Goal: Task Accomplishment & Management: Manage account settings

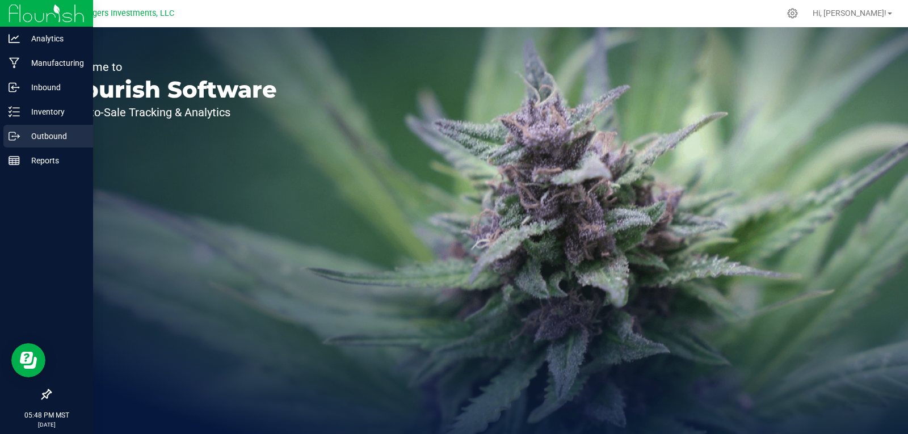
click at [52, 132] on p "Outbound" at bounding box center [54, 136] width 68 height 14
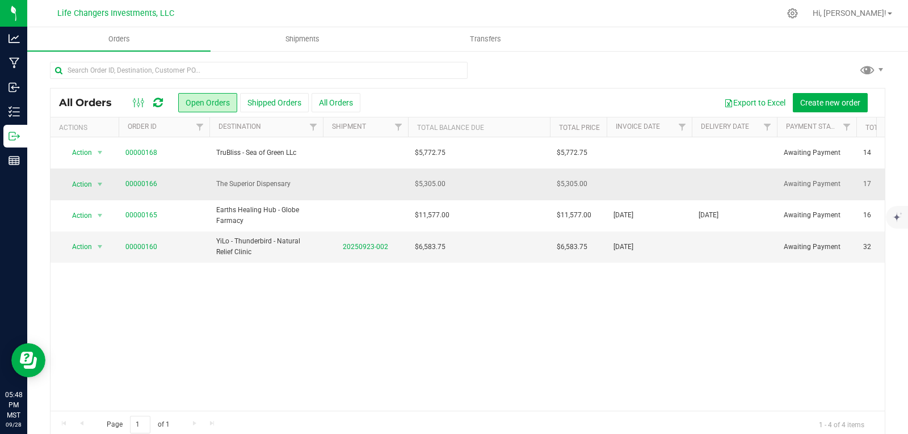
click at [247, 189] on span "The Superior Dispensary" at bounding box center [266, 184] width 100 height 11
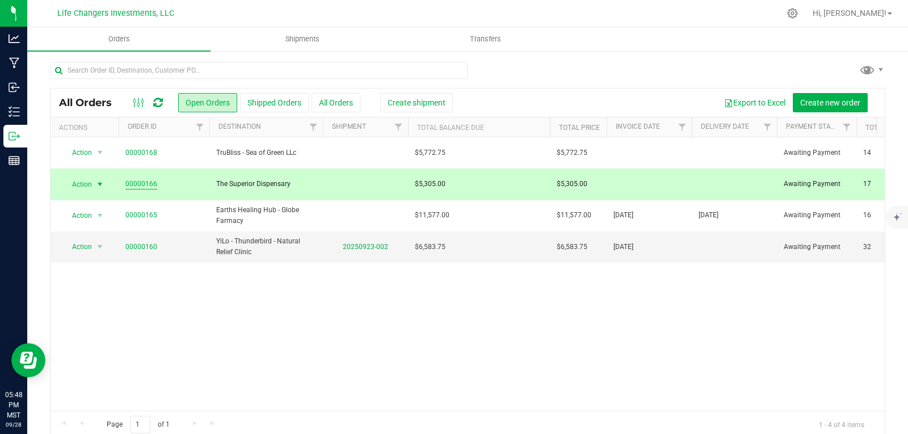
click at [140, 183] on link "00000166" at bounding box center [141, 184] width 32 height 11
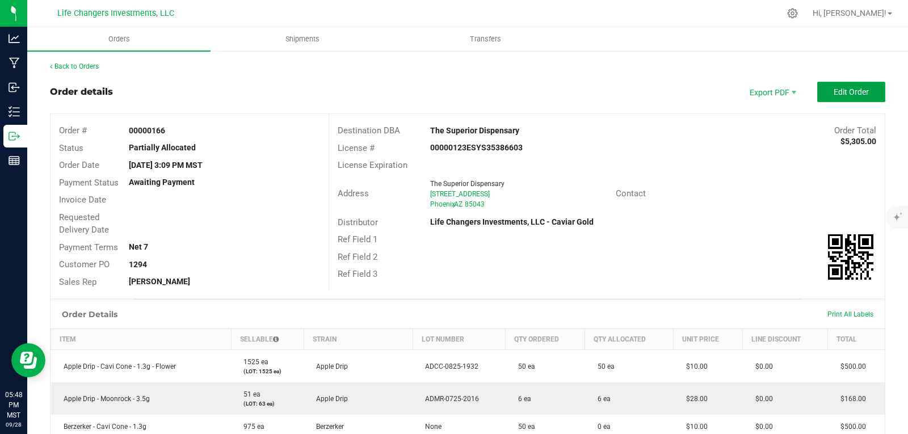
click at [837, 90] on span "Edit Order" at bounding box center [850, 91] width 35 height 9
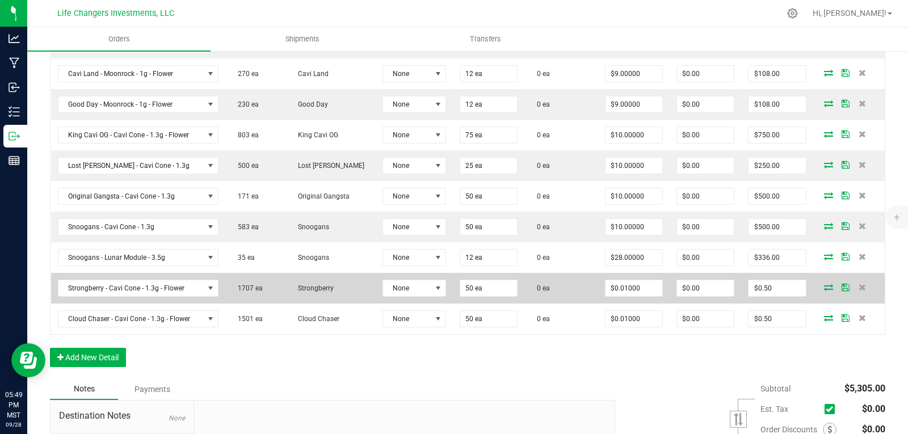
scroll to position [698, 0]
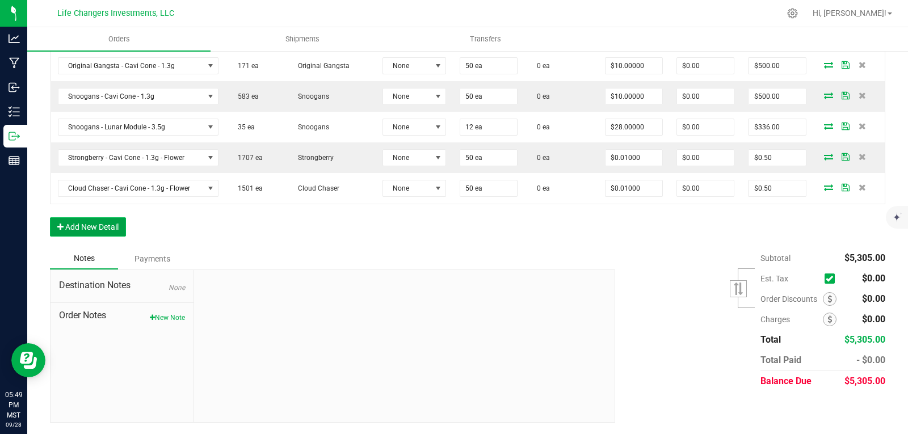
click at [97, 226] on button "Add New Detail" at bounding box center [88, 226] width 76 height 19
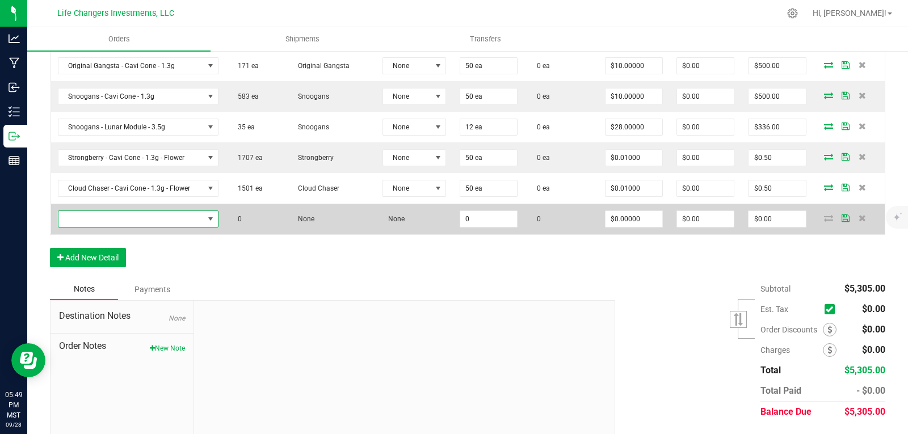
click at [212, 214] on span "NO DATA FOUND" at bounding box center [210, 218] width 9 height 9
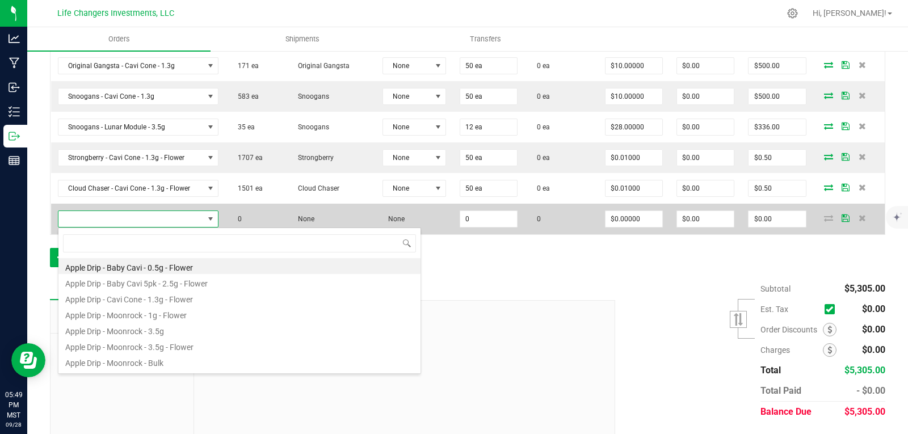
scroll to position [17, 159]
type input "land"
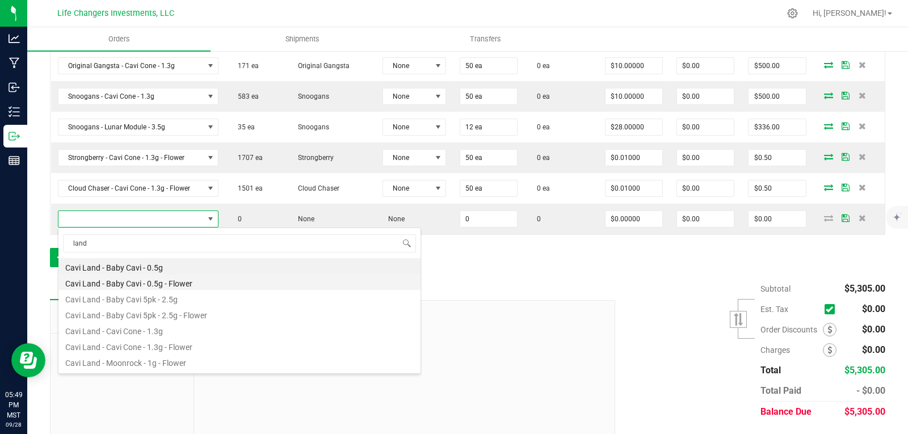
click at [158, 283] on li "Cavi Land - Baby Cavi - 0.5g - Flower" at bounding box center [239, 282] width 362 height 16
type input "0 ea"
type input "$5.00000"
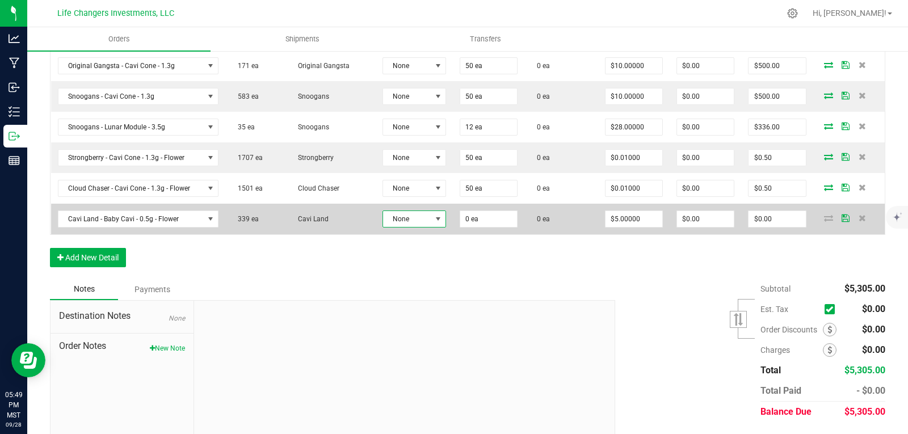
click at [406, 217] on span "None" at bounding box center [407, 219] width 48 height 16
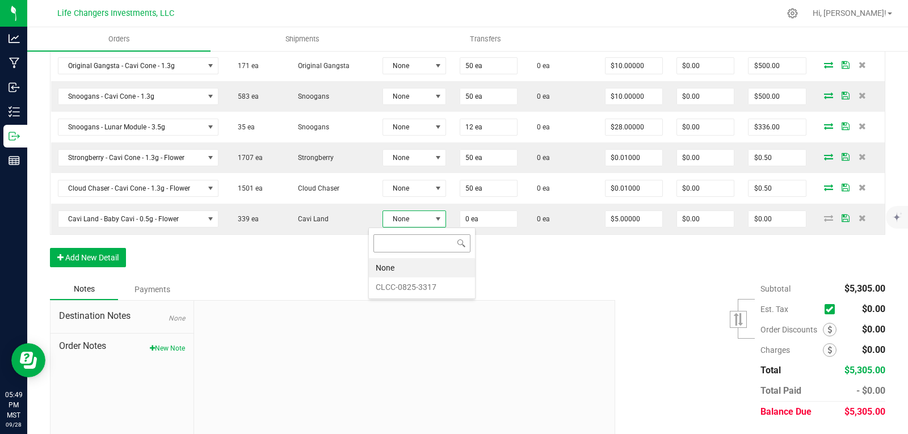
scroll to position [17, 64]
click at [401, 282] on li "CLCC-0825-3317" at bounding box center [422, 286] width 106 height 19
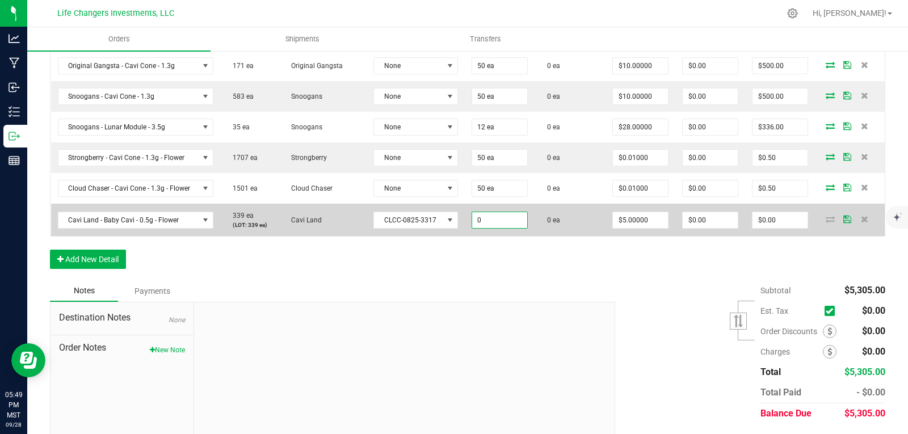
click at [489, 218] on input "0" at bounding box center [499, 220] width 55 height 16
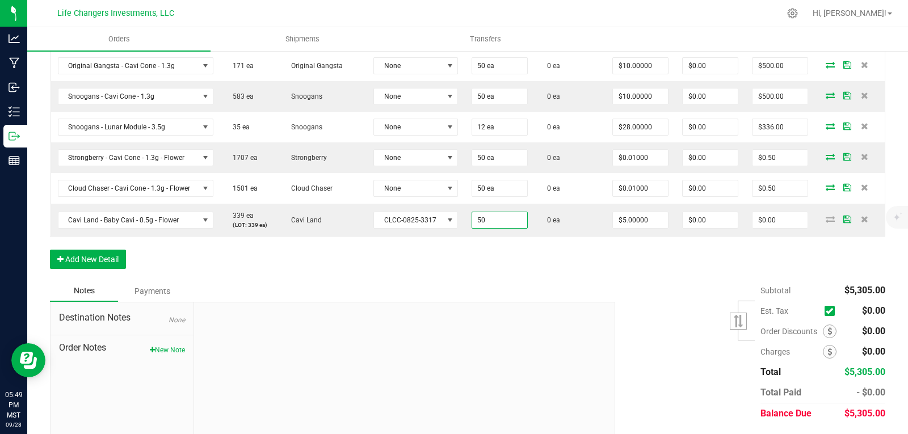
type input "50 ea"
type input "$250.00"
click at [542, 285] on div "Notes Payments" at bounding box center [328, 291] width 557 height 22
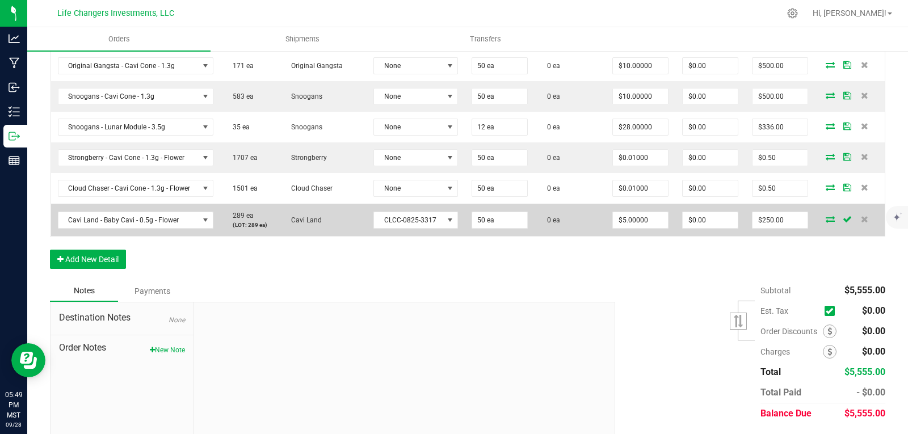
click at [825, 219] on icon at bounding box center [829, 219] width 9 height 7
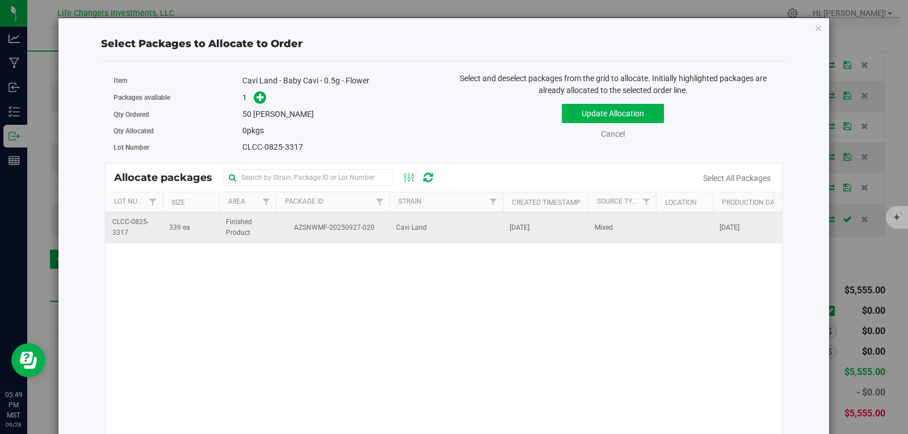
drag, startPoint x: 306, startPoint y: 235, endPoint x: 310, endPoint y: 230, distance: 6.0
click at [307, 235] on td "AZSNWMF-20250927-020" at bounding box center [332, 227] width 113 height 31
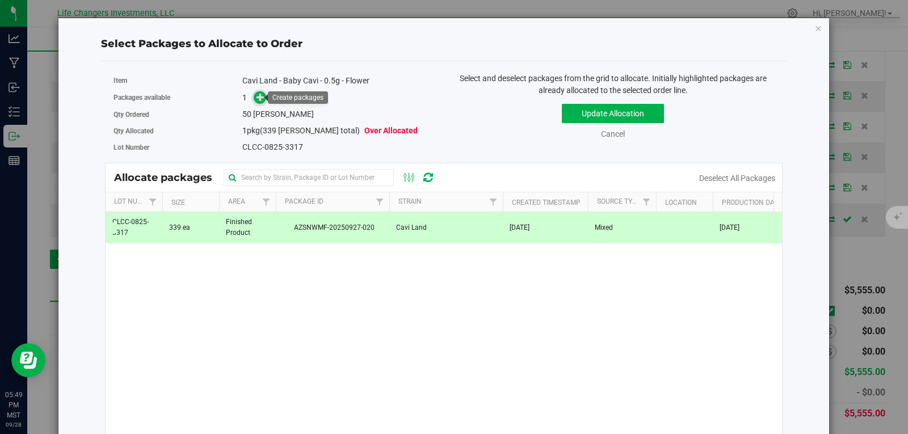
click at [256, 95] on icon at bounding box center [260, 97] width 8 height 8
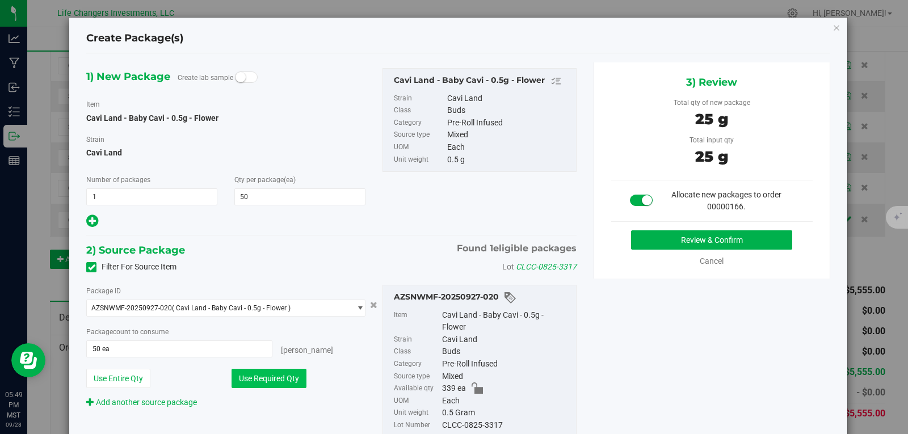
click at [260, 381] on button "Use Required Qty" at bounding box center [268, 378] width 75 height 19
click at [757, 235] on button "Review & Confirm" at bounding box center [711, 239] width 161 height 19
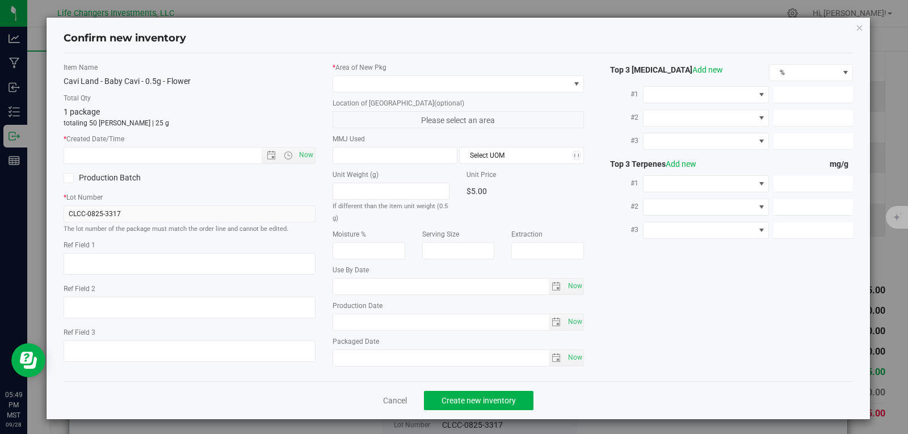
type input "2026-08-19"
type input "2025-08-19"
click at [267, 155] on span "Open the date view" at bounding box center [271, 155] width 9 height 9
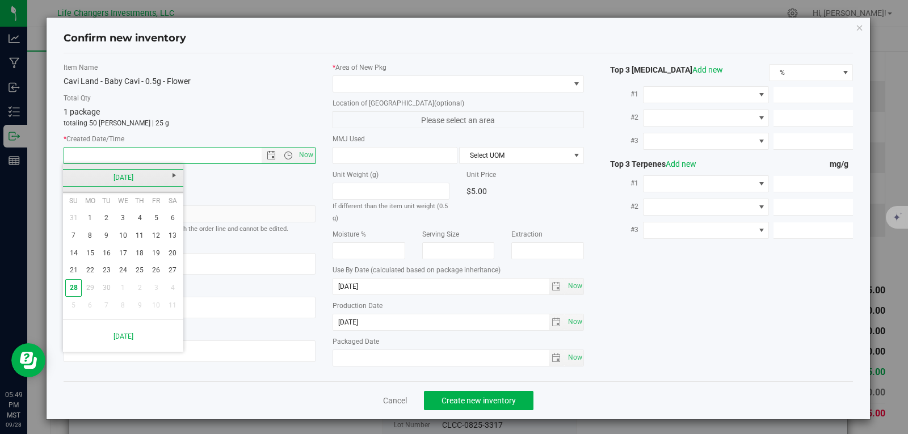
click at [70, 178] on link "[DATE]" at bounding box center [123, 178] width 122 height 18
click at [172, 241] on link "Aug" at bounding box center [166, 240] width 29 height 29
click at [104, 273] on link "19" at bounding box center [106, 271] width 16 height 18
type input "8/19/2025 5:50 PM"
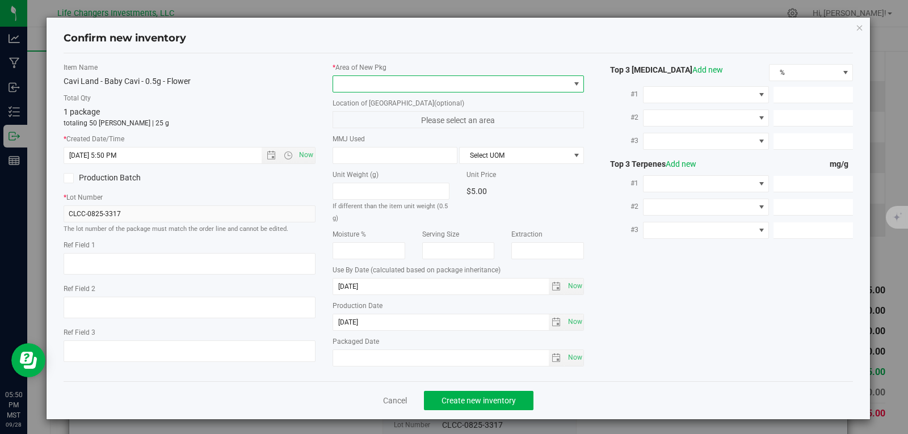
click at [350, 83] on span at bounding box center [451, 84] width 237 height 16
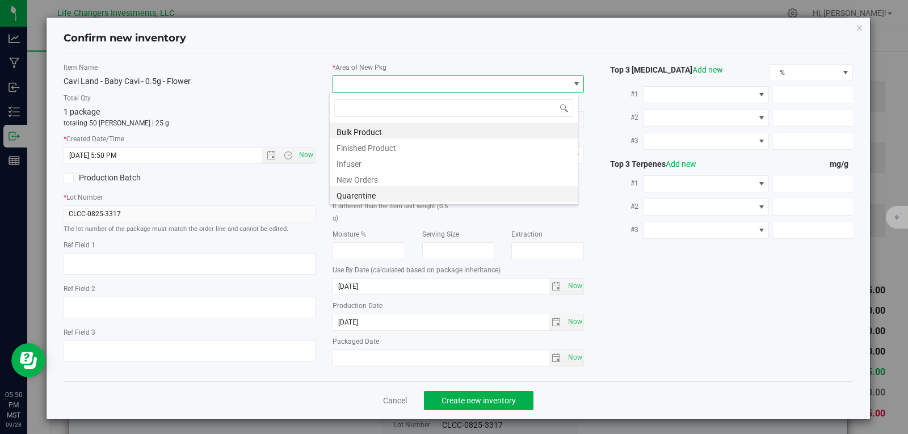
scroll to position [17, 250]
click at [354, 179] on li "New Orders" at bounding box center [454, 178] width 248 height 16
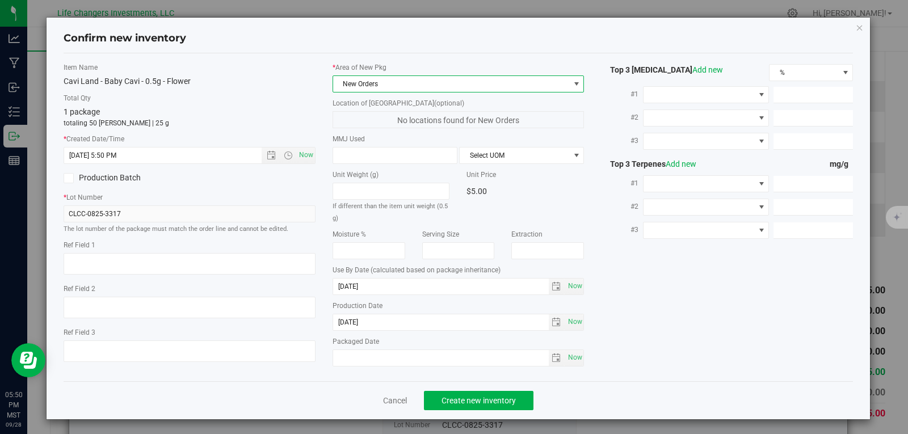
scroll to position [3, 0]
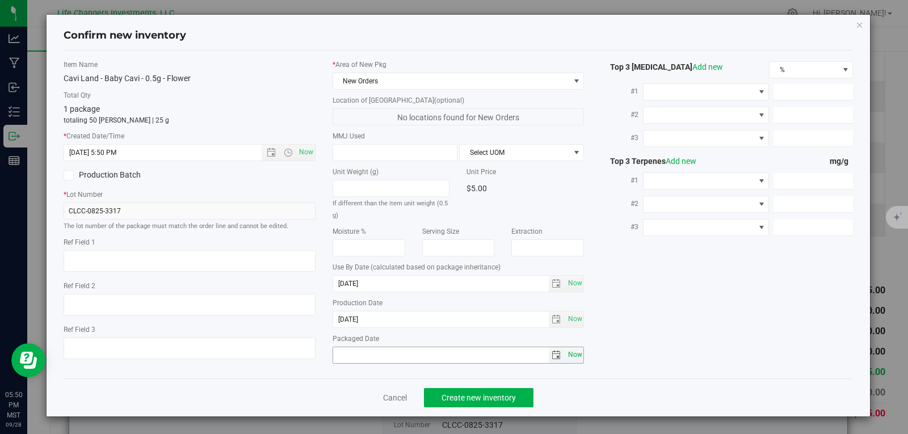
click at [571, 355] on span "Now" at bounding box center [574, 355] width 19 height 16
type input "[DATE]"
click at [479, 395] on span "Create new inventory" at bounding box center [478, 397] width 74 height 9
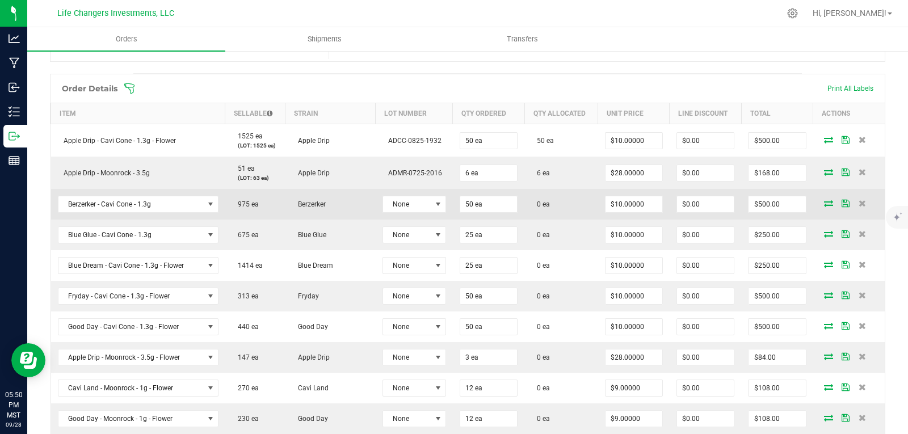
scroll to position [244, 0]
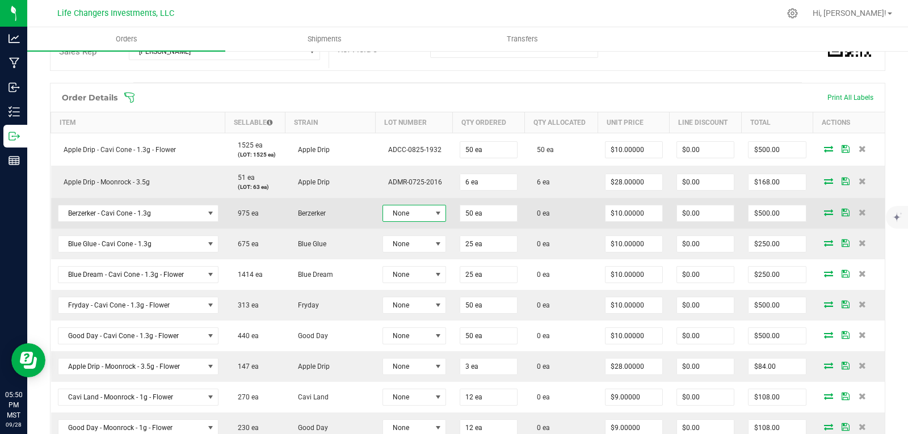
click at [409, 212] on span "None" at bounding box center [407, 213] width 48 height 16
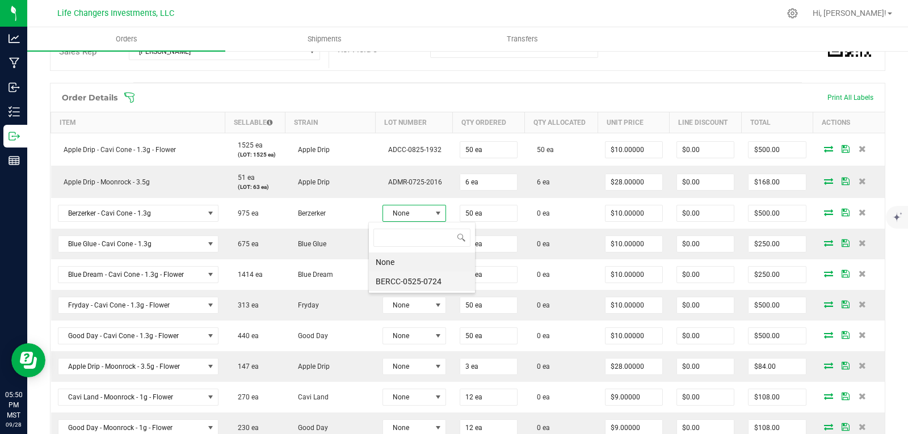
click at [419, 284] on li "BERCC-0525-0724" at bounding box center [422, 281] width 106 height 19
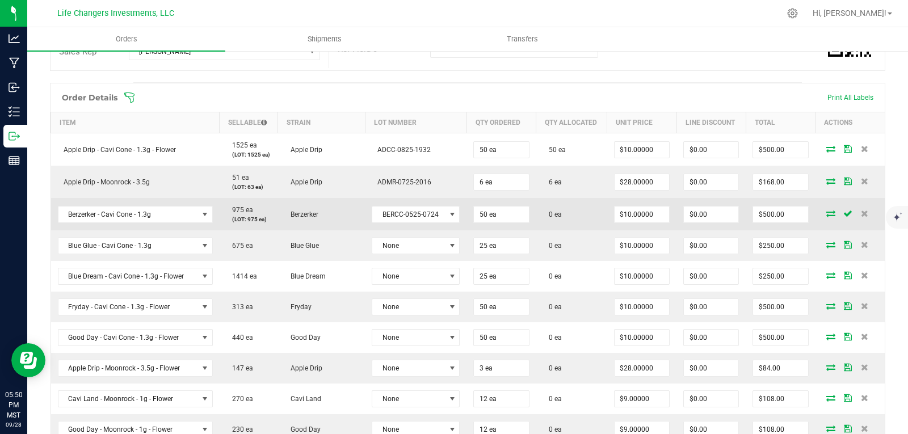
click at [826, 215] on icon at bounding box center [830, 213] width 9 height 7
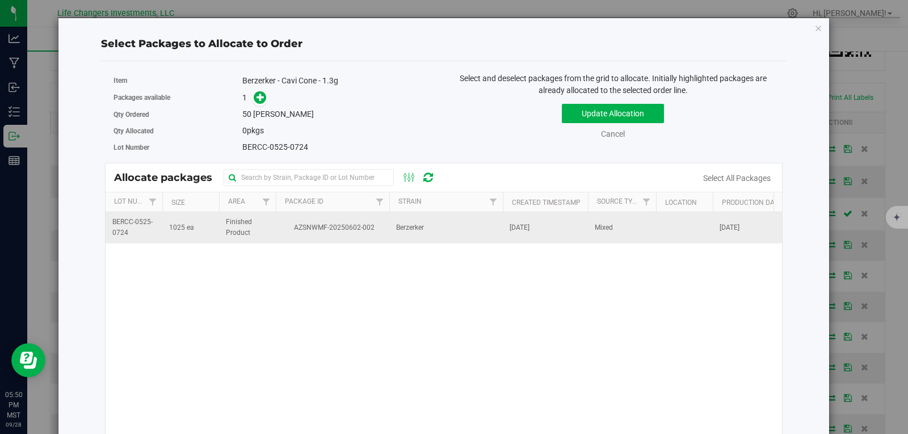
click at [343, 232] on span "AZSNWMF-20250602-002" at bounding box center [333, 227] width 100 height 11
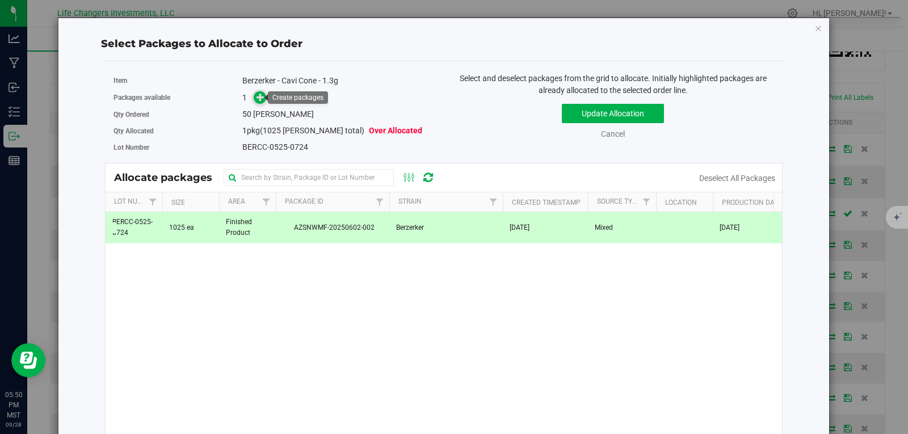
click at [260, 97] on icon at bounding box center [260, 97] width 8 height 8
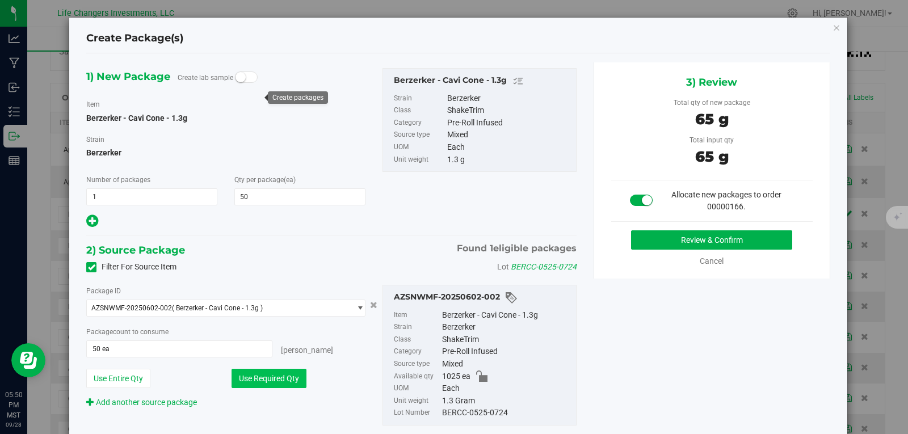
click at [264, 378] on button "Use Required Qty" at bounding box center [268, 378] width 75 height 19
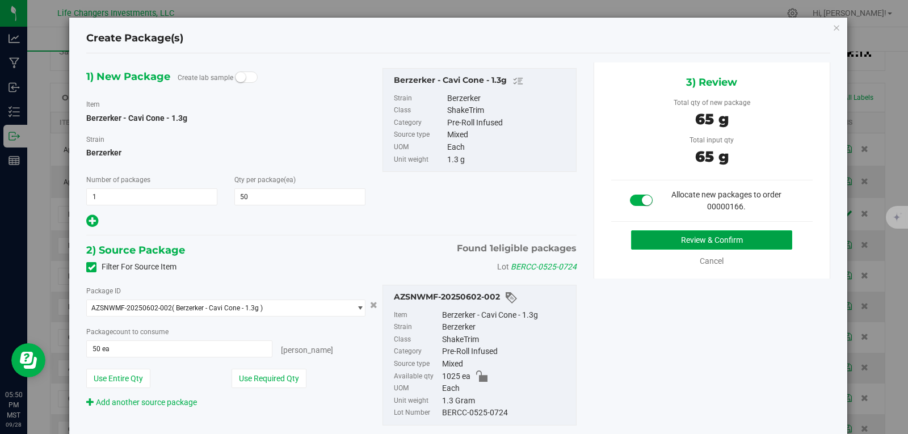
click at [733, 247] on button "Review & Confirm" at bounding box center [711, 239] width 161 height 19
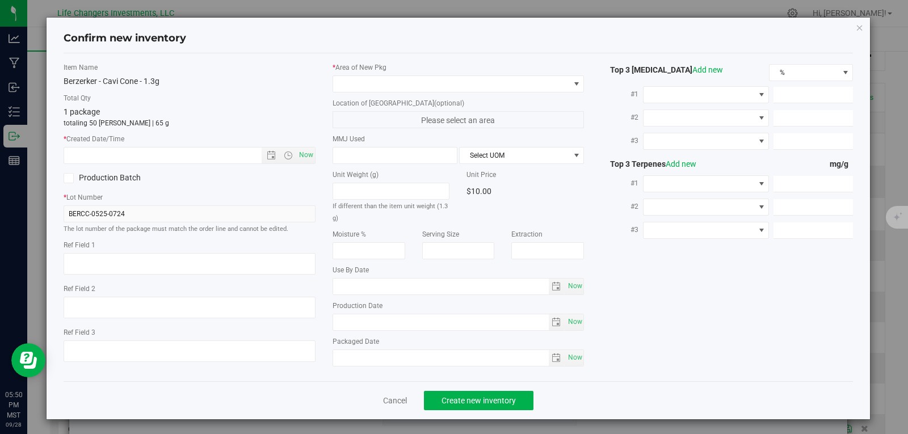
type input "2026-05-14"
type input "2025-05-14"
click at [268, 154] on span "Open the date view" at bounding box center [271, 155] width 9 height 9
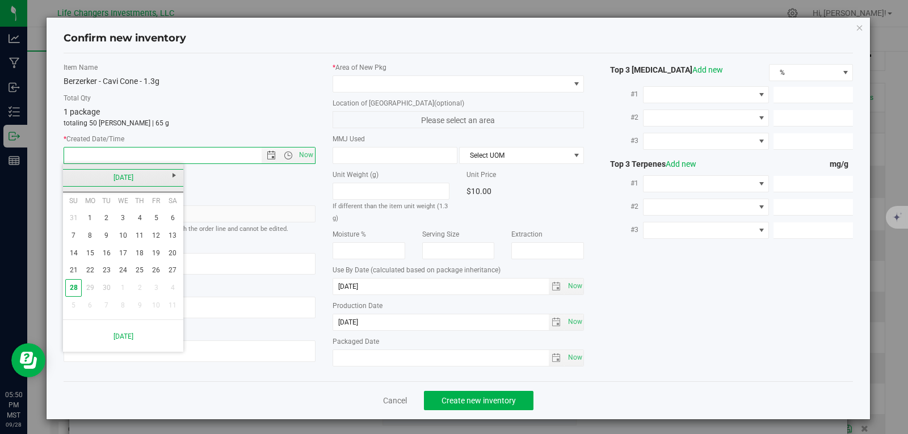
click at [68, 176] on link "[DATE]" at bounding box center [123, 178] width 122 height 18
click at [77, 241] on link "May" at bounding box center [79, 240] width 29 height 29
click at [119, 248] on link "14" at bounding box center [123, 253] width 16 height 18
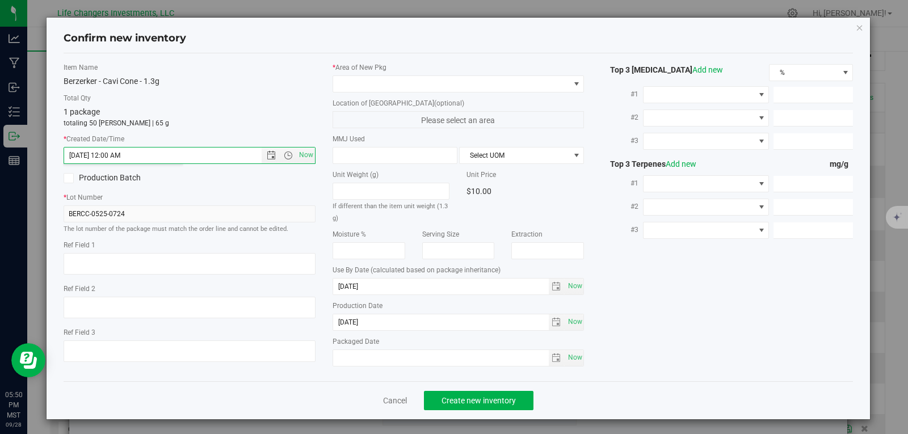
type input "5/14/2025 5:50 PM"
click at [360, 83] on span at bounding box center [451, 84] width 237 height 16
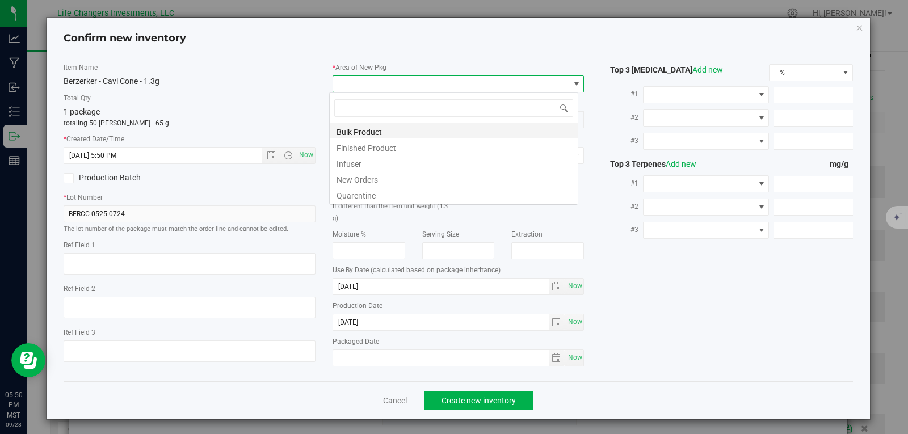
scroll to position [17, 250]
click at [372, 180] on li "New Orders" at bounding box center [454, 178] width 248 height 16
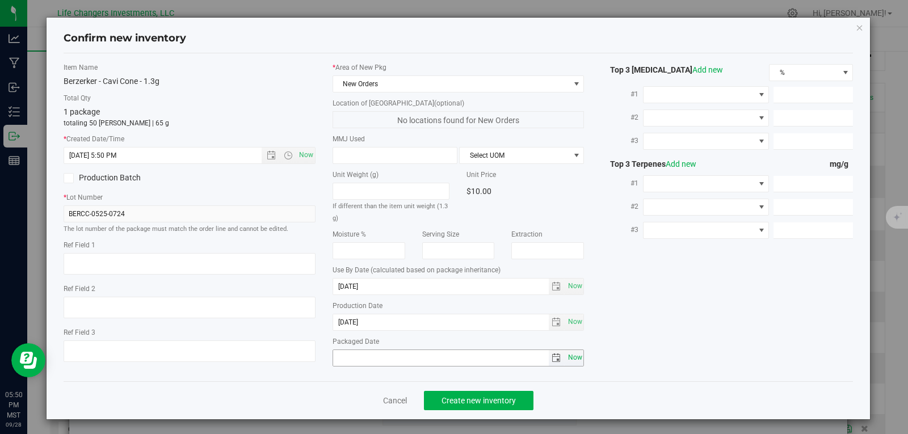
click at [567, 359] on span "Now" at bounding box center [574, 357] width 19 height 16
type input "[DATE]"
click at [486, 403] on span "Create new inventory" at bounding box center [478, 400] width 74 height 9
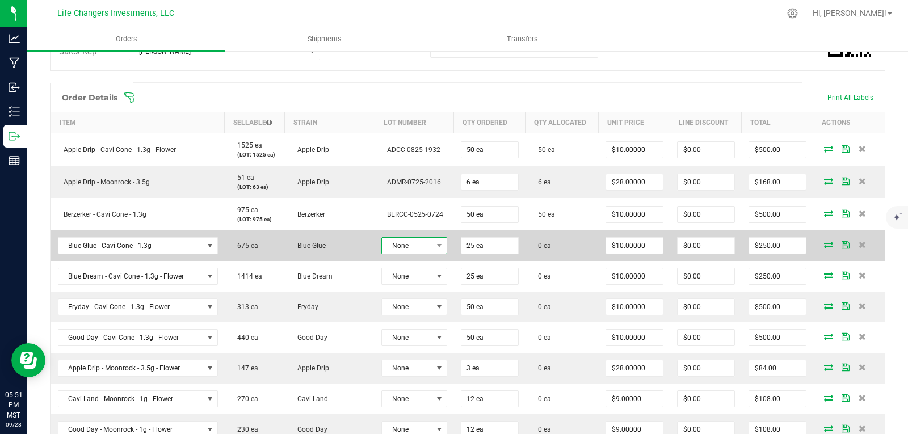
click at [412, 247] on span "None" at bounding box center [407, 246] width 50 height 16
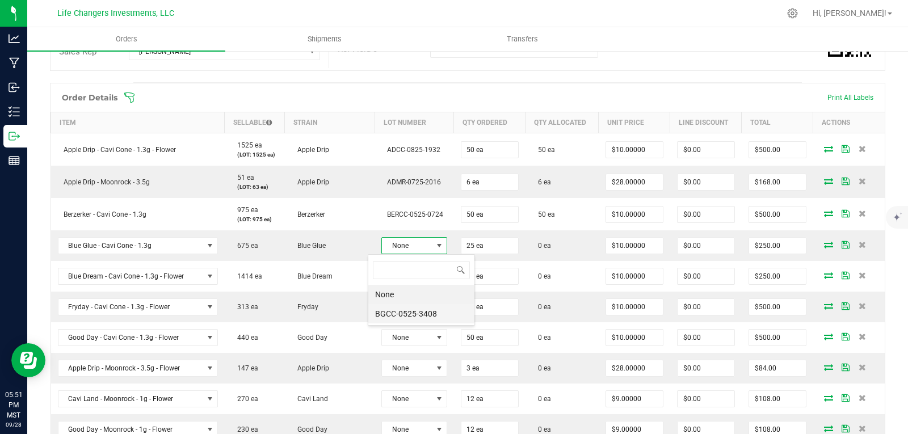
click at [437, 309] on li "BGCC-0525-3408" at bounding box center [421, 313] width 106 height 19
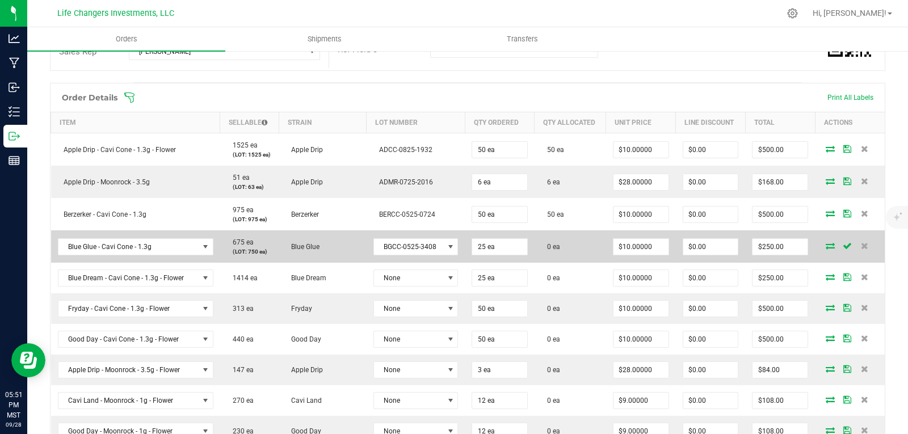
click at [825, 245] on icon at bounding box center [829, 245] width 9 height 7
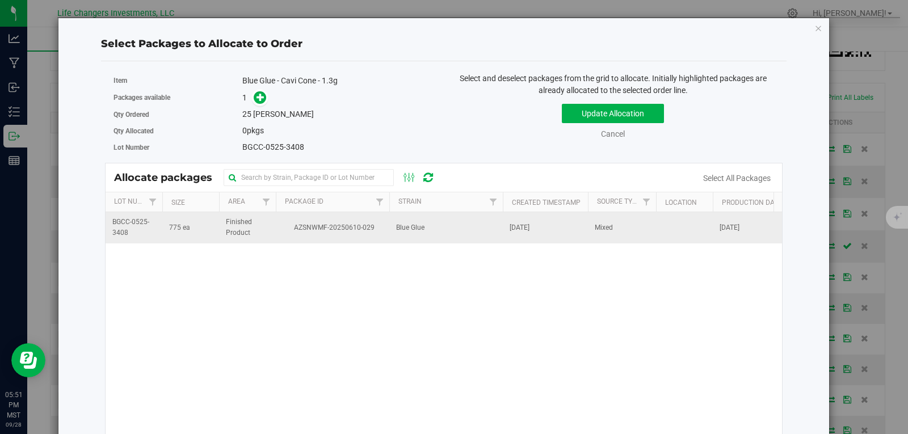
click at [233, 226] on span "Finished Product" at bounding box center [247, 228] width 43 height 22
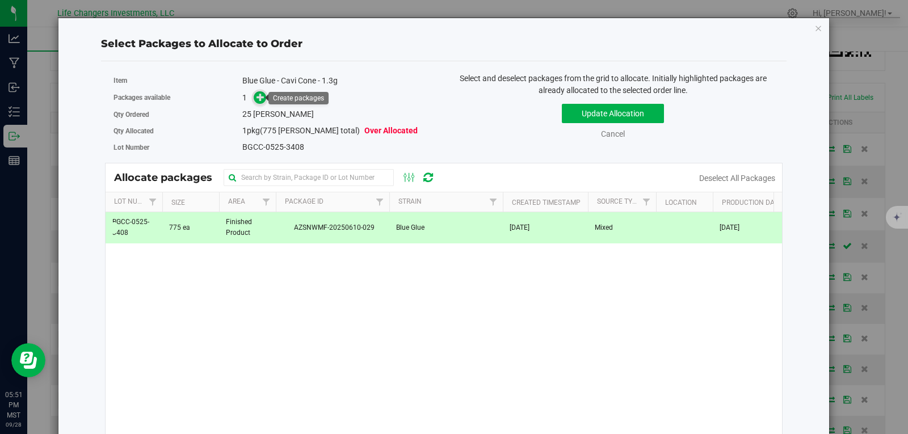
click at [258, 96] on icon at bounding box center [260, 97] width 8 height 8
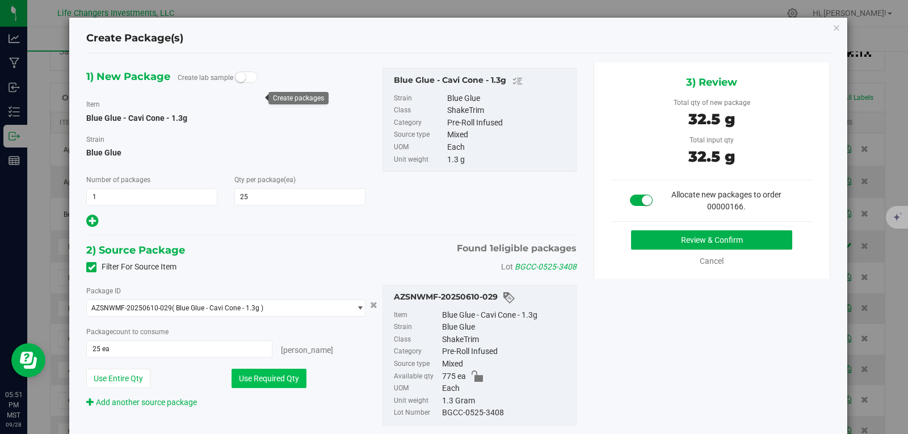
click at [283, 378] on button "Use Required Qty" at bounding box center [268, 378] width 75 height 19
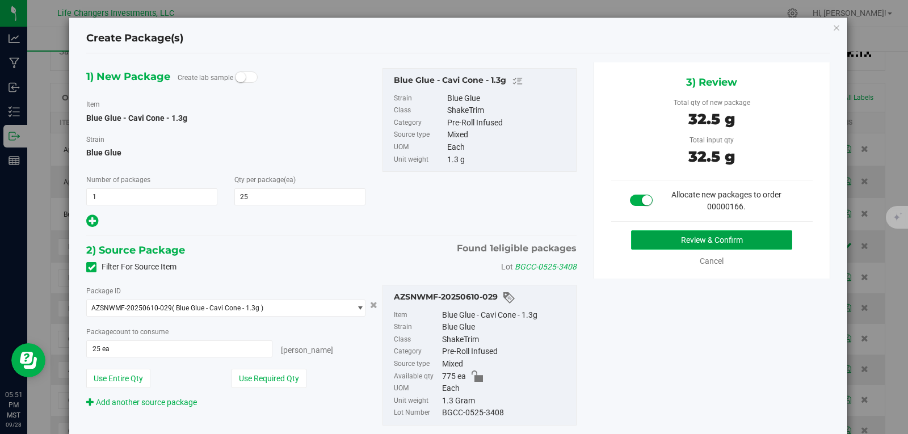
click at [764, 230] on button "Review & Confirm" at bounding box center [711, 239] width 161 height 19
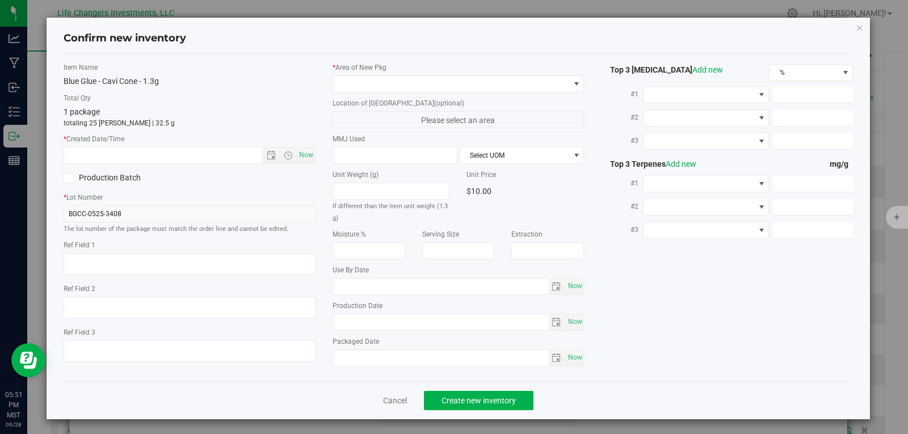
type input "[DATE]"
click at [267, 154] on span "Open the date view" at bounding box center [271, 155] width 9 height 9
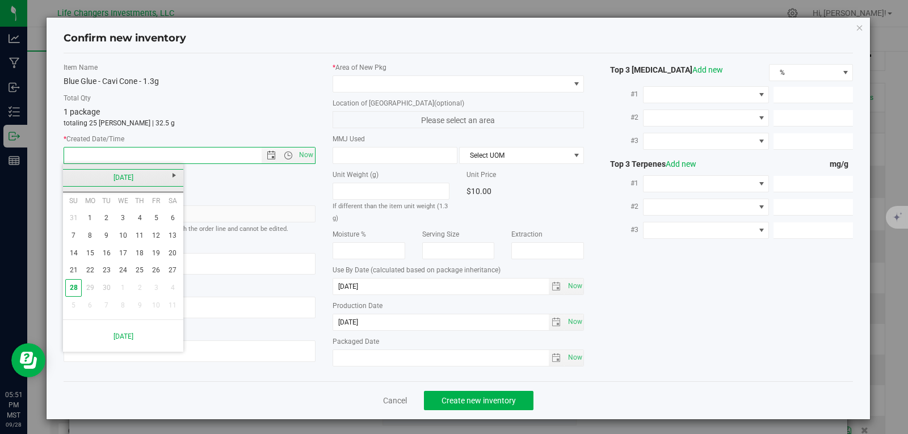
click at [71, 178] on link "[DATE]" at bounding box center [123, 178] width 122 height 18
click at [79, 241] on link "May" at bounding box center [79, 240] width 29 height 29
click at [90, 267] on link "19" at bounding box center [90, 271] width 16 height 18
type input "5/19/2025 5:51 PM"
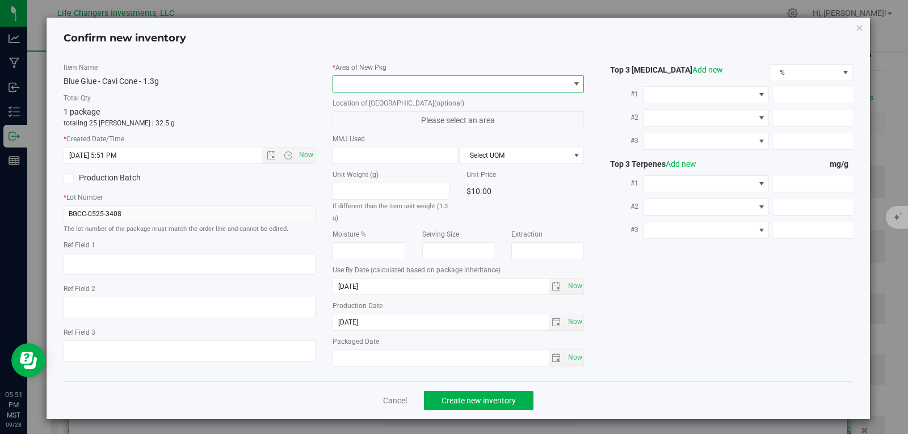
click at [369, 84] on span at bounding box center [451, 84] width 237 height 16
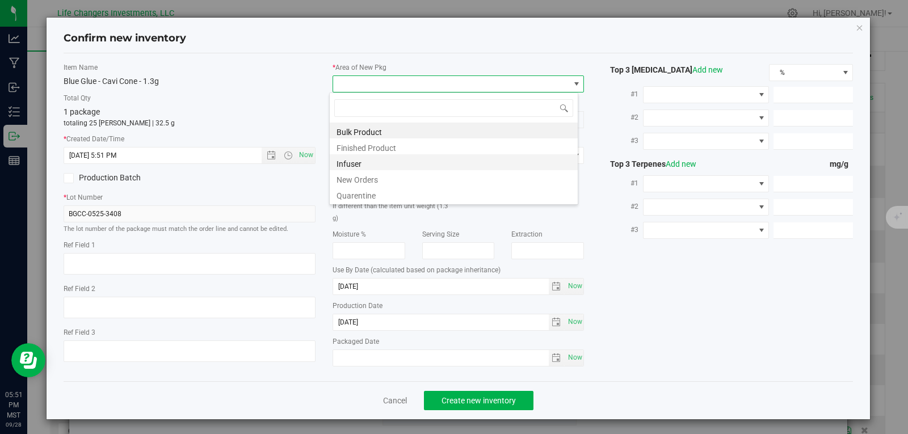
scroll to position [17, 250]
click at [355, 179] on li "New Orders" at bounding box center [454, 178] width 248 height 16
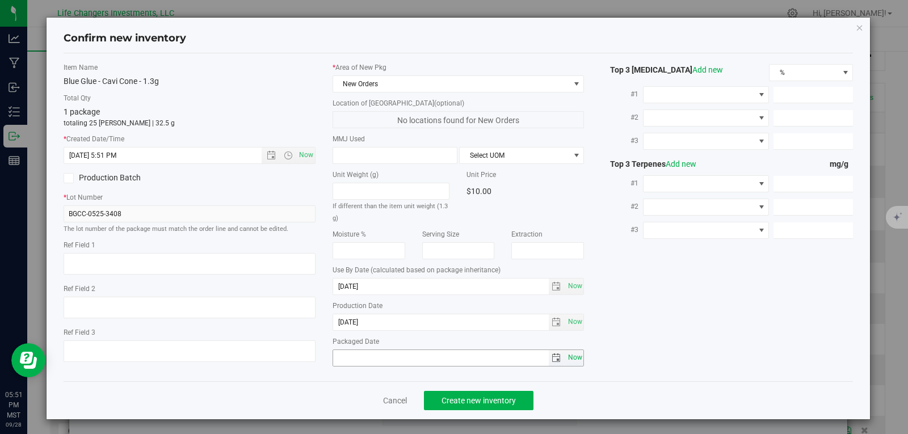
click at [568, 356] on span "Now" at bounding box center [574, 357] width 19 height 16
type input "[DATE]"
click at [501, 401] on span "Create new inventory" at bounding box center [478, 400] width 74 height 9
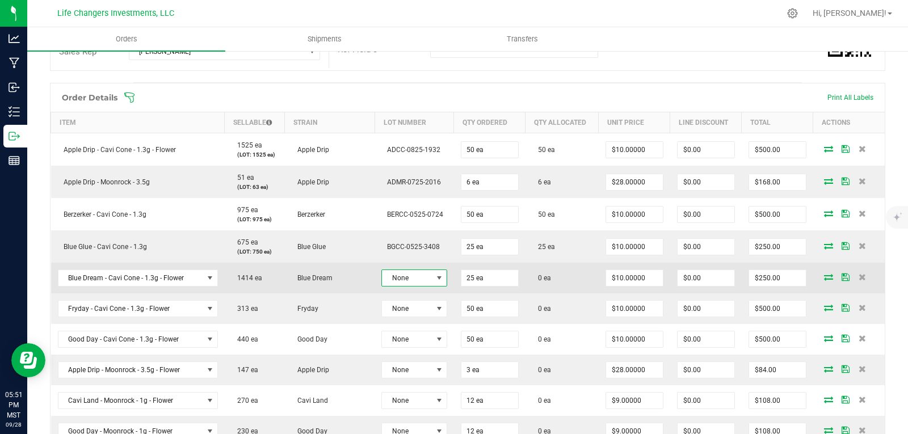
click at [410, 274] on span "None" at bounding box center [407, 278] width 50 height 16
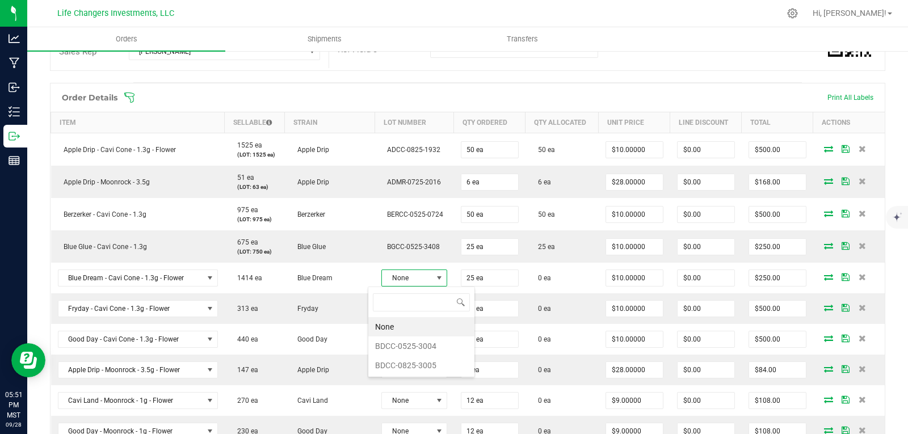
scroll to position [17, 66]
click at [428, 345] on li "BDCC-0525-3004" at bounding box center [421, 345] width 106 height 19
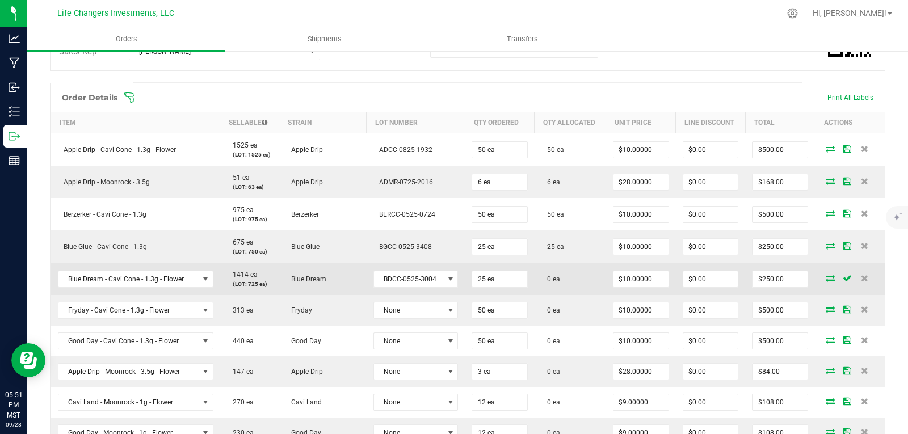
click at [825, 277] on icon at bounding box center [829, 278] width 9 height 7
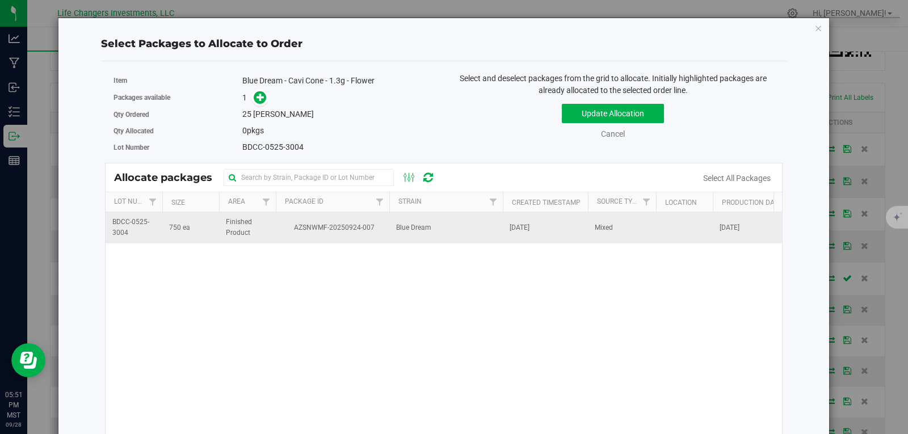
click at [271, 233] on td "Finished Product" at bounding box center [247, 227] width 57 height 31
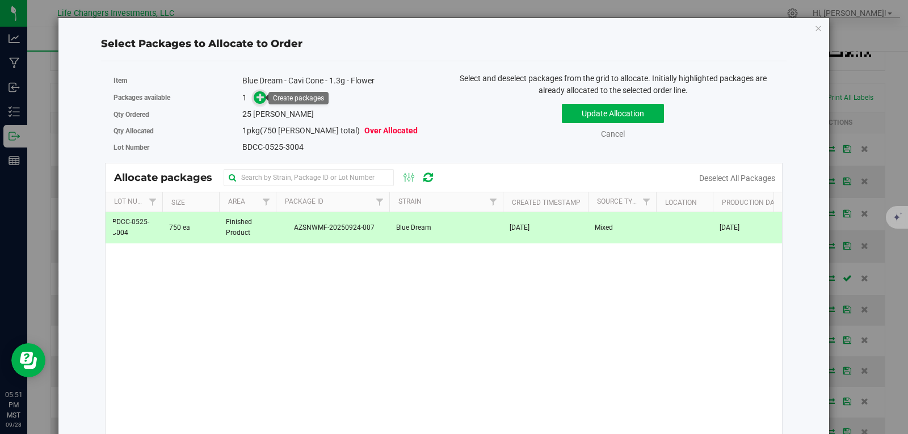
click at [256, 94] on icon at bounding box center [260, 97] width 8 height 8
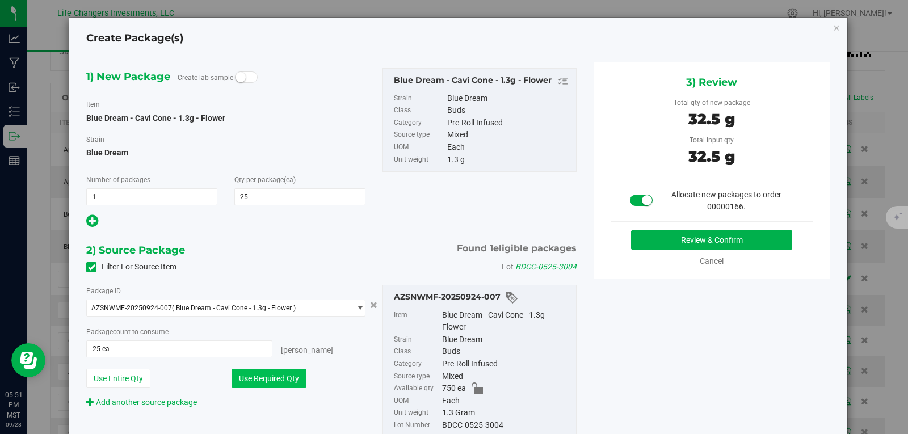
click at [264, 381] on button "Use Required Qty" at bounding box center [268, 378] width 75 height 19
click at [717, 240] on button "Review & Confirm" at bounding box center [711, 239] width 161 height 19
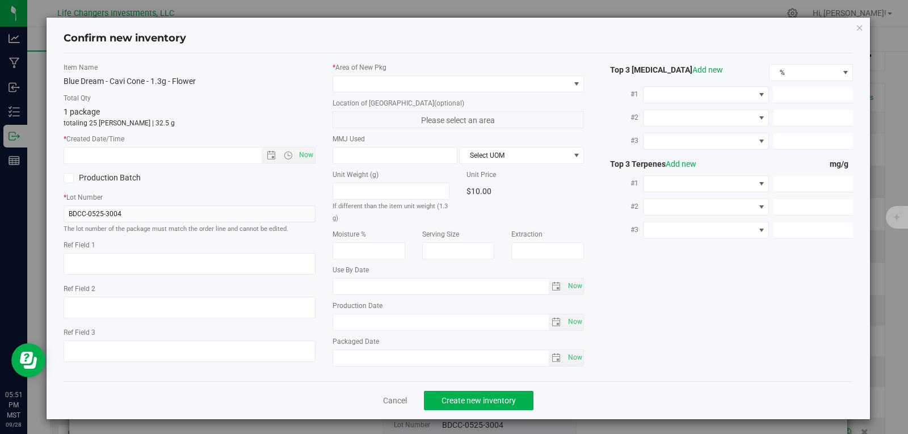
type input "2026-05-15"
type input "2025-05-15"
click at [268, 157] on span "Open the date view" at bounding box center [271, 155] width 9 height 9
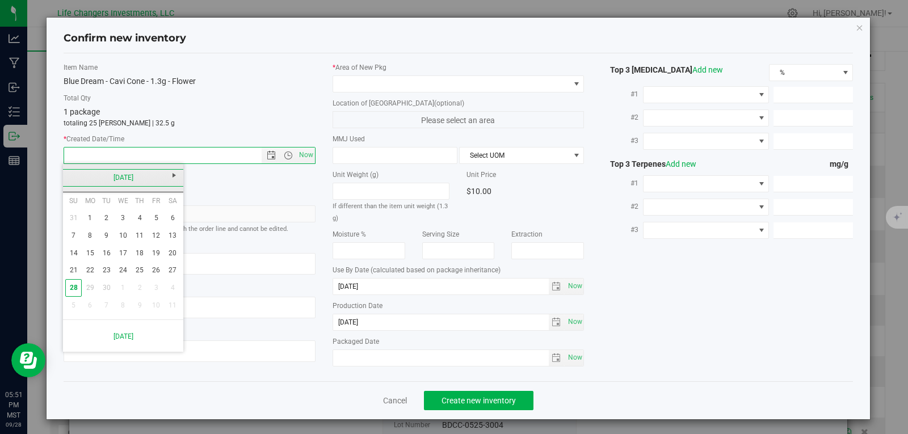
click at [73, 178] on link "[DATE]" at bounding box center [123, 178] width 122 height 18
click at [69, 239] on link "May" at bounding box center [79, 240] width 29 height 29
click at [141, 251] on link "15" at bounding box center [140, 253] width 16 height 18
type input "5/15/2025 5:51 PM"
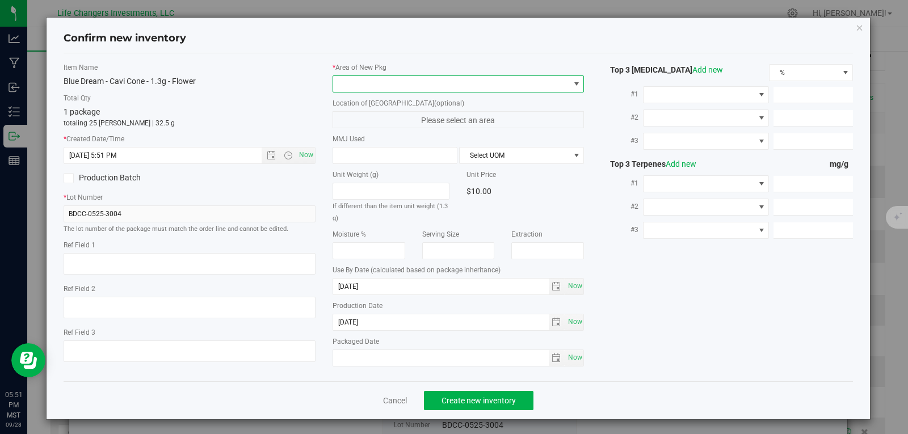
click at [369, 83] on span at bounding box center [451, 84] width 237 height 16
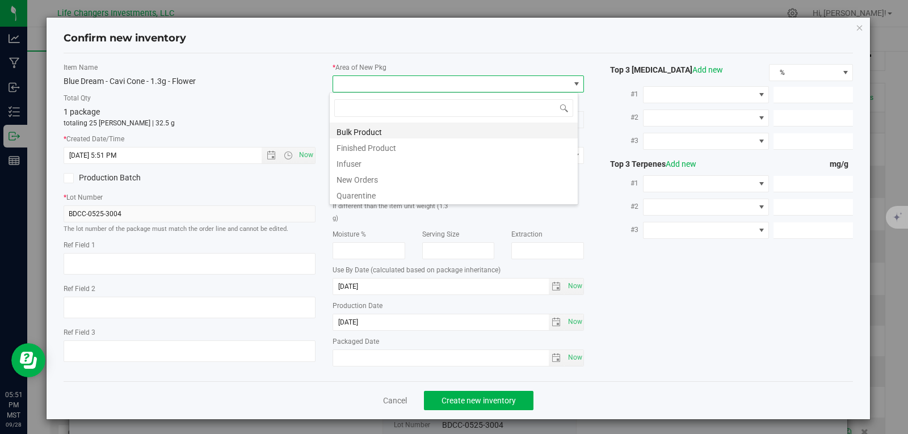
scroll to position [17, 250]
click at [357, 179] on li "New Orders" at bounding box center [454, 178] width 248 height 16
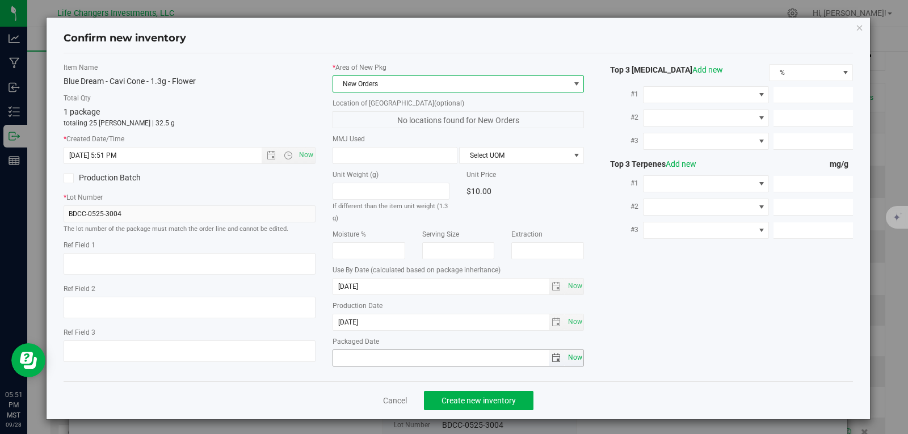
click at [567, 357] on span "Now" at bounding box center [574, 357] width 19 height 16
type input "[DATE]"
click at [476, 399] on span "Create new inventory" at bounding box center [478, 400] width 74 height 9
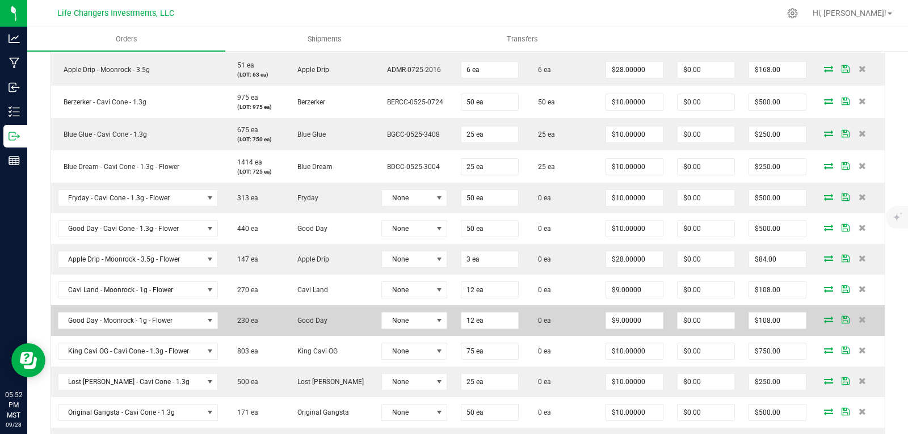
scroll to position [357, 0]
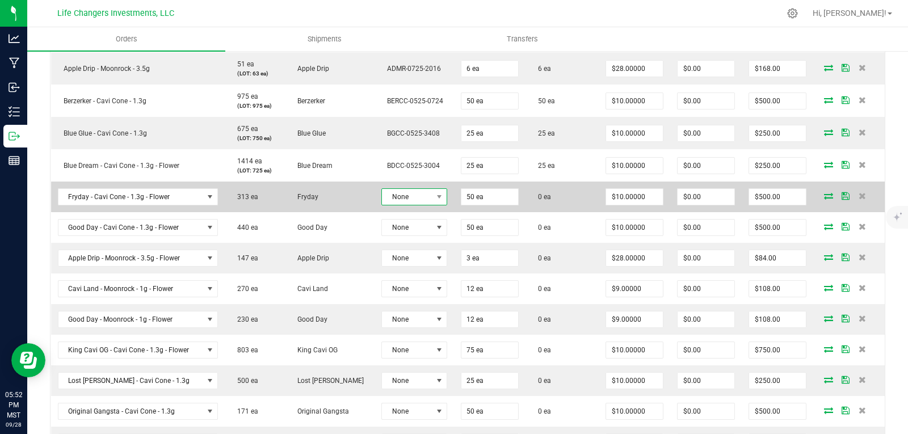
click at [401, 200] on span "None" at bounding box center [407, 197] width 50 height 16
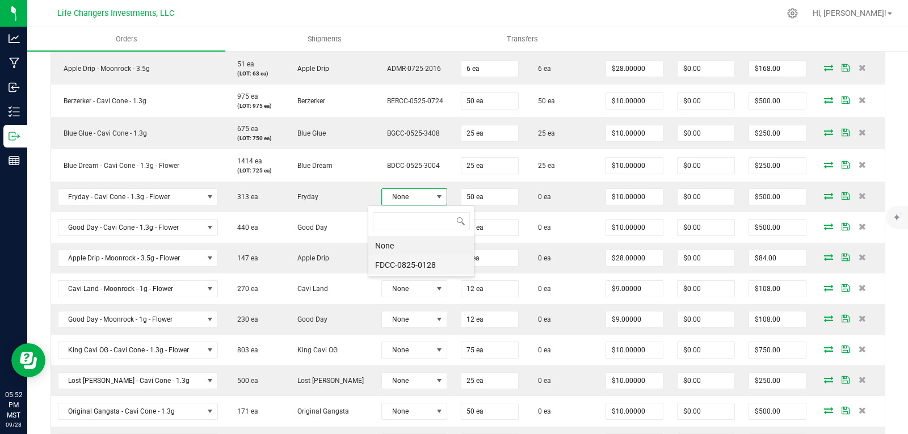
click at [407, 263] on li "FDCC-0825-0128" at bounding box center [421, 264] width 106 height 19
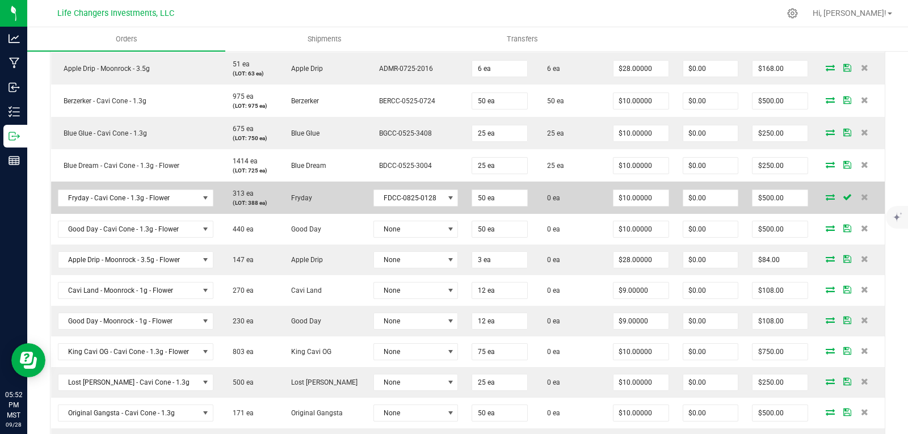
click at [825, 196] on icon at bounding box center [829, 196] width 9 height 7
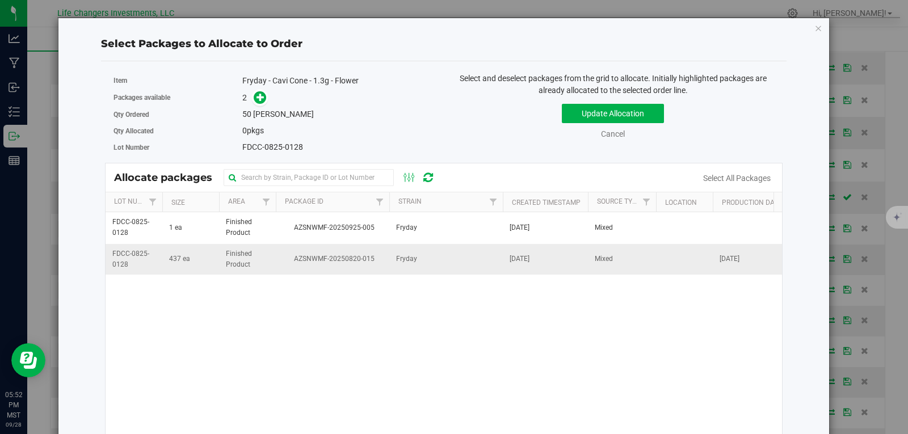
click at [318, 266] on td "AZSNWMF-20250820-015" at bounding box center [332, 259] width 113 height 31
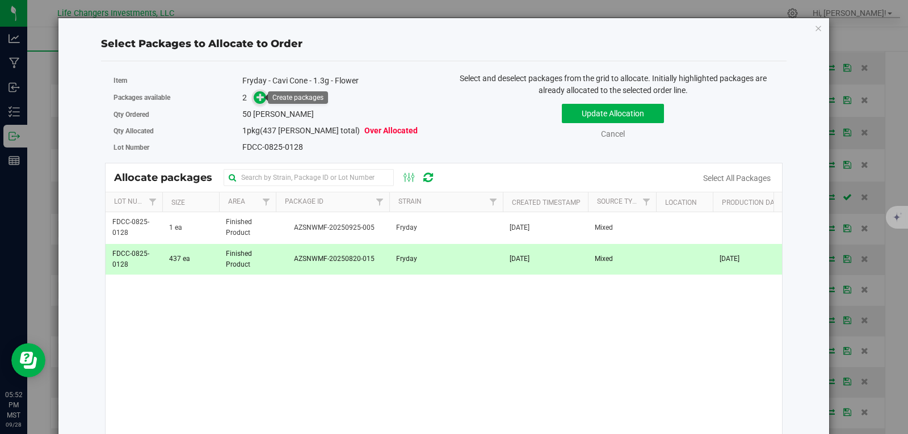
click at [259, 96] on icon at bounding box center [260, 97] width 8 height 8
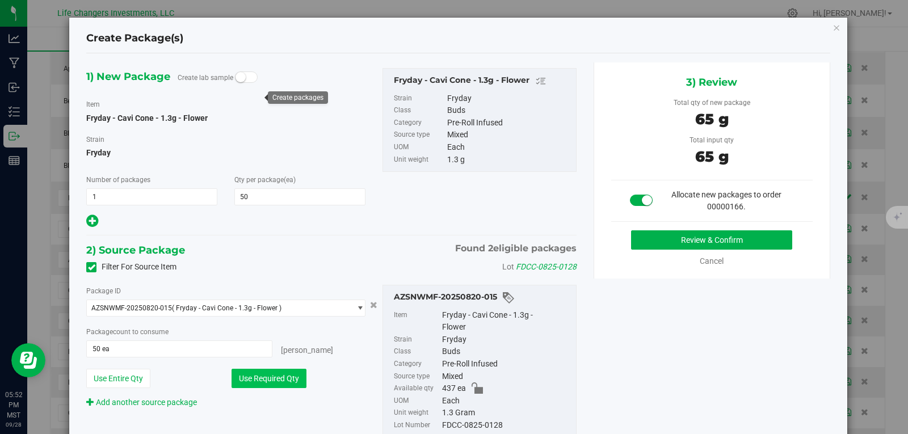
click at [289, 380] on button "Use Required Qty" at bounding box center [268, 378] width 75 height 19
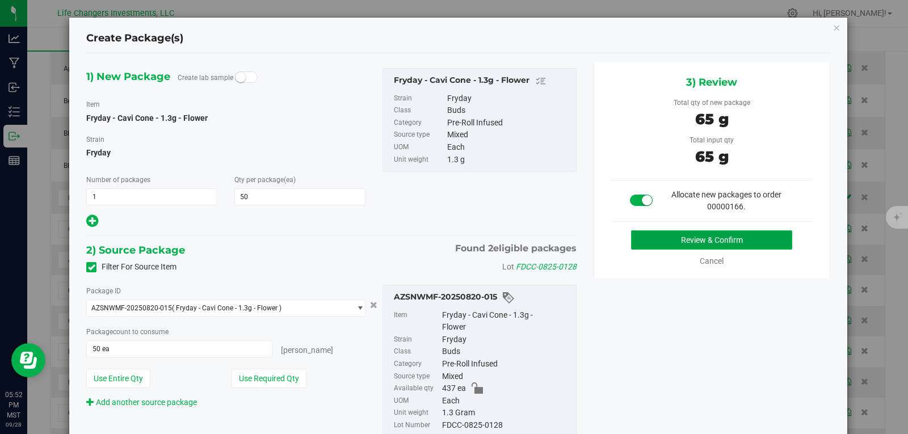
click at [754, 242] on button "Review & Confirm" at bounding box center [711, 239] width 161 height 19
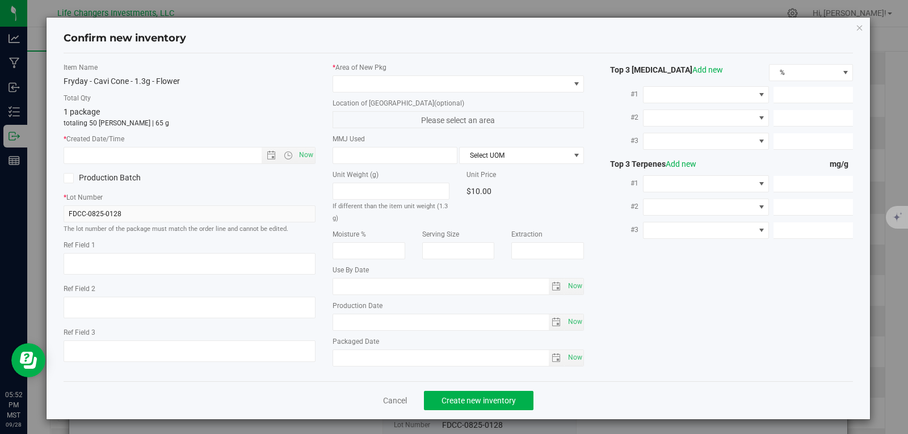
type input "[DATE]"
click at [268, 153] on span "Open the date view" at bounding box center [271, 155] width 9 height 9
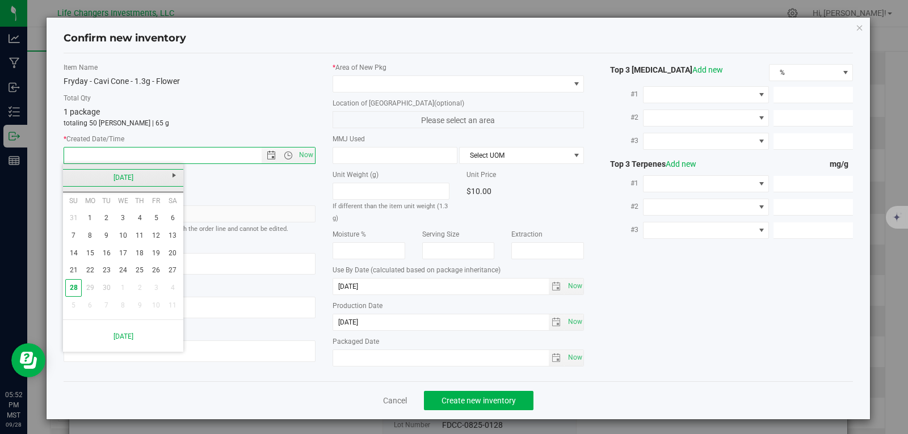
click at [65, 177] on link "[DATE]" at bounding box center [123, 178] width 122 height 18
click at [165, 242] on link "Aug" at bounding box center [166, 240] width 29 height 29
click at [104, 237] on link "5" at bounding box center [106, 236] width 16 height 18
type input "8/5/2025 5:52 PM"
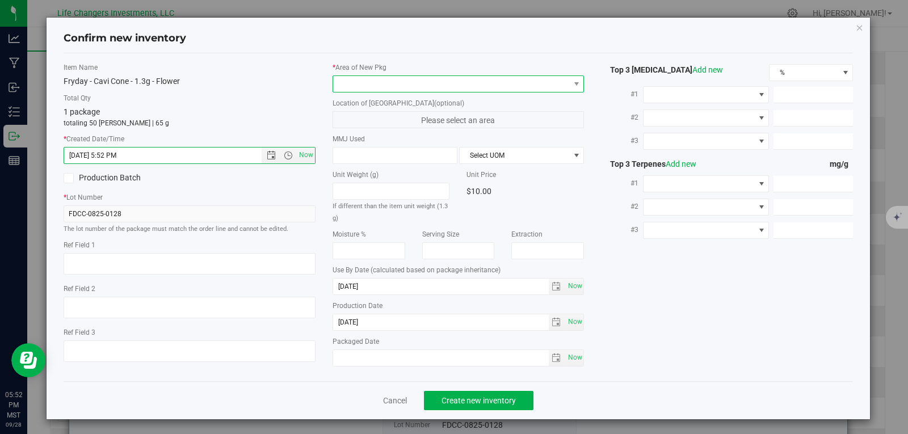
click at [412, 84] on span at bounding box center [451, 84] width 237 height 16
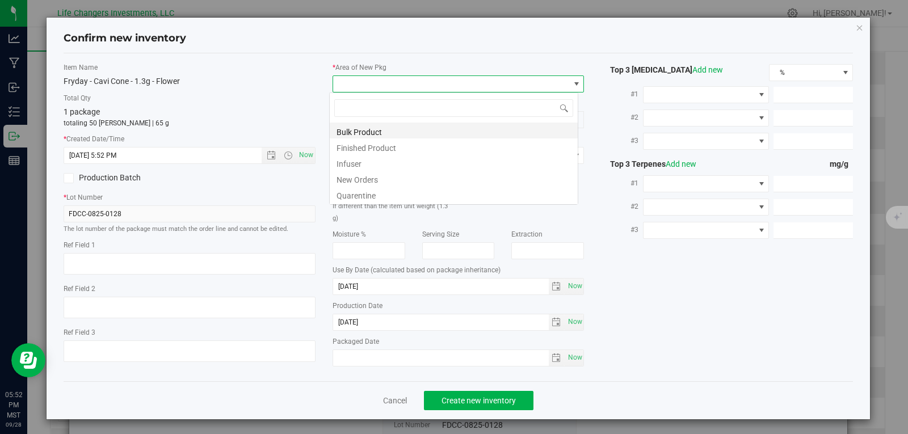
scroll to position [17, 250]
click at [365, 176] on li "New Orders" at bounding box center [454, 178] width 248 height 16
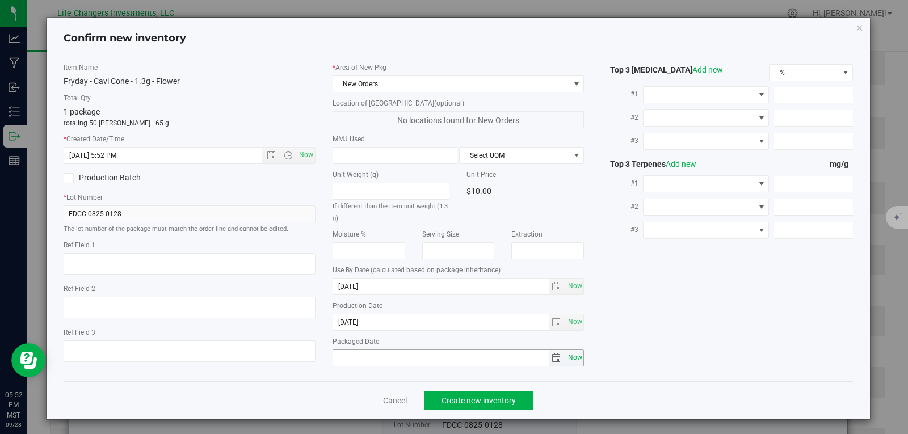
click at [566, 359] on span "Now" at bounding box center [574, 357] width 19 height 16
type input "[DATE]"
click at [501, 397] on span "Create new inventory" at bounding box center [478, 400] width 74 height 9
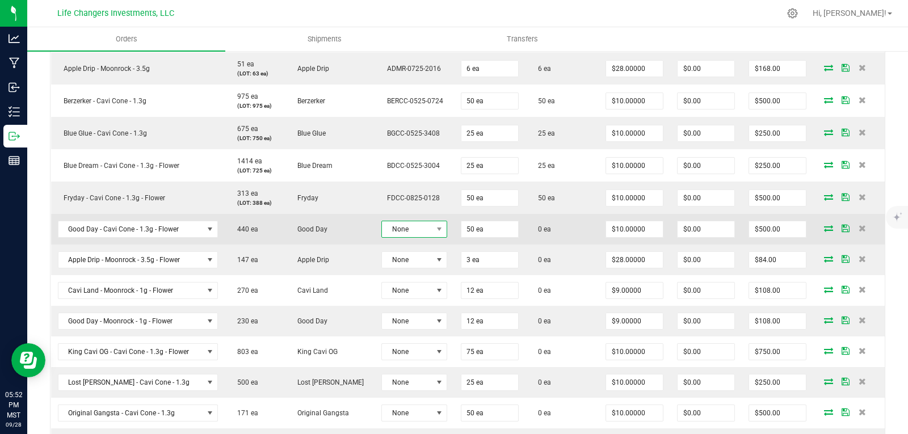
click at [395, 230] on span "None" at bounding box center [407, 229] width 50 height 16
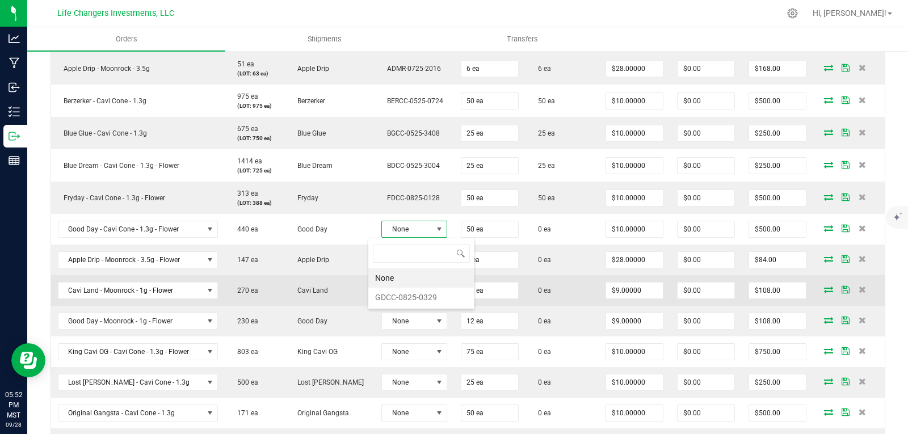
click at [405, 292] on li "GDCC-0825-0329" at bounding box center [421, 297] width 106 height 19
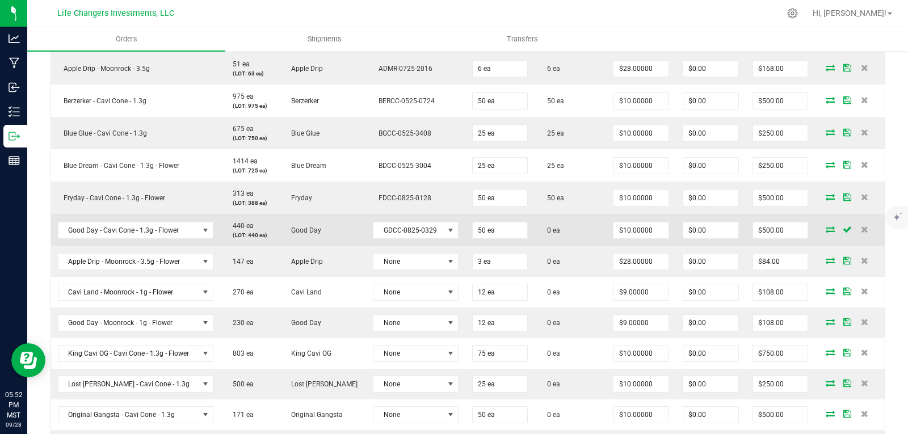
click at [825, 229] on icon at bounding box center [829, 229] width 9 height 7
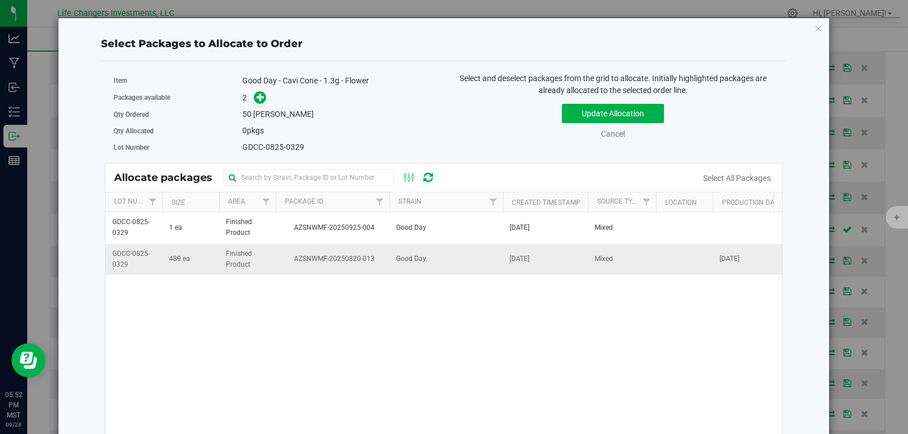
click at [339, 263] on span "AZSNWMF-20250820-013" at bounding box center [333, 259] width 100 height 11
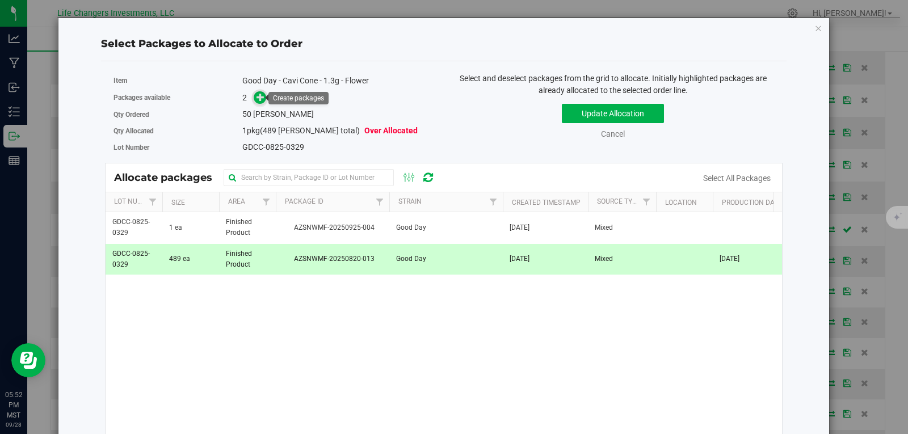
click at [261, 96] on icon at bounding box center [260, 97] width 8 height 8
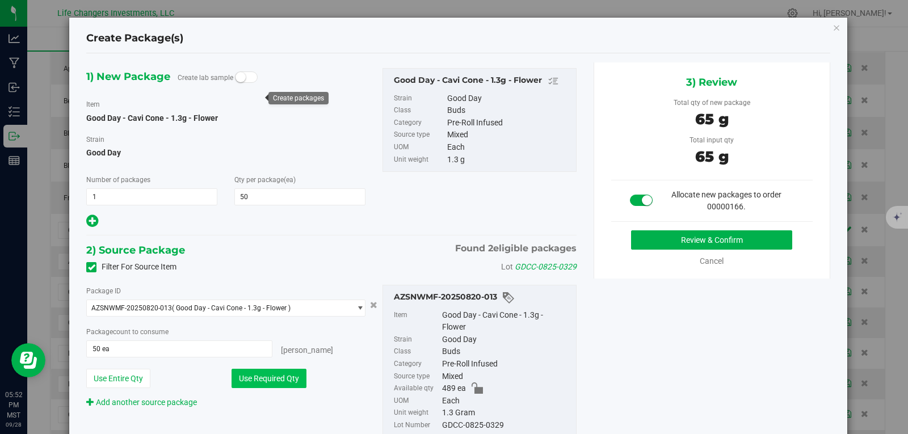
click at [288, 384] on button "Use Required Qty" at bounding box center [268, 378] width 75 height 19
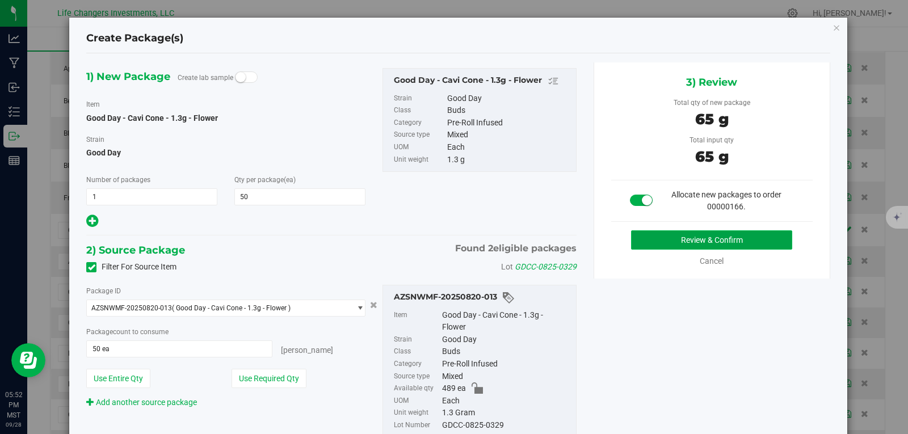
click at [761, 235] on button "Review & Confirm" at bounding box center [711, 239] width 161 height 19
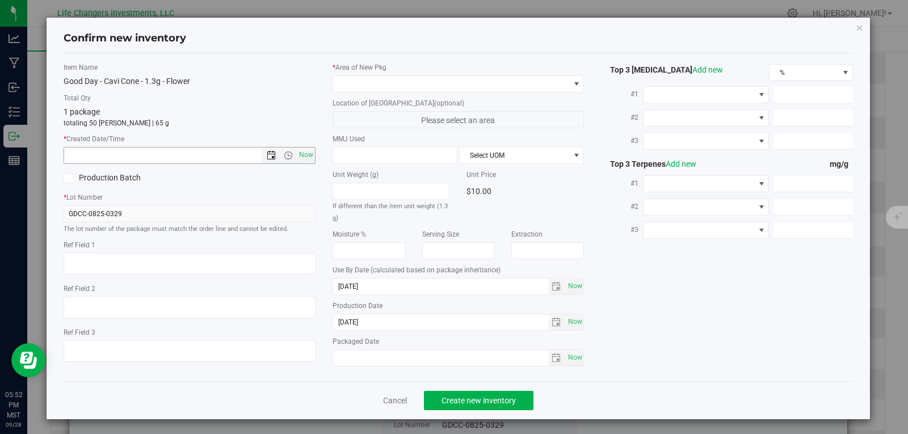
click at [269, 154] on span "Open the date view" at bounding box center [271, 155] width 9 height 9
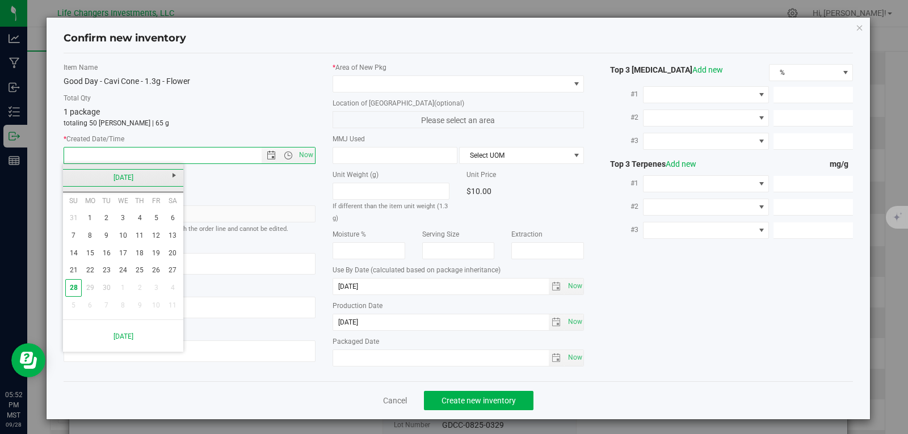
click at [66, 173] on link "[DATE]" at bounding box center [123, 178] width 122 height 18
click at [157, 239] on link "Aug" at bounding box center [166, 240] width 29 height 29
click at [99, 235] on link "5" at bounding box center [106, 236] width 16 height 18
type input "8/5/2025 5:52 PM"
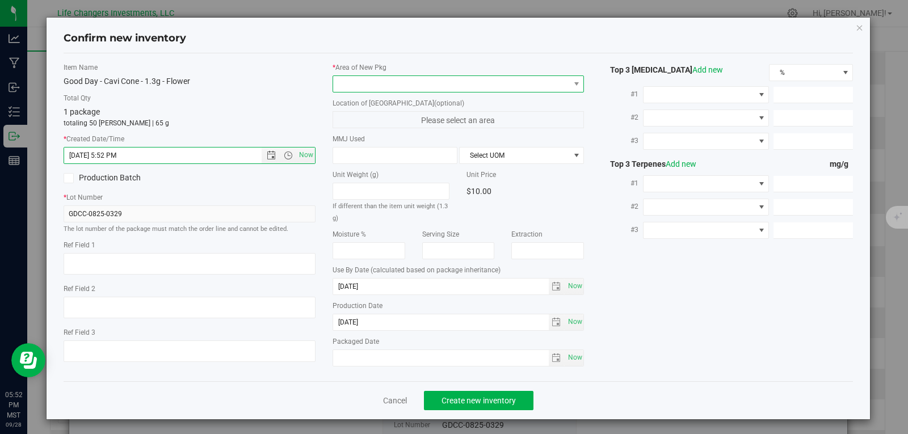
click at [352, 82] on span at bounding box center [451, 84] width 237 height 16
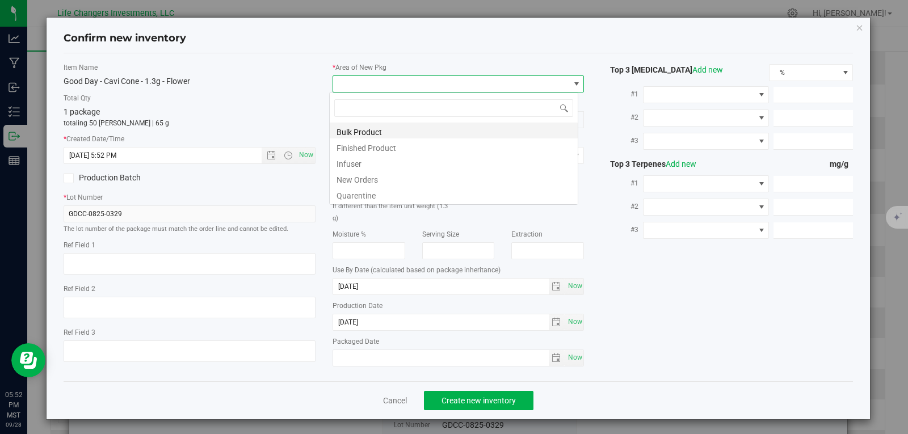
scroll to position [17, 250]
click at [364, 180] on li "New Orders" at bounding box center [454, 178] width 248 height 16
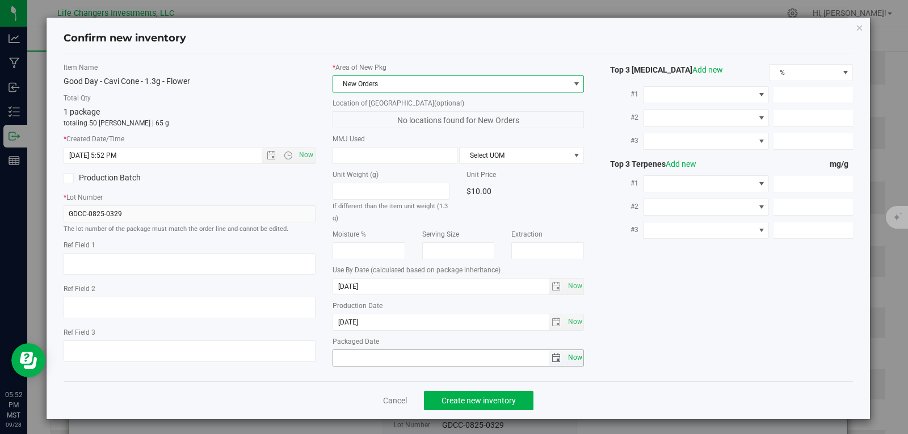
click at [573, 356] on span "Now" at bounding box center [574, 357] width 19 height 16
type input "[DATE]"
click at [448, 399] on span "Create new inventory" at bounding box center [478, 400] width 74 height 9
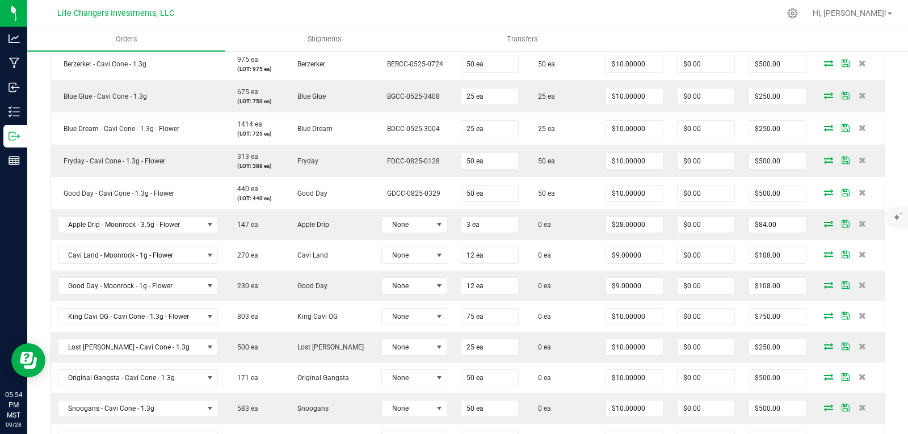
scroll to position [414, 0]
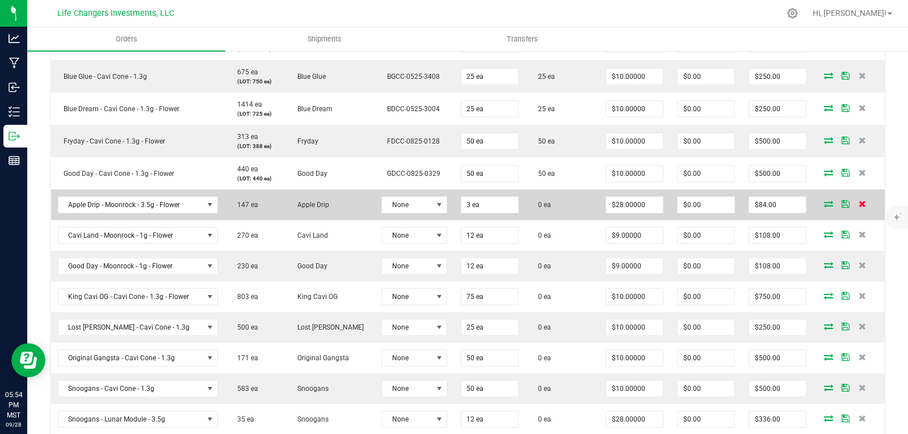
click at [858, 206] on icon at bounding box center [861, 203] width 7 height 7
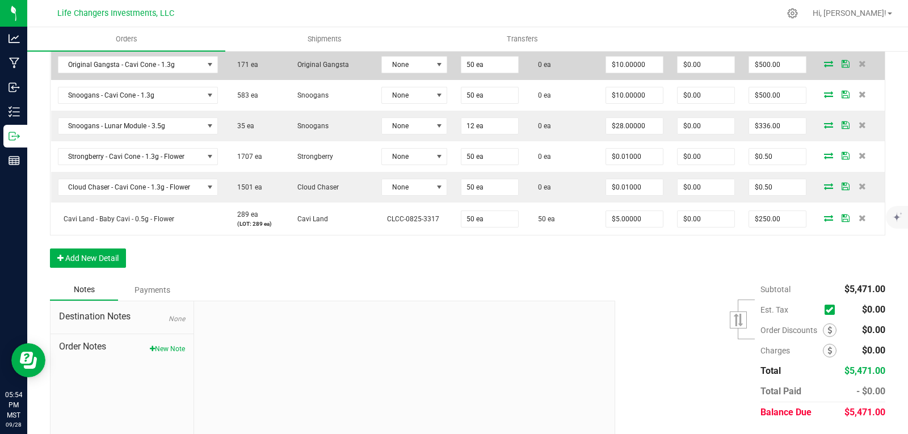
scroll to position [681, 0]
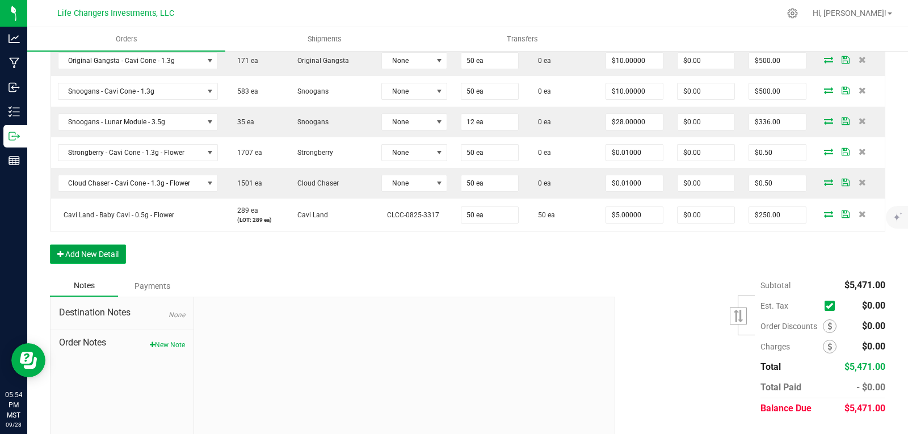
click at [106, 253] on button "Add New Detail" at bounding box center [88, 253] width 76 height 19
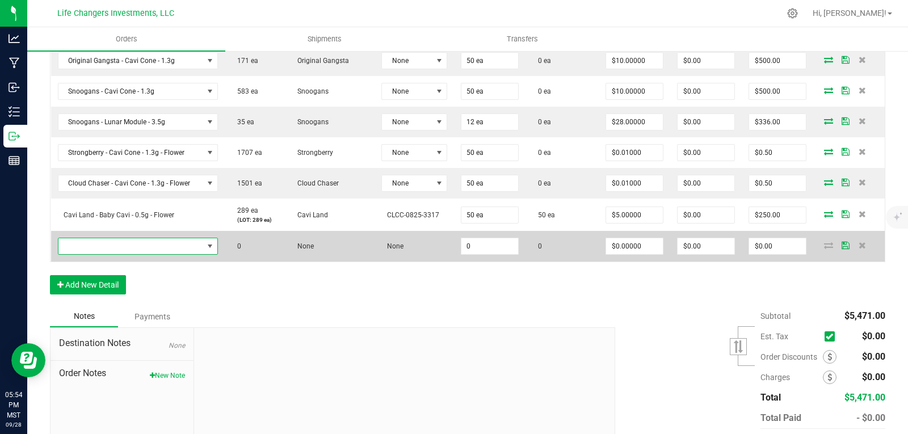
click at [124, 241] on span "NO DATA FOUND" at bounding box center [130, 246] width 145 height 16
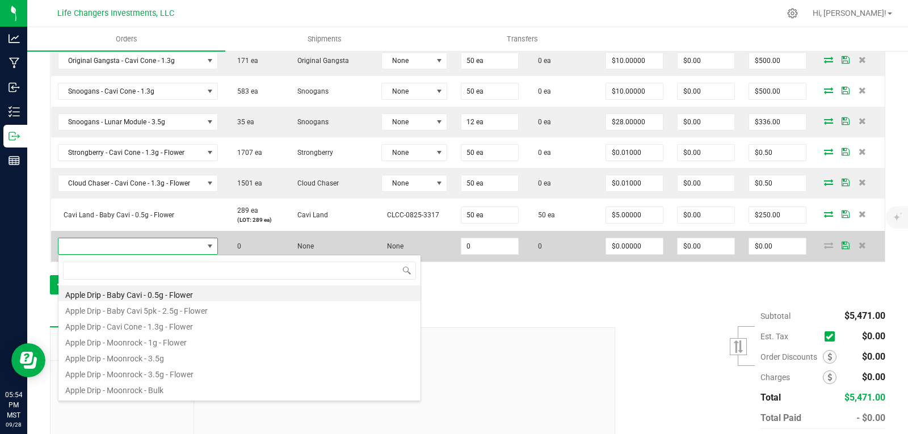
scroll to position [17, 158]
type input "wata"
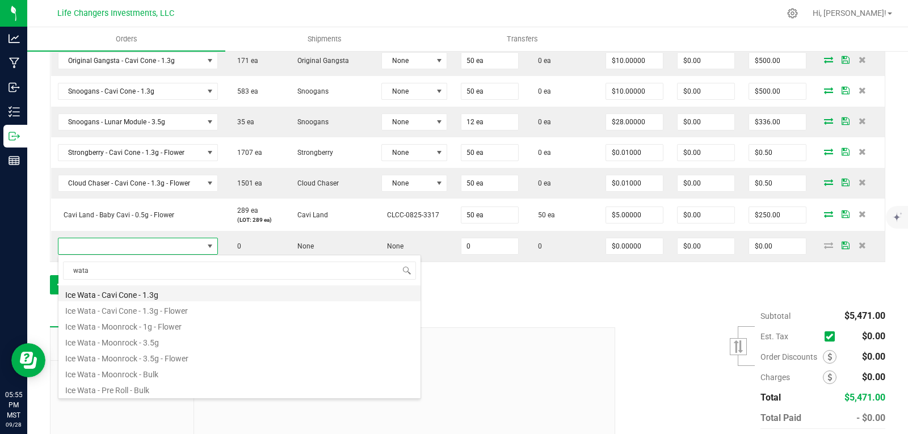
click at [140, 297] on li "Ice Wata - Cavi Cone - 1.3g" at bounding box center [239, 293] width 362 height 16
type input "0 ea"
type input "$10.00000"
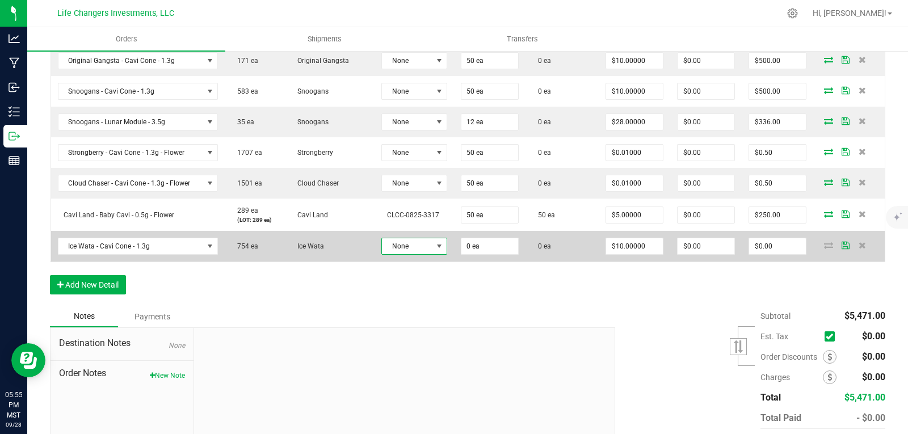
click at [398, 246] on span "None" at bounding box center [407, 246] width 50 height 16
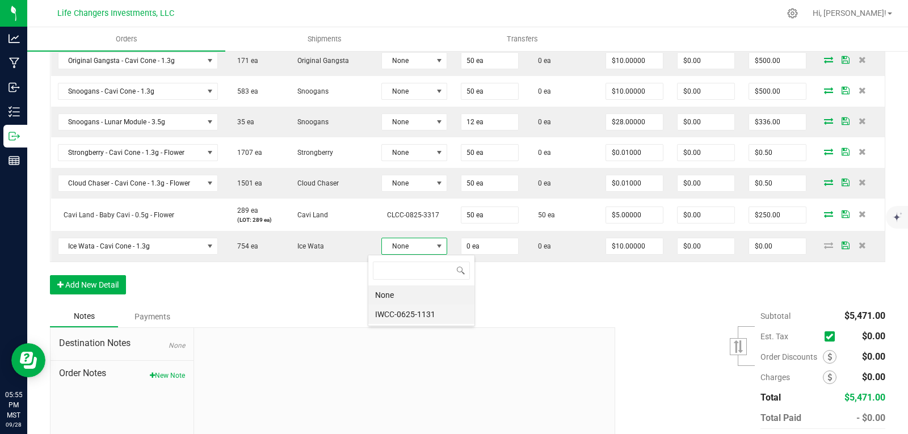
click at [409, 315] on li "IWCC-0625-1131" at bounding box center [421, 314] width 106 height 19
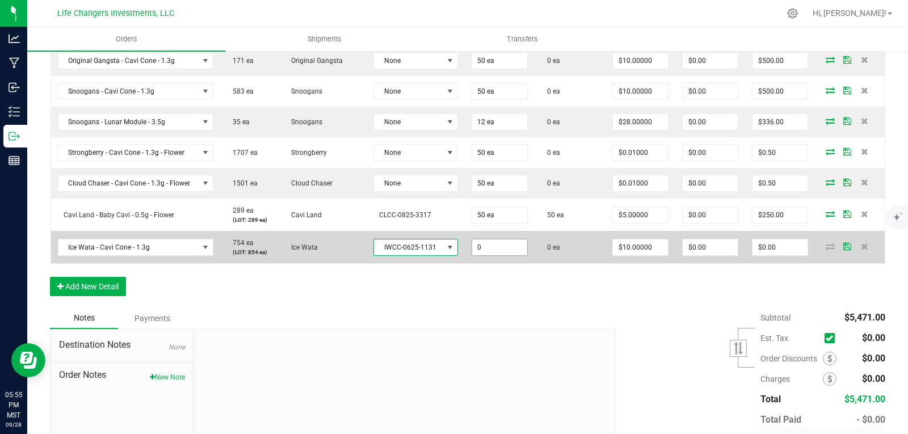
click at [481, 245] on input "0" at bounding box center [499, 247] width 55 height 16
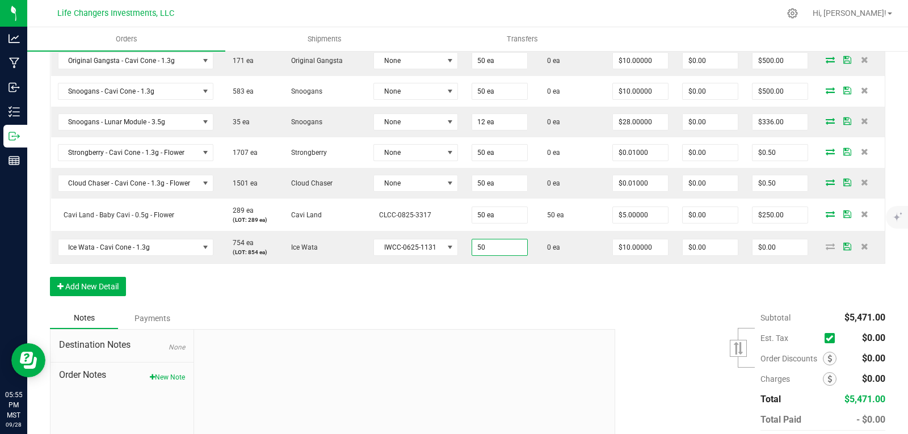
type input "50 ea"
type input "$500.00"
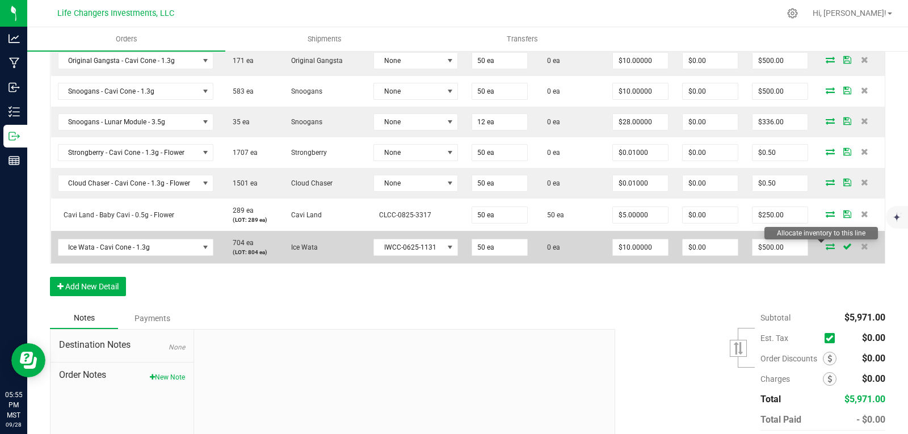
click at [825, 247] on icon at bounding box center [829, 246] width 9 height 7
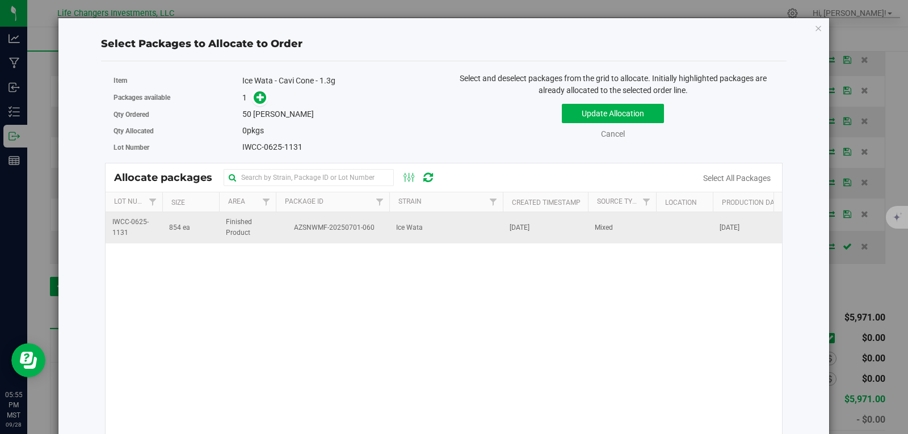
click at [259, 229] on span "Finished Product" at bounding box center [247, 228] width 43 height 22
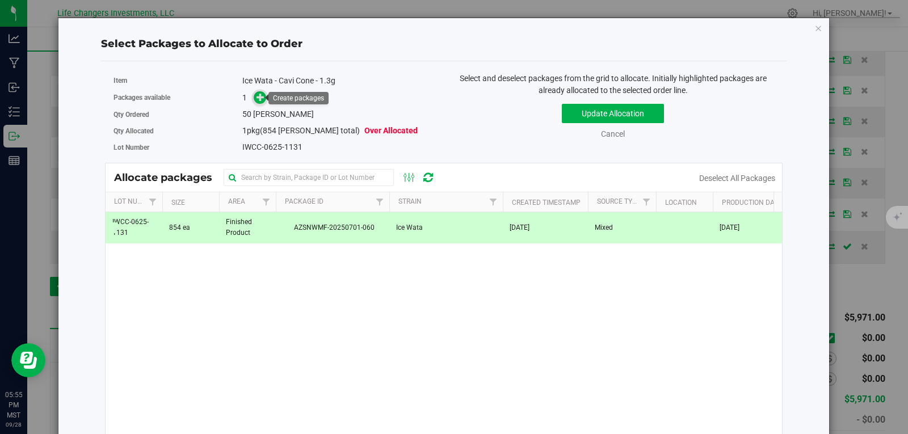
click at [259, 96] on icon at bounding box center [260, 97] width 8 height 8
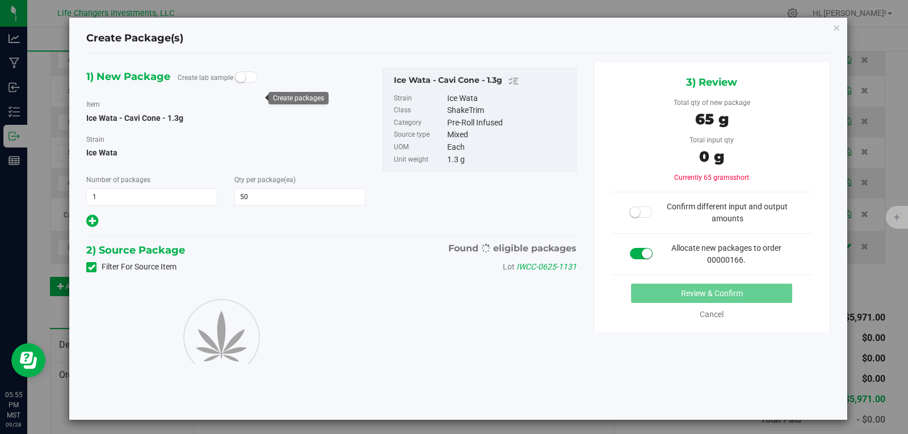
type input "50"
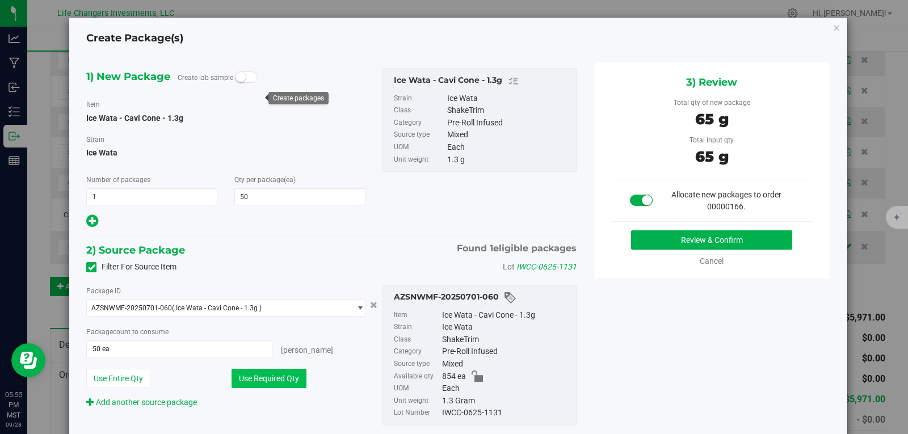
click at [251, 381] on button "Use Required Qty" at bounding box center [268, 378] width 75 height 19
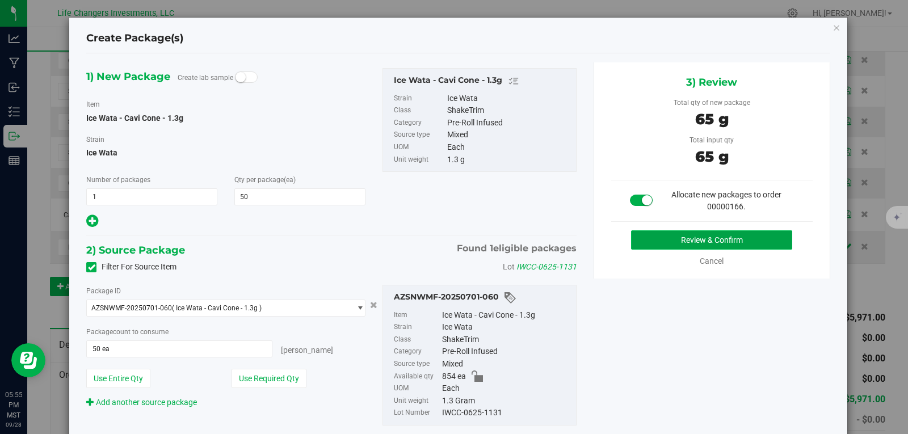
click at [743, 242] on button "Review & Confirm" at bounding box center [711, 239] width 161 height 19
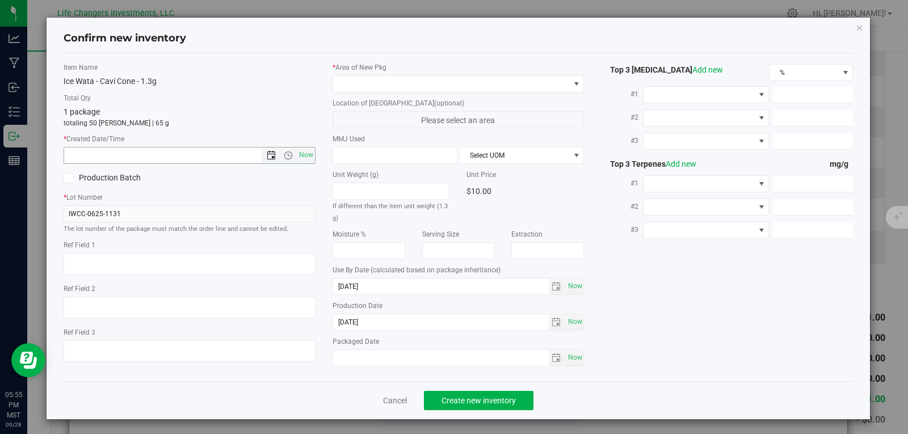
click at [268, 155] on span "Open the date view" at bounding box center [271, 155] width 9 height 9
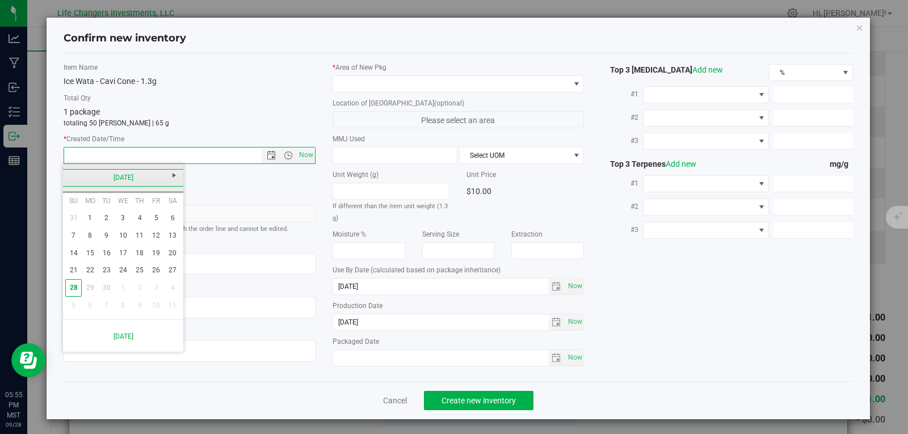
click at [71, 174] on link "[DATE]" at bounding box center [123, 178] width 122 height 18
click at [111, 245] on link "Jun" at bounding box center [108, 240] width 29 height 29
click at [141, 252] on link "19" at bounding box center [140, 253] width 16 height 18
type input "6/19/2025 5:55 PM"
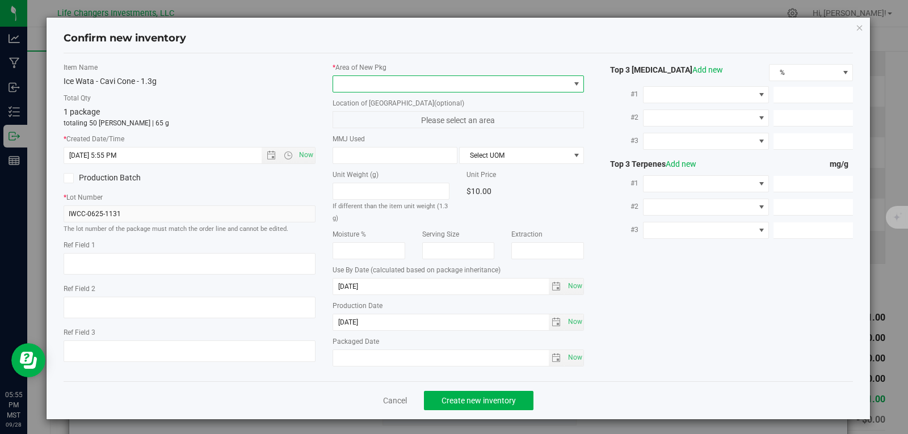
click at [386, 81] on span at bounding box center [451, 84] width 237 height 16
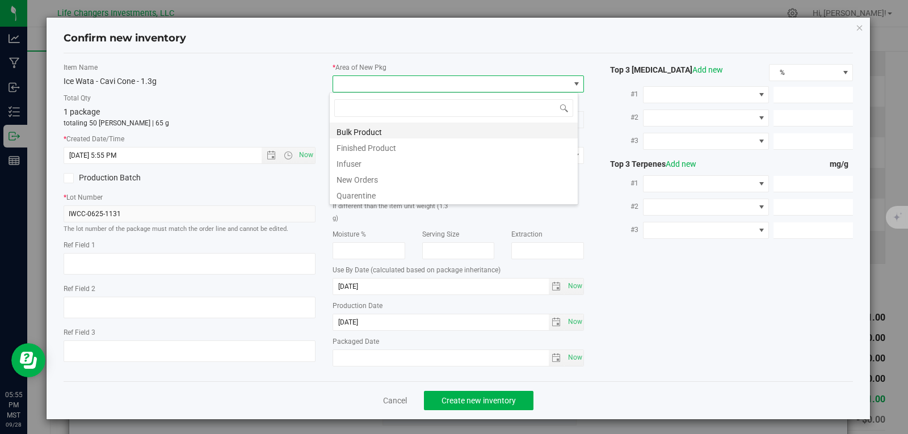
scroll to position [17, 250]
click at [355, 178] on li "New Orders" at bounding box center [454, 178] width 248 height 16
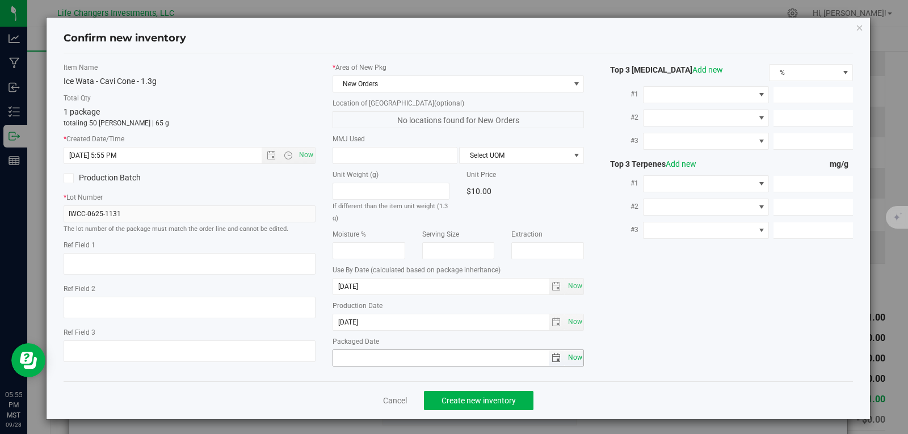
click at [575, 356] on span "Now" at bounding box center [574, 357] width 19 height 16
type input "[DATE]"
click at [501, 398] on span "Create new inventory" at bounding box center [478, 400] width 74 height 9
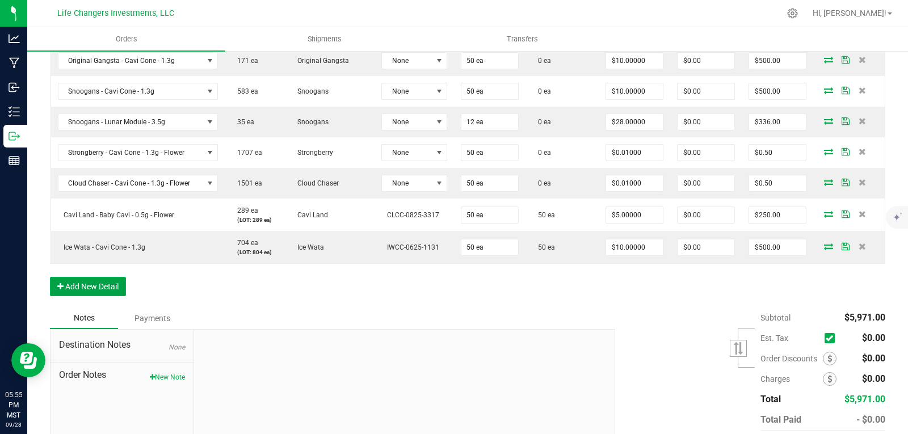
click at [93, 289] on button "Add New Detail" at bounding box center [88, 286] width 76 height 19
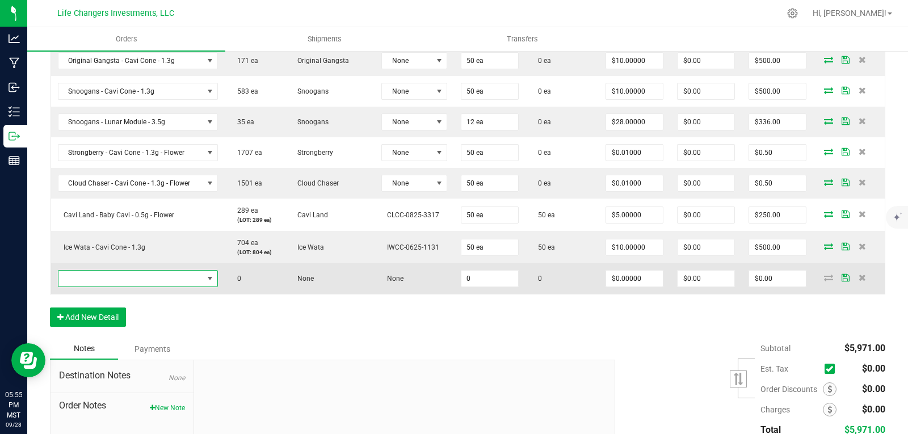
click at [95, 278] on span "NO DATA FOUND" at bounding box center [130, 279] width 145 height 16
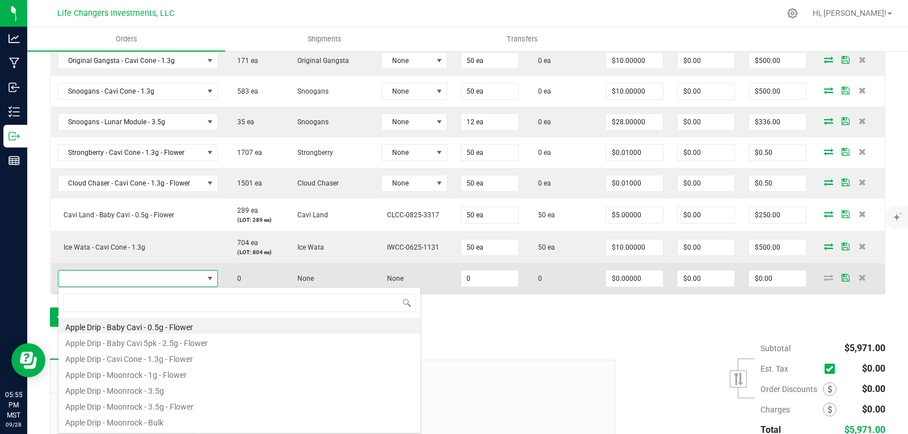
scroll to position [17, 158]
type input "wata"
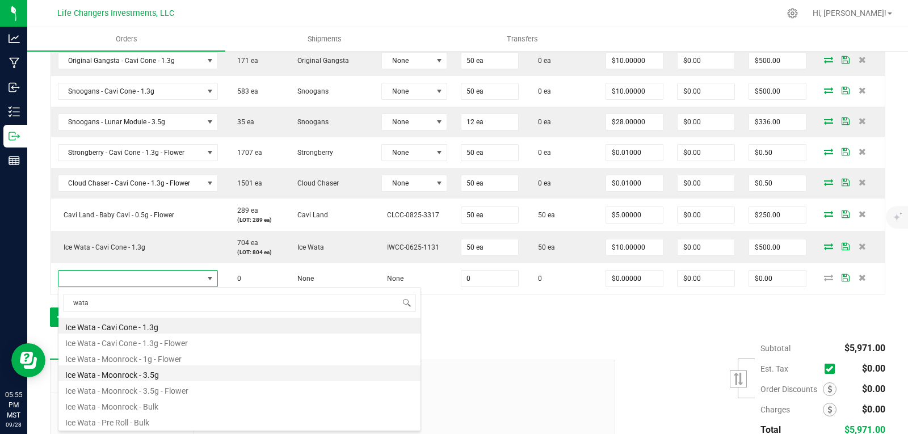
click at [133, 377] on li "Ice Wata - Moonrock - 3.5g" at bounding box center [239, 373] width 362 height 16
type input "0 ea"
type input "$28.00000"
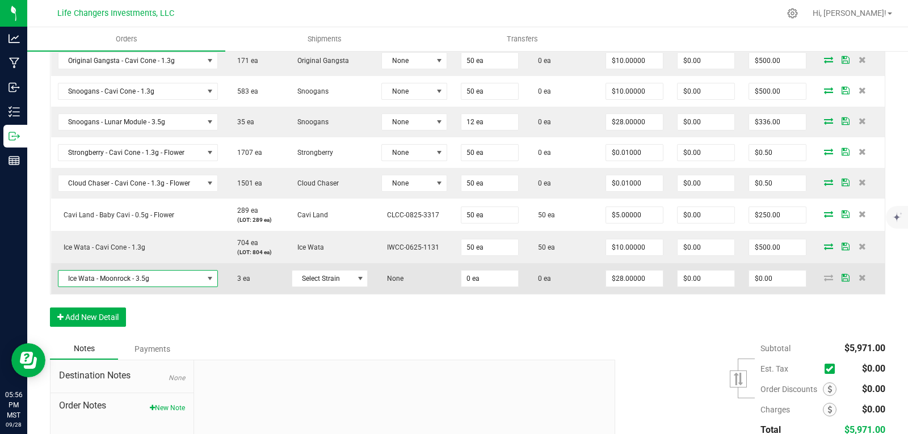
click at [209, 277] on span at bounding box center [209, 278] width 9 height 9
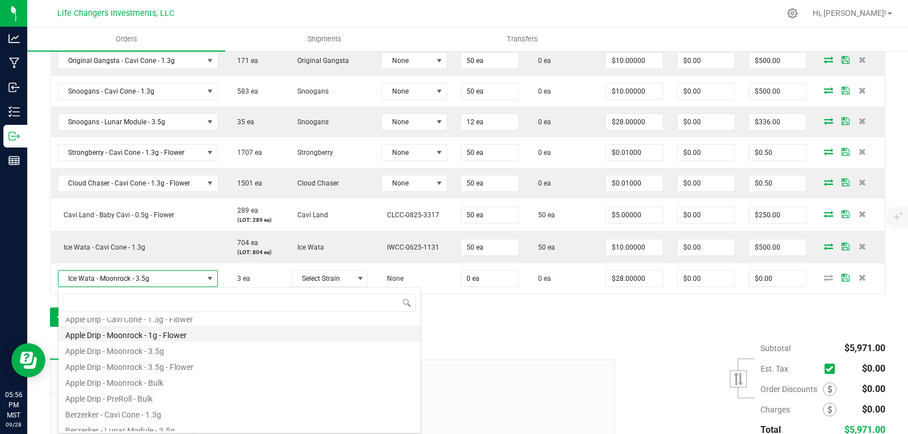
scroll to position [57, 0]
type input "wat"
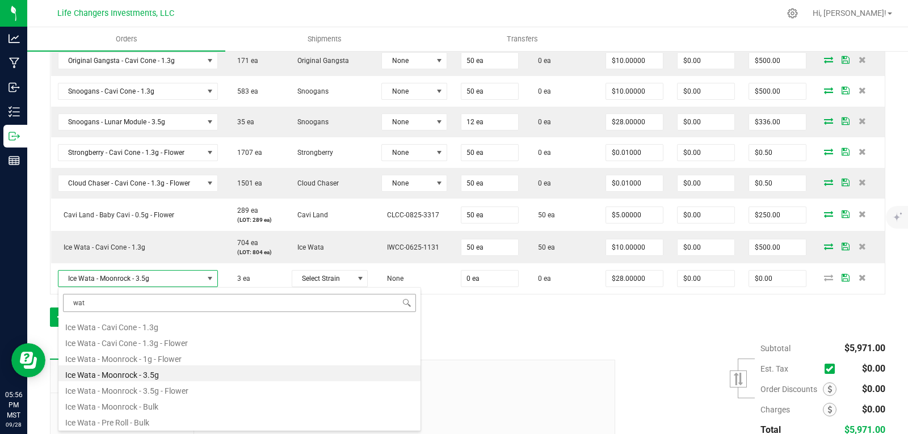
scroll to position [0, 0]
click at [153, 339] on li "Ice Wata - Cavi Cone - 1.3g - Flower" at bounding box center [239, 342] width 362 height 16
type input "$11.00000"
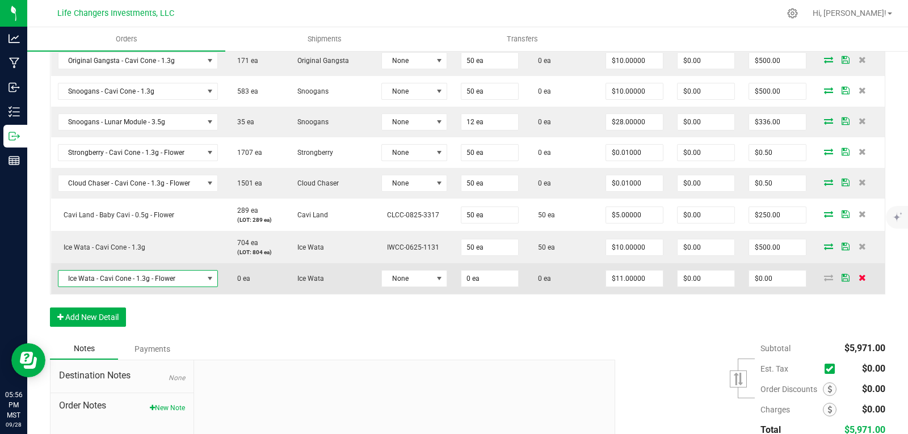
click at [858, 277] on icon at bounding box center [861, 277] width 7 height 7
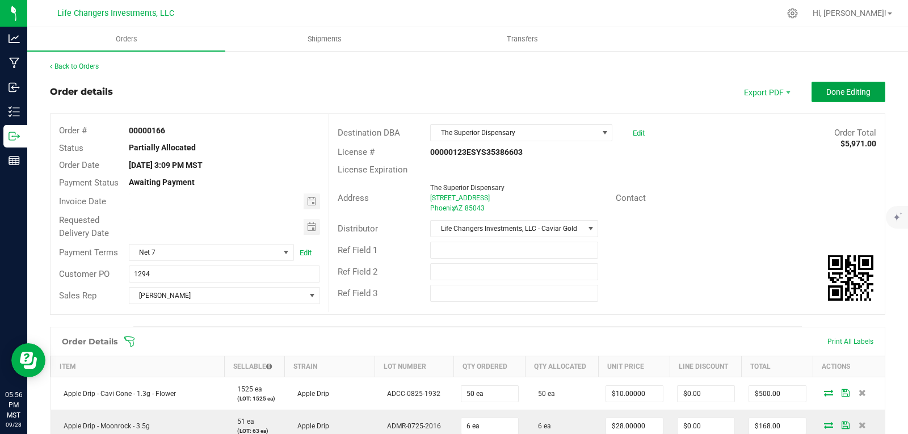
click at [833, 92] on span "Done Editing" at bounding box center [848, 91] width 44 height 9
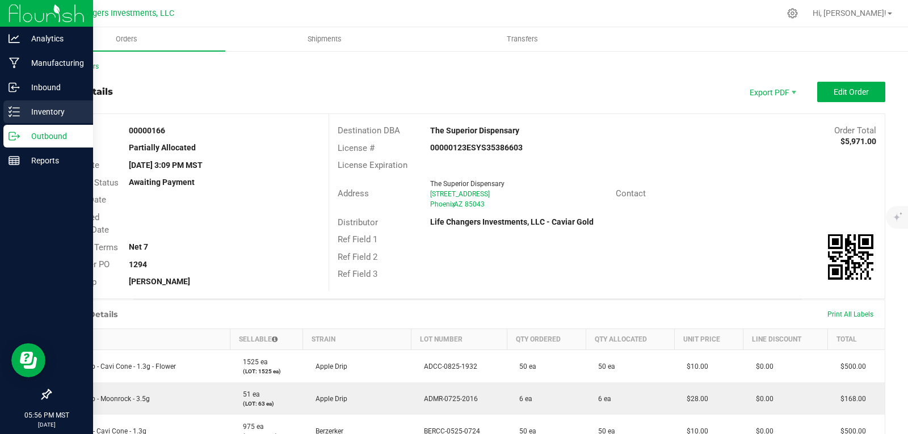
click at [43, 113] on p "Inventory" at bounding box center [54, 112] width 68 height 14
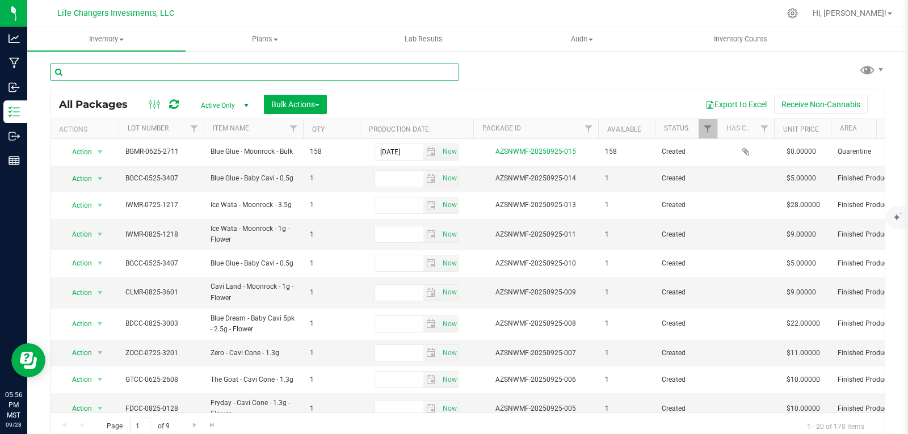
click at [144, 71] on input "text" at bounding box center [254, 72] width 409 height 17
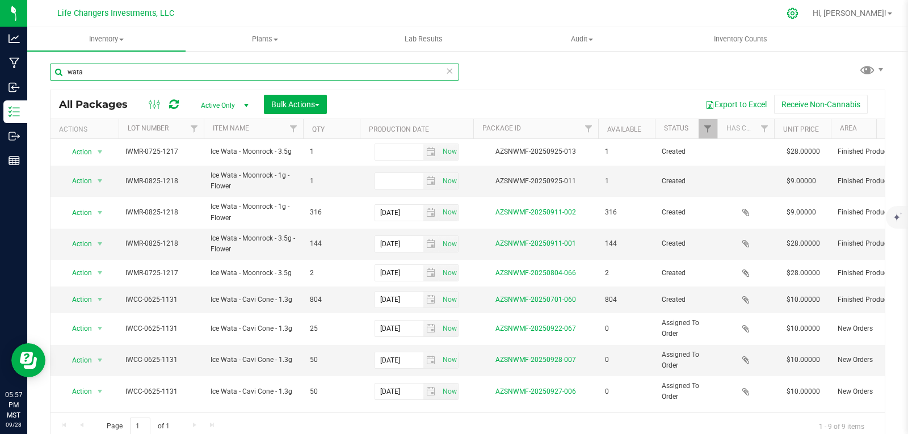
type input "wata"
click at [798, 12] on icon at bounding box center [792, 13] width 12 height 12
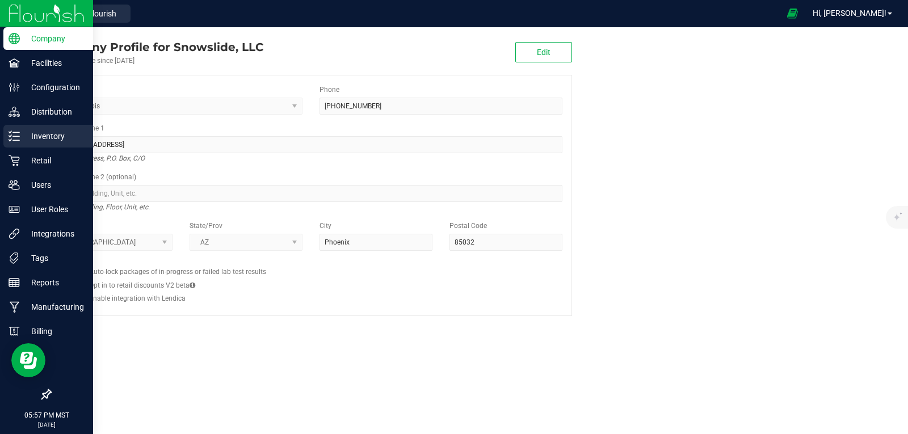
click at [46, 138] on p "Inventory" at bounding box center [54, 136] width 68 height 14
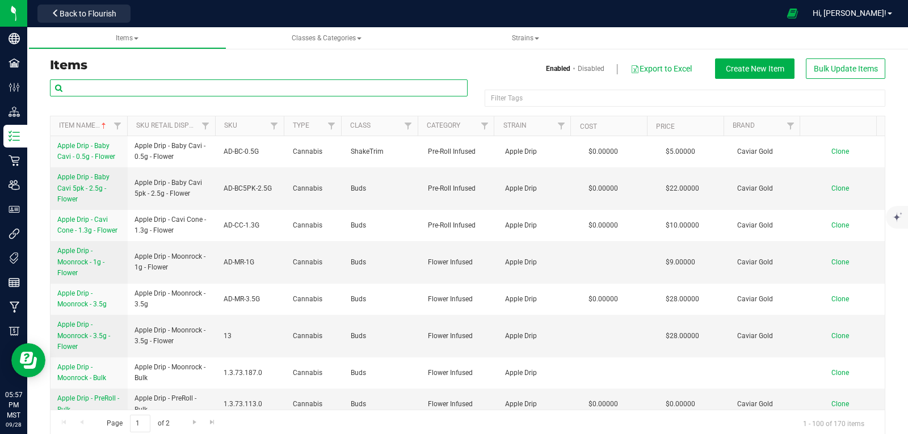
click at [106, 86] on input "text" at bounding box center [259, 87] width 418 height 17
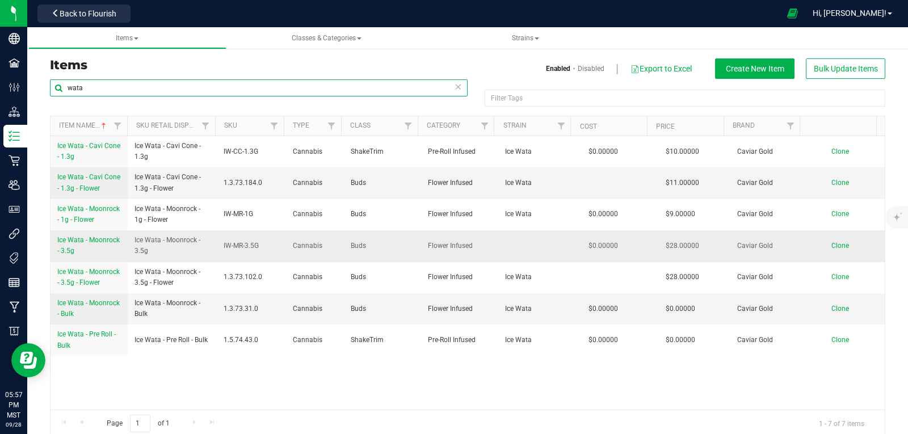
type input "wata"
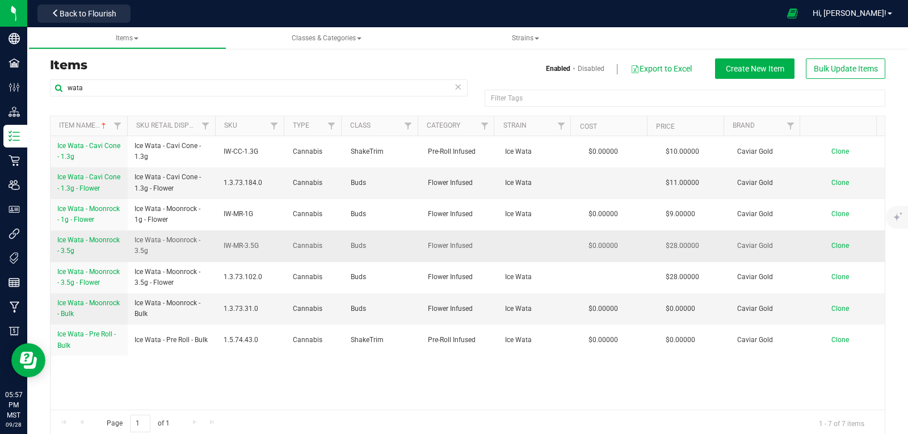
click at [72, 250] on span "Ice Wata - Moonrock - 3.5g" at bounding box center [88, 245] width 62 height 19
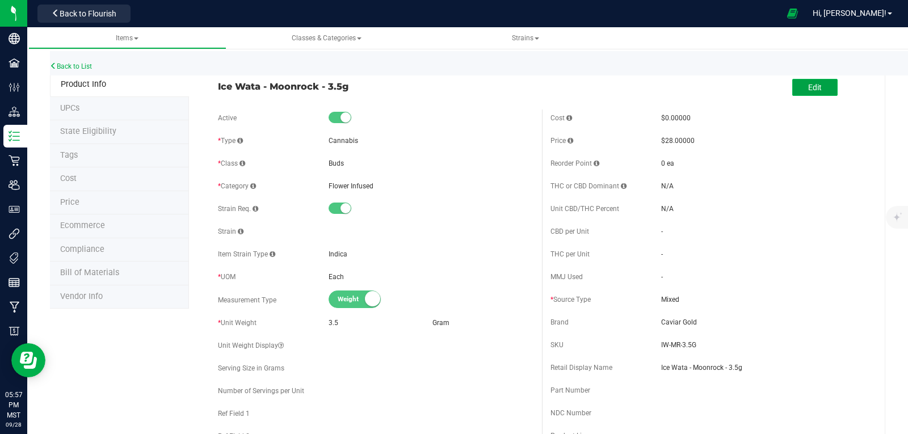
click at [798, 88] on button "Edit" at bounding box center [814, 87] width 45 height 17
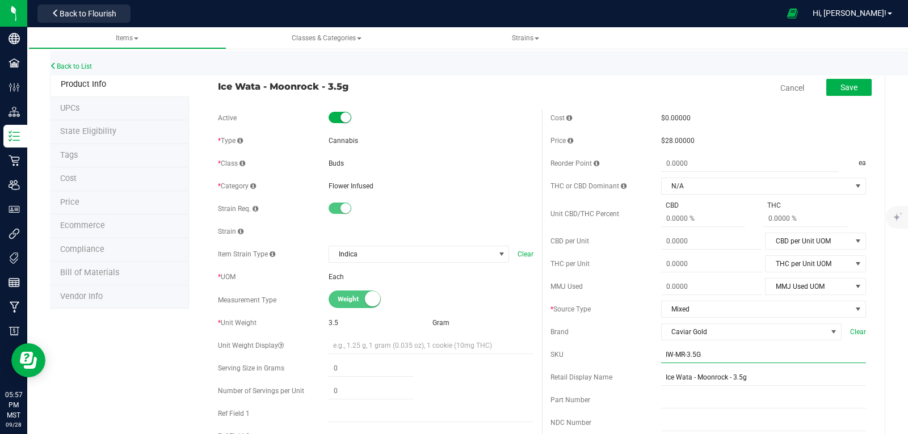
drag, startPoint x: 698, startPoint y: 354, endPoint x: 653, endPoint y: 355, distance: 44.8
click at [648, 355] on div "SKU IW-MR-3.5G" at bounding box center [707, 354] width 315 height 17
type input "30"
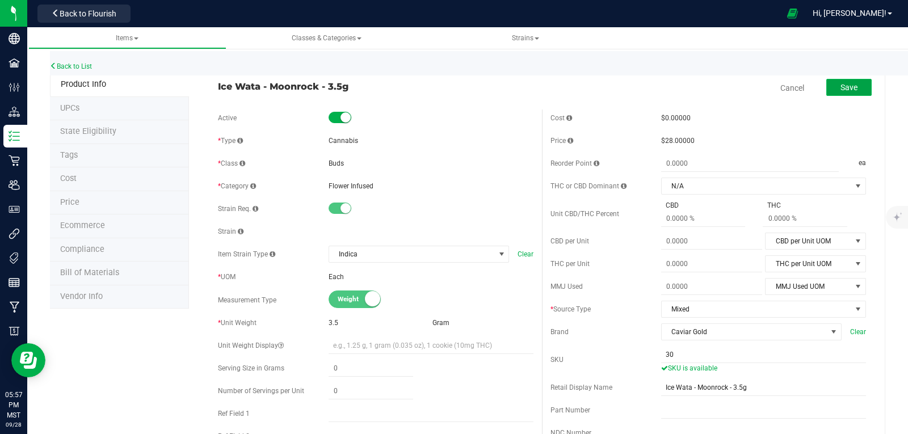
click at [826, 87] on button "Save" at bounding box center [848, 87] width 45 height 17
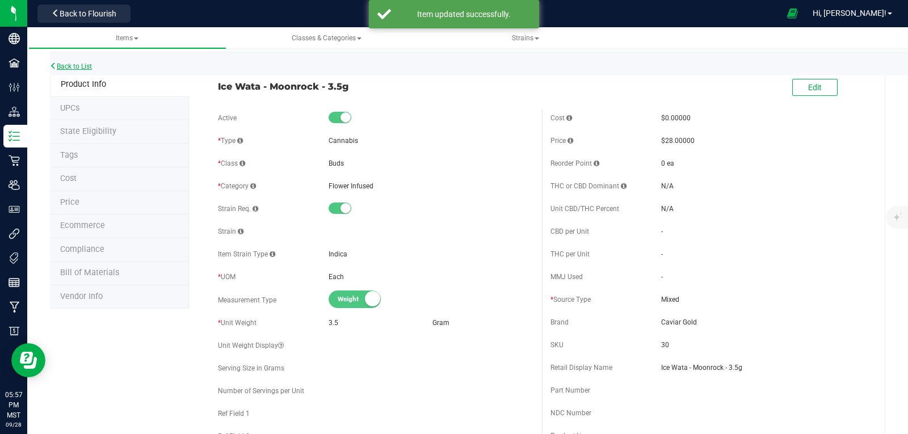
click at [81, 69] on link "Back to List" at bounding box center [71, 66] width 42 height 8
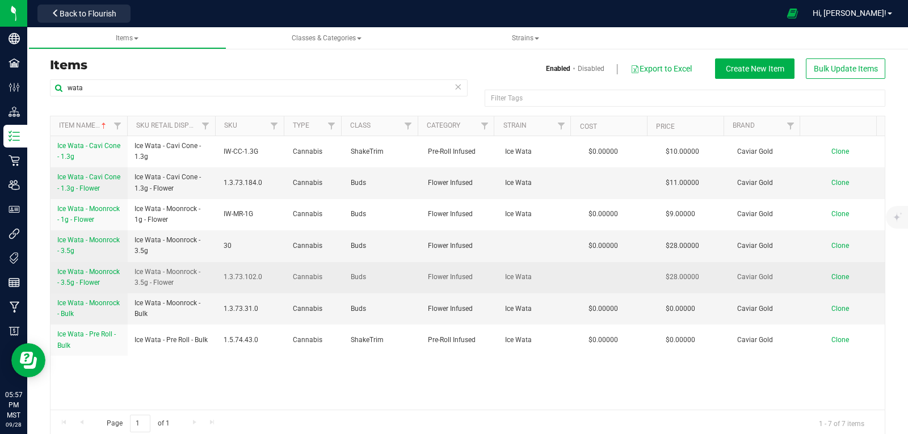
click at [81, 286] on span "Ice Wata - Moonrock - 3.5g - Flower" at bounding box center [88, 277] width 62 height 19
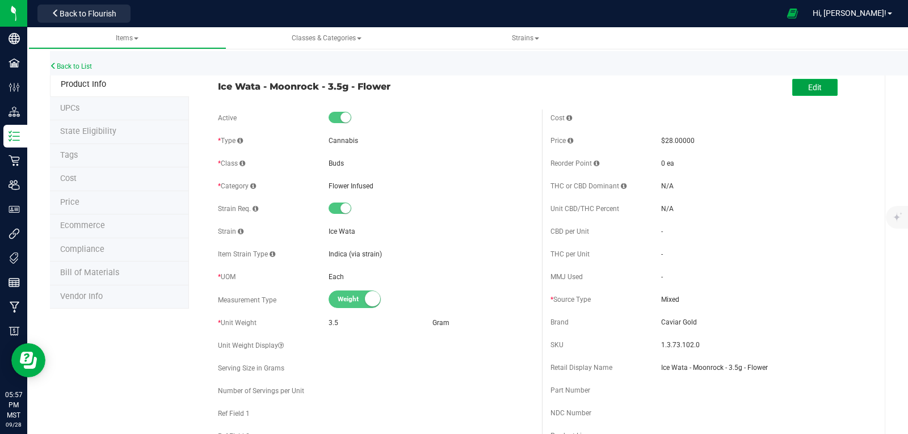
click at [795, 85] on button "Edit" at bounding box center [814, 87] width 45 height 17
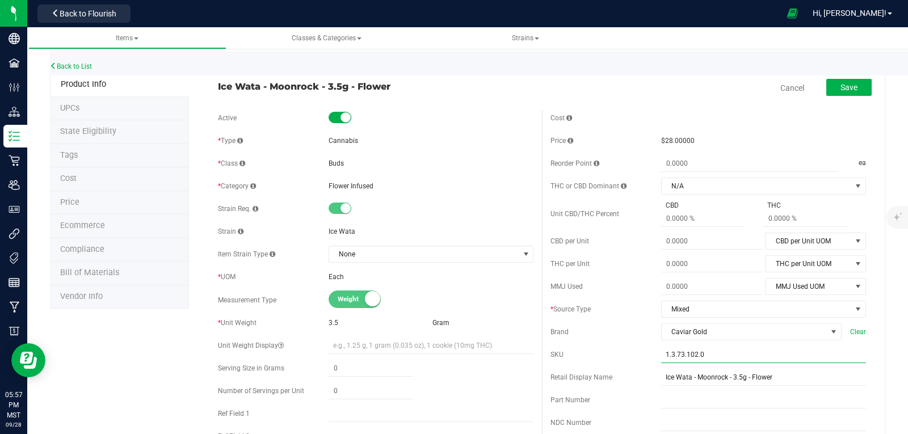
drag, startPoint x: 704, startPoint y: 355, endPoint x: 648, endPoint y: 353, distance: 56.2
click at [648, 353] on div "SKU 1.3.73.102.0" at bounding box center [707, 354] width 315 height 17
paste input "IW-MR-3.5G"
type input "IW-MR-3.5G"
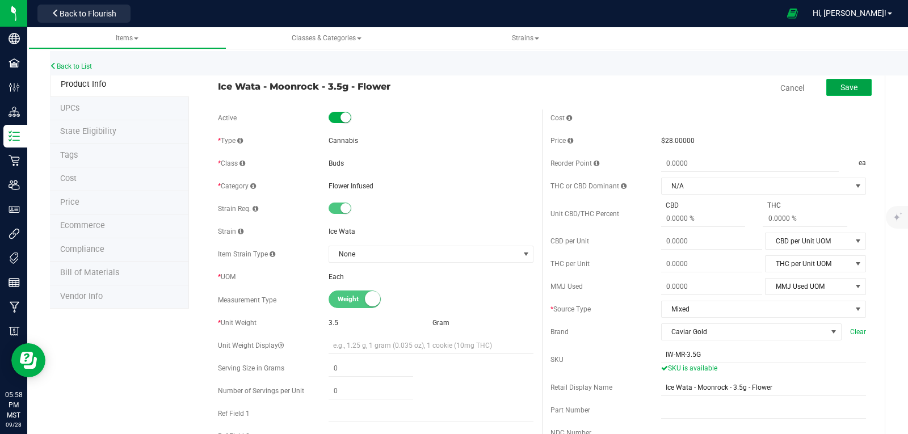
click at [848, 86] on span "Save" at bounding box center [848, 87] width 17 height 9
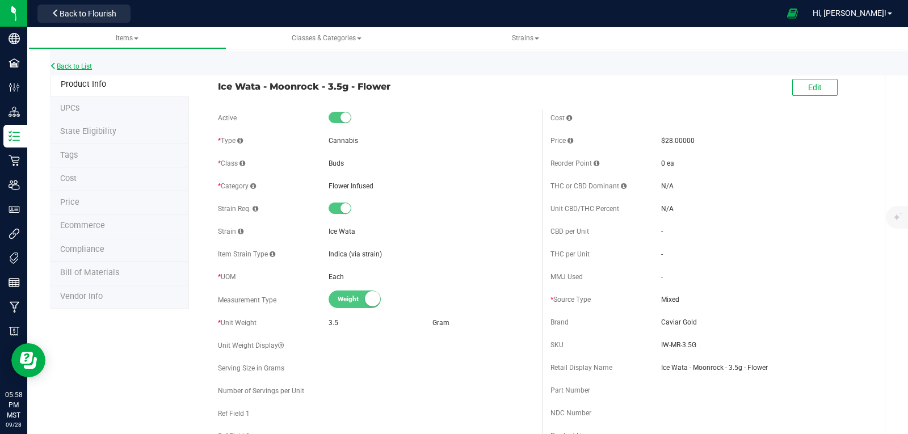
click at [85, 64] on link "Back to List" at bounding box center [71, 66] width 42 height 8
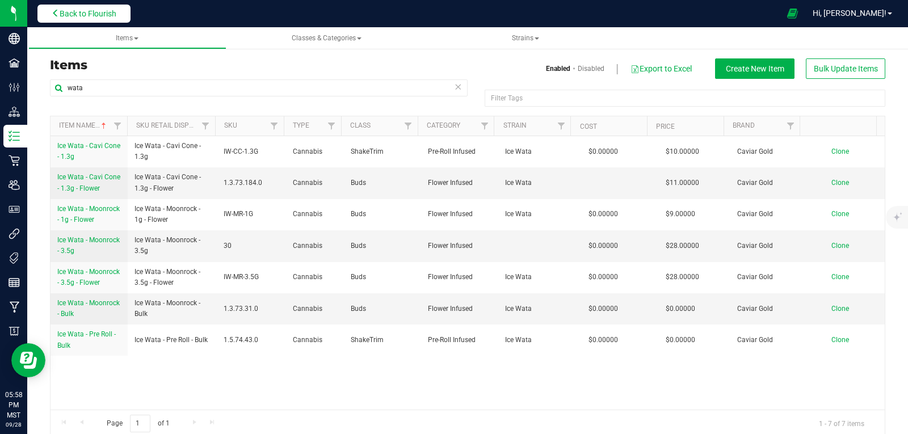
click at [62, 21] on button "Back to Flourish" at bounding box center [83, 14] width 93 height 18
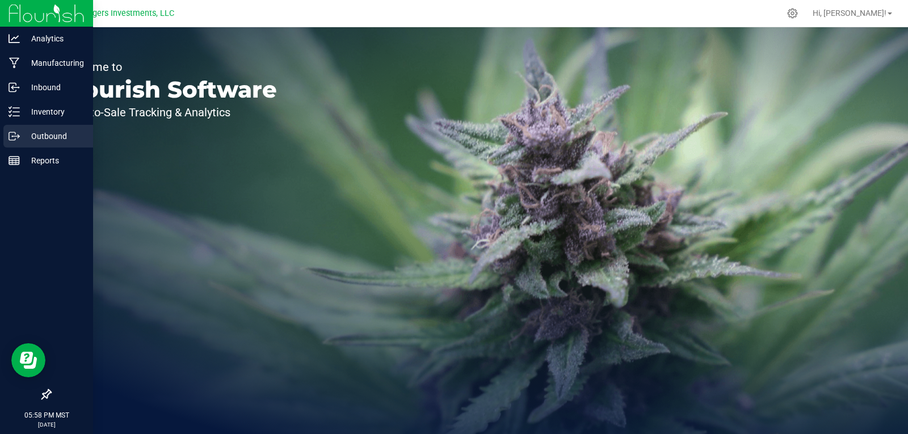
click at [50, 137] on p "Outbound" at bounding box center [54, 136] width 68 height 14
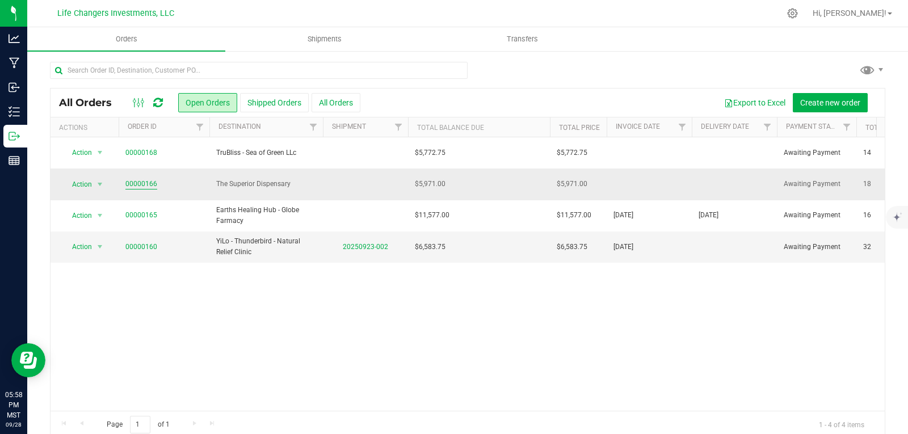
click at [140, 180] on link "00000166" at bounding box center [141, 184] width 32 height 11
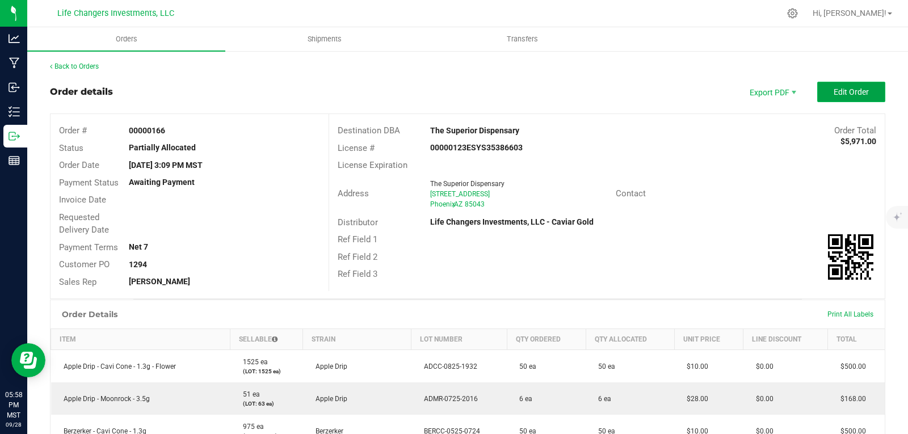
click at [823, 88] on button "Edit Order" at bounding box center [851, 92] width 68 height 20
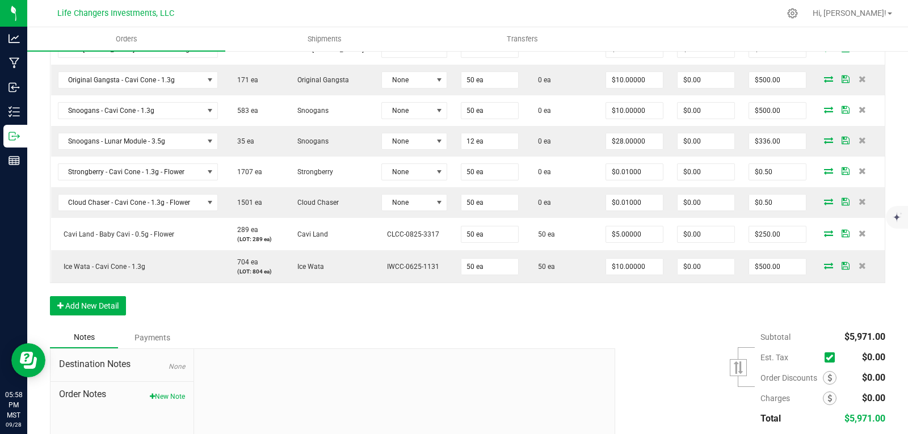
scroll to position [681, 0]
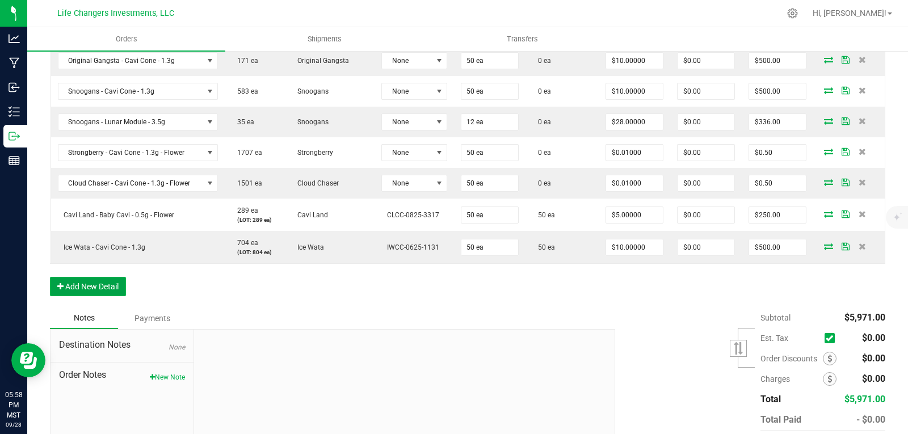
click at [64, 281] on button "Add New Detail" at bounding box center [88, 286] width 76 height 19
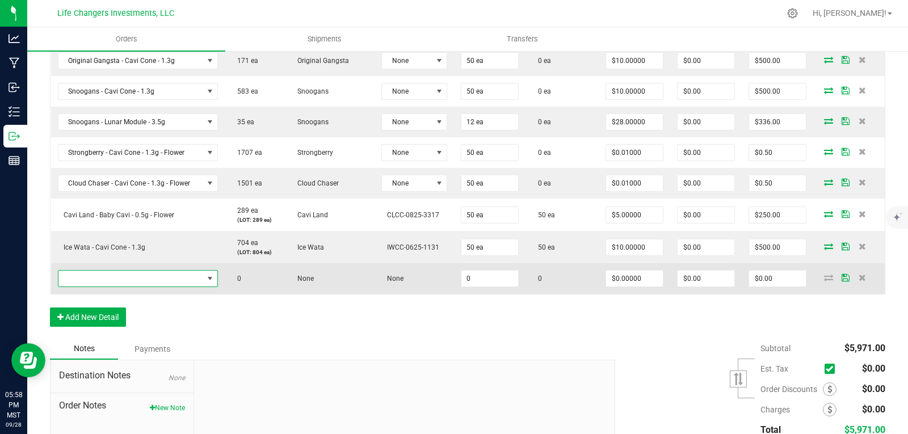
click at [111, 276] on span "NO DATA FOUND" at bounding box center [130, 279] width 145 height 16
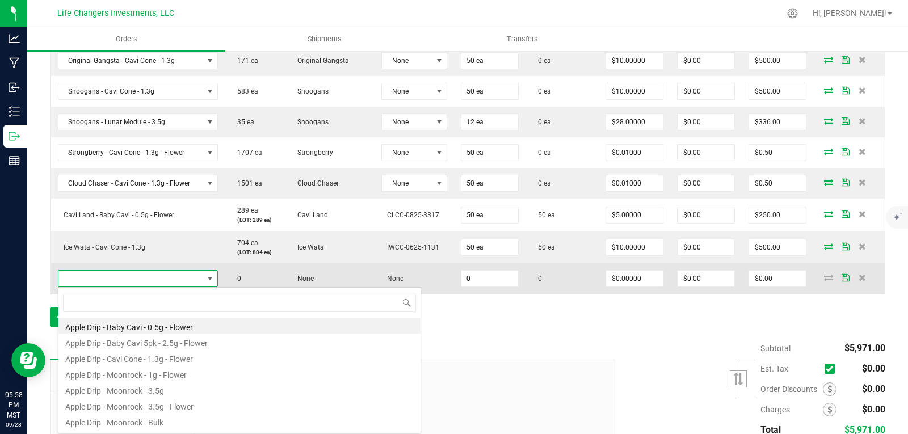
scroll to position [17, 158]
type input "wata"
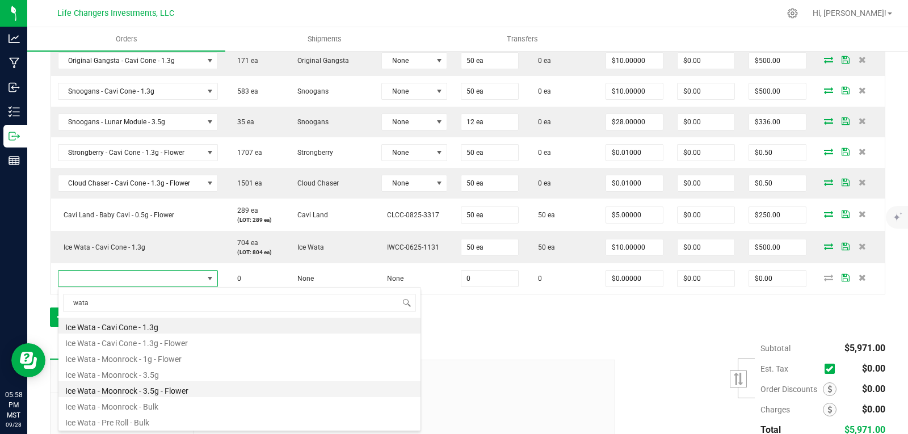
click at [116, 389] on li "Ice Wata - Moonrock - 3.5g - Flower" at bounding box center [239, 389] width 362 height 16
type input "0 ea"
type input "$28.00000"
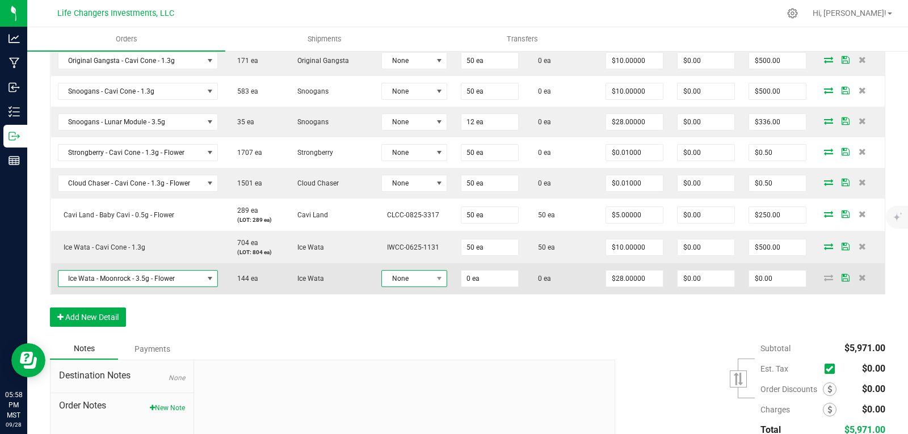
click at [403, 277] on span "None" at bounding box center [407, 279] width 50 height 16
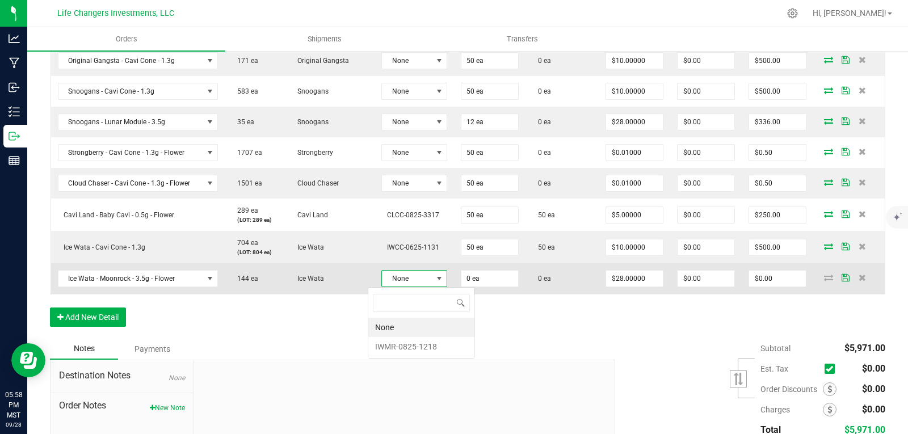
scroll to position [17, 66]
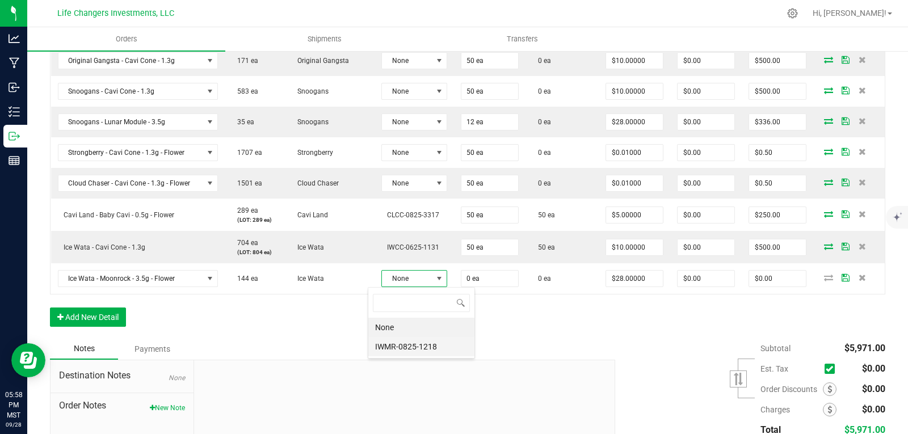
click at [415, 349] on li "IWMR-0825-1218" at bounding box center [421, 346] width 106 height 19
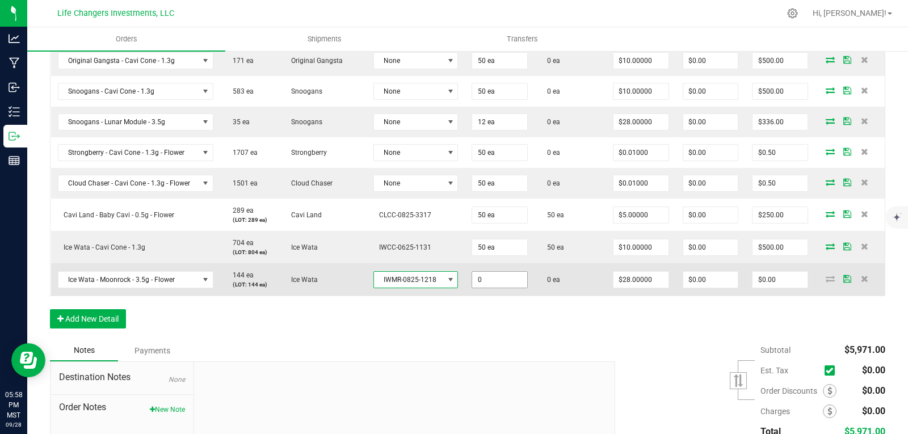
click at [502, 277] on input "0" at bounding box center [499, 280] width 55 height 16
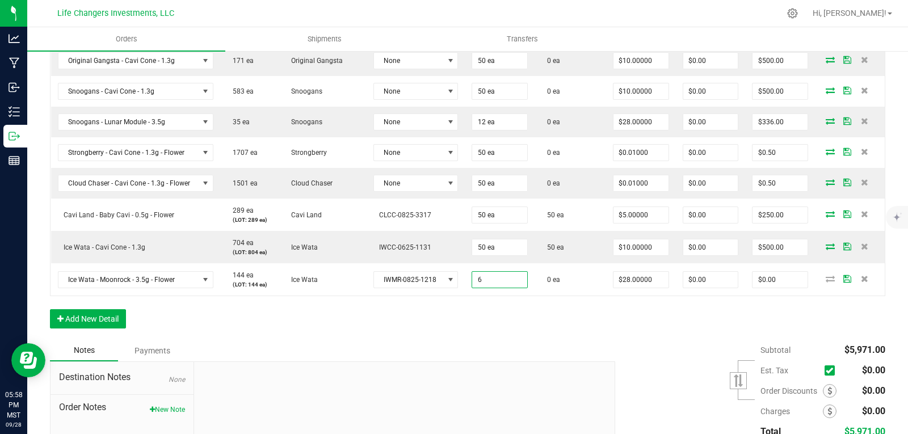
type input "6 ea"
type input "$168.00"
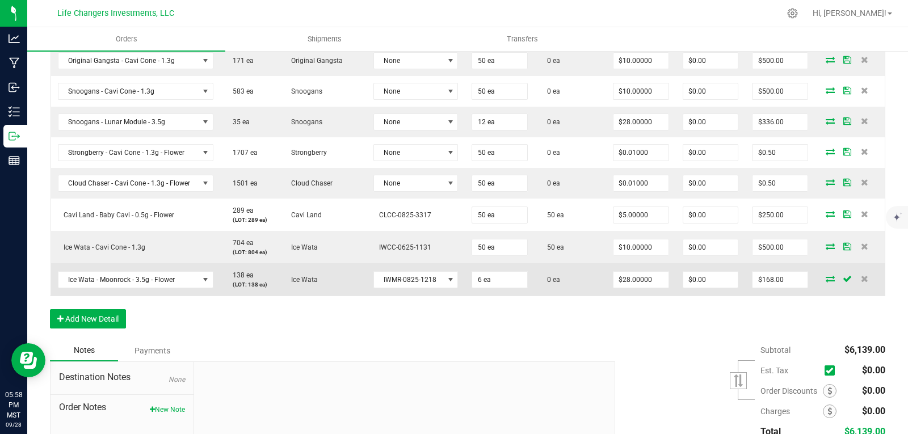
click at [825, 279] on icon at bounding box center [829, 278] width 9 height 7
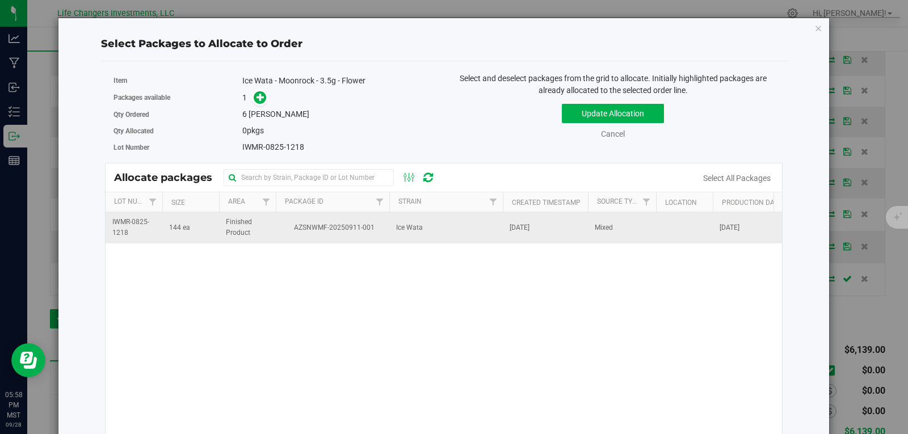
click at [280, 230] on td "AZSNWMF-20250911-001" at bounding box center [332, 227] width 113 height 31
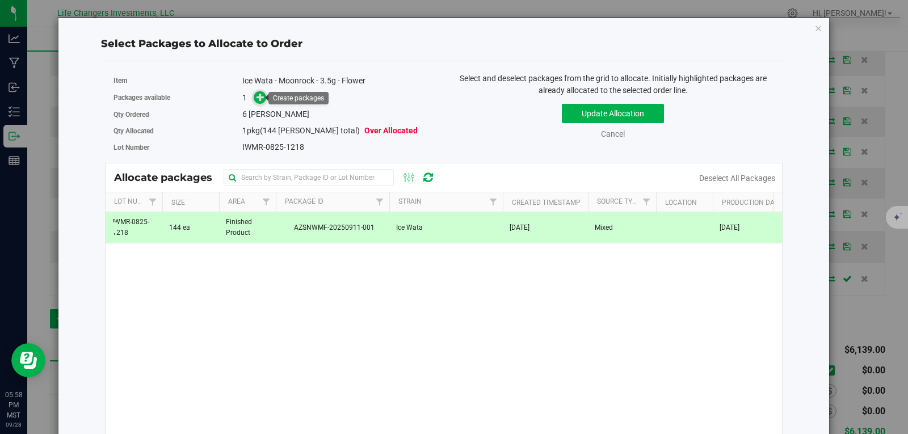
click at [256, 100] on span at bounding box center [260, 97] width 13 height 13
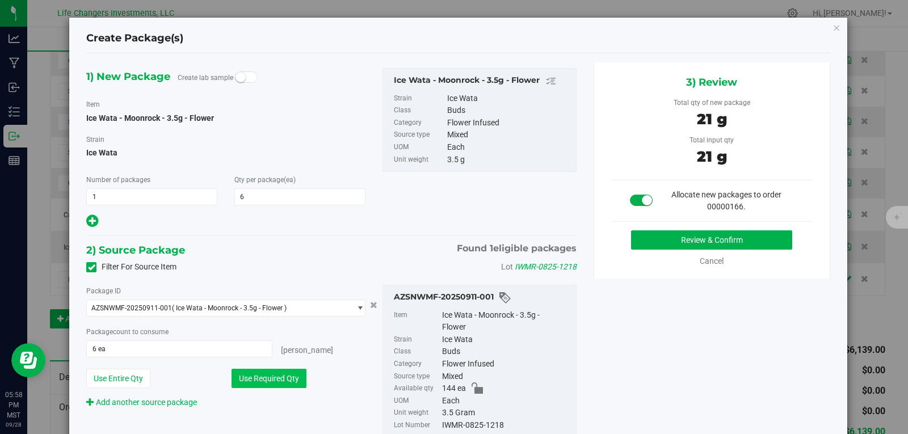
click at [270, 377] on button "Use Required Qty" at bounding box center [268, 378] width 75 height 19
click at [692, 231] on button "Review & Confirm" at bounding box center [711, 239] width 161 height 19
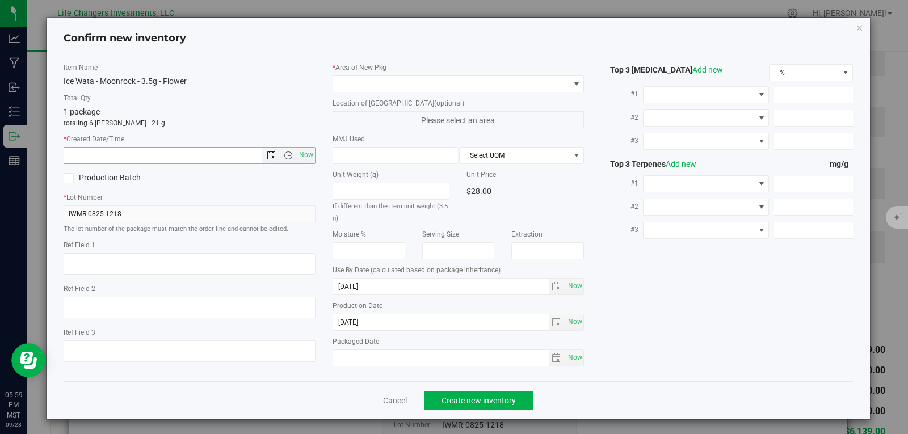
click at [268, 157] on span "Open the date view" at bounding box center [271, 155] width 9 height 9
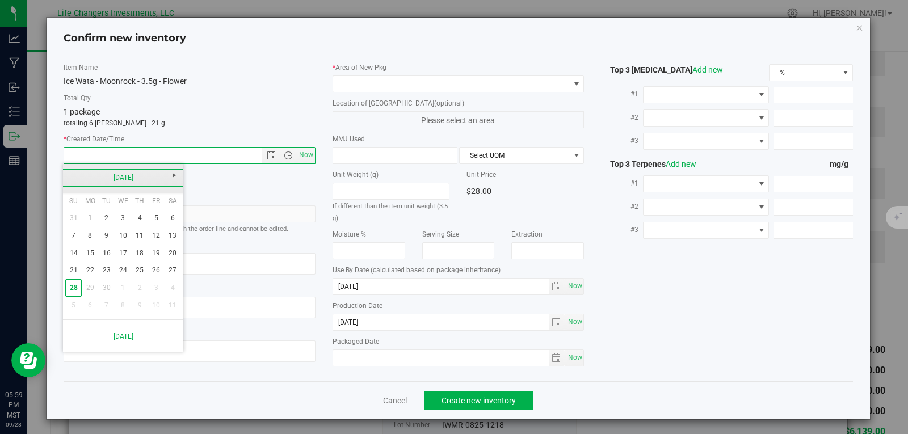
click at [65, 172] on link "[DATE]" at bounding box center [123, 178] width 122 height 18
click at [165, 241] on link "Aug" at bounding box center [166, 240] width 29 height 29
click at [158, 254] on link "15" at bounding box center [156, 253] width 16 height 18
type input "[DATE] 5:59 PM"
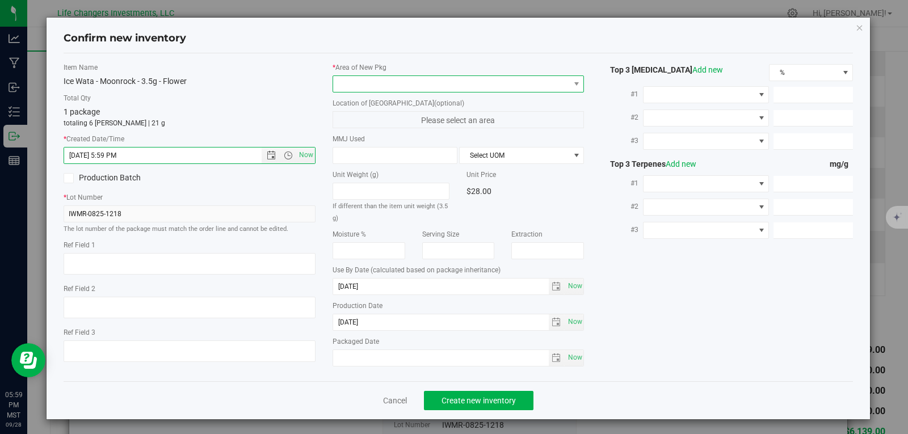
click at [401, 87] on span at bounding box center [451, 84] width 237 height 16
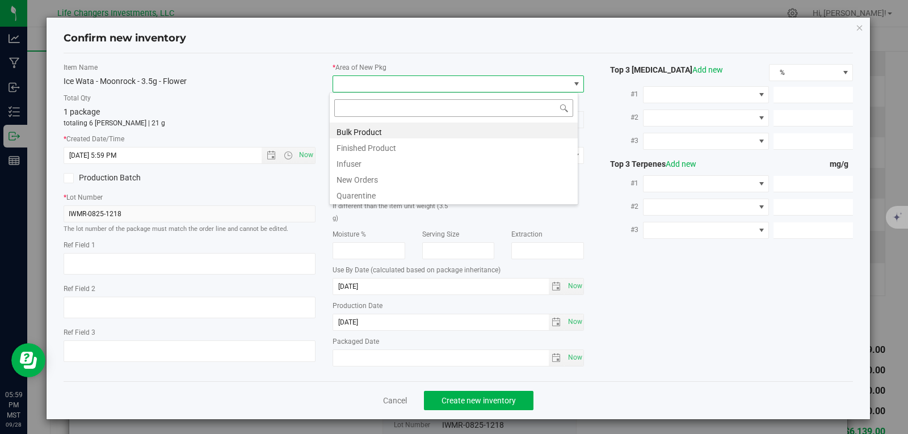
scroll to position [17, 250]
click at [355, 180] on li "New Orders" at bounding box center [454, 178] width 248 height 16
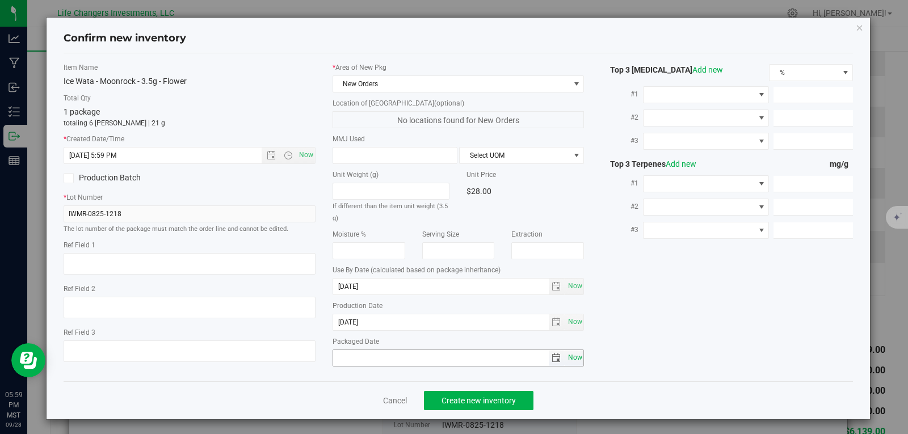
click at [565, 357] on span "Now" at bounding box center [574, 357] width 19 height 16
type input "[DATE]"
click at [500, 400] on span "Create new inventory" at bounding box center [478, 400] width 74 height 9
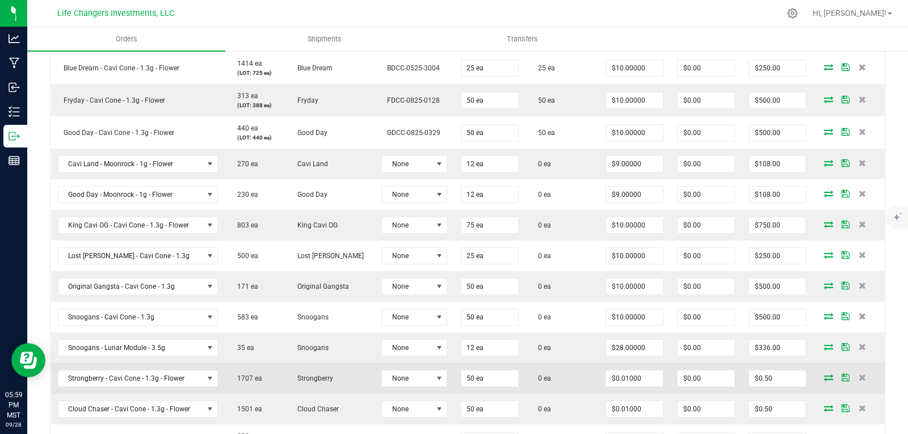
scroll to position [454, 0]
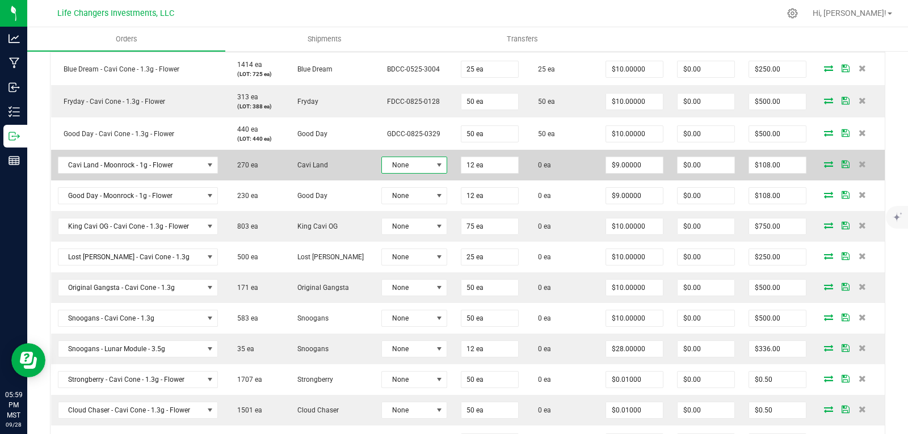
click at [435, 166] on span at bounding box center [439, 165] width 9 height 9
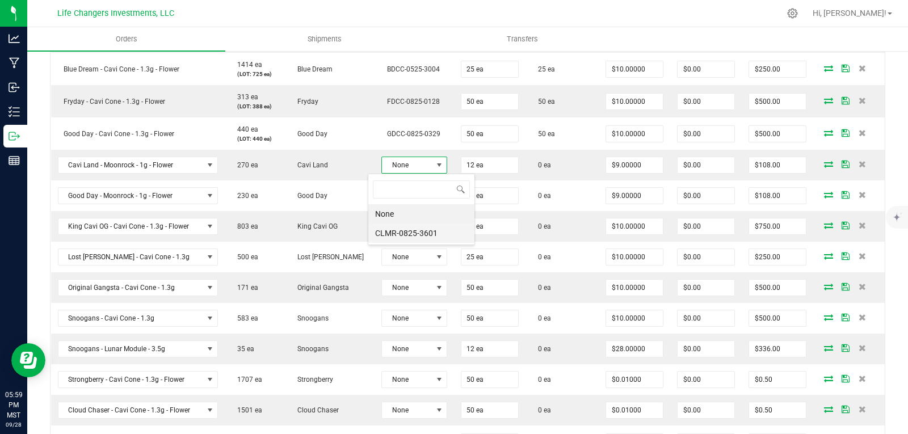
click at [404, 235] on li "CLMR-0825-3601" at bounding box center [421, 233] width 106 height 19
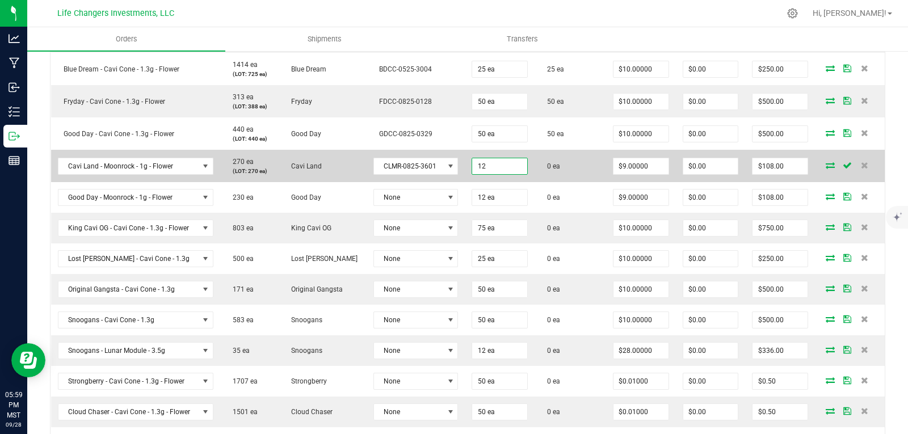
click at [472, 166] on input "12" at bounding box center [499, 166] width 55 height 16
type input "24 ea"
type input "$216.00"
click at [575, 167] on td "0 ea" at bounding box center [569, 166] width 71 height 32
click at [825, 166] on icon at bounding box center [829, 165] width 9 height 7
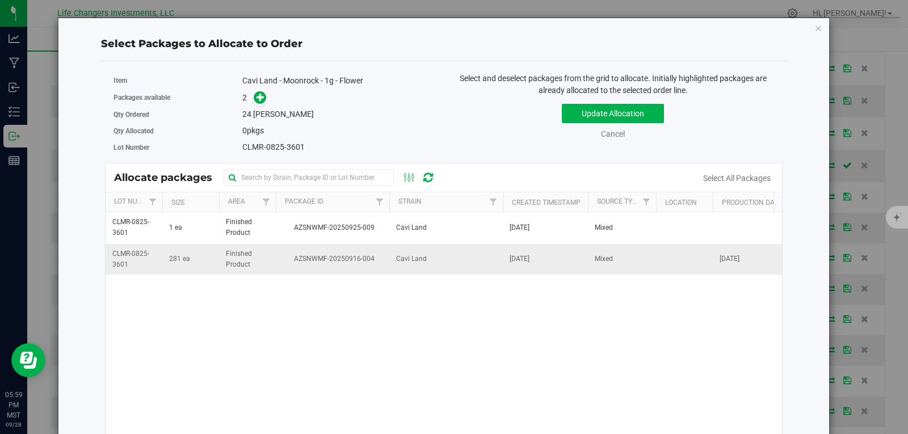
click at [304, 262] on span "AZSNWMF-20250916-004" at bounding box center [333, 259] width 100 height 11
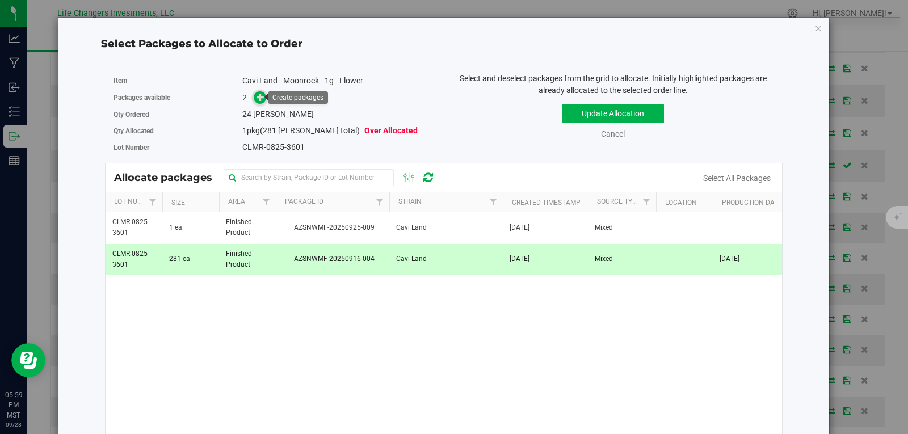
click at [256, 96] on icon at bounding box center [260, 97] width 8 height 8
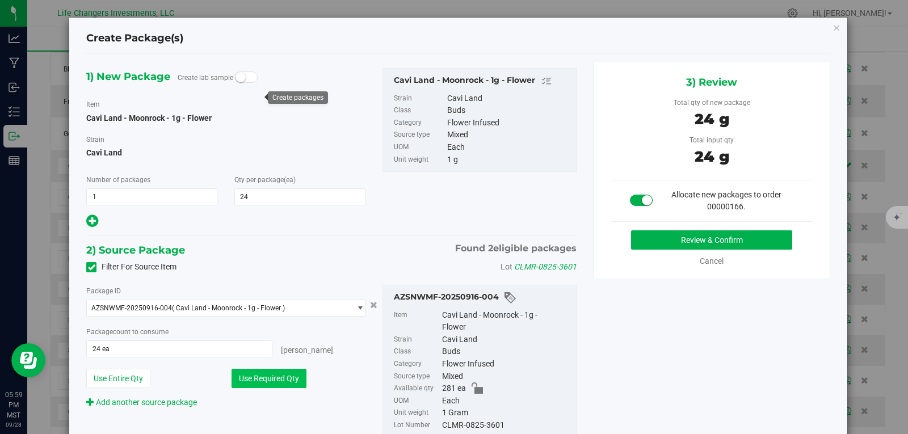
click at [243, 380] on button "Use Required Qty" at bounding box center [268, 378] width 75 height 19
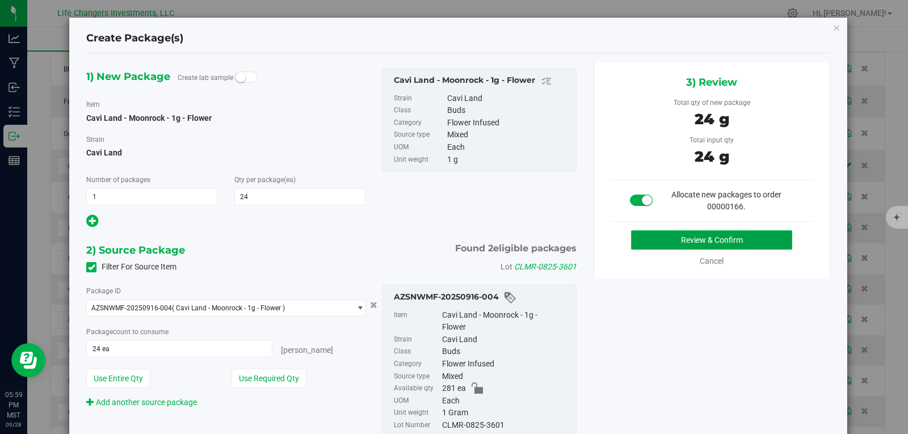
click at [701, 237] on button "Review & Confirm" at bounding box center [711, 239] width 161 height 19
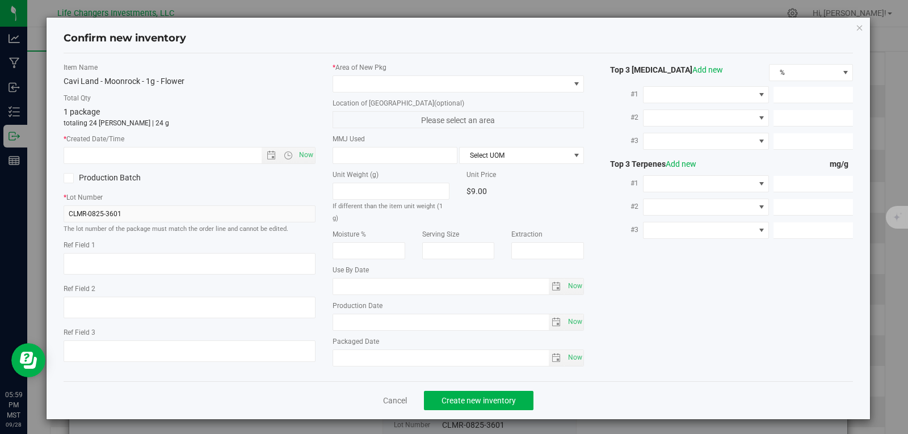
type input "[DATE]"
click at [267, 154] on span "Open the date view" at bounding box center [271, 155] width 9 height 9
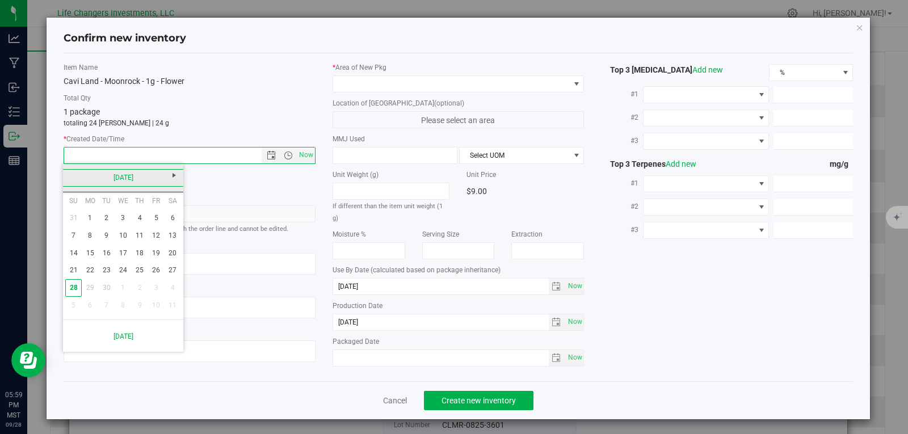
click at [69, 176] on link "[DATE]" at bounding box center [123, 178] width 122 height 18
click at [167, 239] on link "Aug" at bounding box center [166, 240] width 29 height 29
click at [91, 290] on link "25" at bounding box center [90, 288] width 16 height 18
type input "[DATE] 5:59 PM"
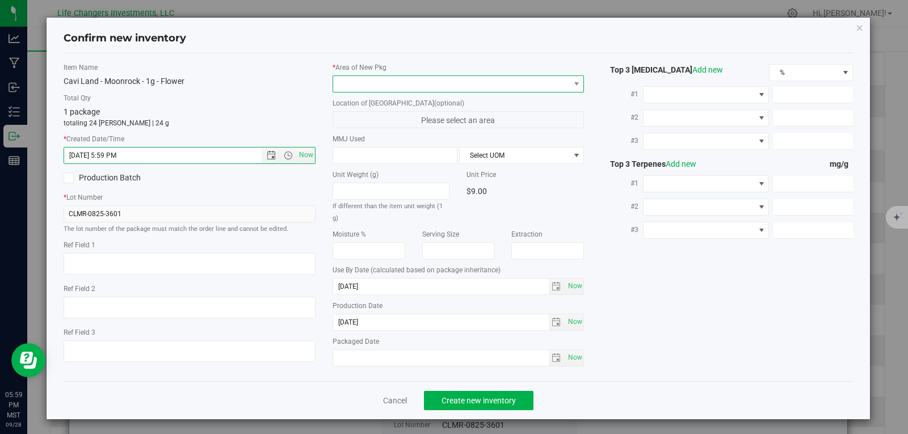
click at [383, 86] on span at bounding box center [451, 84] width 237 height 16
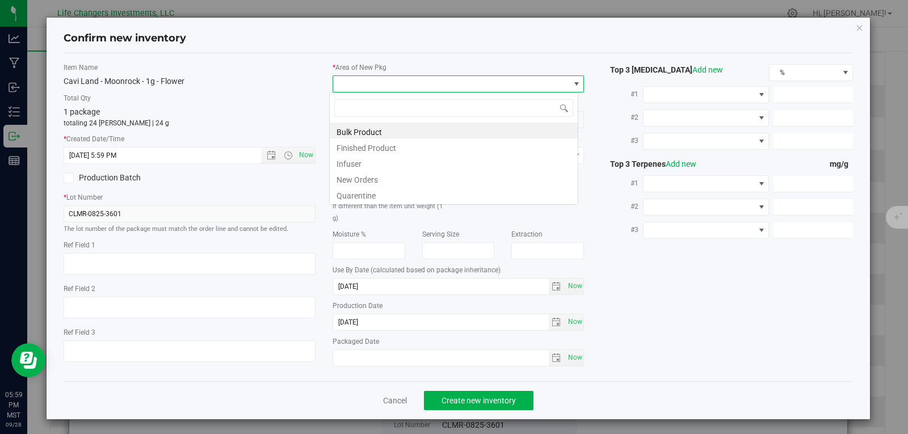
scroll to position [17, 250]
click at [370, 180] on li "New Orders" at bounding box center [454, 178] width 248 height 16
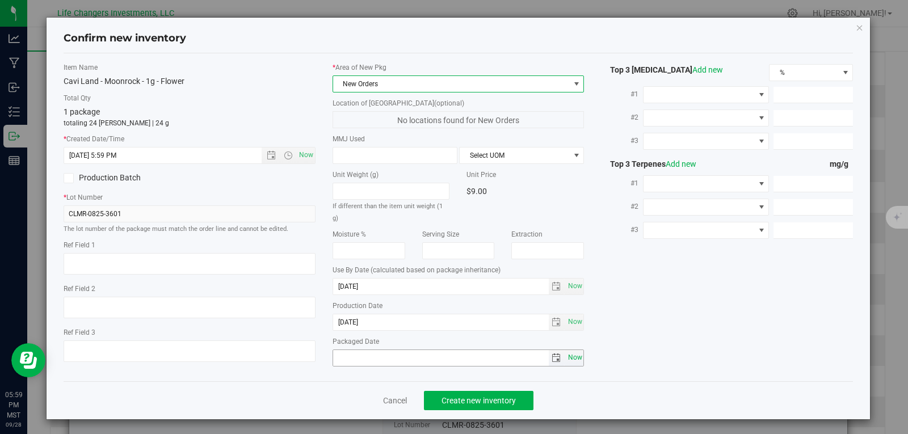
click at [565, 349] on span "Now" at bounding box center [574, 357] width 19 height 16
type input "[DATE]"
click at [491, 396] on span "Create new inventory" at bounding box center [478, 400] width 74 height 9
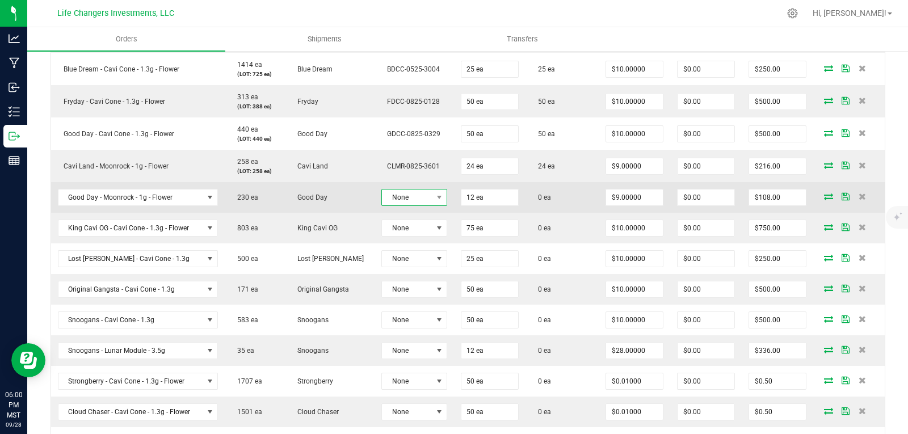
click at [401, 191] on span "None" at bounding box center [407, 197] width 50 height 16
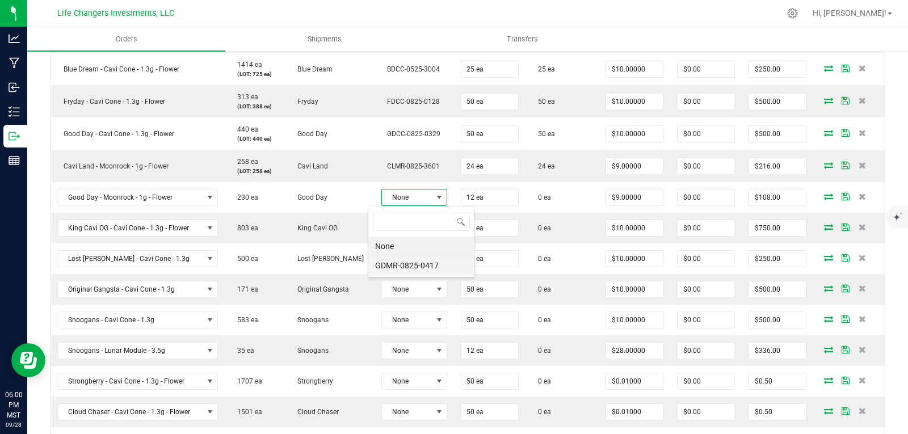
click at [412, 263] on li "GDMR-0825-0417" at bounding box center [421, 265] width 106 height 19
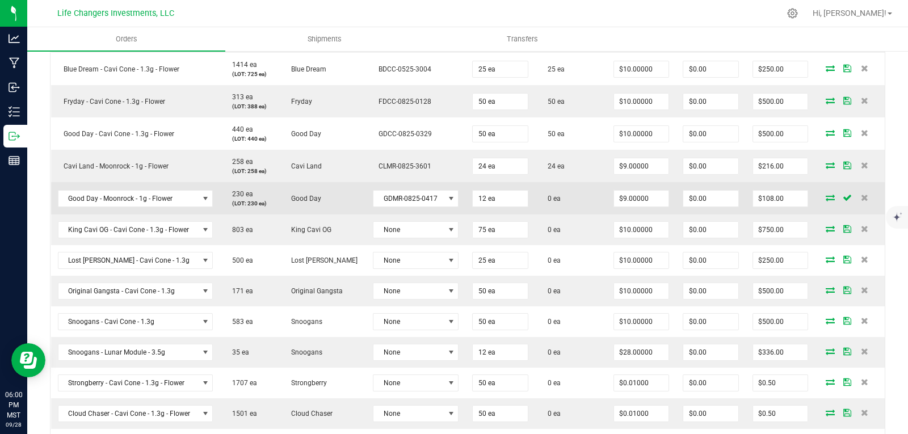
click at [825, 196] on icon at bounding box center [829, 197] width 9 height 7
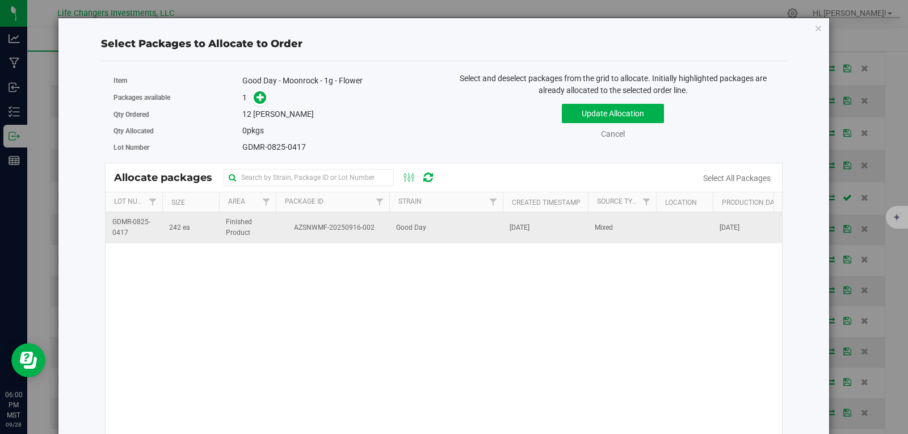
click at [359, 234] on td "AZSNWMF-20250916-002" at bounding box center [332, 227] width 113 height 31
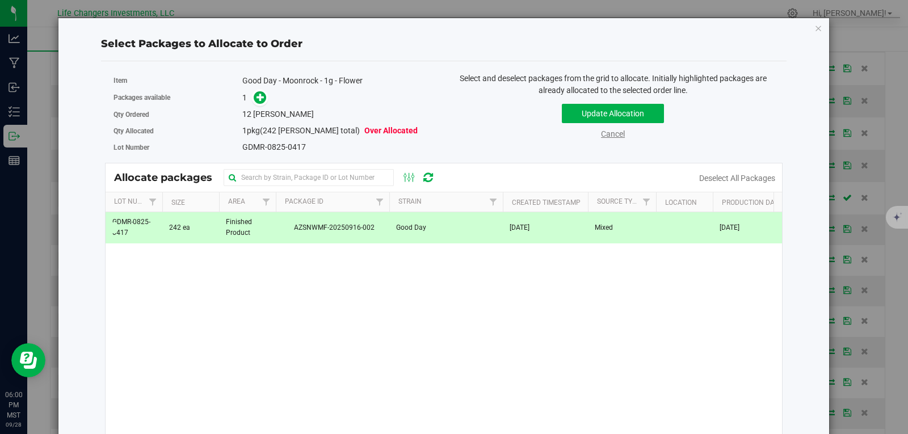
click at [608, 133] on link "Cancel" at bounding box center [613, 133] width 24 height 9
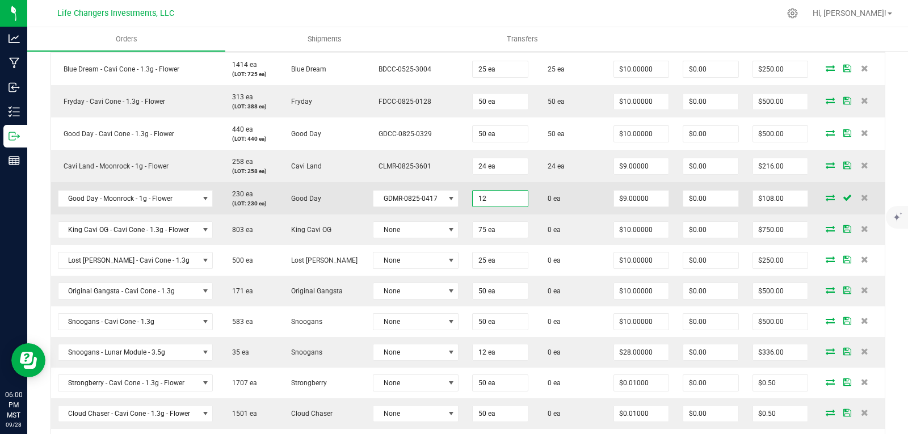
click at [475, 199] on input "12" at bounding box center [500, 199] width 55 height 16
type input "24 ea"
type input "$216.00"
click at [570, 207] on td "0 ea" at bounding box center [570, 198] width 71 height 32
click at [825, 194] on icon at bounding box center [829, 197] width 9 height 7
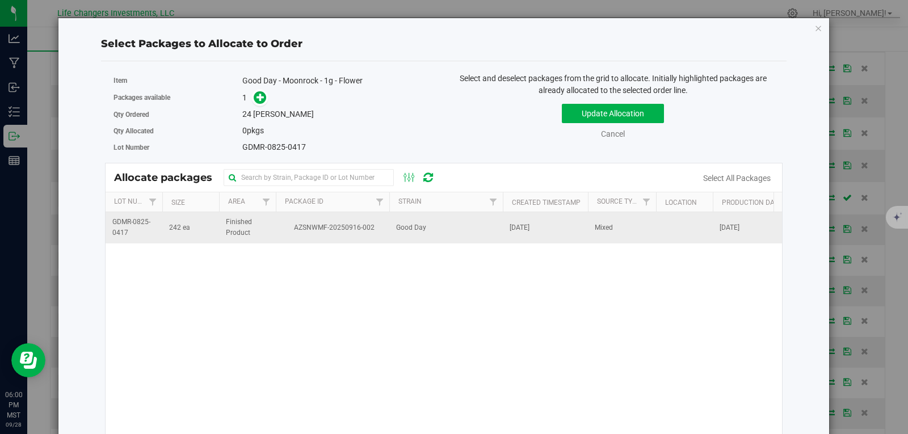
drag, startPoint x: 310, startPoint y: 227, endPoint x: 303, endPoint y: 219, distance: 10.5
click at [310, 227] on span "AZSNWMF-20250916-002" at bounding box center [333, 227] width 100 height 11
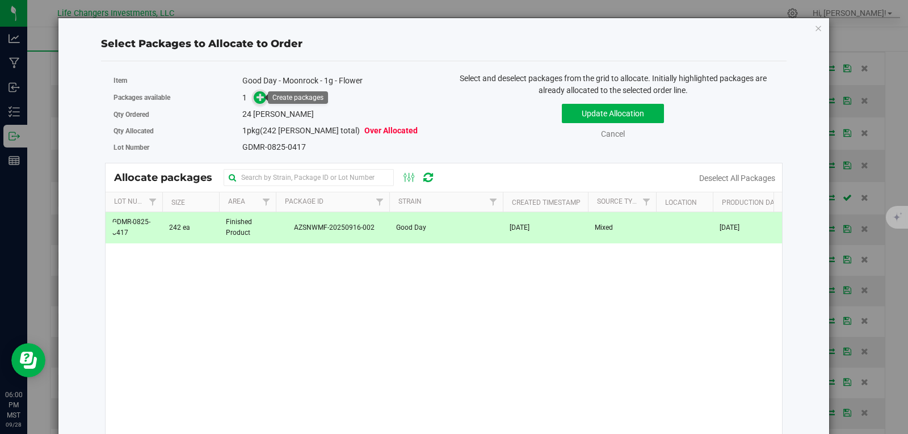
click at [256, 101] on icon at bounding box center [260, 97] width 8 height 8
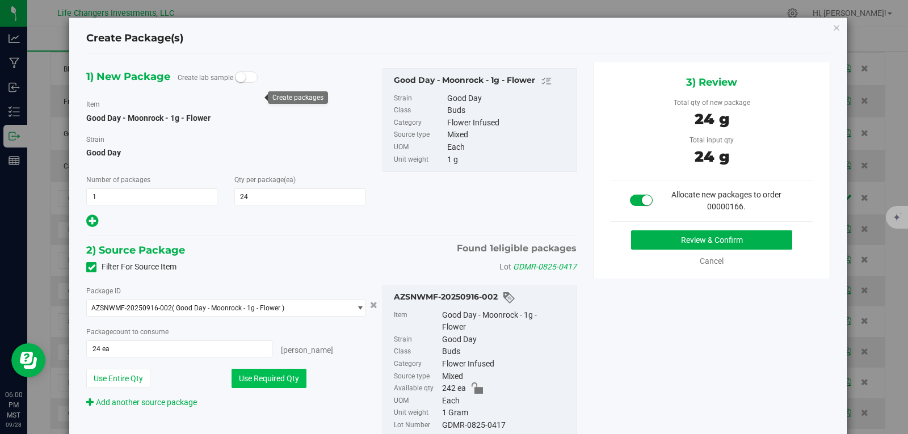
click at [271, 377] on button "Use Required Qty" at bounding box center [268, 378] width 75 height 19
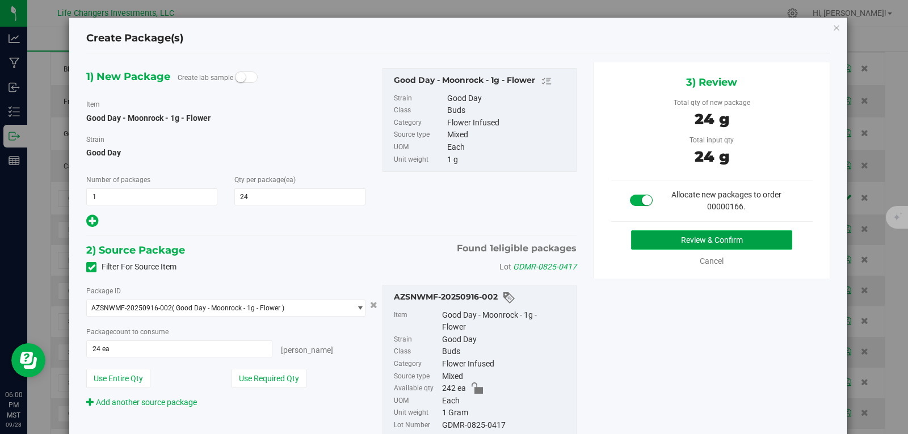
click at [693, 239] on button "Review & Confirm" at bounding box center [711, 239] width 161 height 19
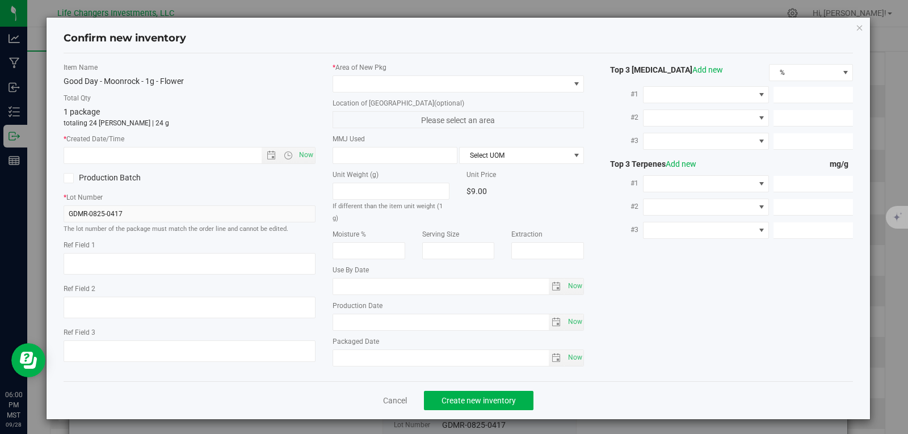
type input "[DATE]"
click at [267, 154] on span "Open the date view" at bounding box center [271, 155] width 9 height 9
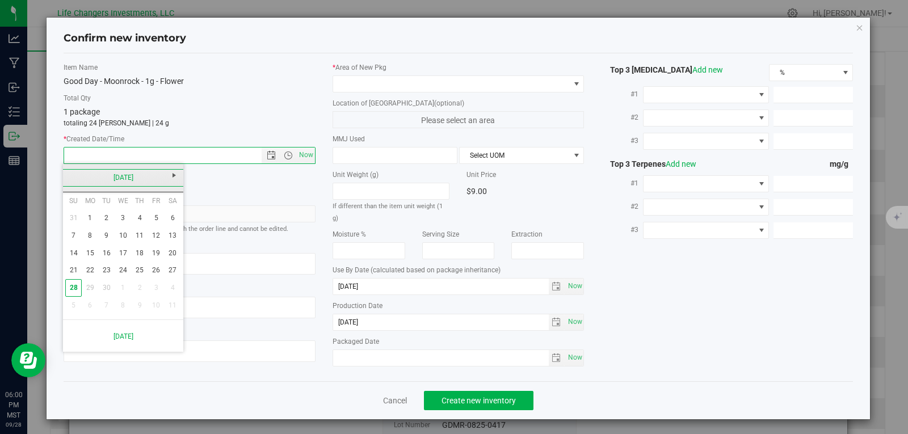
click at [64, 178] on link "[DATE]" at bounding box center [123, 178] width 122 height 18
click at [163, 241] on link "Aug" at bounding box center [166, 240] width 29 height 29
click at [107, 285] on link "26" at bounding box center [106, 288] width 16 height 18
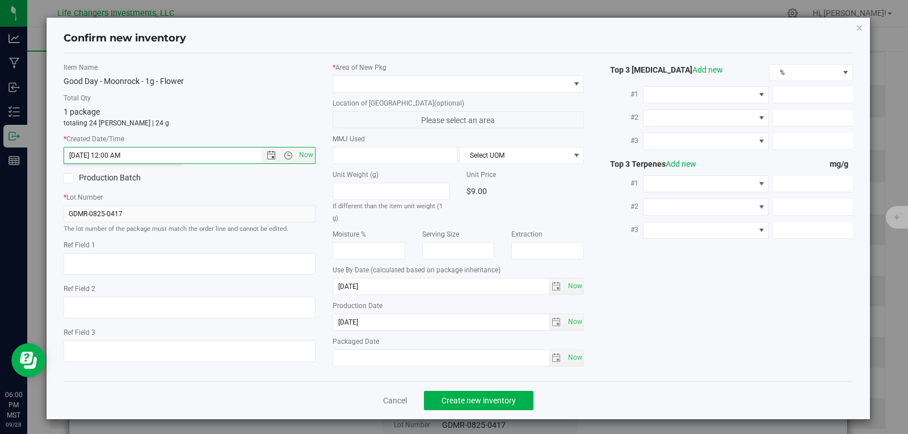
type input "[DATE] 6:00 PM"
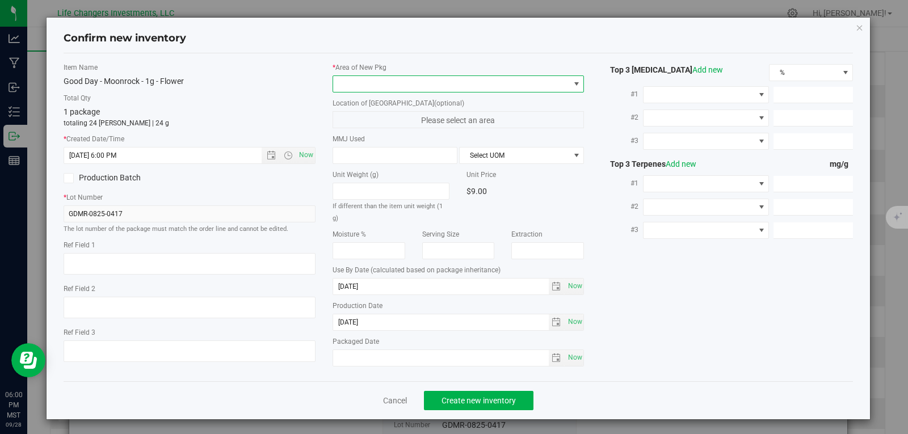
click at [399, 84] on span at bounding box center [451, 84] width 237 height 16
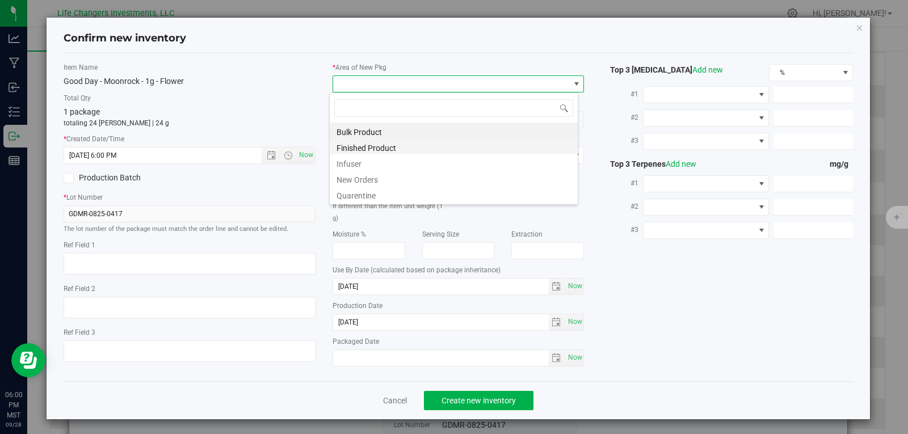
scroll to position [17, 250]
click at [388, 179] on li "New Orders" at bounding box center [454, 178] width 248 height 16
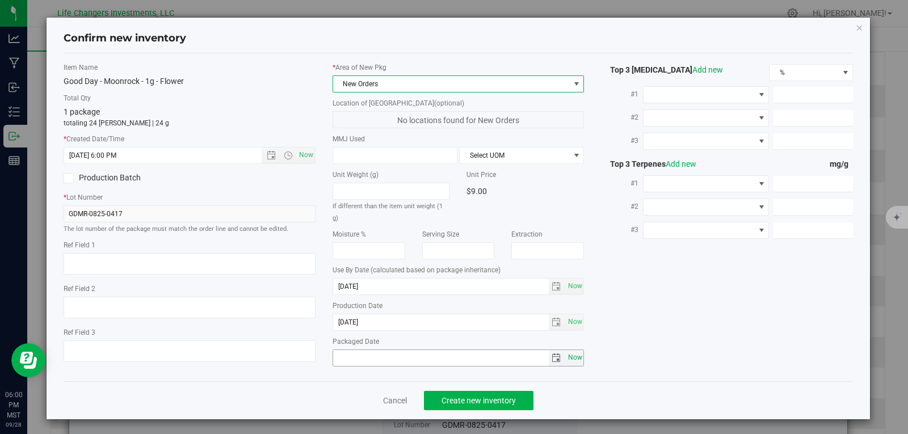
click at [570, 349] on span "Now" at bounding box center [574, 357] width 19 height 16
type input "[DATE]"
click at [483, 398] on span "Create new inventory" at bounding box center [478, 400] width 74 height 9
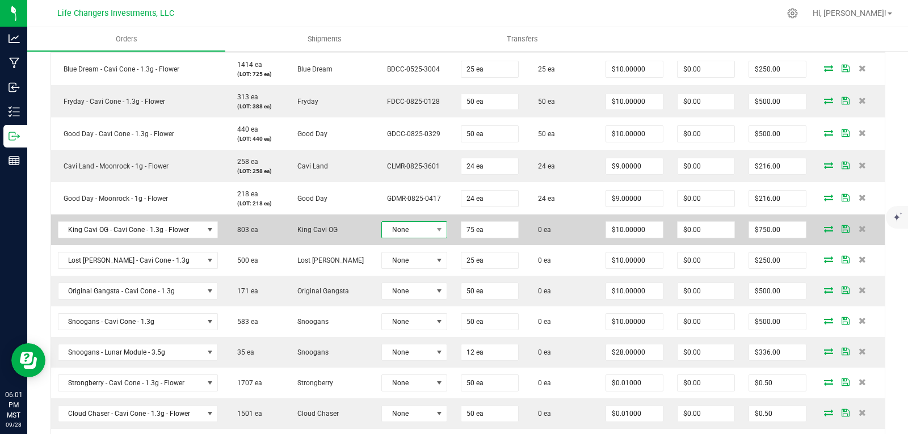
click at [406, 229] on span "None" at bounding box center [407, 230] width 50 height 16
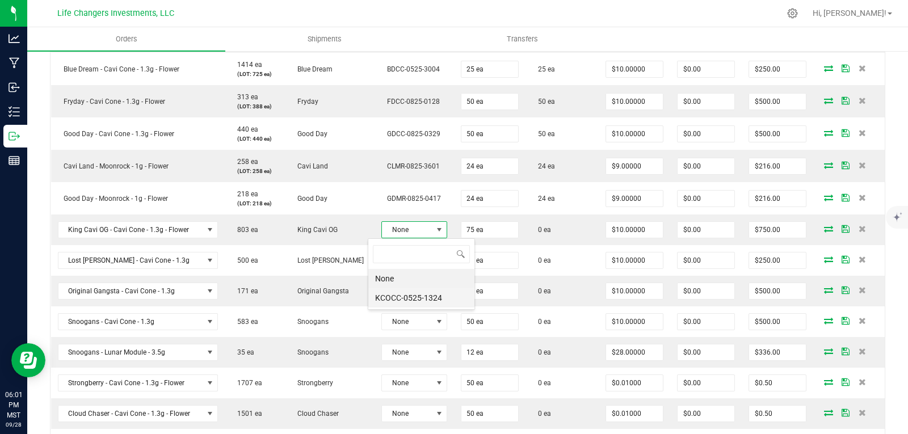
click at [428, 298] on li "KCOCC-0525-1324" at bounding box center [421, 297] width 106 height 19
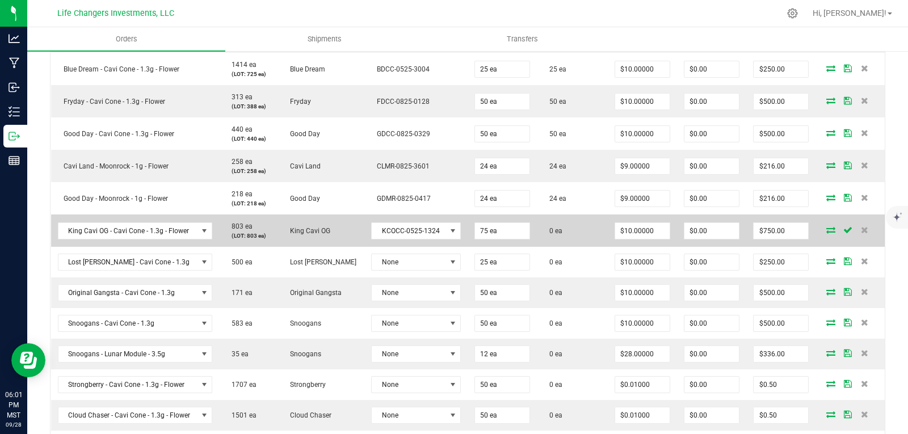
click at [826, 230] on icon at bounding box center [830, 229] width 9 height 7
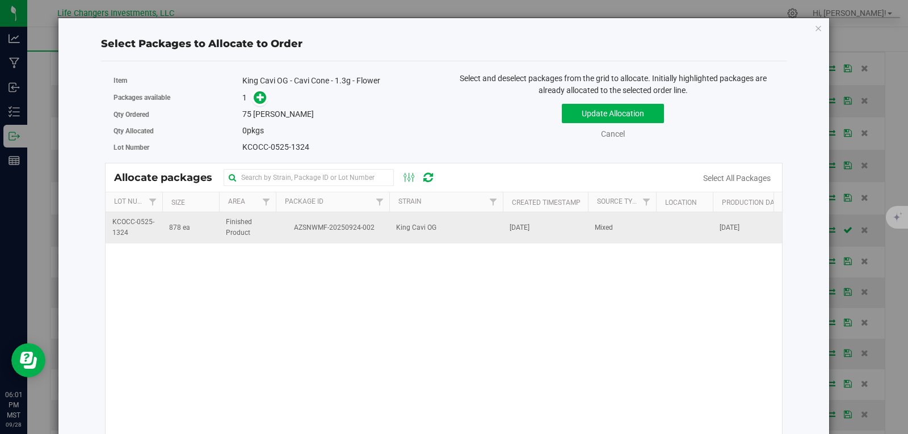
click at [285, 230] on span "AZSNWMF-20250924-002" at bounding box center [333, 227] width 100 height 11
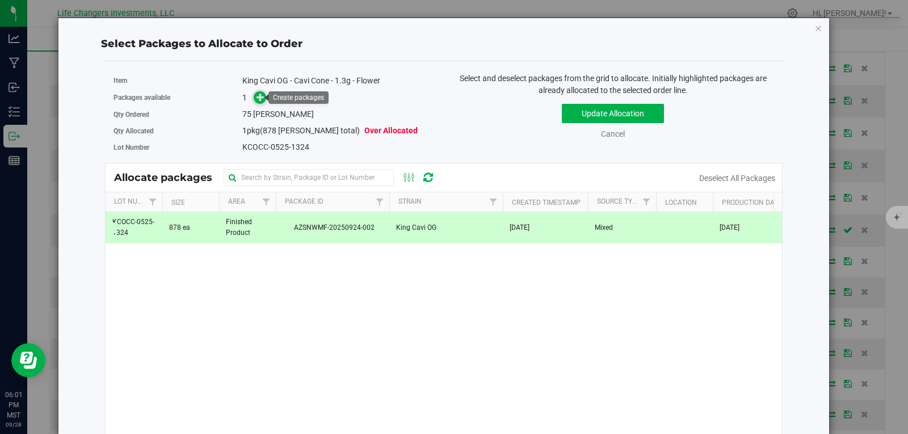
click at [256, 100] on icon at bounding box center [260, 97] width 8 height 8
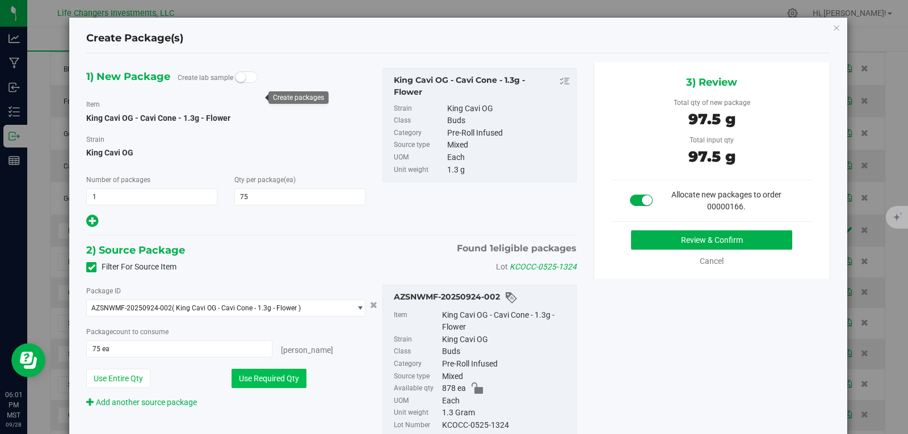
click at [249, 383] on button "Use Required Qty" at bounding box center [268, 378] width 75 height 19
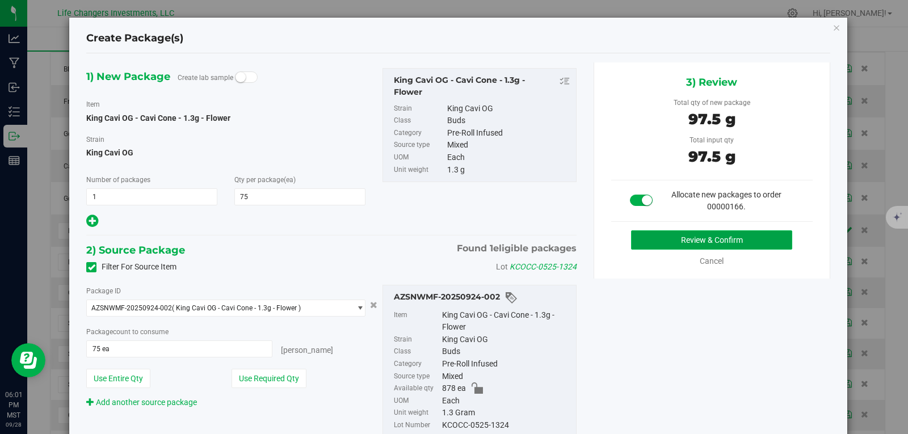
click at [730, 246] on button "Review & Confirm" at bounding box center [711, 239] width 161 height 19
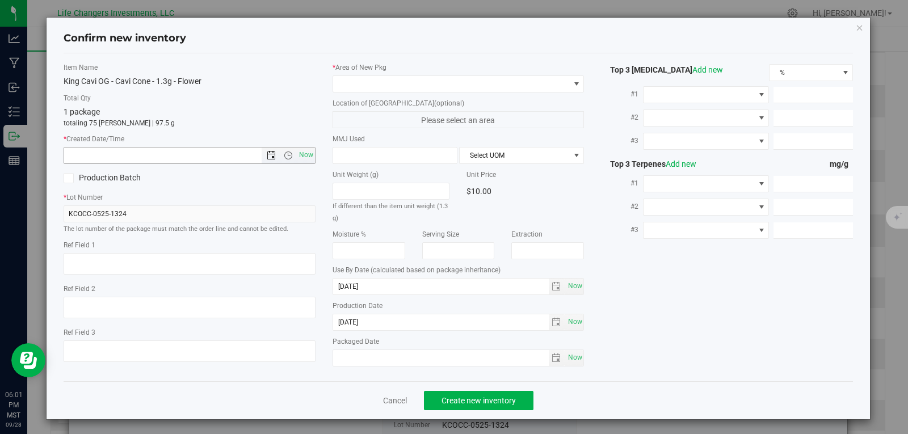
click at [267, 155] on span "Open the date view" at bounding box center [271, 155] width 9 height 9
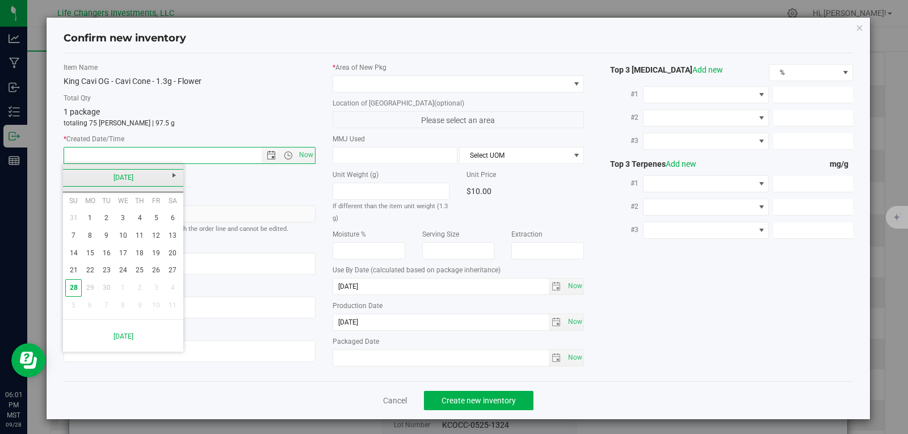
click at [71, 182] on link "[DATE]" at bounding box center [123, 178] width 122 height 18
click at [77, 240] on link "May" at bounding box center [79, 240] width 29 height 29
click at [141, 290] on link "29" at bounding box center [140, 288] width 16 height 18
type input "[DATE] 6:02 PM"
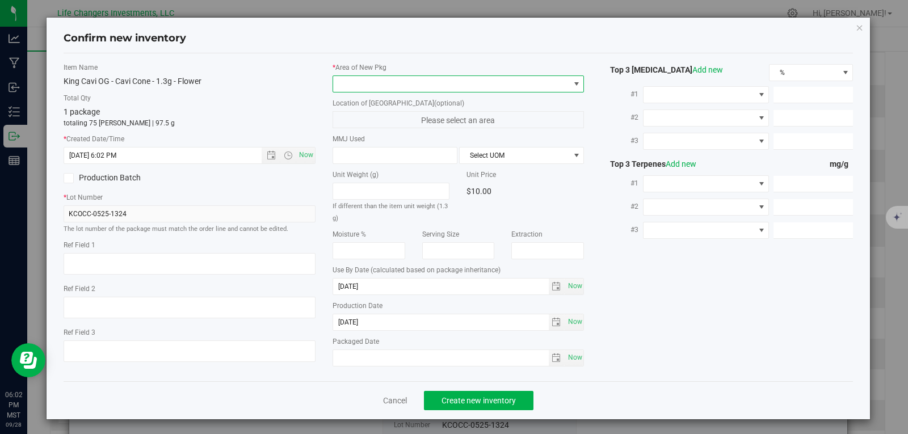
click at [389, 83] on span at bounding box center [451, 84] width 237 height 16
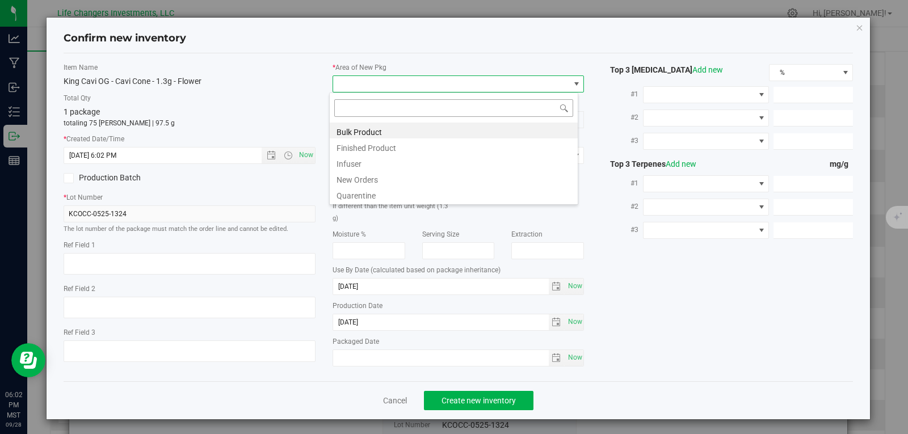
scroll to position [17, 250]
click at [374, 179] on li "New Orders" at bounding box center [454, 178] width 248 height 16
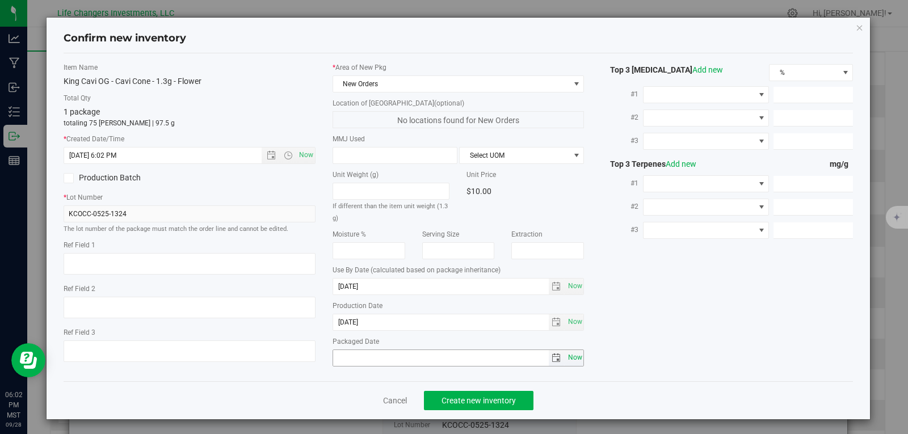
click at [565, 360] on span "Now" at bounding box center [574, 357] width 19 height 16
type input "[DATE]"
click at [478, 403] on span "Create new inventory" at bounding box center [478, 400] width 74 height 9
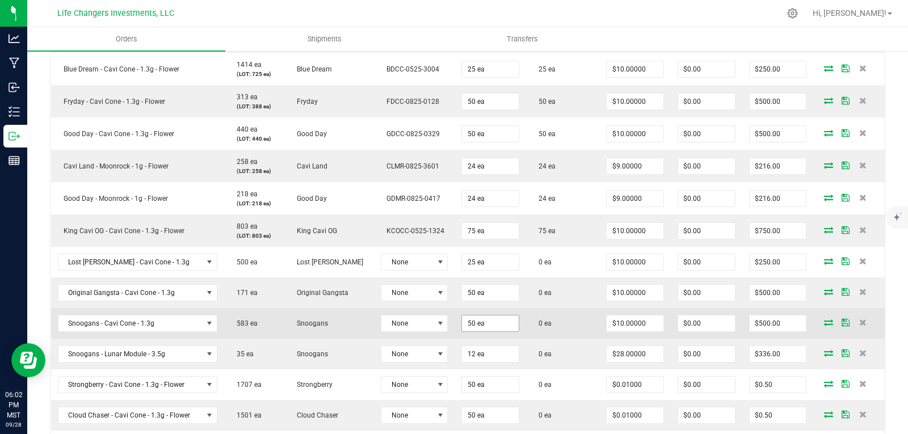
scroll to position [511, 0]
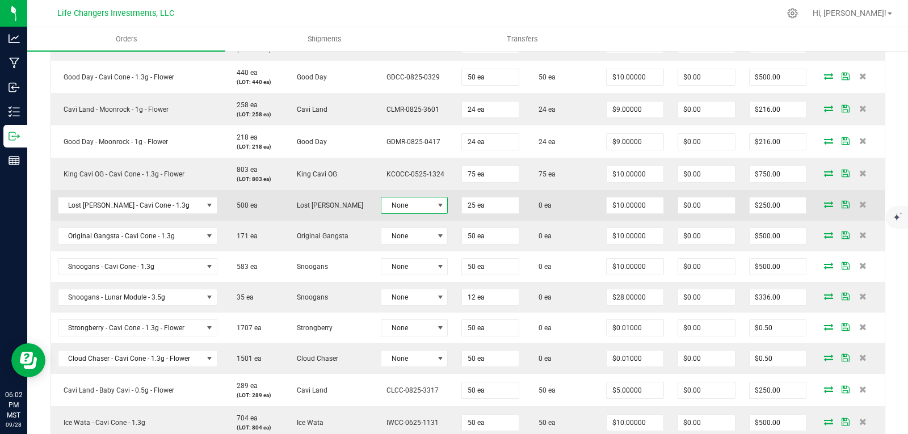
click at [402, 205] on span "None" at bounding box center [407, 205] width 52 height 16
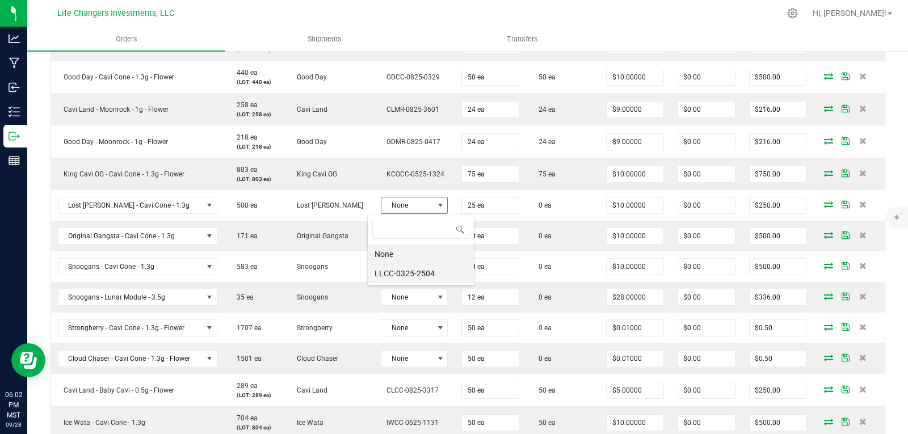
click at [412, 271] on li "LLCC-0325-2504" at bounding box center [421, 273] width 106 height 19
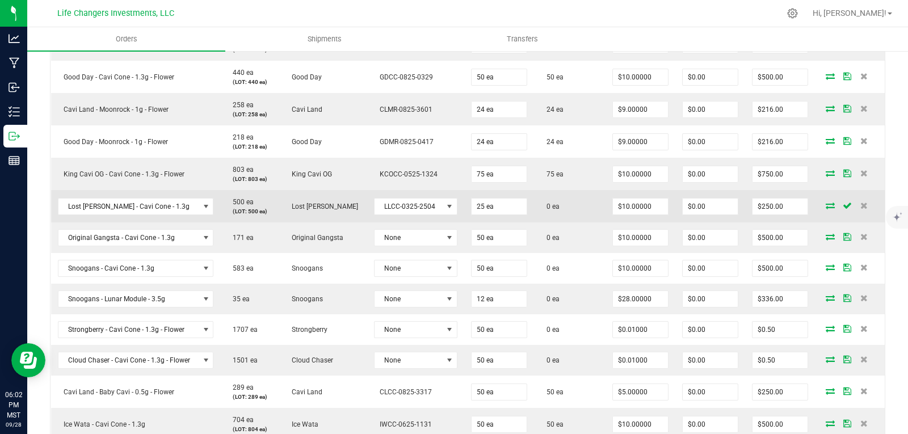
click at [825, 205] on icon at bounding box center [829, 205] width 9 height 7
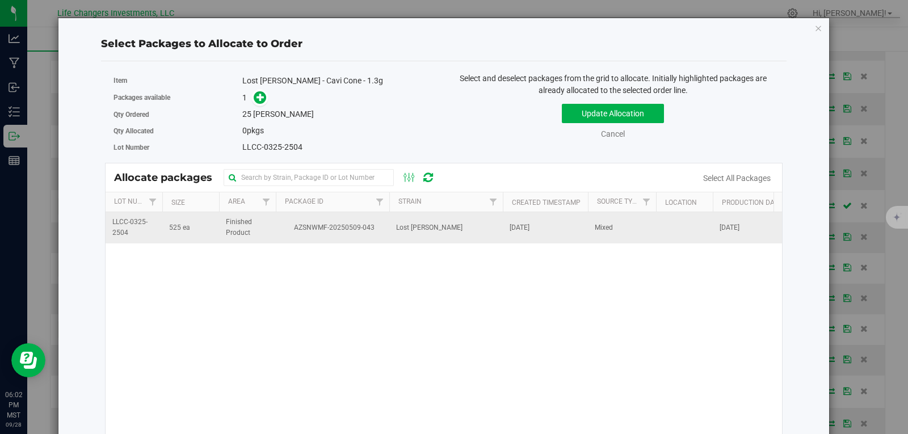
click at [239, 231] on span "Finished Product" at bounding box center [247, 228] width 43 height 22
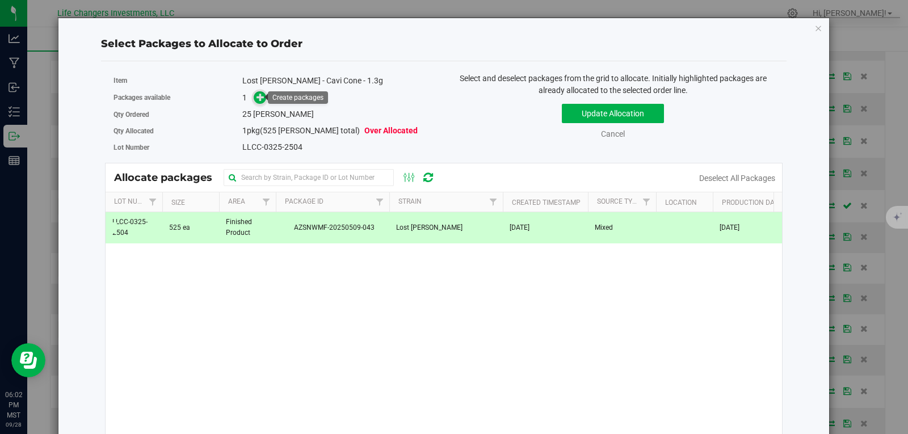
click at [258, 100] on icon at bounding box center [260, 97] width 8 height 8
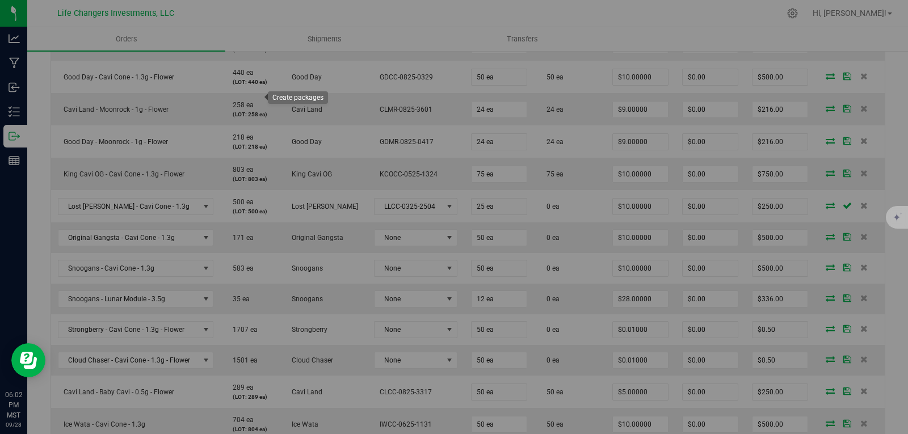
type input "1"
type input "25"
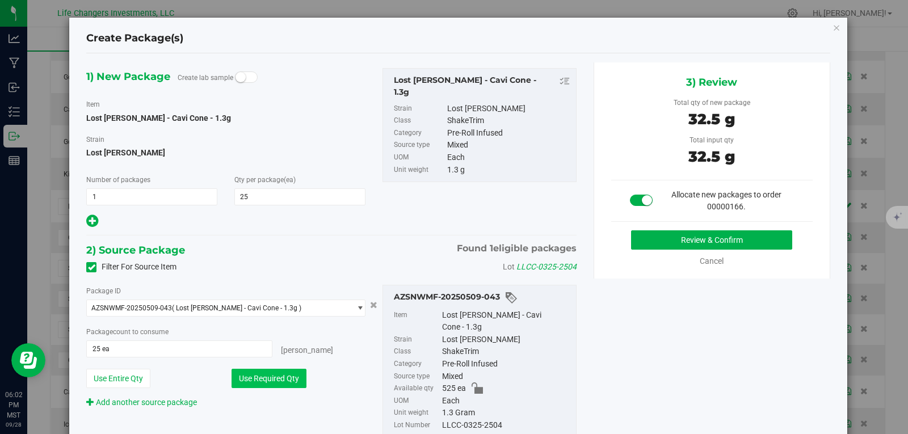
click at [276, 376] on button "Use Required Qty" at bounding box center [268, 378] width 75 height 19
click at [666, 244] on button "Review & Confirm" at bounding box center [711, 239] width 161 height 19
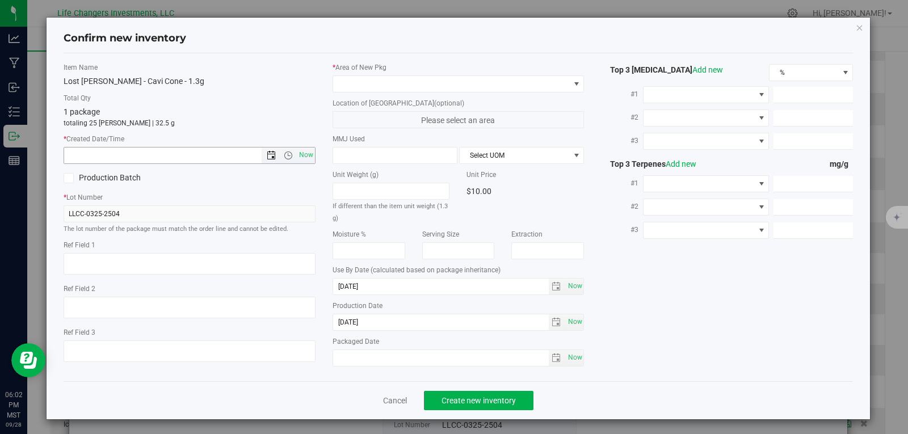
click at [271, 154] on span "Open the date view" at bounding box center [271, 155] width 9 height 9
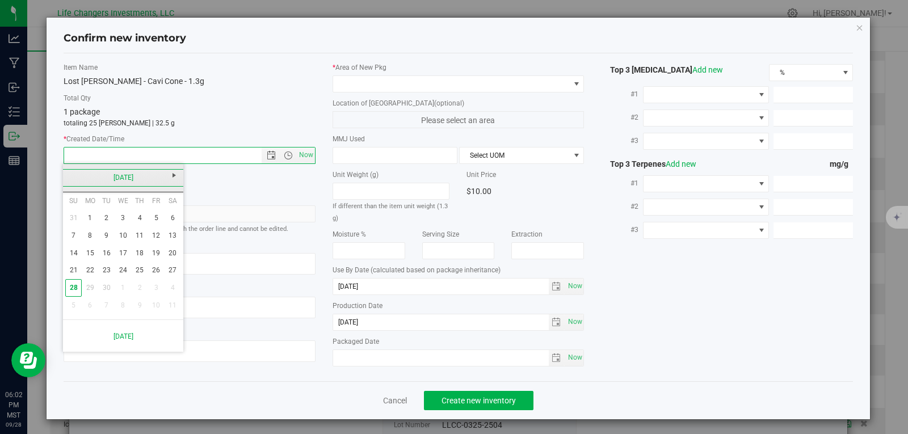
click at [66, 178] on link "[DATE]" at bounding box center [123, 178] width 122 height 18
click at [140, 210] on link "Mar" at bounding box center [137, 208] width 29 height 29
click at [90, 288] on link "24" at bounding box center [90, 288] width 16 height 18
type input "[DATE] 6:02 PM"
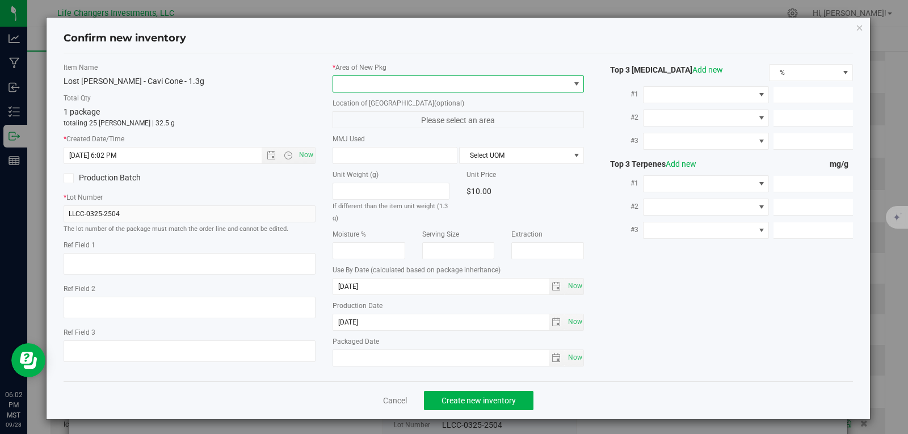
click at [399, 81] on span at bounding box center [451, 84] width 237 height 16
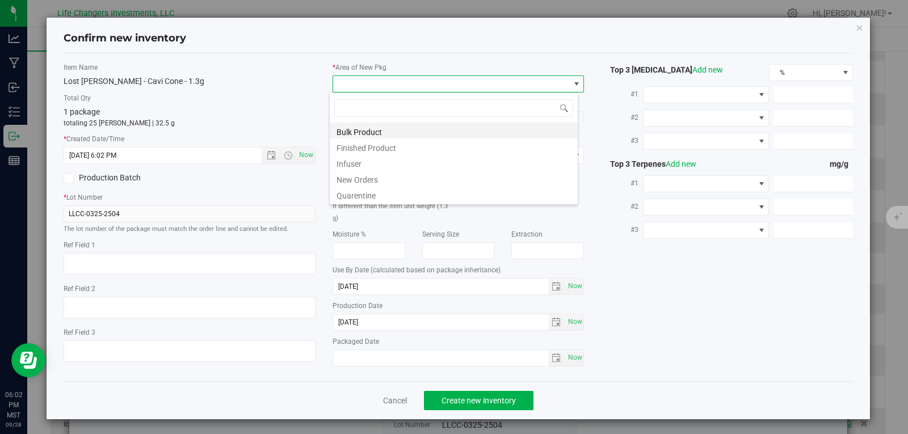
scroll to position [17, 250]
click at [374, 183] on li "New Orders" at bounding box center [454, 178] width 248 height 16
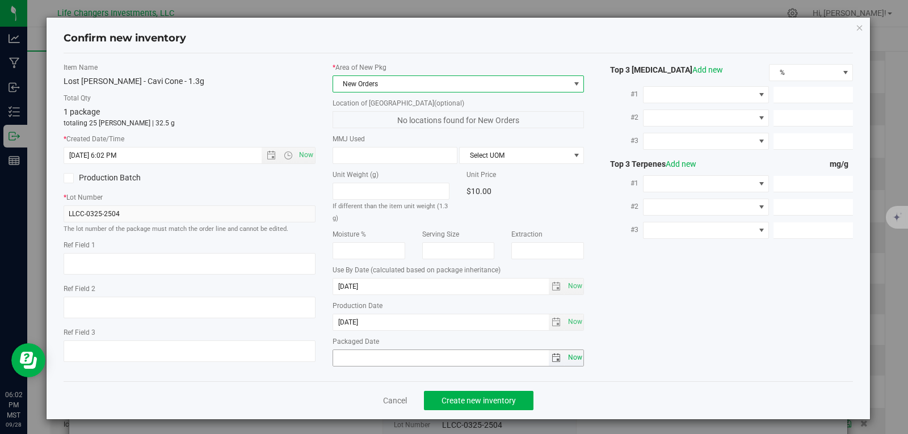
click at [566, 354] on span "Now" at bounding box center [574, 357] width 19 height 16
type input "[DATE]"
click at [475, 401] on span "Create new inventory" at bounding box center [478, 400] width 74 height 9
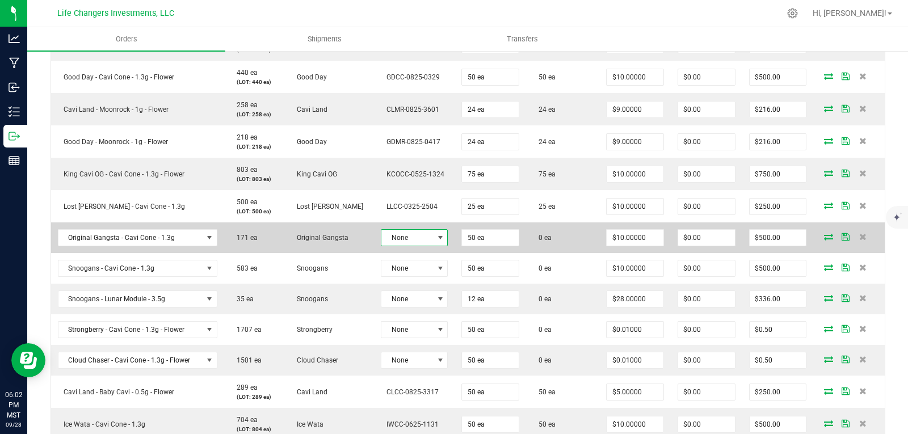
click at [404, 238] on span "None" at bounding box center [407, 238] width 52 height 16
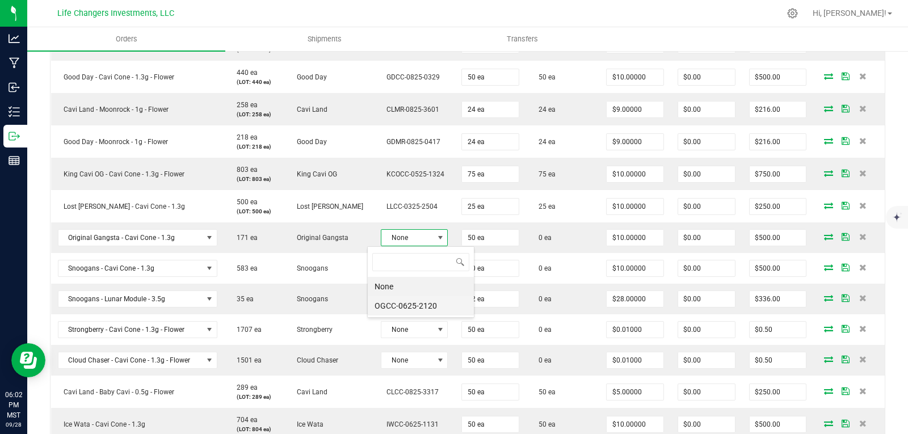
click at [411, 310] on li "OGCC-0625-2120" at bounding box center [421, 305] width 106 height 19
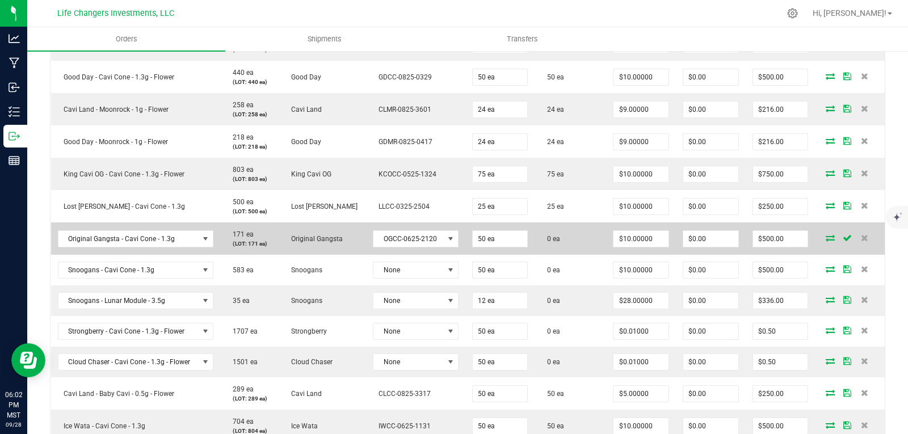
click at [825, 239] on icon at bounding box center [829, 237] width 9 height 7
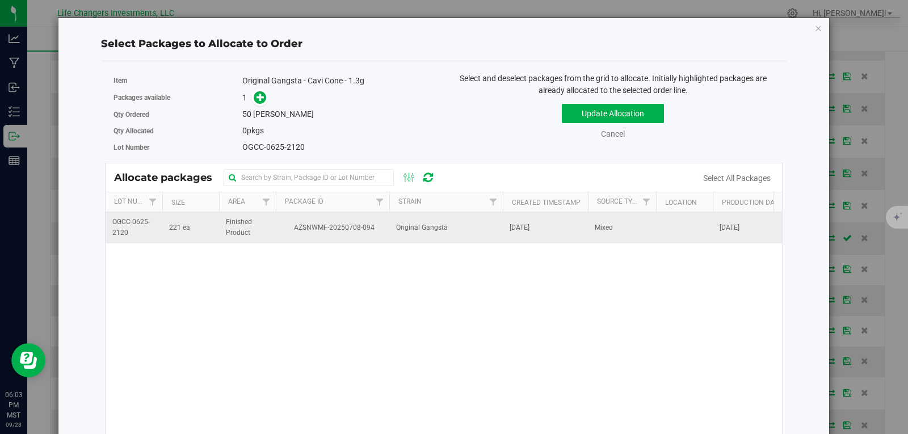
click at [256, 231] on span "Finished Product" at bounding box center [247, 228] width 43 height 22
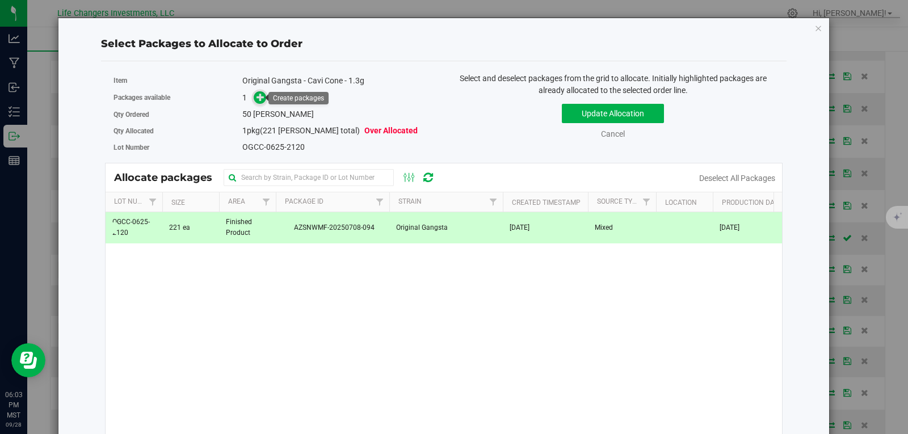
click at [254, 96] on span at bounding box center [260, 97] width 13 height 13
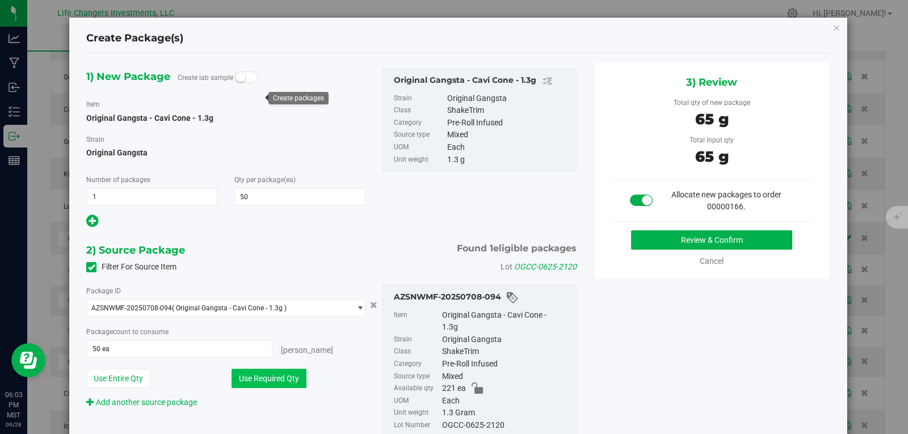
click at [244, 376] on button "Use Required Qty" at bounding box center [268, 378] width 75 height 19
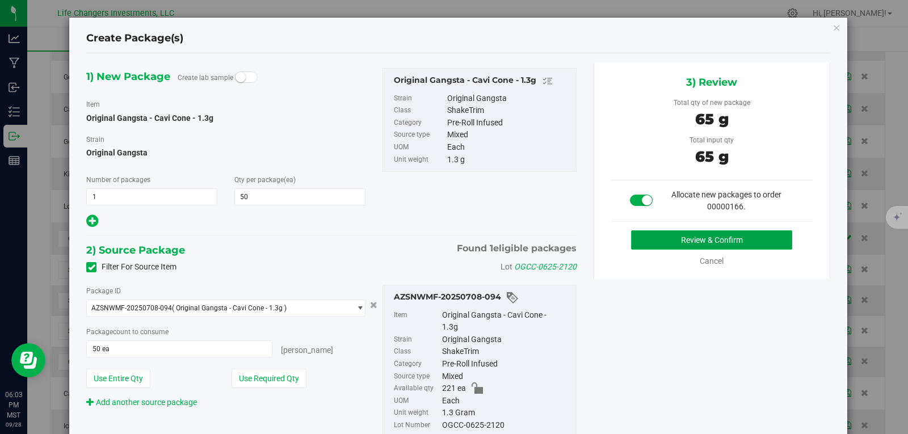
click at [743, 240] on button "Review & Confirm" at bounding box center [711, 239] width 161 height 19
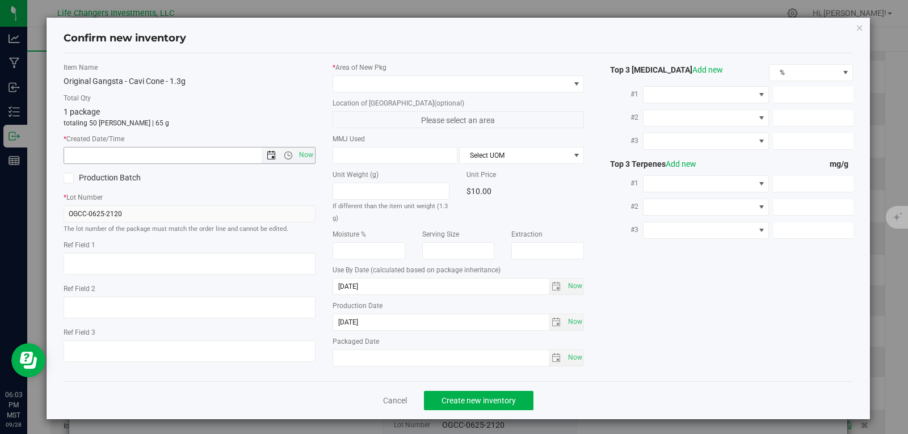
click at [268, 156] on span "Open the date view" at bounding box center [271, 155] width 9 height 9
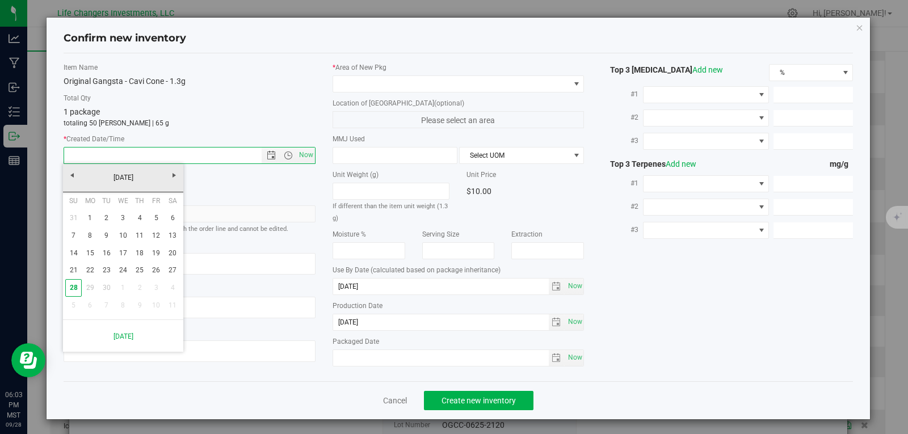
click at [61, 175] on div "Production Batch" at bounding box center [122, 178] width 134 height 17
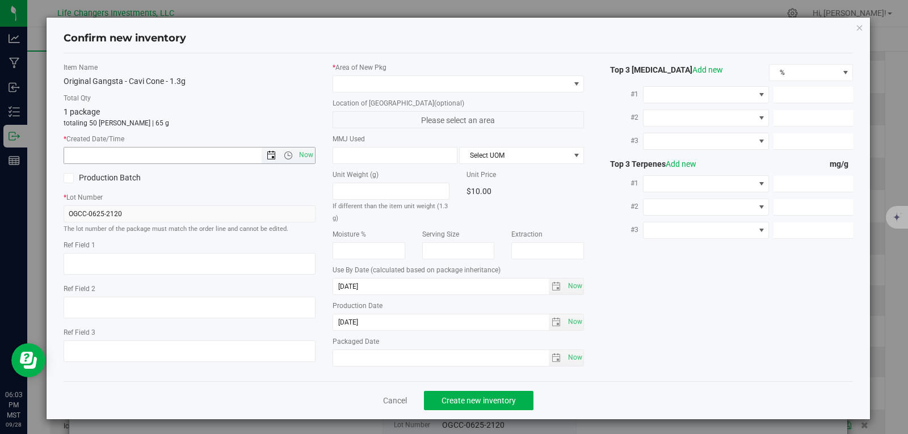
click at [267, 155] on span "Open the date view" at bounding box center [271, 155] width 9 height 9
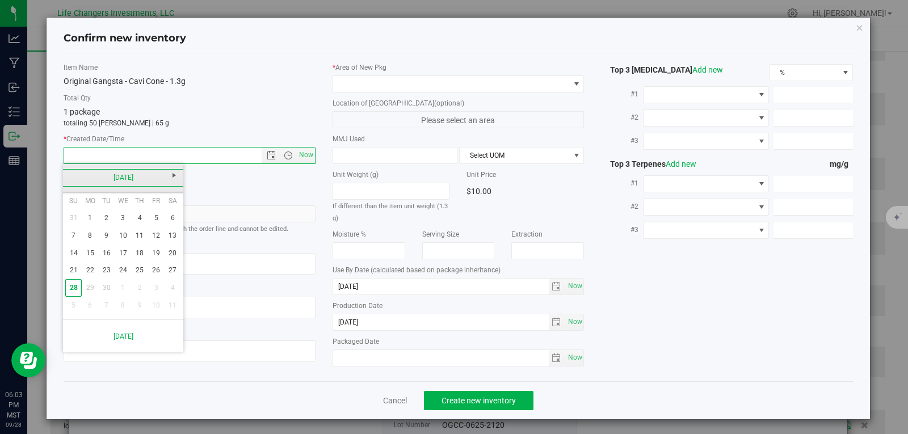
click at [72, 176] on link "[DATE]" at bounding box center [123, 178] width 122 height 18
click at [106, 239] on link "Jun" at bounding box center [108, 240] width 29 height 29
click at [108, 272] on link "24" at bounding box center [106, 271] width 16 height 18
type input "[DATE] 6:03 PM"
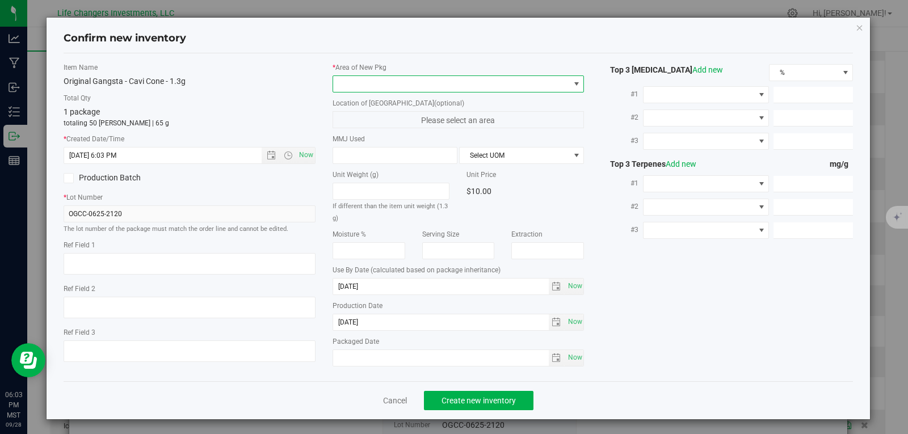
click at [391, 90] on span at bounding box center [451, 84] width 237 height 16
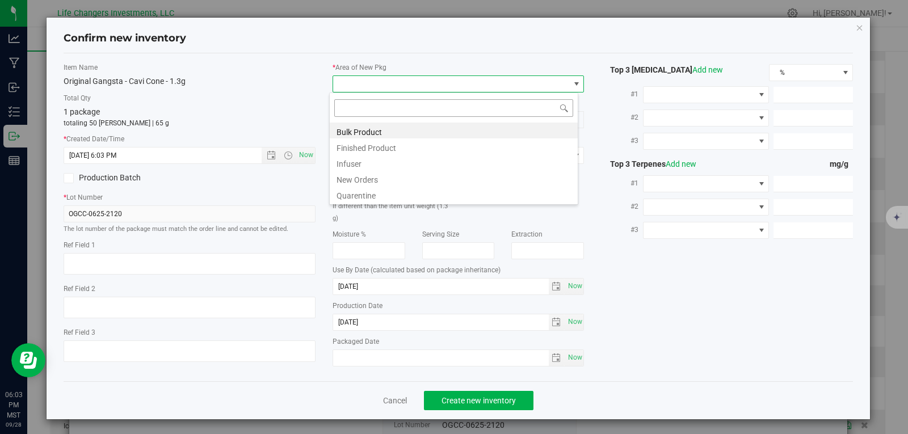
scroll to position [17, 250]
click at [365, 178] on li "New Orders" at bounding box center [454, 178] width 248 height 16
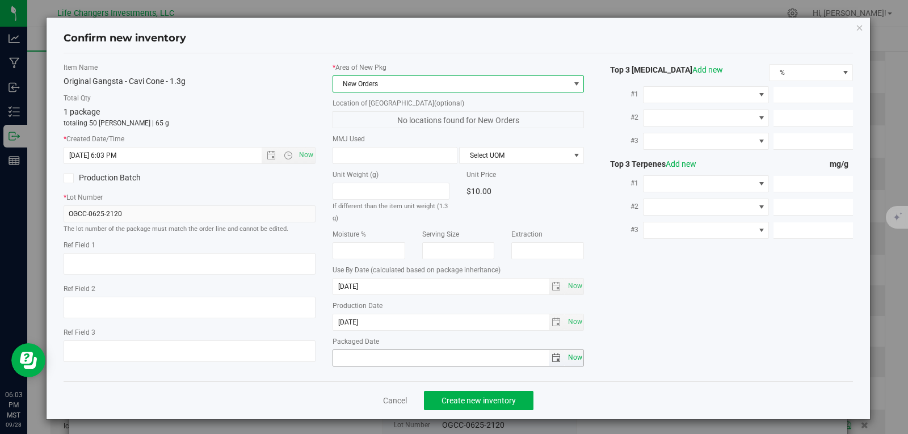
click at [570, 356] on span "Now" at bounding box center [574, 357] width 19 height 16
type input "[DATE]"
click at [494, 404] on span "Create new inventory" at bounding box center [478, 400] width 74 height 9
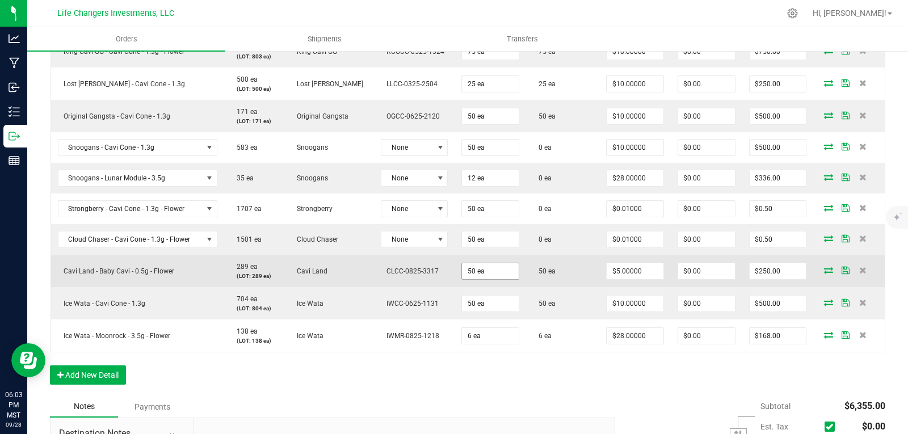
scroll to position [681, 0]
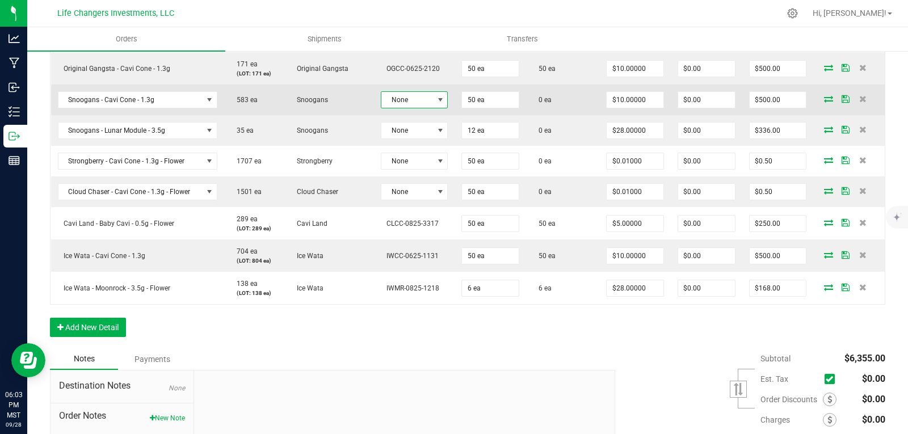
click at [402, 99] on span "None" at bounding box center [407, 100] width 52 height 16
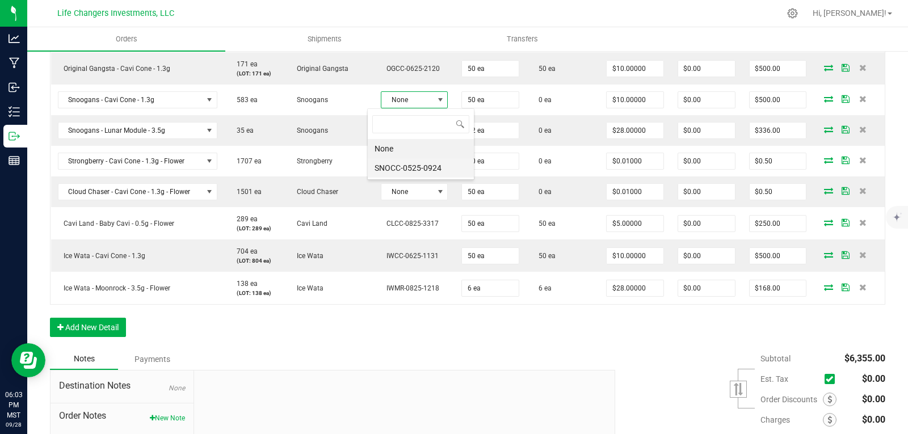
click at [408, 165] on li "SNOCC-0525-0924" at bounding box center [421, 167] width 106 height 19
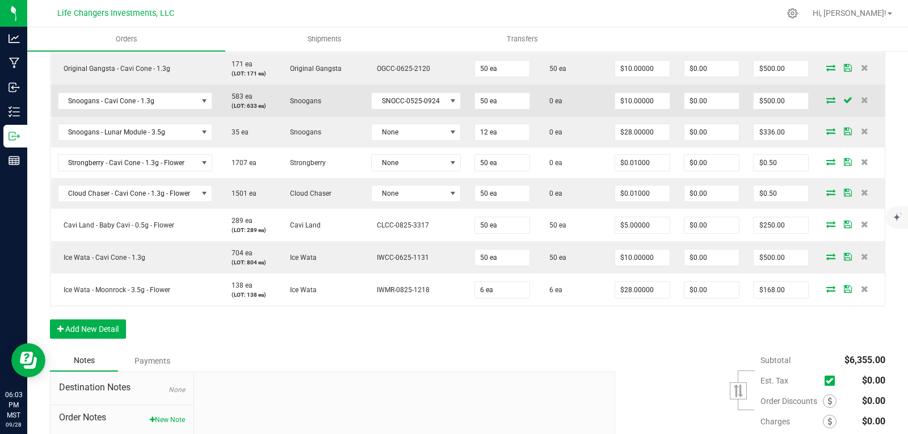
click at [826, 99] on icon at bounding box center [830, 99] width 9 height 7
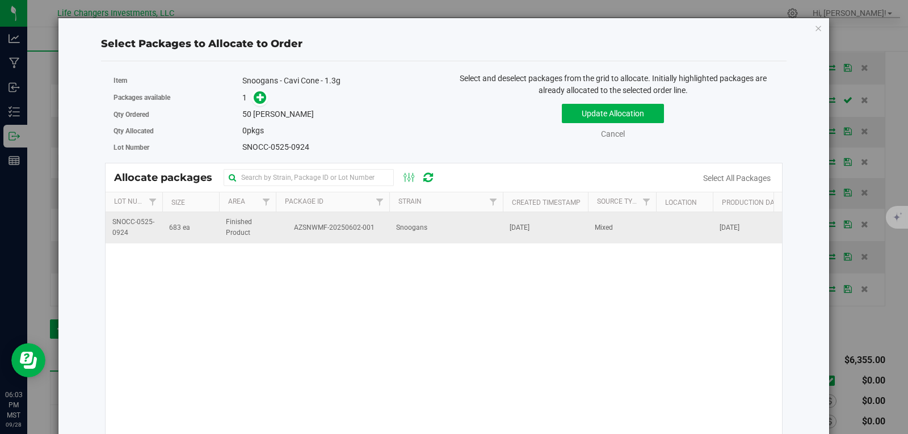
click at [342, 227] on span "AZSNWMF-20250602-001" at bounding box center [333, 227] width 100 height 11
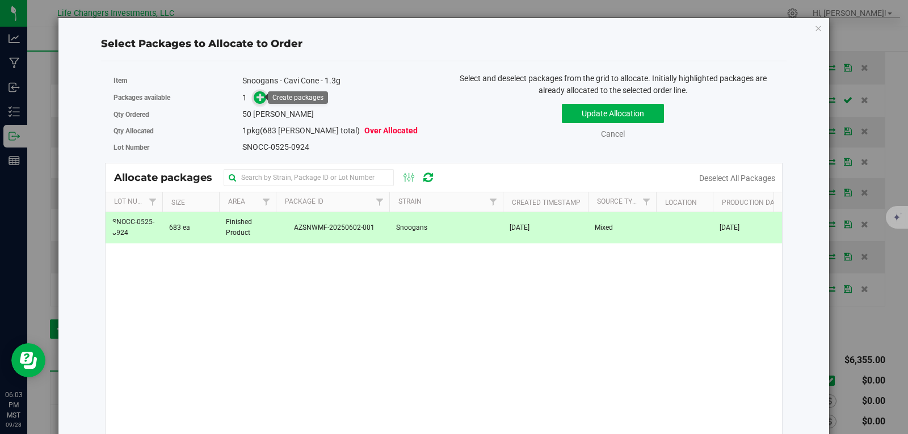
click at [260, 96] on icon at bounding box center [260, 97] width 8 height 8
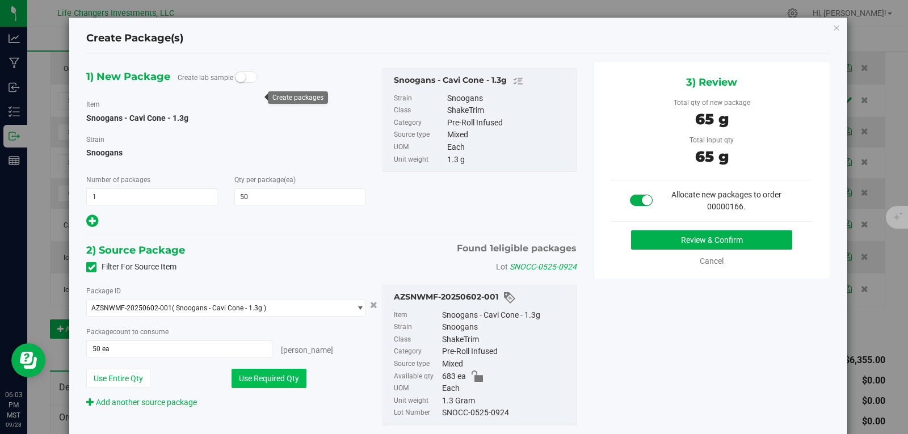
drag, startPoint x: 288, startPoint y: 381, endPoint x: 296, endPoint y: 381, distance: 7.9
click at [289, 381] on button "Use Required Qty" at bounding box center [268, 378] width 75 height 19
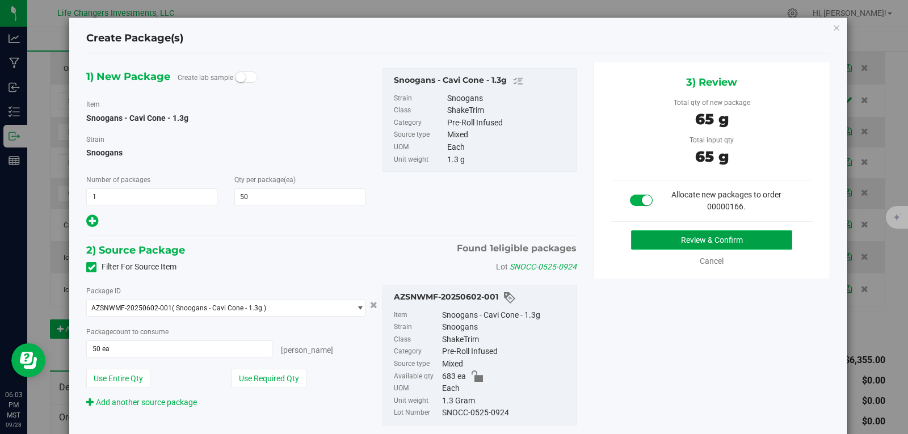
click at [747, 237] on button "Review & Confirm" at bounding box center [711, 239] width 161 height 19
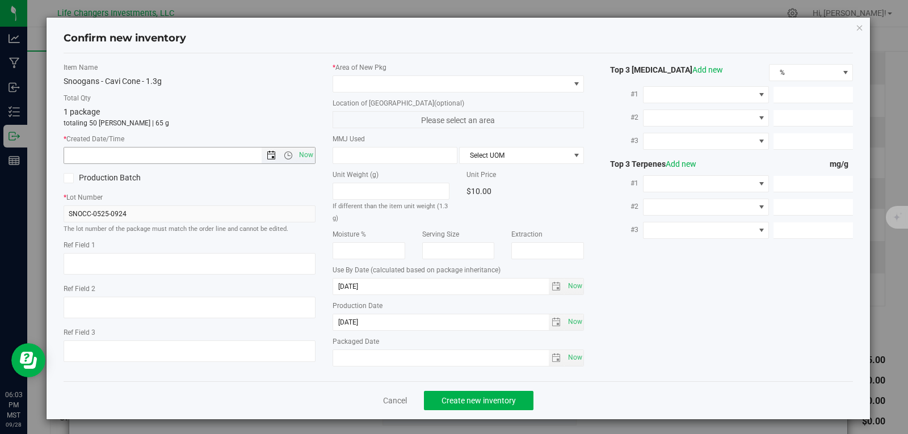
click at [268, 152] on span "Open the date view" at bounding box center [271, 155] width 9 height 9
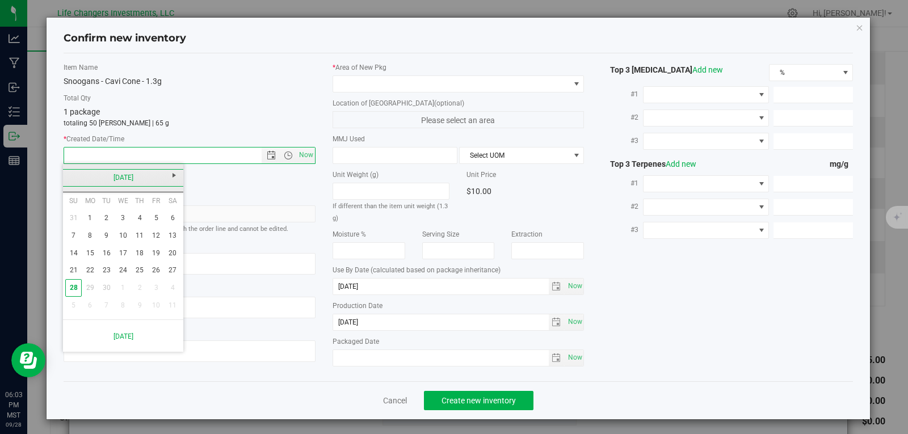
click at [69, 176] on link "[DATE]" at bounding box center [123, 178] width 122 height 18
click at [75, 247] on link "May" at bounding box center [79, 240] width 29 height 29
click at [105, 256] on link "13" at bounding box center [106, 253] width 16 height 18
type input "[DATE] 6:03 PM"
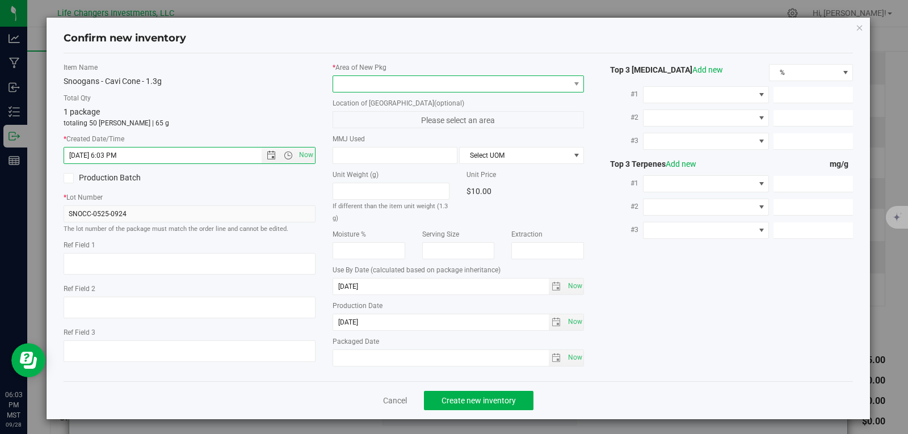
click at [397, 88] on span at bounding box center [451, 84] width 237 height 16
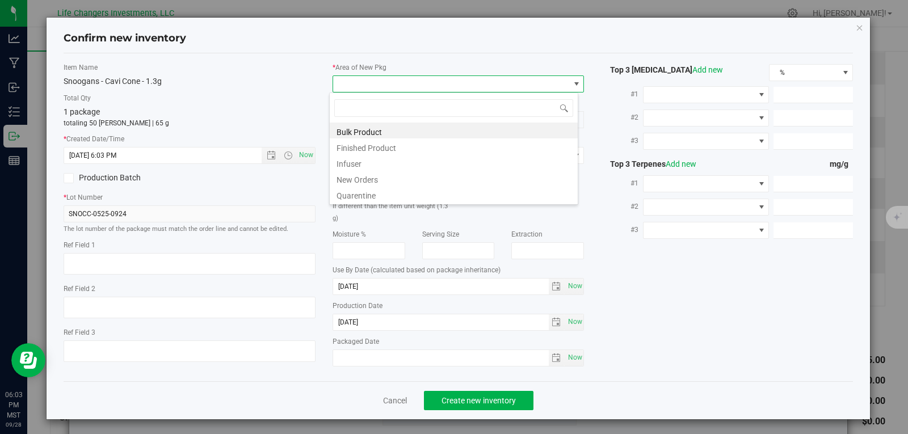
scroll to position [17, 250]
click at [369, 179] on li "New Orders" at bounding box center [454, 178] width 248 height 16
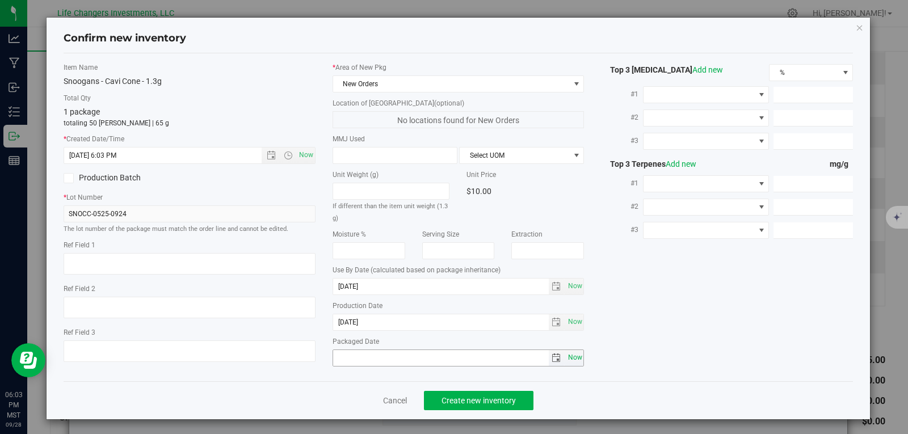
click at [575, 353] on span "Now" at bounding box center [574, 357] width 19 height 16
type input "[DATE]"
click at [515, 397] on button "Create new inventory" at bounding box center [478, 400] width 109 height 19
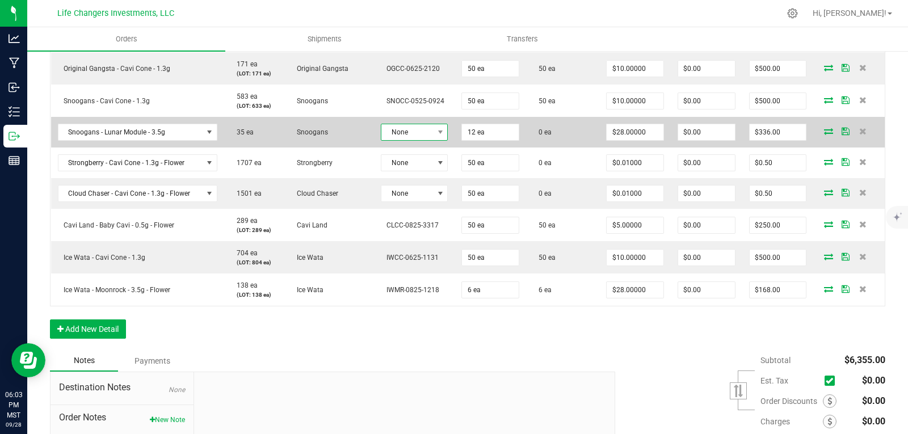
click at [399, 129] on span "None" at bounding box center [407, 132] width 52 height 16
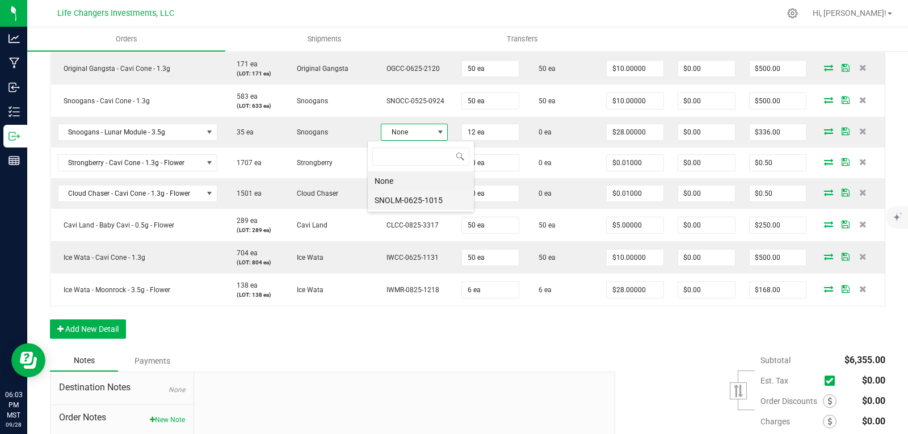
click at [423, 196] on li "SNOLM-0625-1015" at bounding box center [421, 200] width 106 height 19
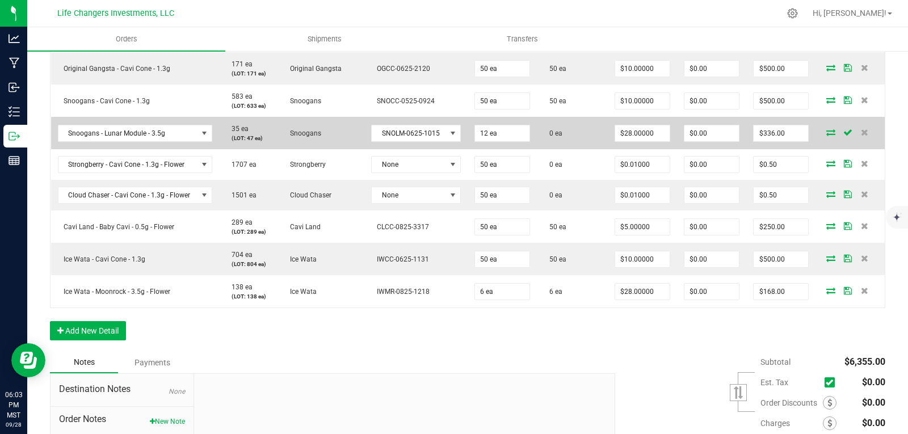
click at [826, 130] on icon at bounding box center [830, 132] width 9 height 7
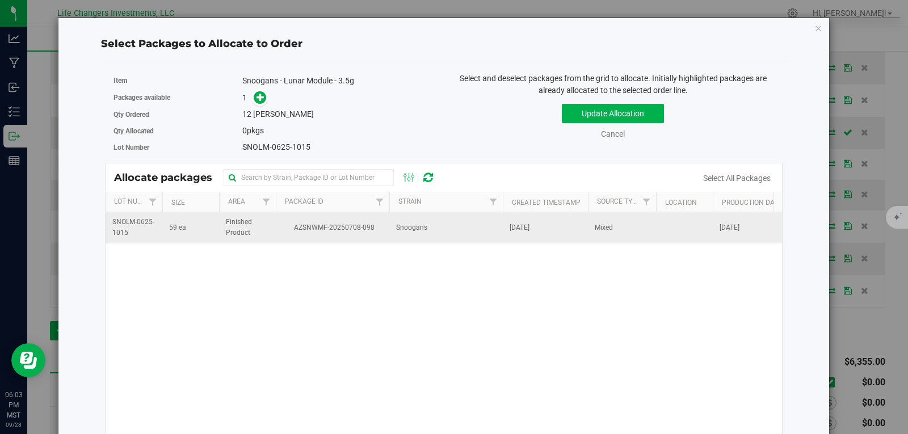
click at [383, 240] on td "AZSNWMF-20250708-098" at bounding box center [332, 227] width 113 height 31
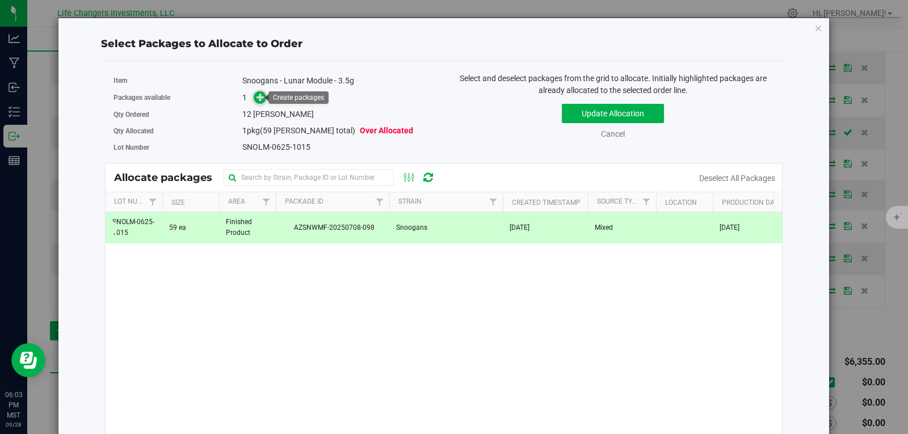
click at [261, 95] on icon at bounding box center [260, 97] width 8 height 8
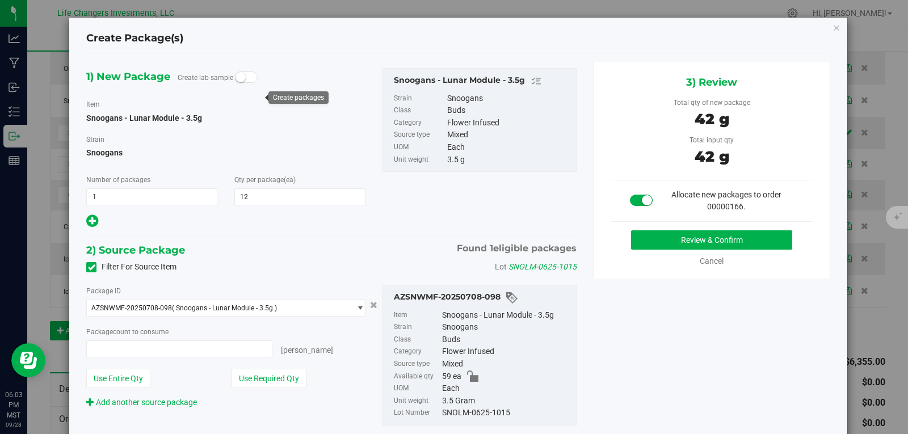
type input "12 ea"
click at [262, 376] on button "Use Required Qty" at bounding box center [268, 378] width 75 height 19
click at [711, 241] on button "Review & Confirm" at bounding box center [711, 239] width 161 height 19
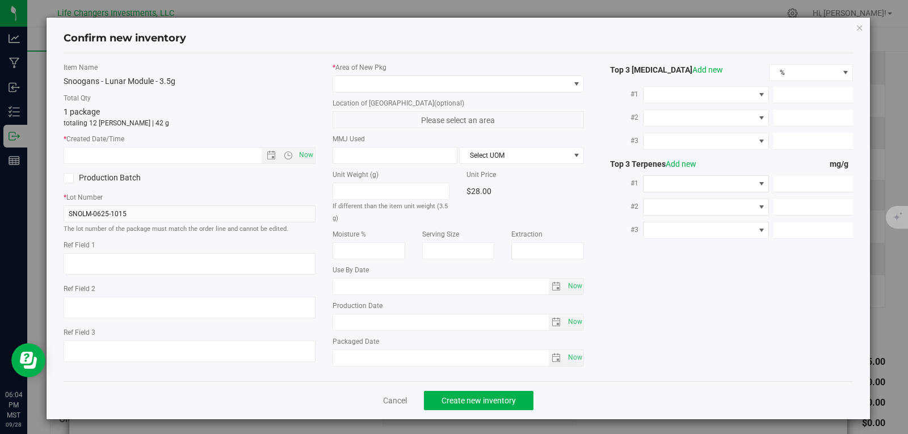
type input "[DATE]"
click at [267, 154] on span "Open the date view" at bounding box center [271, 155] width 9 height 9
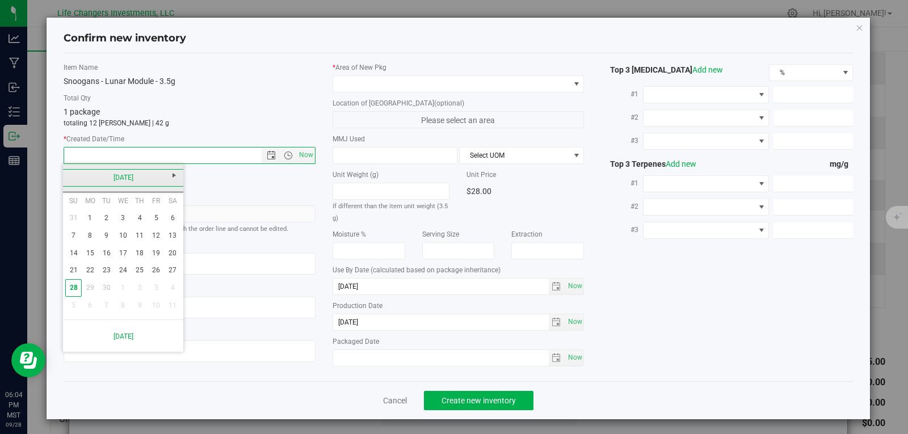
click at [69, 177] on link "[DATE]" at bounding box center [123, 178] width 122 height 18
click at [106, 243] on link "Jun" at bounding box center [108, 240] width 29 height 29
click at [153, 233] on link "13" at bounding box center [156, 236] width 16 height 18
type input "[DATE] 6:04 PM"
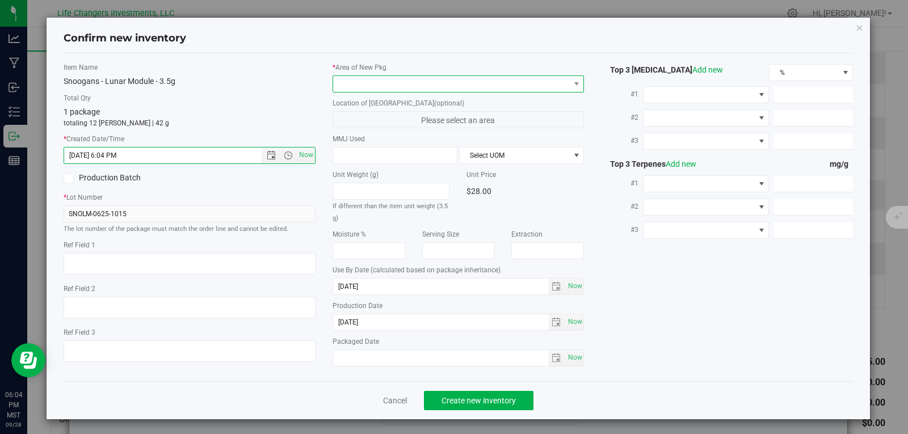
click at [377, 82] on span at bounding box center [451, 84] width 237 height 16
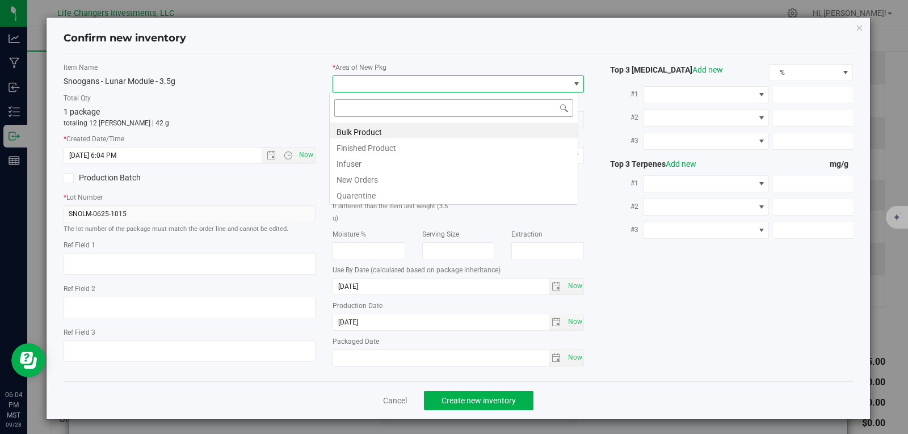
scroll to position [17, 250]
click at [367, 180] on li "New Orders" at bounding box center [454, 178] width 248 height 16
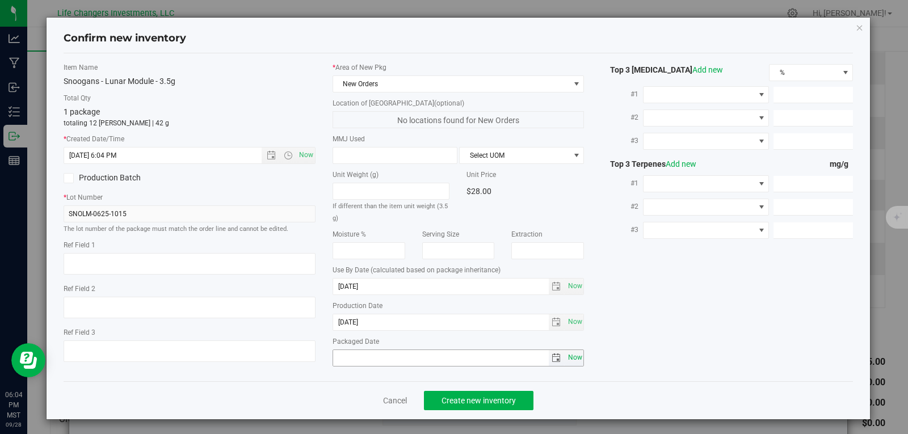
click at [565, 356] on span "Now" at bounding box center [574, 357] width 19 height 16
type input "[DATE]"
click at [474, 401] on span "Create new inventory" at bounding box center [478, 400] width 74 height 9
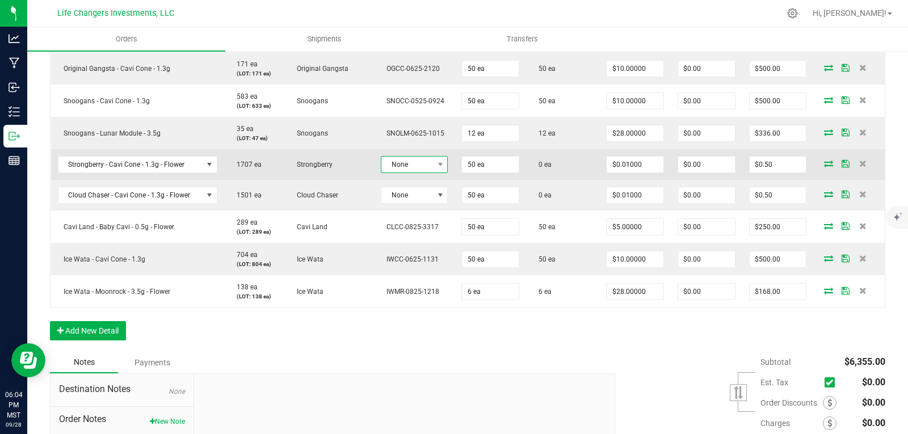
click at [408, 166] on span "None" at bounding box center [407, 165] width 52 height 16
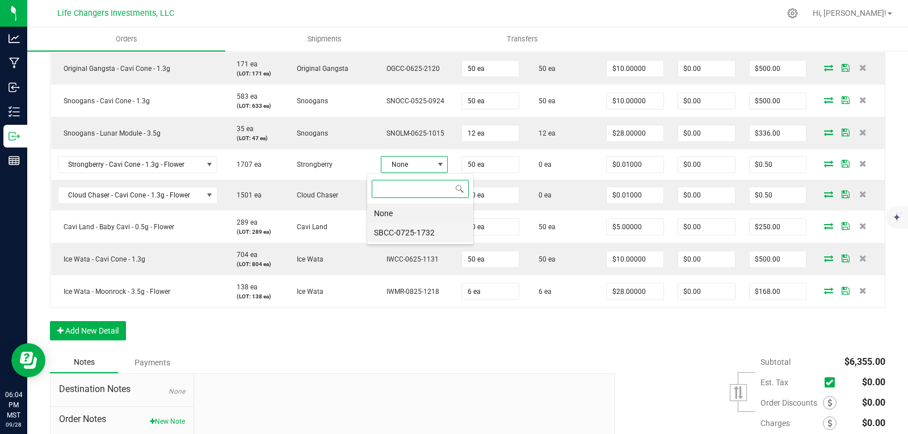
click at [416, 230] on li "SBCC-0725-1732" at bounding box center [420, 232] width 106 height 19
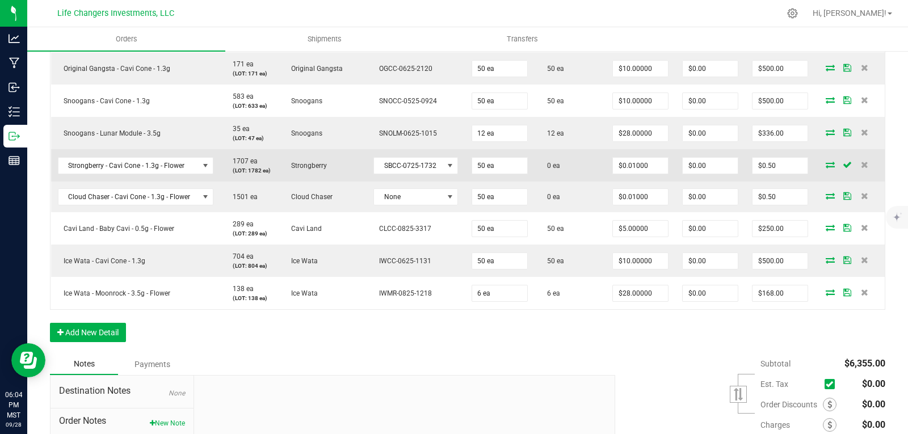
click at [825, 163] on icon at bounding box center [829, 164] width 9 height 7
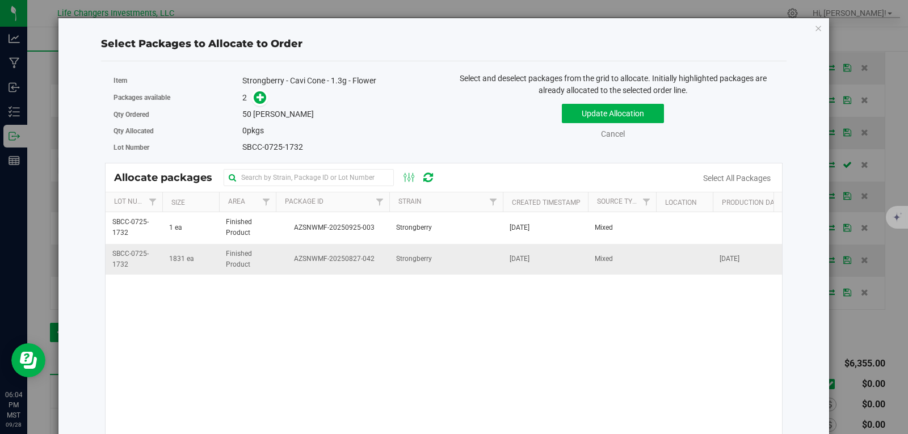
click at [332, 258] on span "AZSNWMF-20250827-042" at bounding box center [333, 259] width 100 height 11
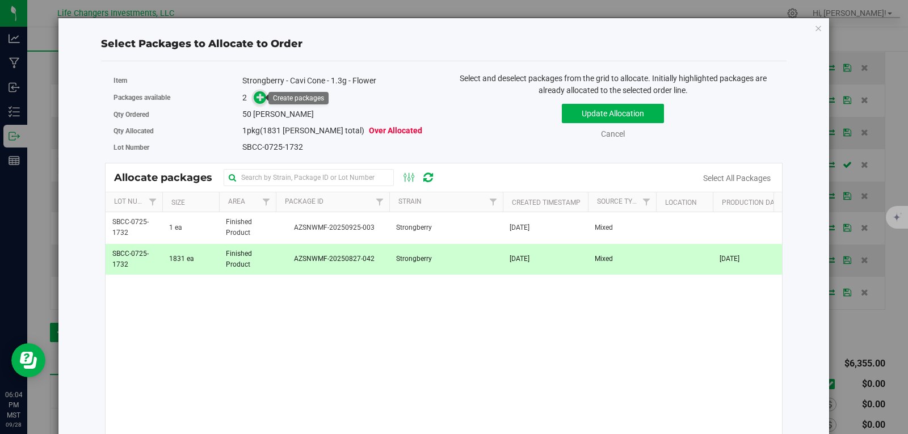
click at [261, 99] on icon at bounding box center [260, 97] width 8 height 8
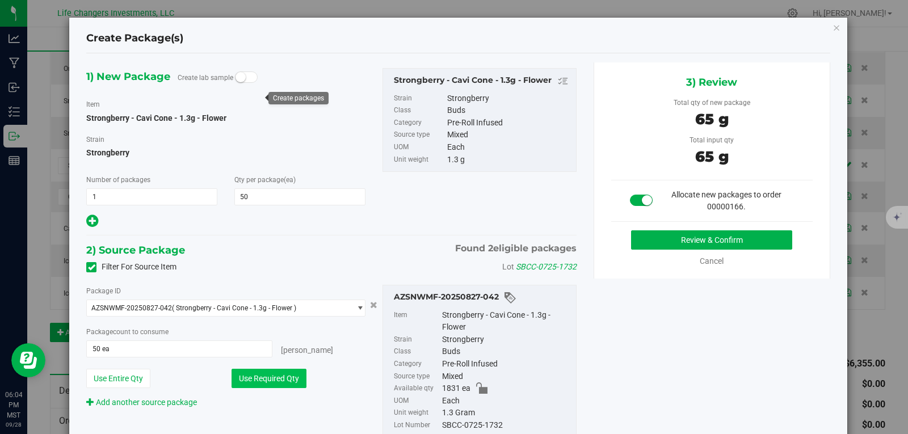
click at [262, 380] on button "Use Required Qty" at bounding box center [268, 378] width 75 height 19
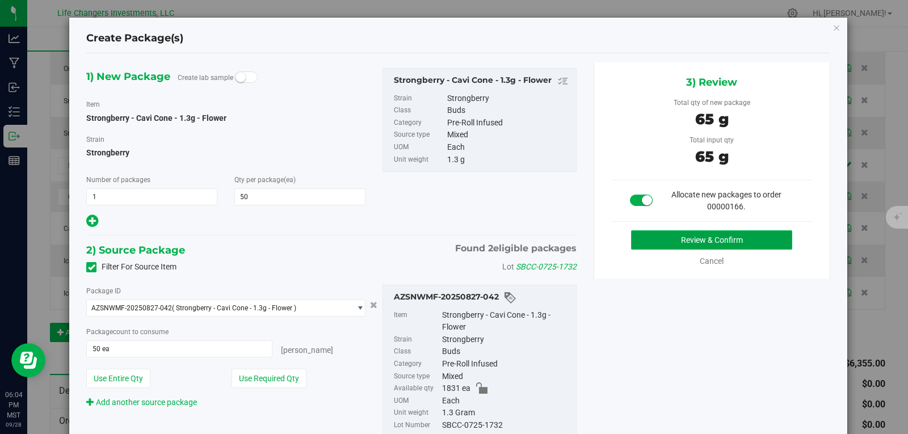
click at [765, 240] on button "Review & Confirm" at bounding box center [711, 239] width 161 height 19
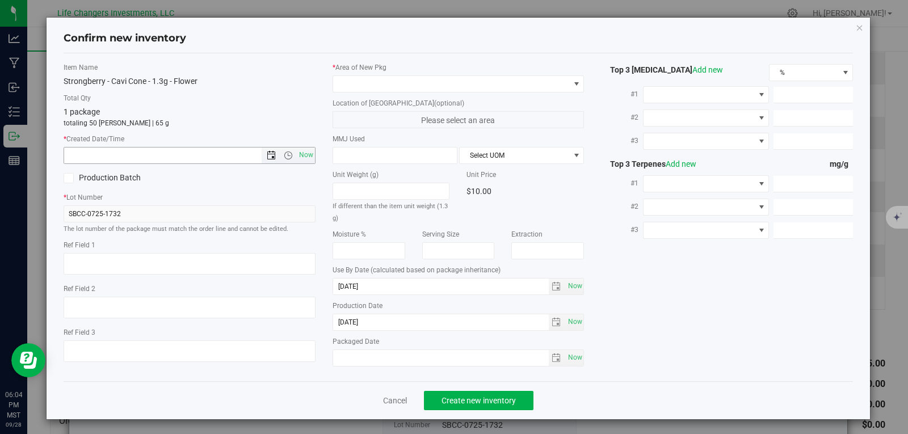
click at [267, 155] on span "Open the date view" at bounding box center [271, 155] width 9 height 9
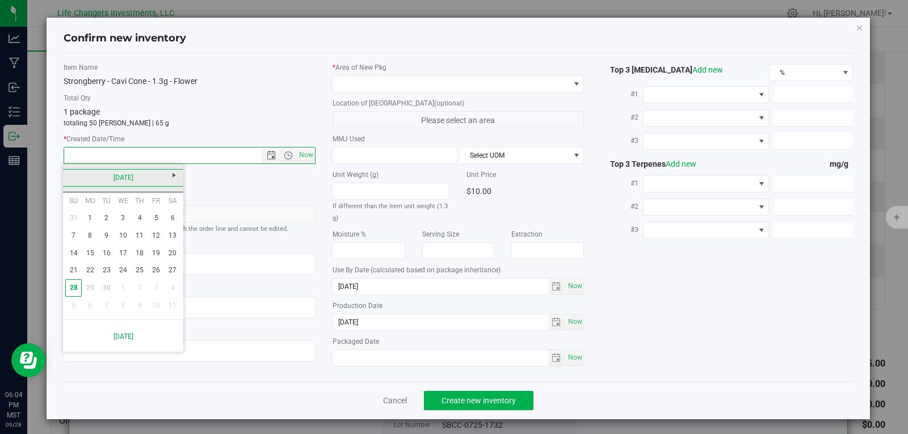
click at [69, 174] on link "[DATE]" at bounding box center [123, 178] width 122 height 18
click at [141, 242] on link "[DATE]" at bounding box center [137, 240] width 29 height 29
click at [142, 289] on link "31" at bounding box center [140, 288] width 16 height 18
type input "[DATE] 6:04 PM"
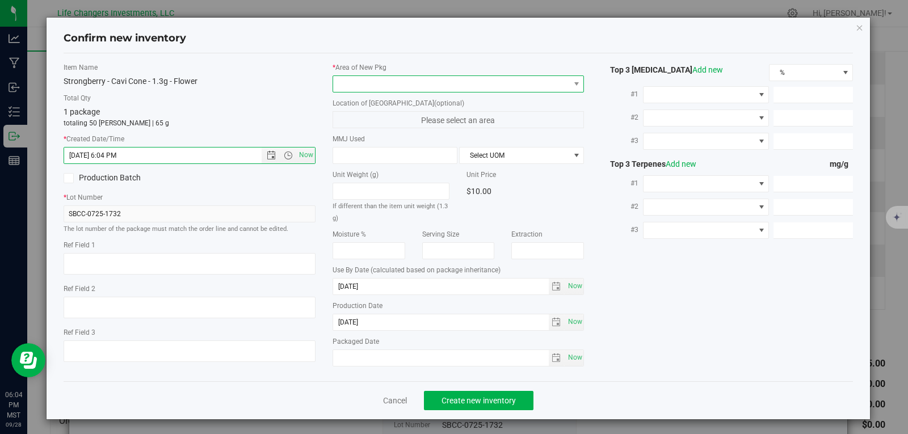
click at [390, 81] on span at bounding box center [451, 84] width 237 height 16
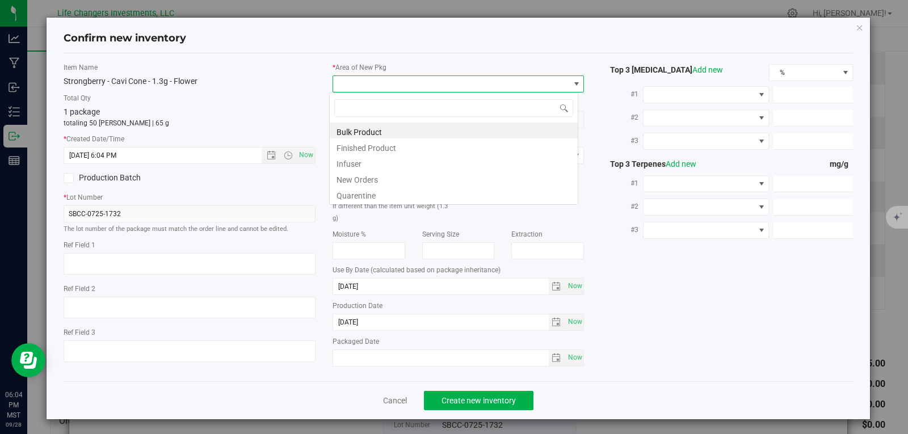
scroll to position [17, 250]
click at [381, 182] on li "New Orders" at bounding box center [454, 178] width 248 height 16
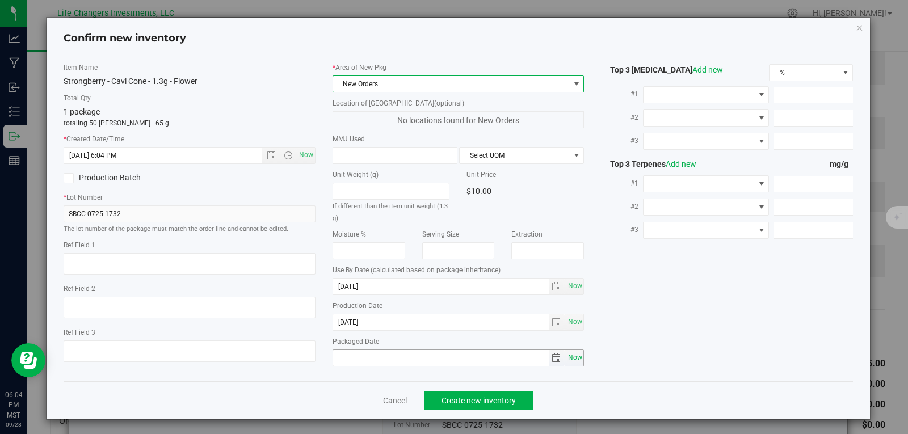
click at [565, 359] on span "Now" at bounding box center [574, 357] width 19 height 16
type input "[DATE]"
click at [476, 402] on span "Create new inventory" at bounding box center [478, 400] width 74 height 9
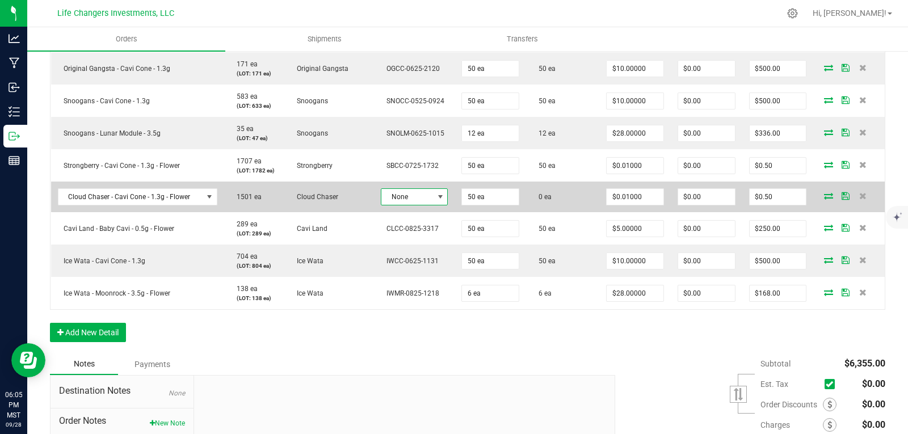
click at [436, 195] on span at bounding box center [440, 196] width 9 height 9
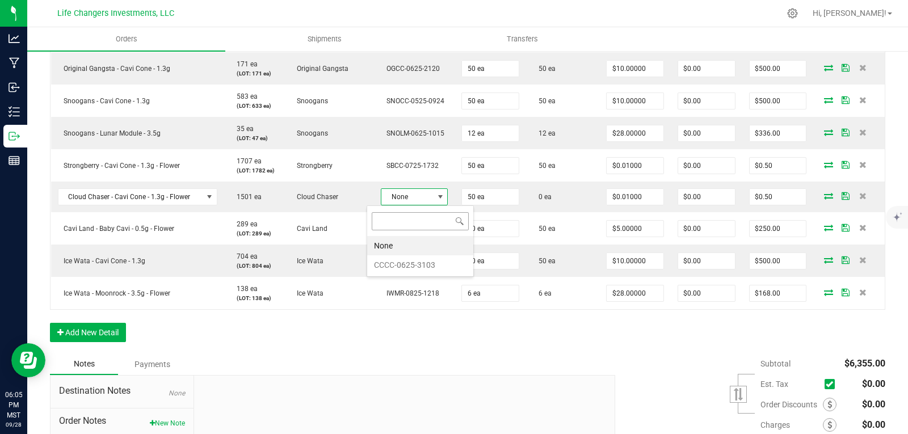
scroll to position [17, 68]
click at [420, 263] on li "CCCC-0625-3103" at bounding box center [420, 264] width 106 height 19
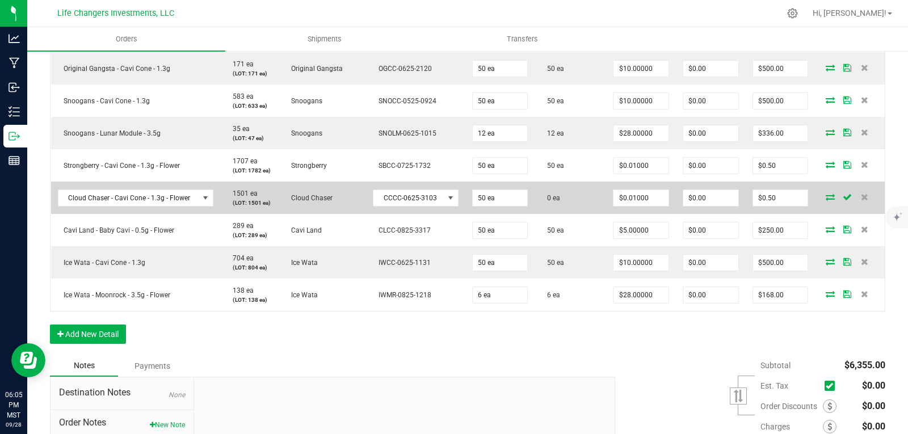
click at [825, 195] on icon at bounding box center [829, 196] width 9 height 7
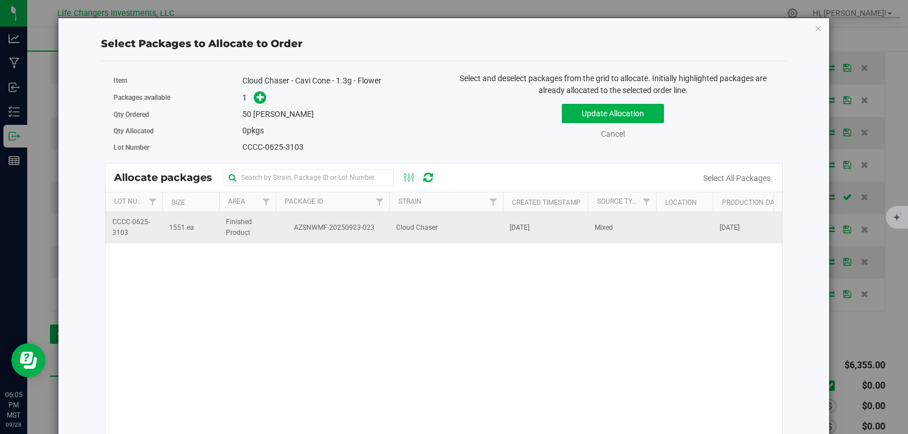
click at [390, 230] on td "Cloud Chaser" at bounding box center [445, 227] width 113 height 31
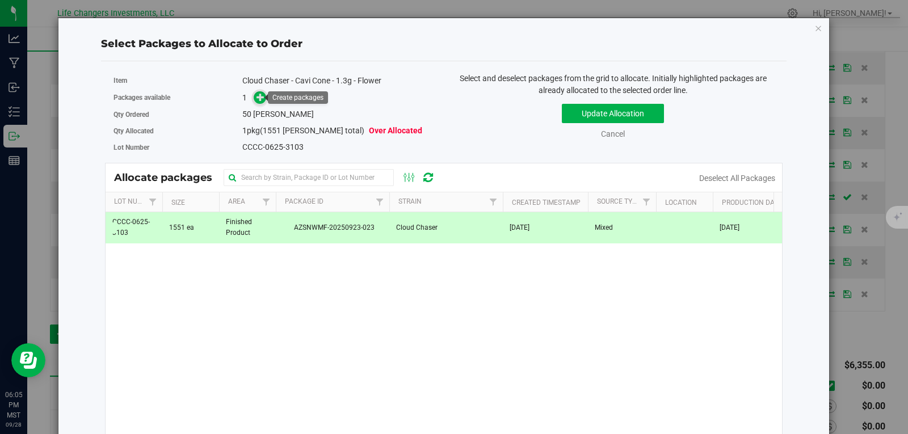
click at [262, 93] on icon at bounding box center [260, 97] width 8 height 8
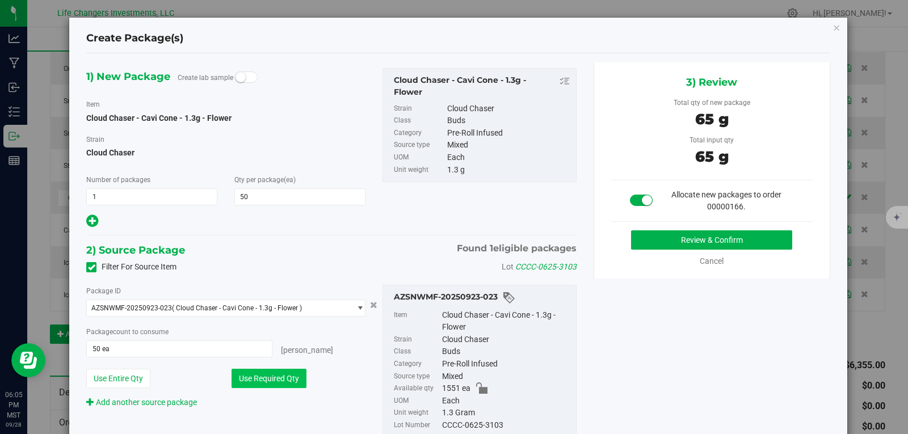
click at [277, 376] on button "Use Required Qty" at bounding box center [268, 378] width 75 height 19
click at [691, 243] on button "Review & Confirm" at bounding box center [711, 239] width 161 height 19
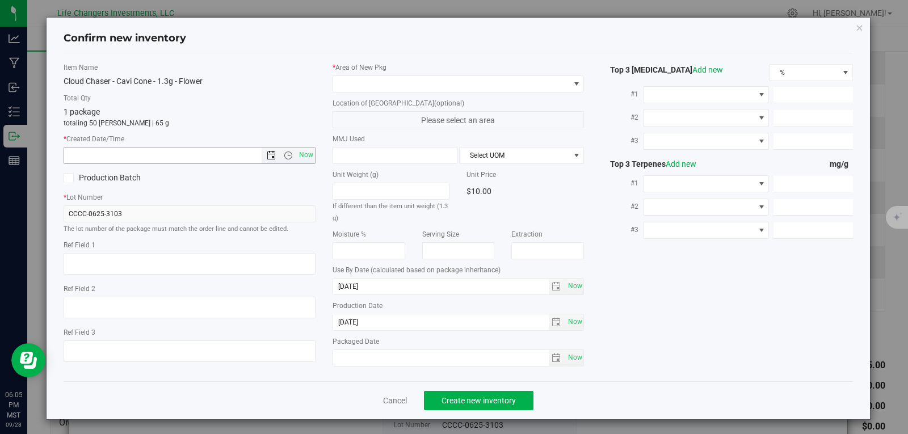
click at [271, 154] on span "Open the date view" at bounding box center [271, 155] width 9 height 9
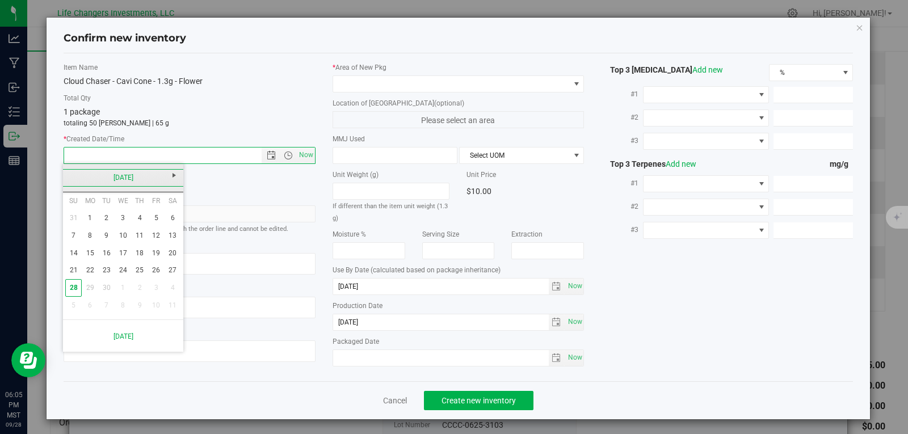
click at [73, 178] on link "[DATE]" at bounding box center [123, 178] width 122 height 18
click at [109, 239] on link "Jun" at bounding box center [108, 240] width 29 height 29
click at [142, 270] on link "26" at bounding box center [140, 271] width 16 height 18
type input "[DATE] 6:05 PM"
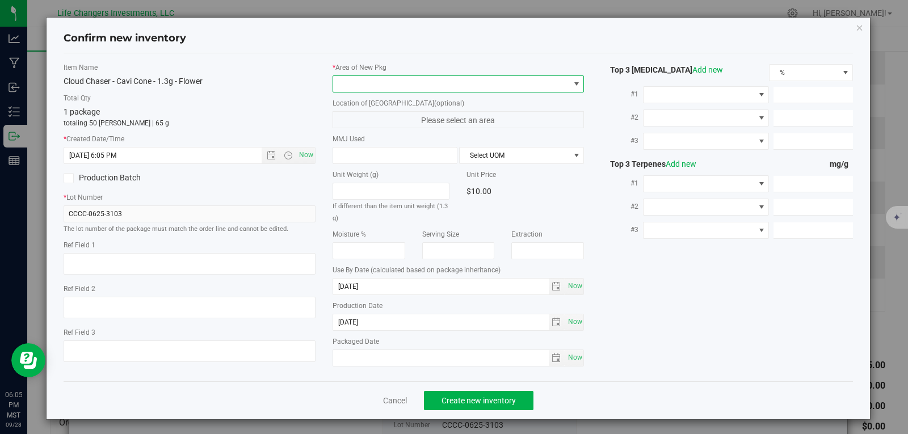
click at [383, 81] on span at bounding box center [451, 84] width 237 height 16
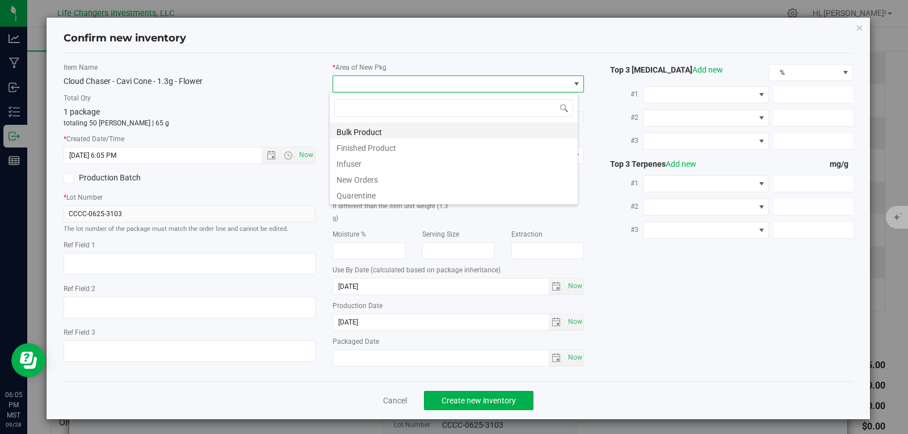
scroll to position [17, 250]
click at [392, 176] on li "New Orders" at bounding box center [454, 178] width 248 height 16
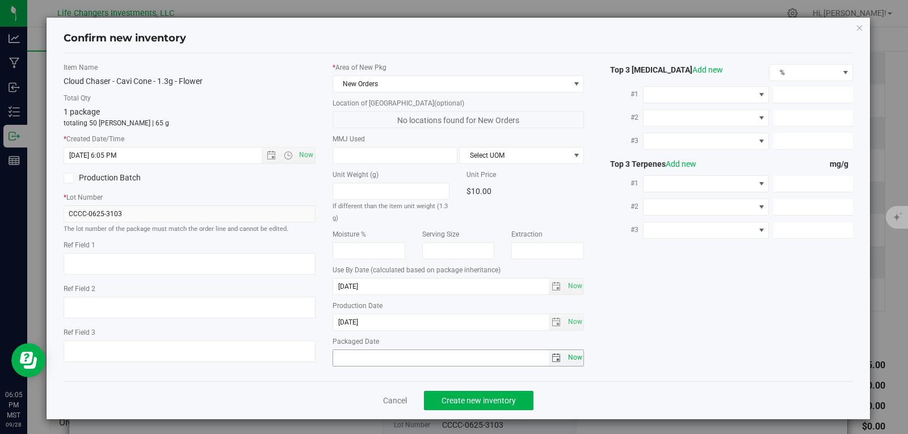
click at [566, 357] on span "Now" at bounding box center [574, 357] width 19 height 16
type input "[DATE]"
click at [488, 401] on span "Create new inventory" at bounding box center [478, 400] width 74 height 9
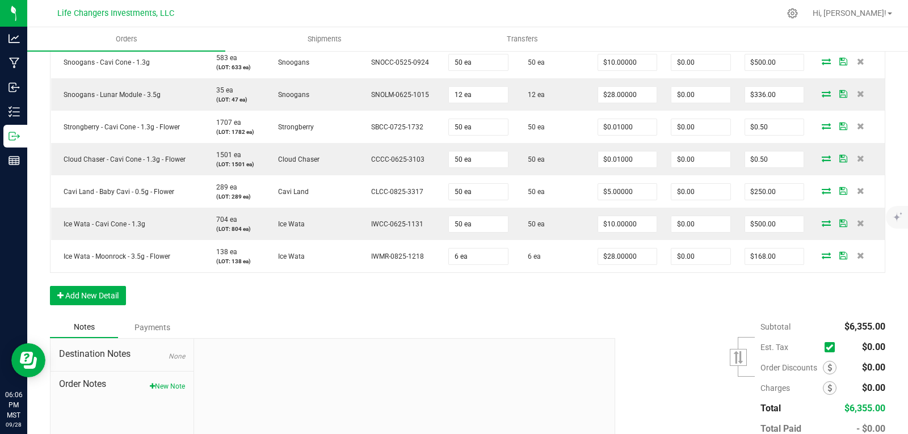
scroll to position [788, 0]
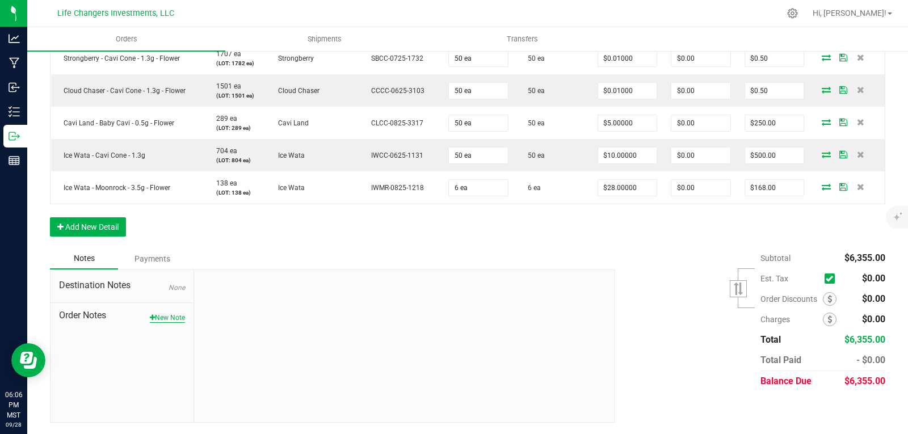
click at [158, 317] on button "New Note" at bounding box center [167, 318] width 35 height 10
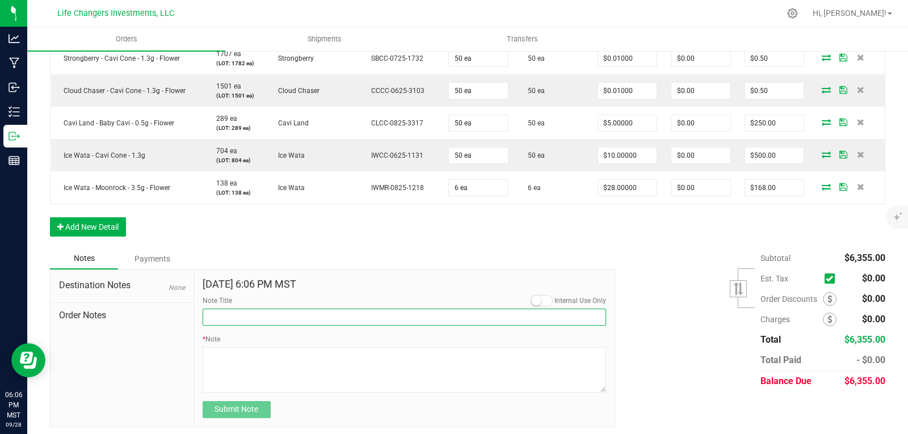
click at [234, 317] on input "Note Title" at bounding box center [405, 317] width 404 height 17
type input "Order Discount"
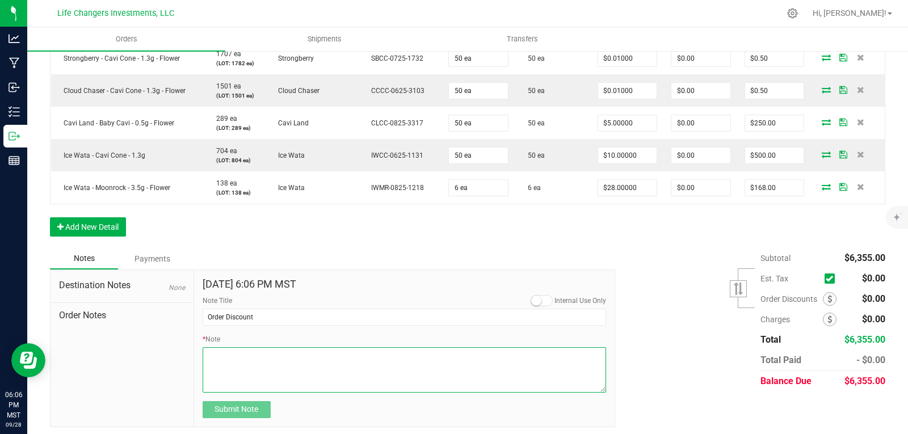
click at [265, 360] on textarea "* Note" at bounding box center [405, 369] width 404 height 45
type textarea "$999.00"
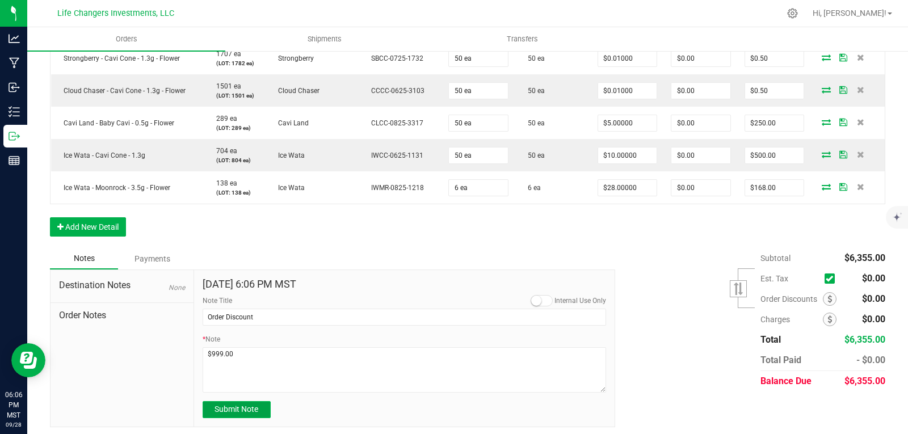
click at [230, 412] on span "Submit Note" at bounding box center [236, 408] width 44 height 9
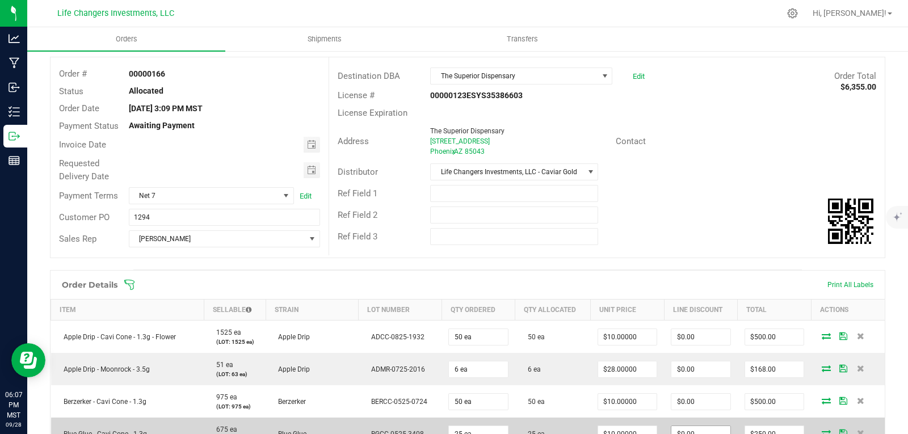
scroll to position [50, 0]
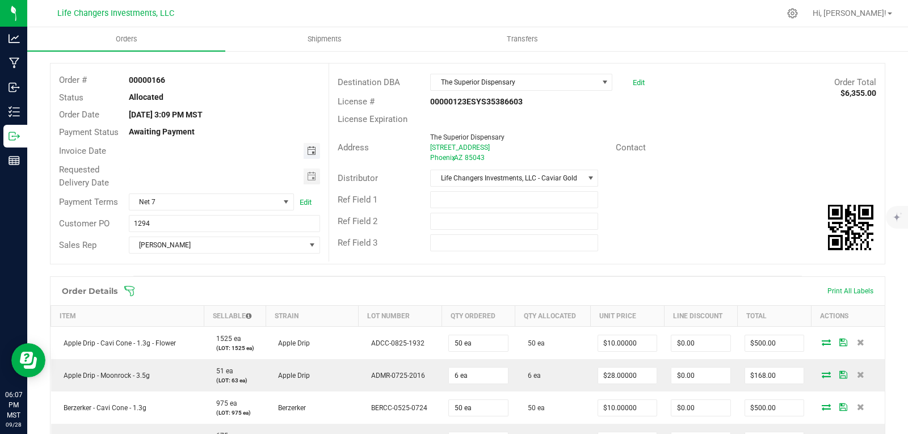
click at [307, 152] on span "Toggle calendar" at bounding box center [311, 150] width 9 height 9
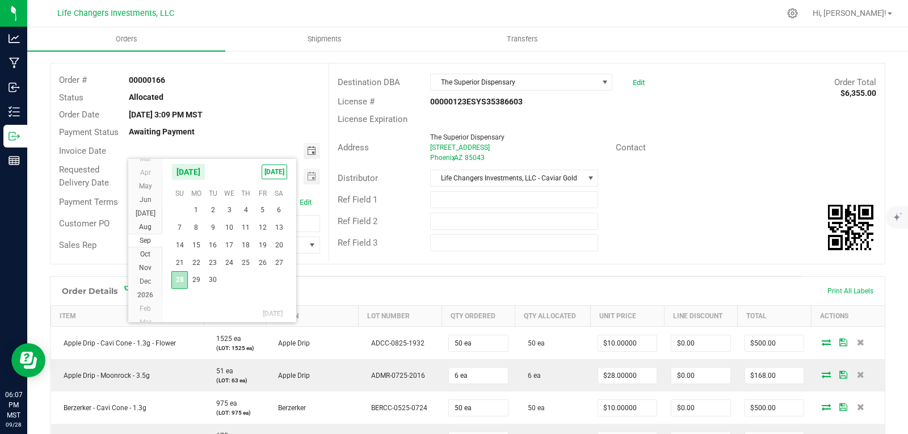
click at [180, 282] on span "28" at bounding box center [179, 280] width 16 height 18
type input "[DATE]"
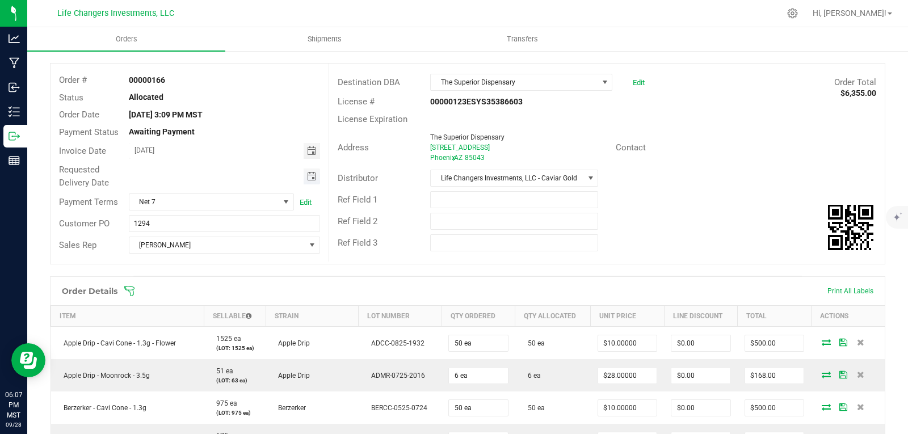
click at [309, 175] on span "Toggle calendar" at bounding box center [311, 176] width 9 height 9
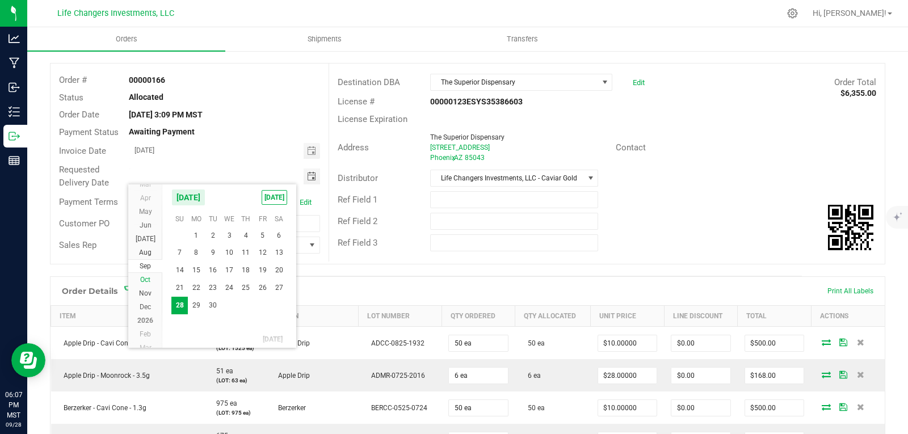
click at [142, 279] on span "Oct" at bounding box center [145, 280] width 10 height 8
click at [251, 238] on span "2" at bounding box center [246, 235] width 16 height 18
type input "[DATE]"
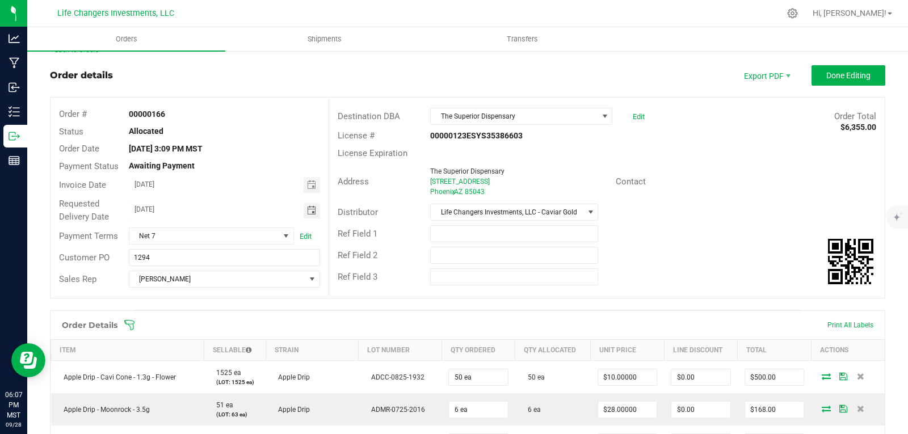
scroll to position [0, 0]
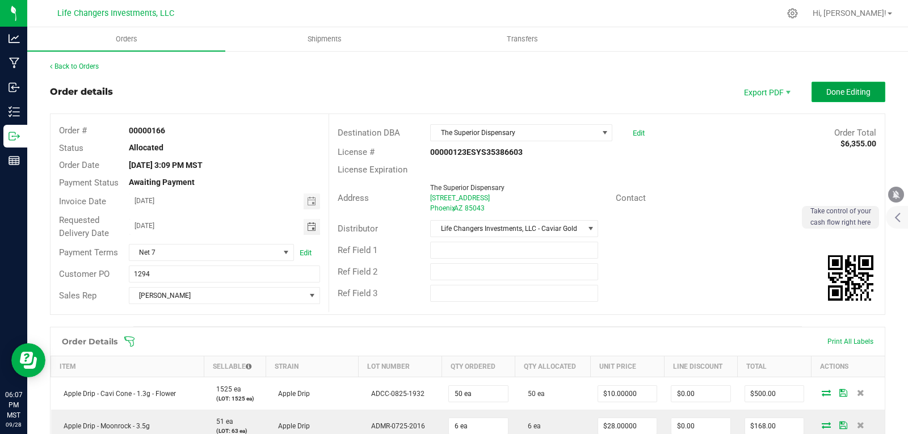
click at [849, 92] on span "Done Editing" at bounding box center [848, 91] width 44 height 9
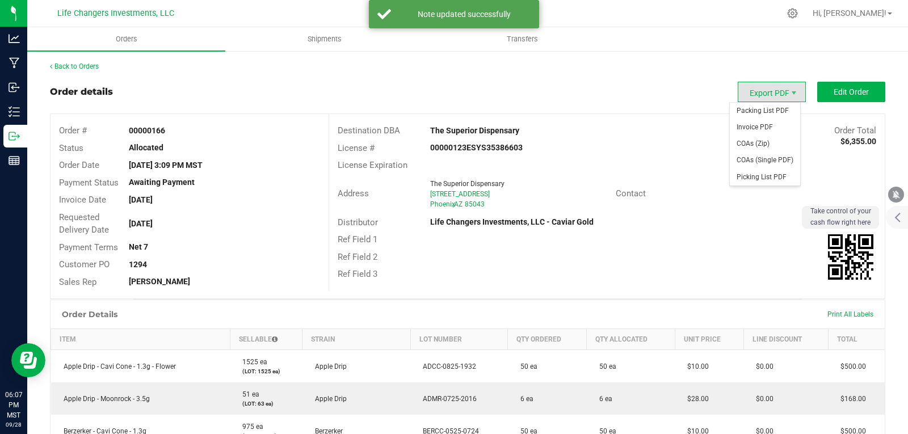
click at [754, 93] on span "Export PDF" at bounding box center [771, 92] width 68 height 20
click at [757, 127] on span "Invoice PDF" at bounding box center [765, 127] width 70 height 16
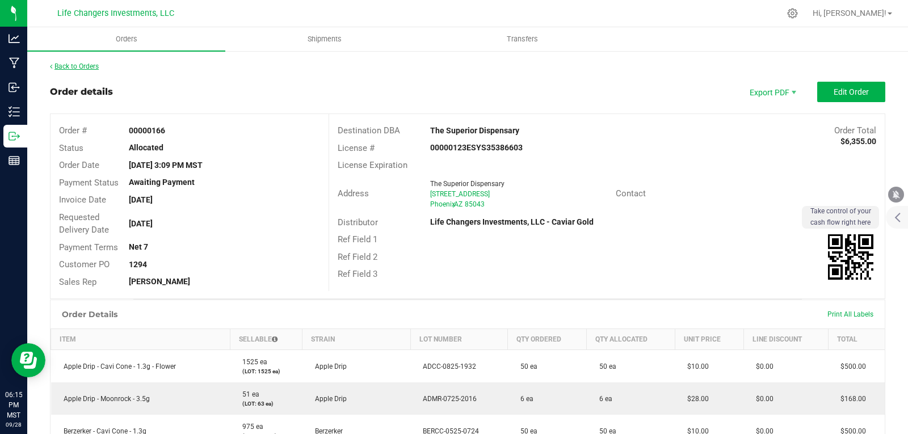
click at [95, 67] on link "Back to Orders" at bounding box center [74, 66] width 49 height 8
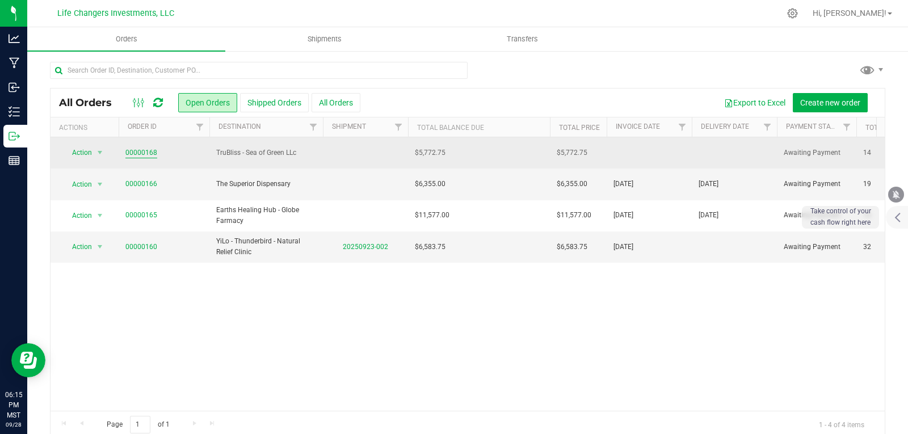
click at [145, 152] on link "00000168" at bounding box center [141, 152] width 32 height 11
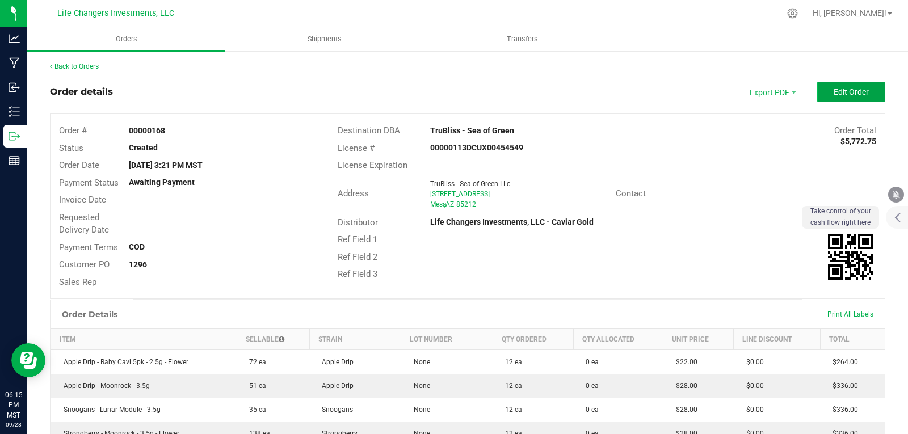
click at [836, 86] on button "Edit Order" at bounding box center [851, 92] width 68 height 20
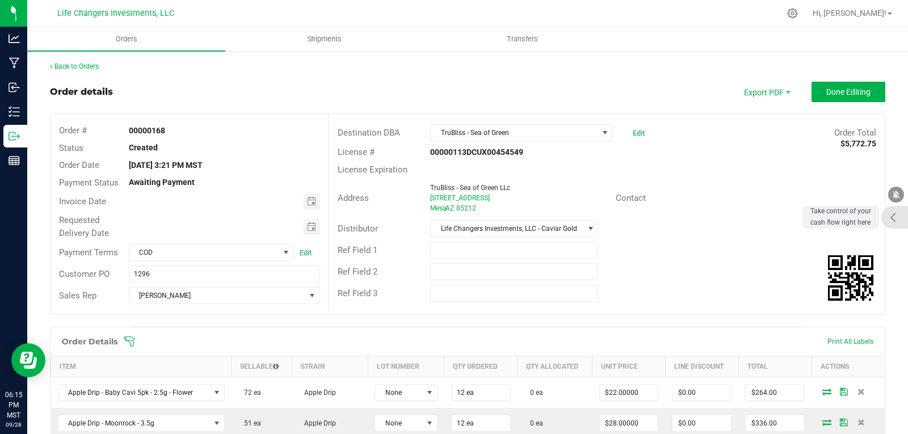
click at [899, 217] on div at bounding box center [894, 217] width 27 height 23
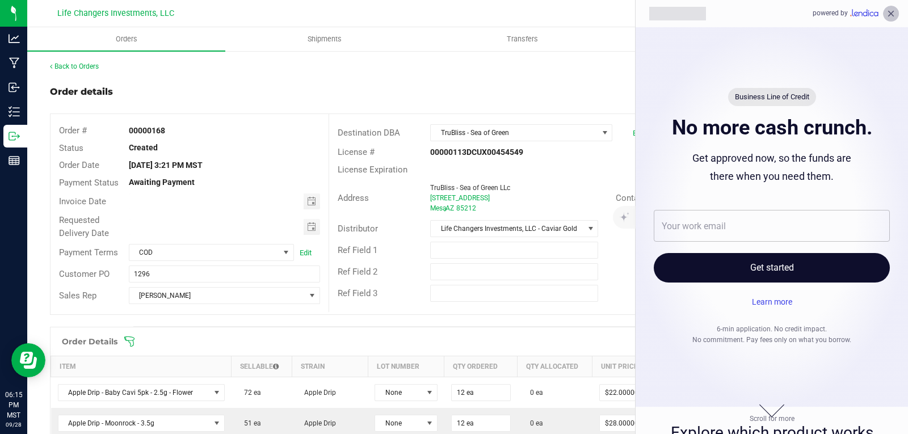
click at [887, 14] on icon "close" at bounding box center [891, 14] width 10 height 10
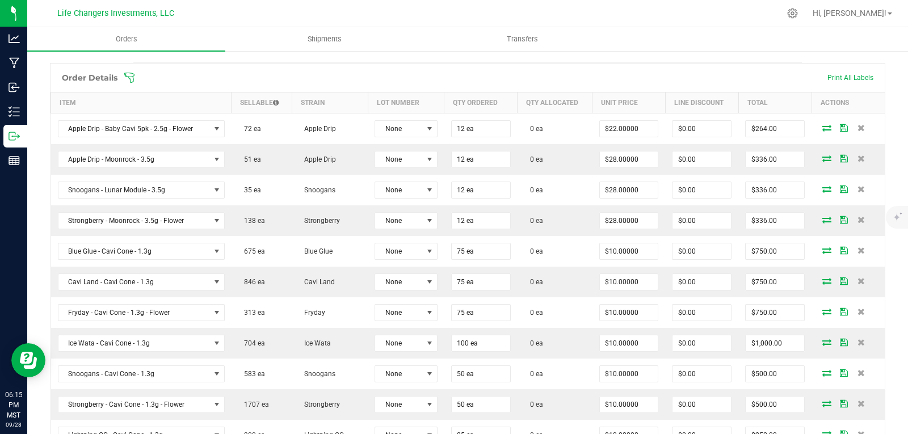
scroll to position [284, 0]
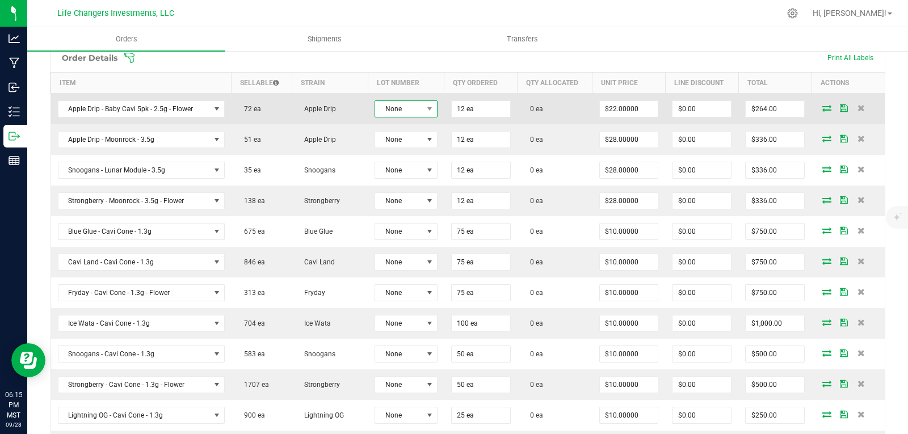
click at [409, 111] on span "None" at bounding box center [398, 109] width 47 height 16
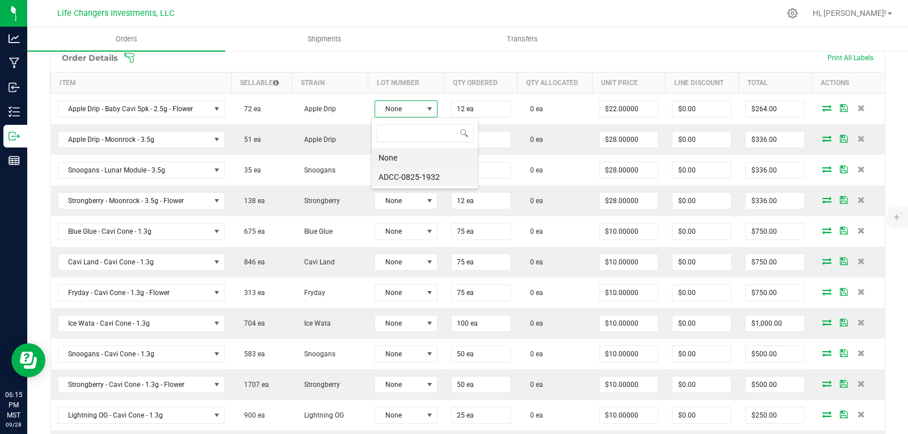
click at [414, 178] on li "ADCC-0825-1932" at bounding box center [425, 176] width 106 height 19
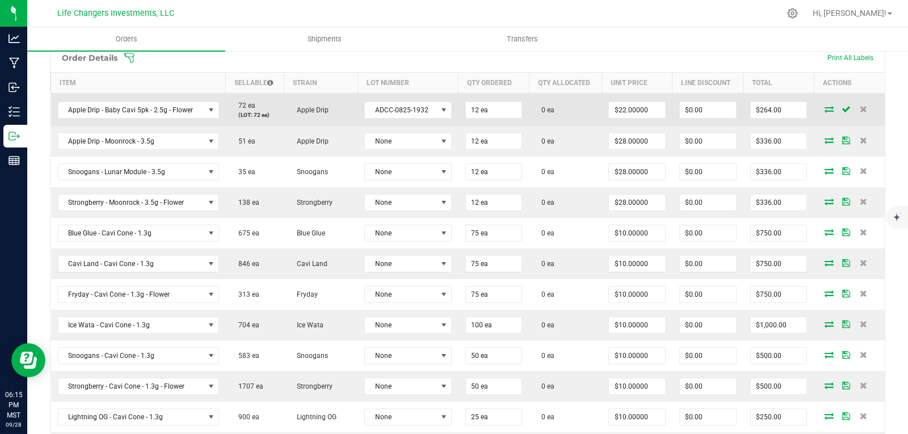
click at [824, 111] on icon at bounding box center [828, 109] width 9 height 7
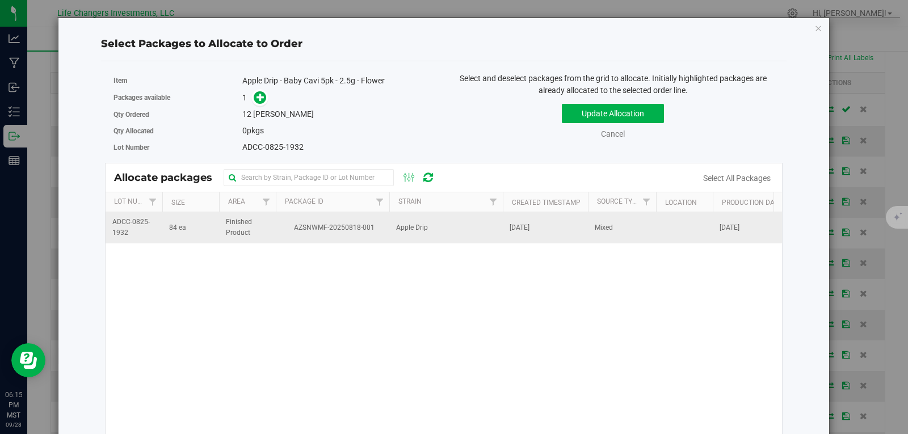
drag, startPoint x: 298, startPoint y: 227, endPoint x: 301, endPoint y: 222, distance: 6.1
click at [298, 226] on span "AZSNWMF-20250818-001" at bounding box center [333, 227] width 100 height 11
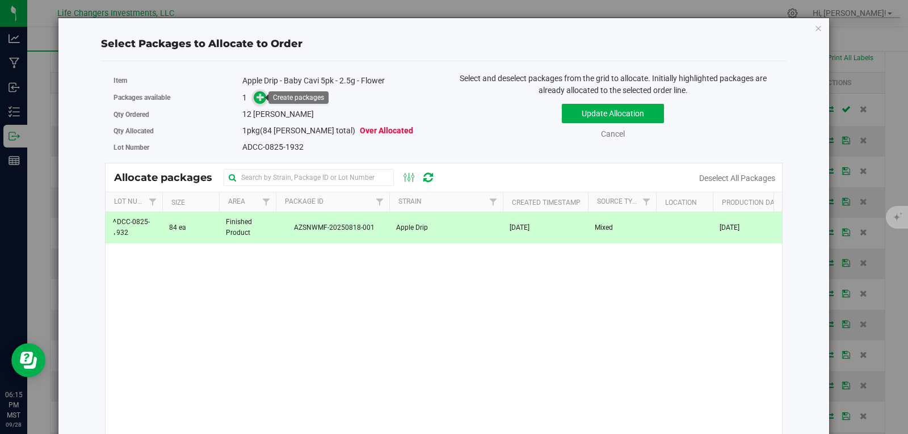
click at [259, 94] on icon at bounding box center [260, 97] width 8 height 8
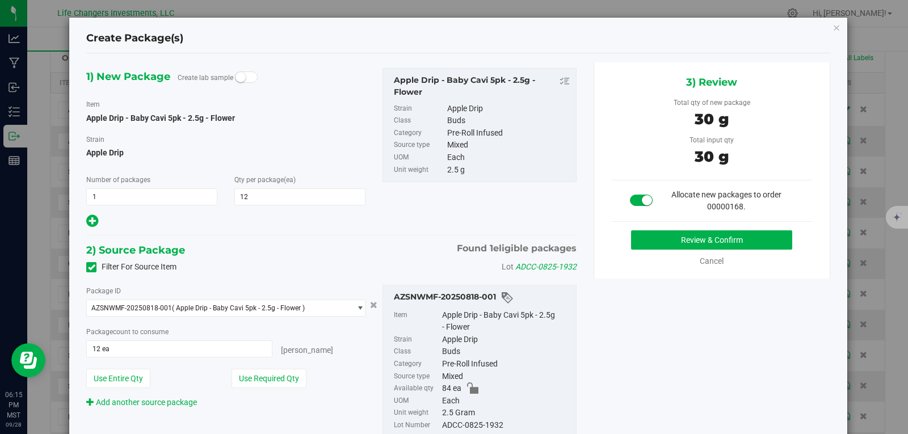
drag, startPoint x: 297, startPoint y: 376, endPoint x: 322, endPoint y: 368, distance: 26.4
click at [303, 376] on button "Use Required Qty" at bounding box center [268, 378] width 75 height 19
click at [703, 248] on button "Review & Confirm" at bounding box center [711, 239] width 161 height 19
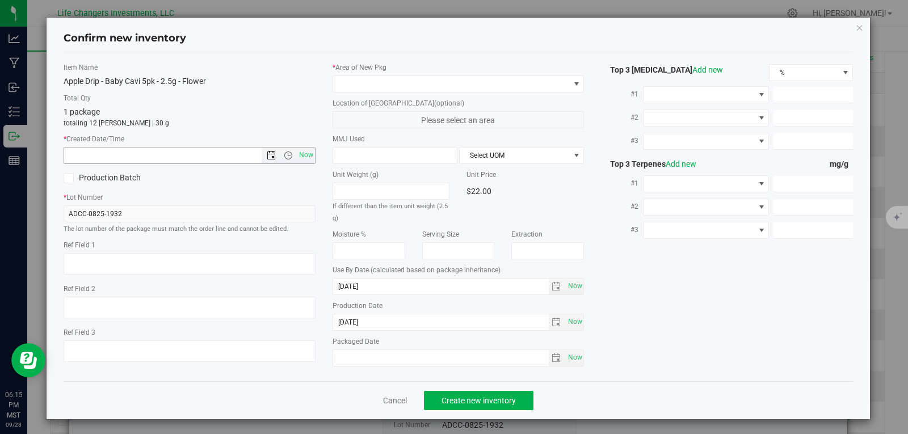
click at [267, 154] on span "Open the date view" at bounding box center [271, 155] width 9 height 9
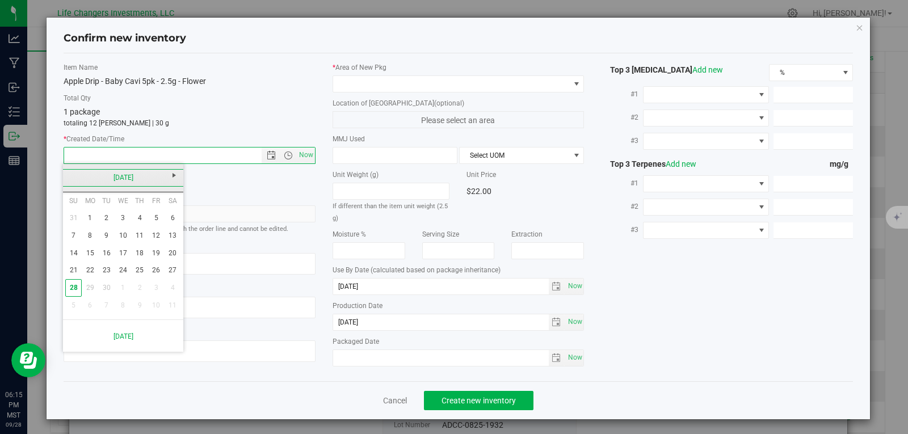
click at [72, 176] on link "[DATE]" at bounding box center [123, 178] width 122 height 18
click at [134, 243] on link "[DATE]" at bounding box center [137, 240] width 29 height 29
click at [141, 287] on link "31" at bounding box center [140, 288] width 16 height 18
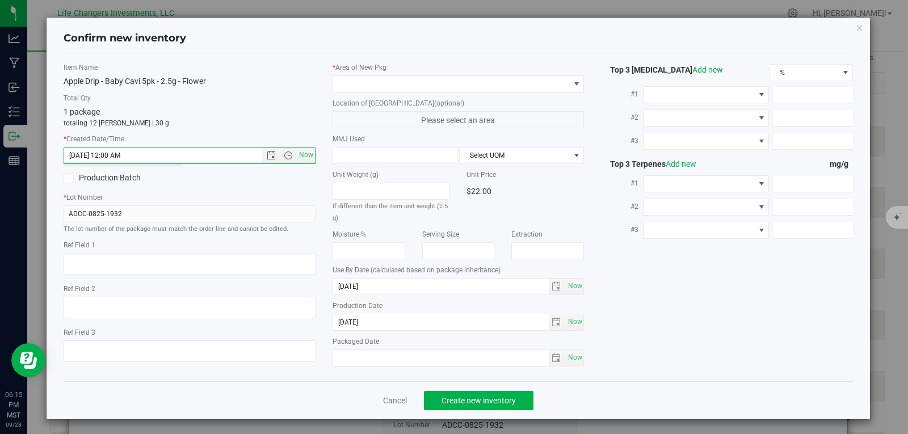
type input "[DATE] 6:15 PM"
click at [385, 83] on span at bounding box center [451, 84] width 237 height 16
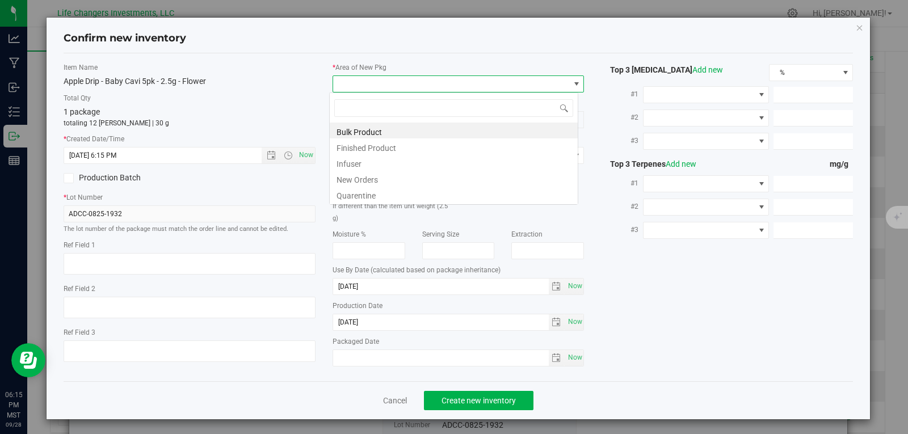
scroll to position [17, 250]
click at [372, 177] on li "New Orders" at bounding box center [454, 178] width 248 height 16
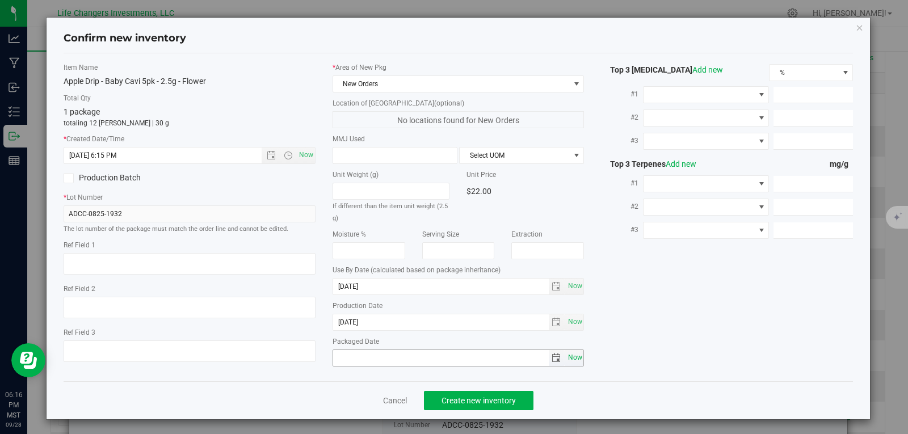
click at [575, 353] on span "Now" at bounding box center [574, 357] width 19 height 16
type input "[DATE]"
click at [473, 398] on span "Create new inventory" at bounding box center [478, 400] width 74 height 9
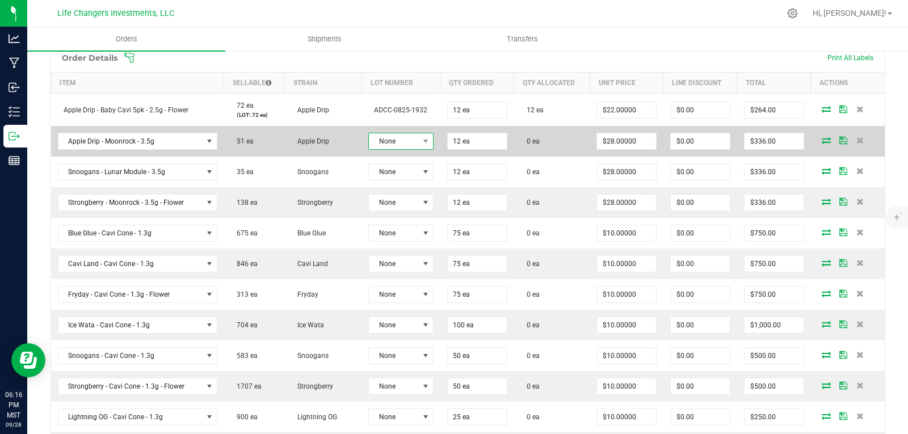
click at [396, 138] on span "None" at bounding box center [394, 141] width 50 height 16
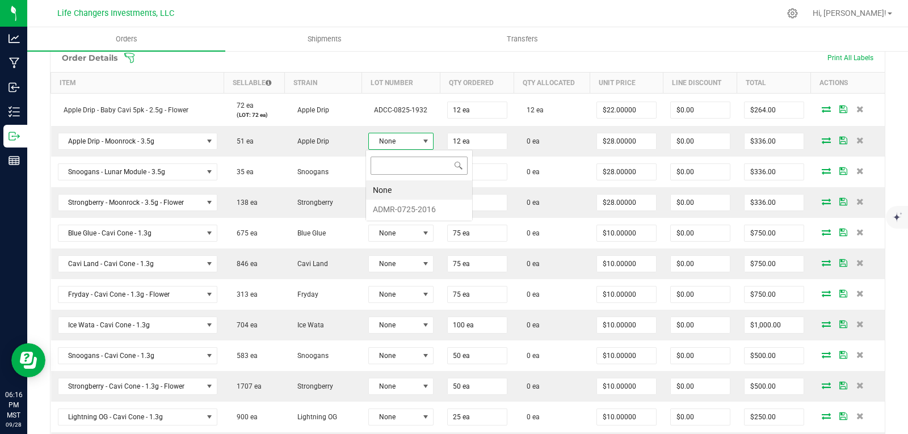
scroll to position [17, 63]
click at [404, 204] on li "ADMR-0725-2016" at bounding box center [419, 209] width 106 height 19
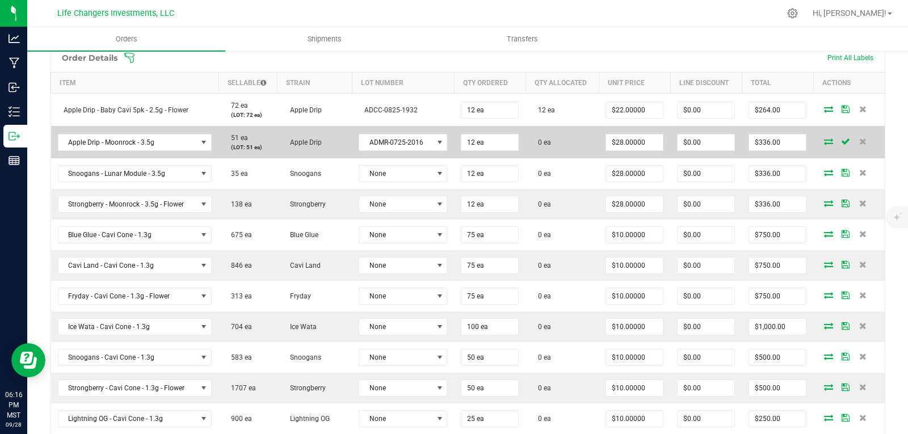
click at [824, 141] on icon at bounding box center [828, 141] width 9 height 7
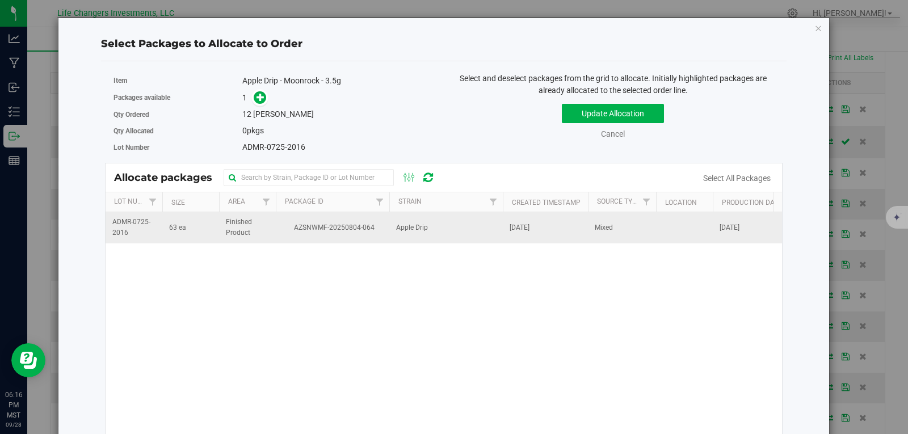
click at [390, 226] on td "Apple Drip" at bounding box center [445, 227] width 113 height 31
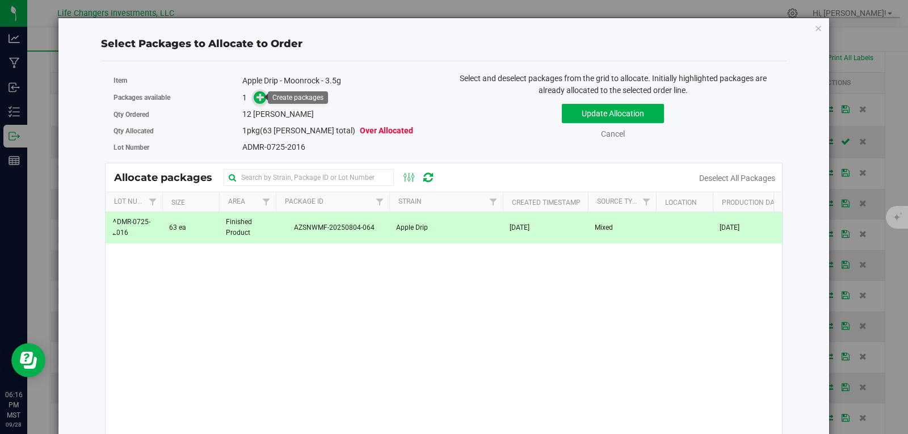
click at [260, 99] on icon at bounding box center [260, 97] width 8 height 8
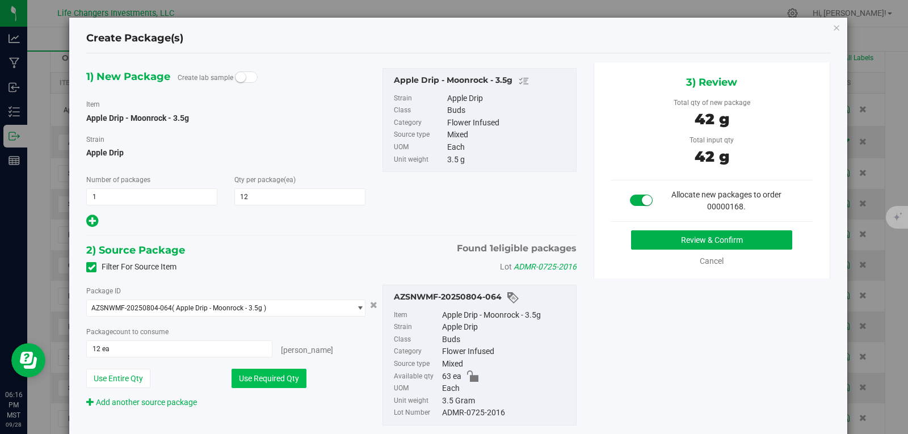
click at [256, 375] on button "Use Required Qty" at bounding box center [268, 378] width 75 height 19
click at [748, 240] on button "Review & Confirm" at bounding box center [711, 239] width 161 height 19
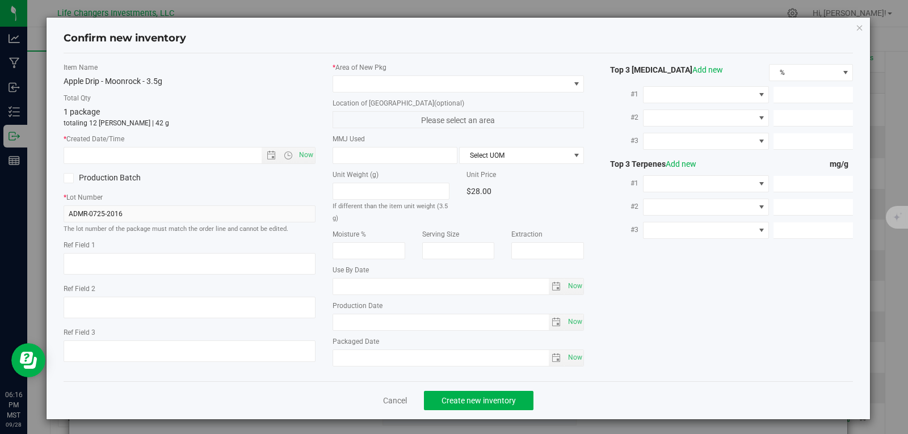
type input "[DATE]"
click at [269, 154] on span "Open the date view" at bounding box center [271, 155] width 9 height 9
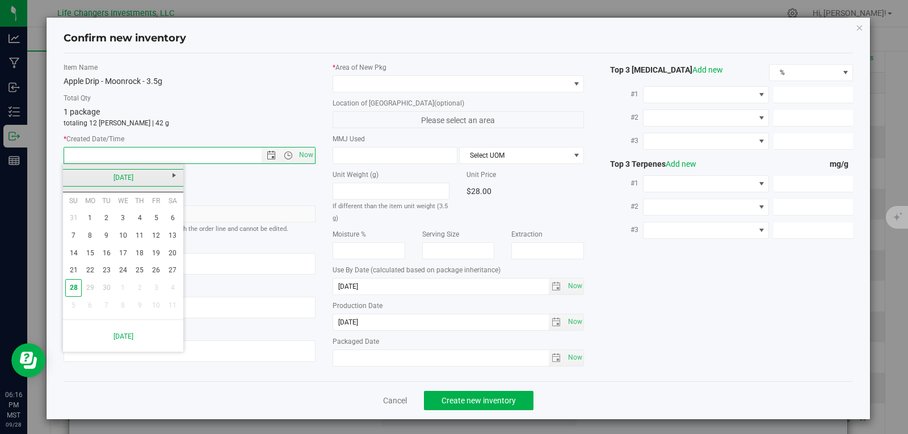
click at [71, 178] on link "[DATE]" at bounding box center [123, 178] width 122 height 18
click at [141, 243] on link "[DATE]" at bounding box center [137, 240] width 29 height 29
click at [121, 269] on link "23" at bounding box center [123, 271] width 16 height 18
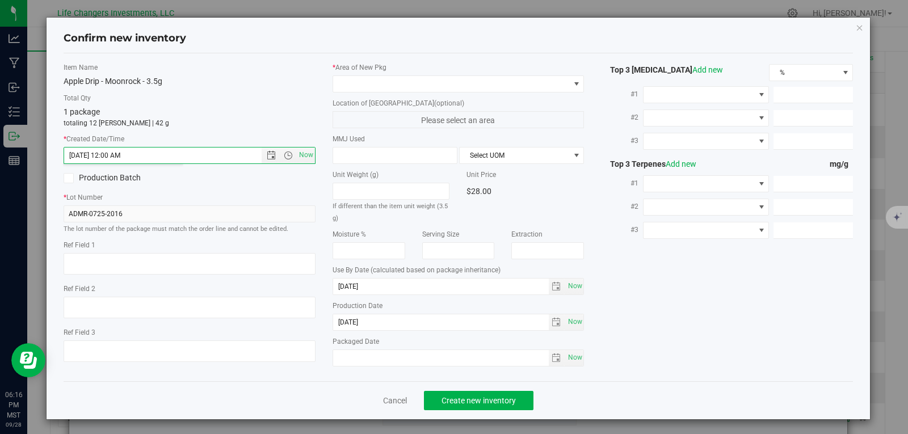
type input "[DATE] 6:16 PM"
click at [378, 82] on span at bounding box center [451, 84] width 237 height 16
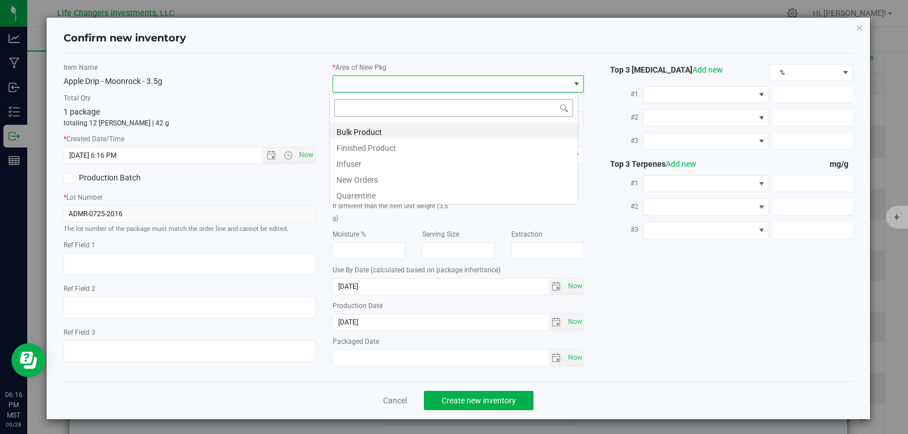
scroll to position [17, 250]
click at [330, 179] on li "New Orders" at bounding box center [454, 178] width 248 height 16
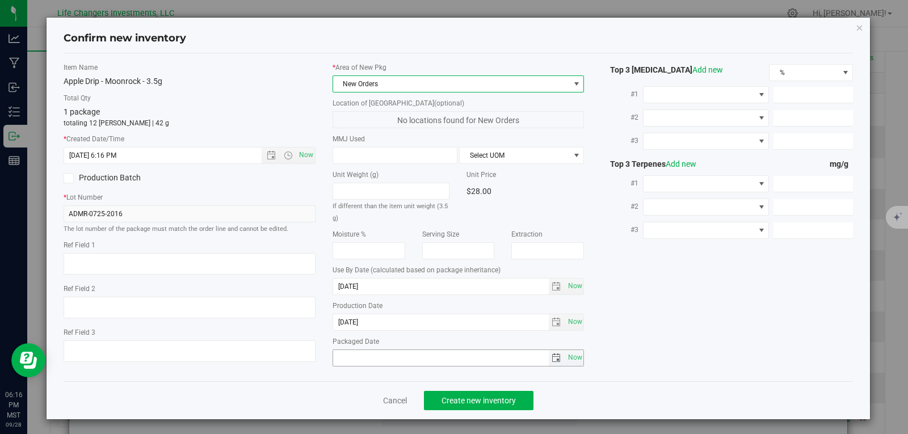
click at [575, 355] on span "Now" at bounding box center [574, 357] width 19 height 16
type input "[DATE]"
click at [466, 404] on span "Create new inventory" at bounding box center [478, 400] width 74 height 9
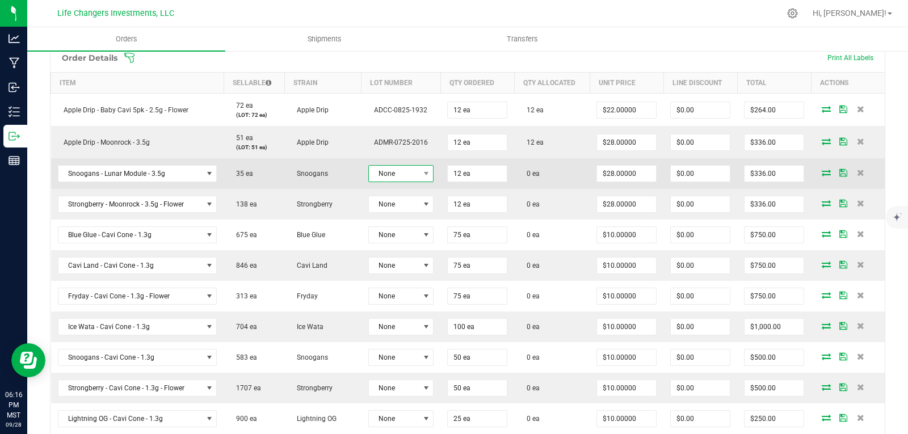
click at [406, 174] on span "None" at bounding box center [394, 174] width 50 height 16
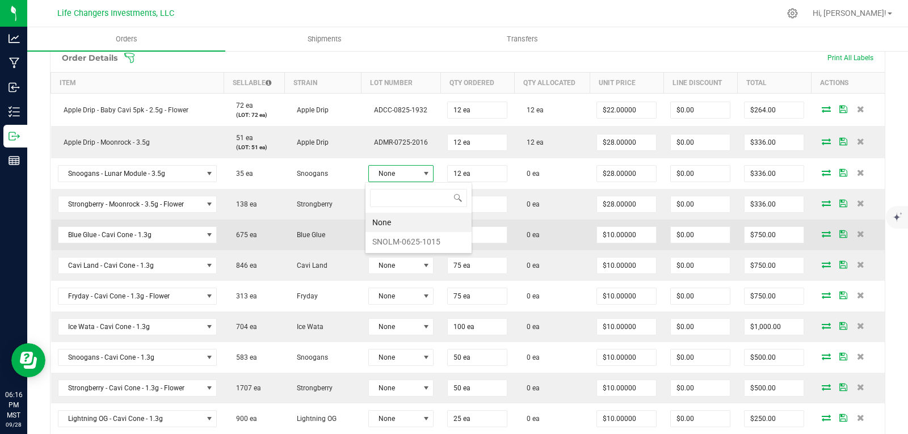
click at [401, 239] on li "SNOLM-0625-1015" at bounding box center [418, 241] width 106 height 19
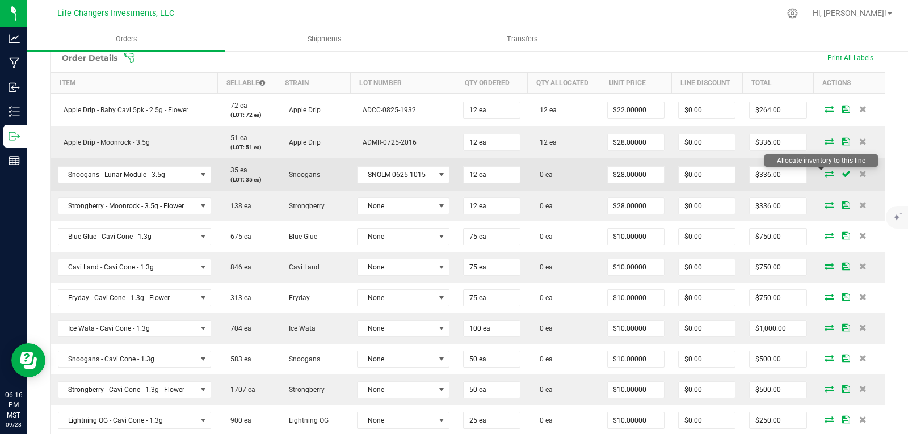
click at [824, 172] on icon at bounding box center [828, 173] width 9 height 7
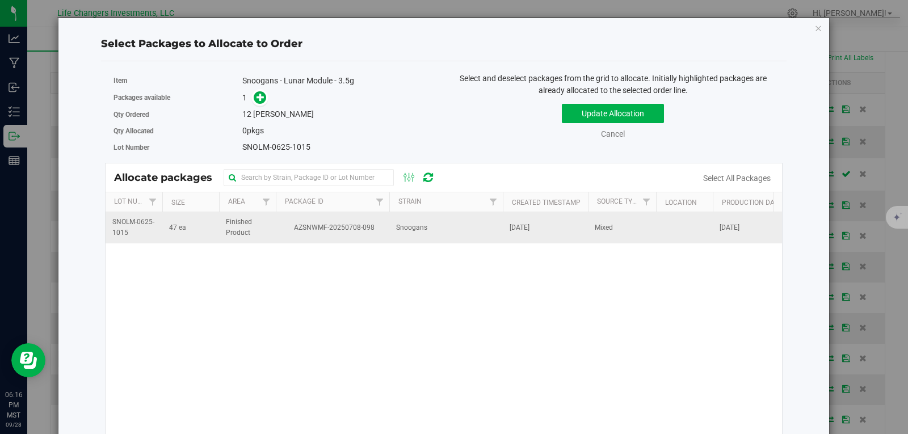
click at [352, 224] on span "AZSNWMF-20250708-098" at bounding box center [333, 227] width 100 height 11
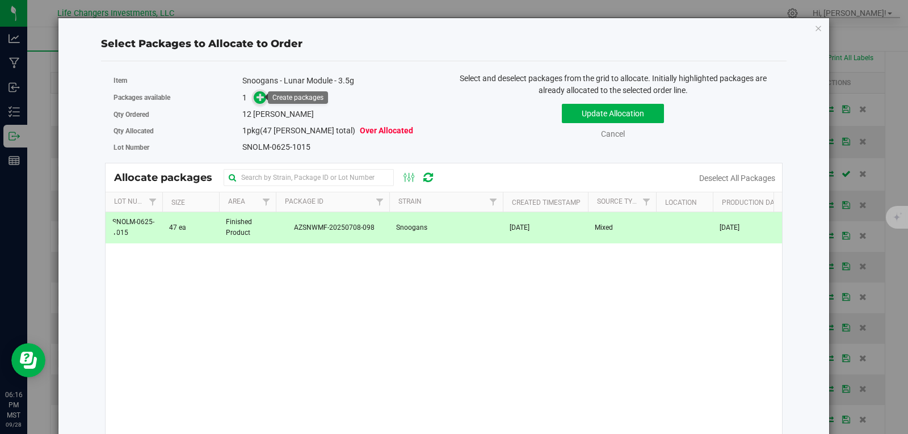
click at [259, 95] on icon at bounding box center [260, 96] width 9 height 9
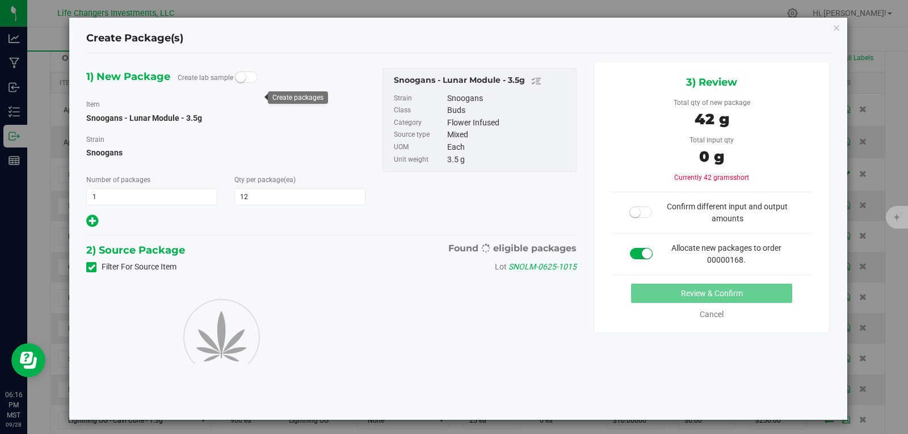
type input "12"
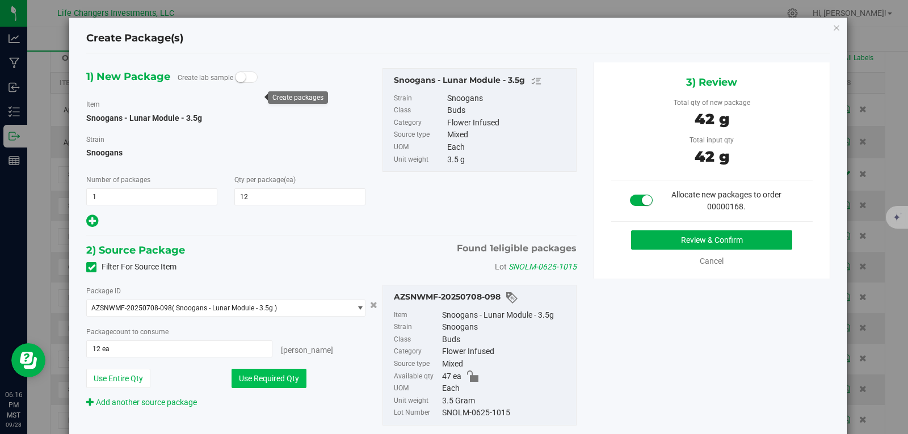
click at [252, 376] on button "Use Required Qty" at bounding box center [268, 378] width 75 height 19
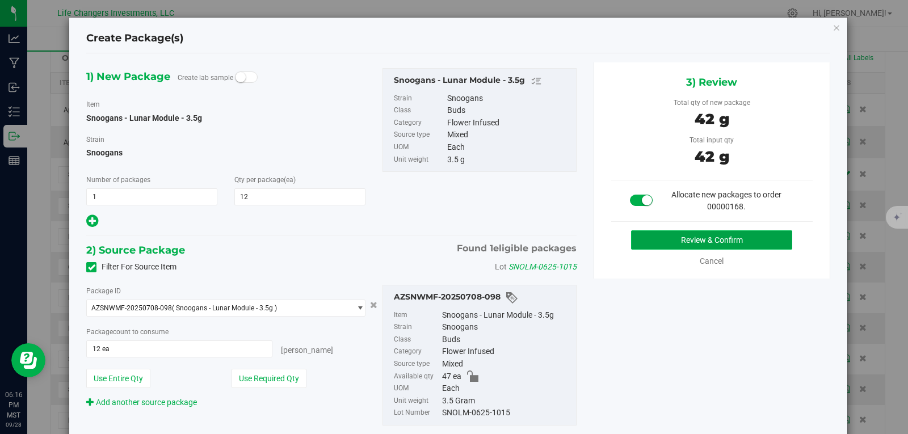
click at [723, 238] on button "Review & Confirm" at bounding box center [711, 239] width 161 height 19
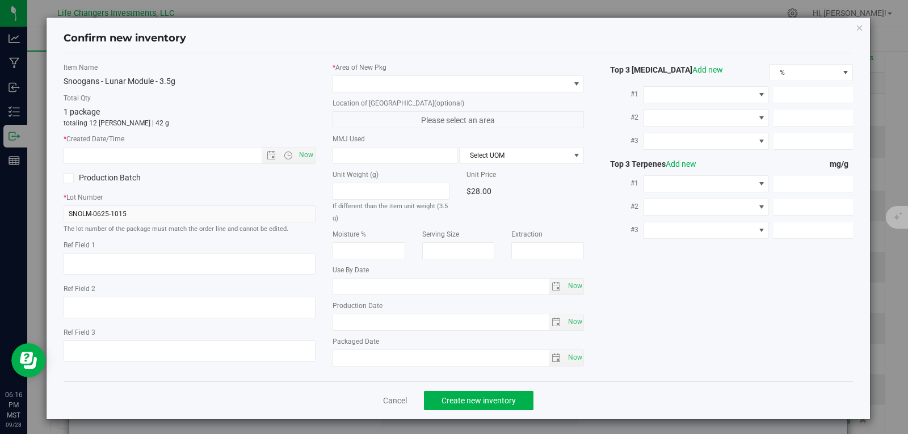
type input "[DATE]"
click at [268, 154] on span "Open the date view" at bounding box center [271, 155] width 9 height 9
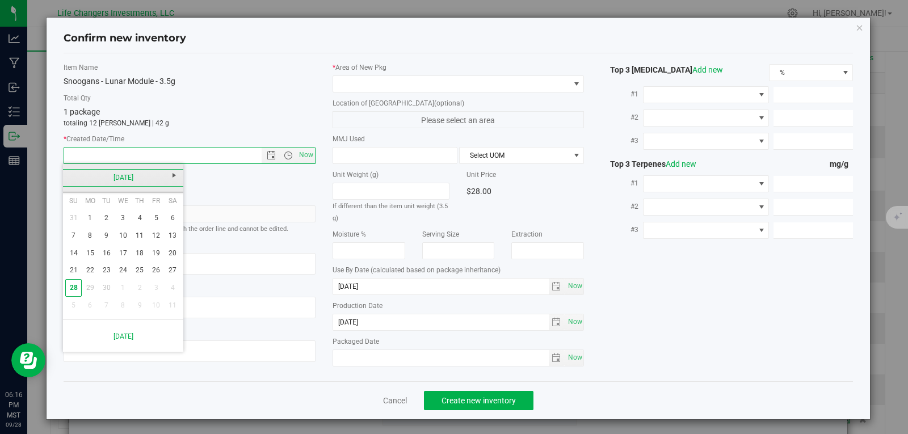
click at [67, 176] on link "[DATE]" at bounding box center [123, 178] width 122 height 18
click at [109, 242] on link "Jun" at bounding box center [108, 240] width 29 height 29
click at [157, 235] on link "13" at bounding box center [156, 236] width 16 height 18
type input "[DATE] 6:17 PM"
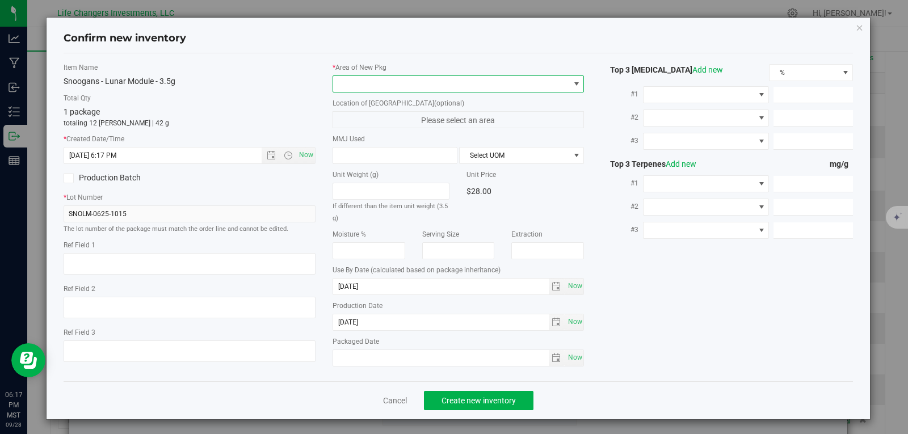
click at [367, 84] on span at bounding box center [451, 84] width 237 height 16
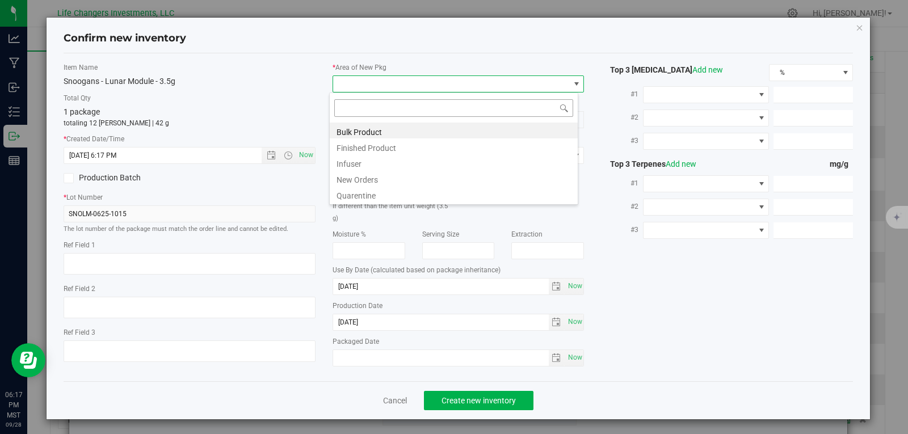
scroll to position [17, 250]
click at [374, 181] on li "New Orders" at bounding box center [454, 178] width 248 height 16
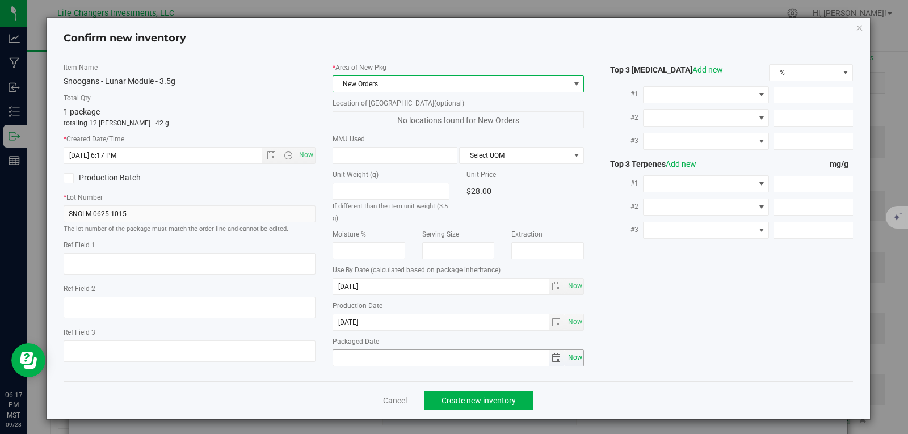
click at [575, 359] on span "Now" at bounding box center [574, 357] width 19 height 16
type input "[DATE]"
click at [479, 405] on button "Create new inventory" at bounding box center [478, 400] width 109 height 19
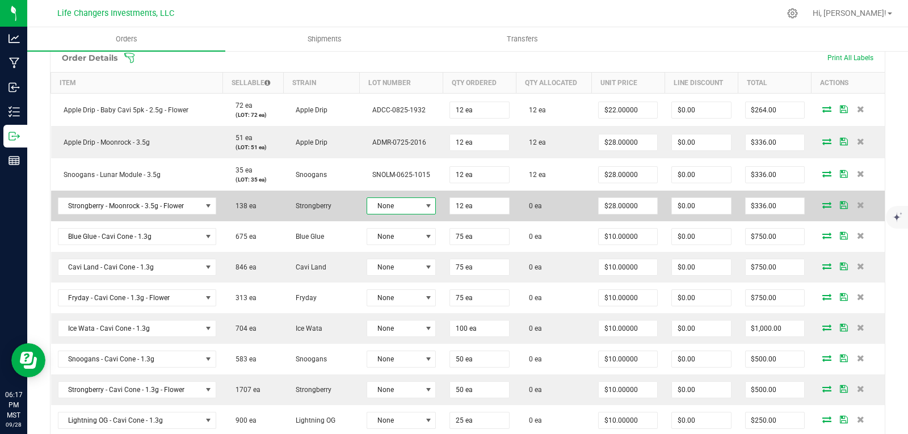
click at [404, 206] on span "None" at bounding box center [394, 206] width 54 height 16
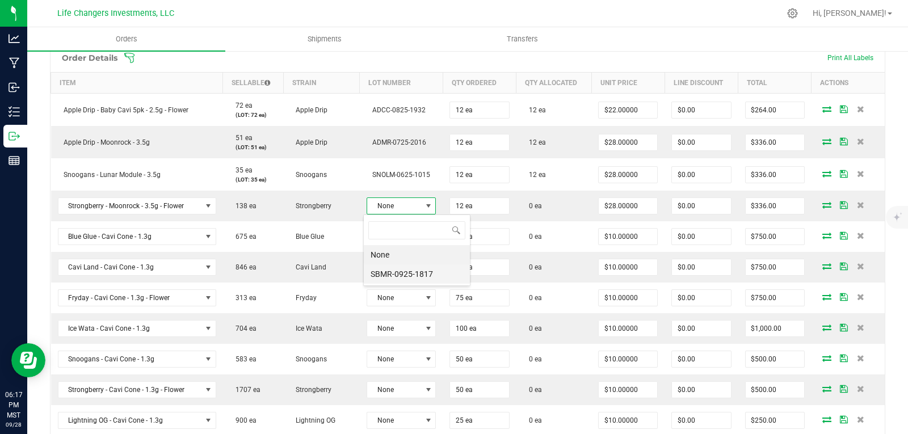
click at [407, 272] on li "SBMR-0925-1817" at bounding box center [417, 273] width 106 height 19
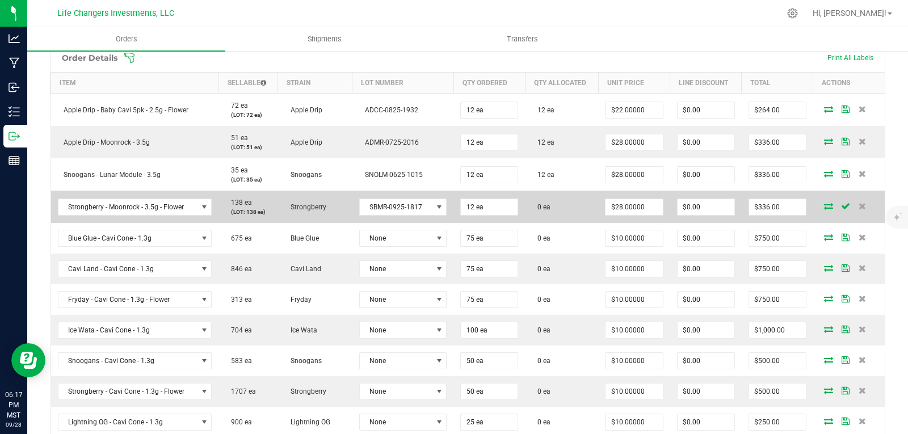
click at [824, 204] on icon at bounding box center [828, 206] width 9 height 7
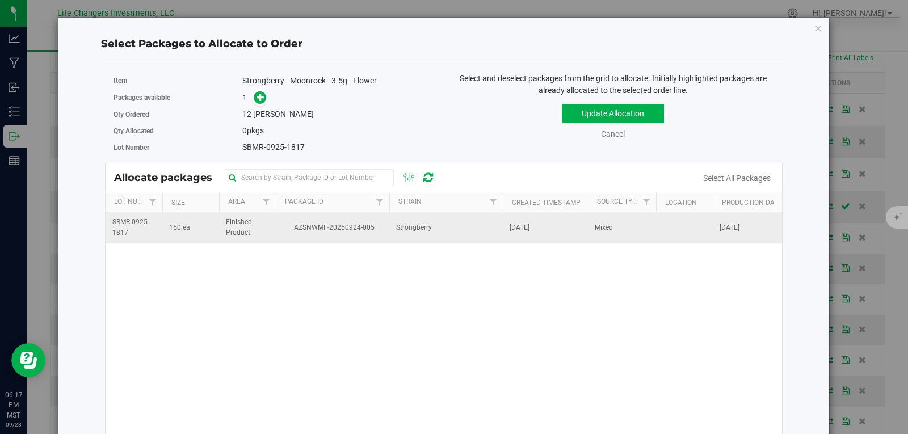
click at [310, 229] on span "AZSNWMF-20250924-005" at bounding box center [333, 227] width 100 height 11
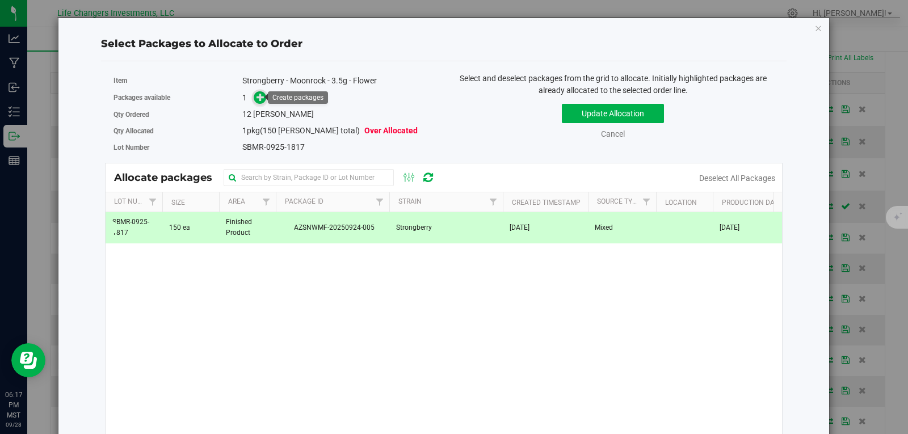
click at [262, 97] on icon at bounding box center [260, 96] width 9 height 9
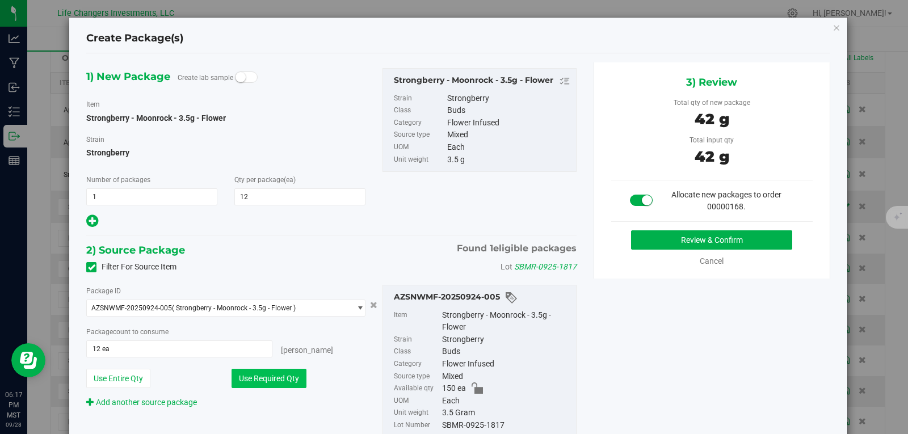
click at [275, 372] on button "Use Required Qty" at bounding box center [268, 378] width 75 height 19
click at [716, 245] on button "Review & Confirm" at bounding box center [711, 239] width 161 height 19
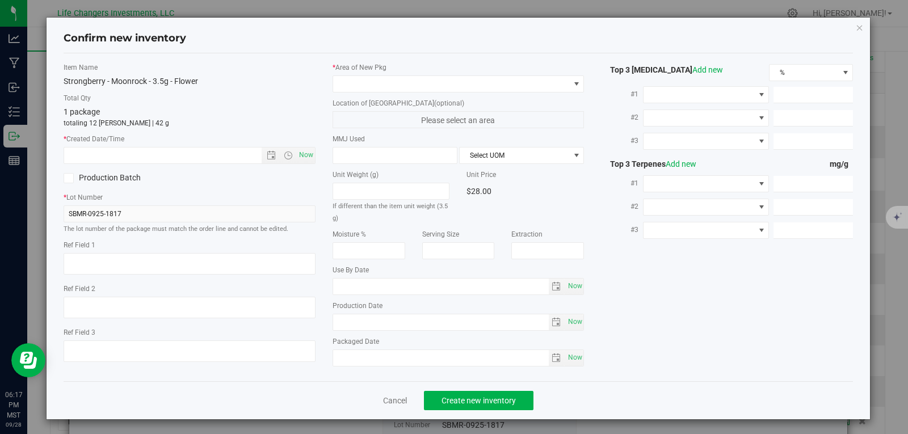
type input "[DATE]"
click at [268, 154] on span "Open the date view" at bounding box center [271, 155] width 9 height 9
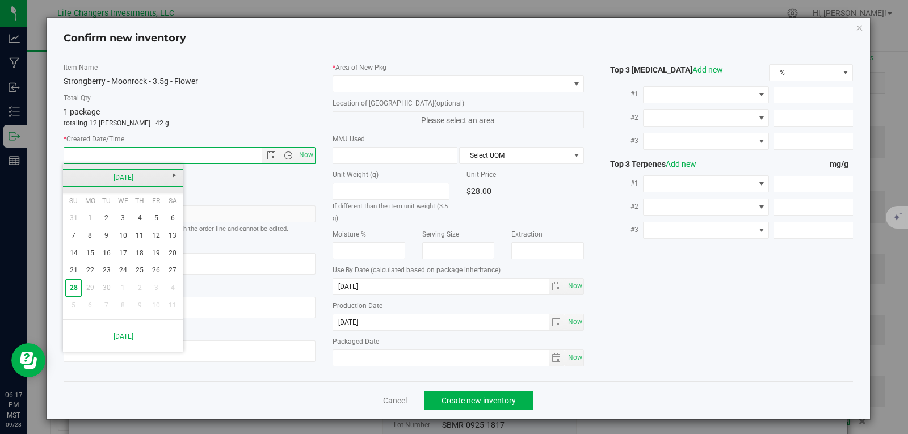
click at [72, 178] on link "[DATE]" at bounding box center [123, 178] width 122 height 18
click at [78, 280] on link "Sep" at bounding box center [79, 272] width 29 height 29
click at [123, 234] on link "10" at bounding box center [123, 236] width 16 height 18
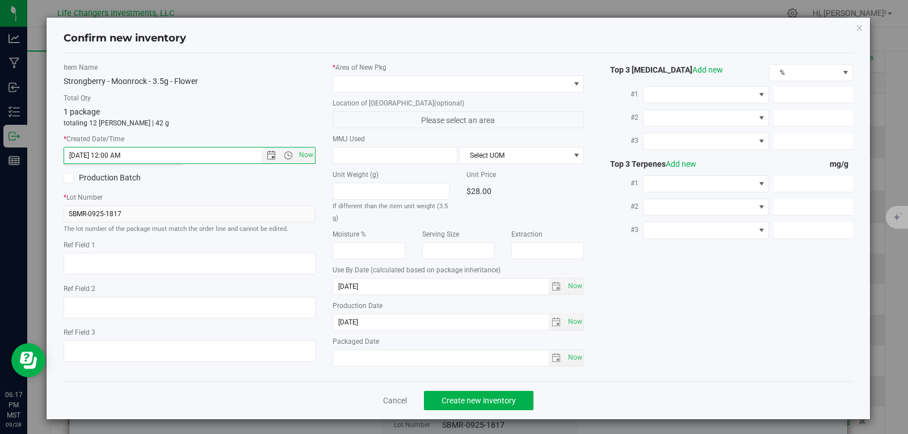
type input "[DATE] 6:17 PM"
click at [375, 82] on span at bounding box center [451, 84] width 237 height 16
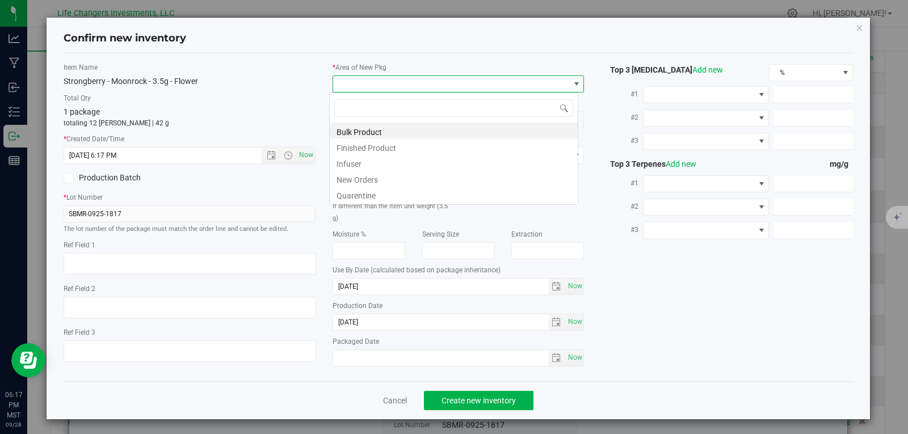
scroll to position [17, 250]
click at [368, 178] on li "New Orders" at bounding box center [454, 178] width 248 height 16
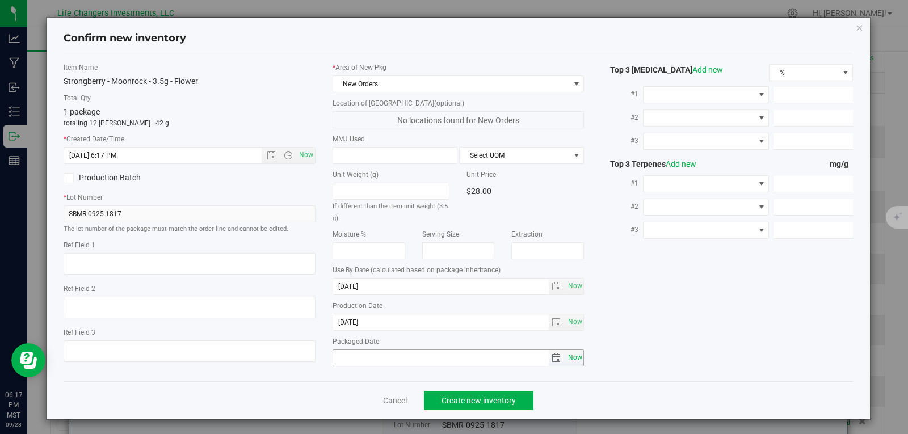
click at [568, 357] on span "Now" at bounding box center [574, 357] width 19 height 16
type input "[DATE]"
click at [507, 397] on span "Create new inventory" at bounding box center [478, 400] width 74 height 9
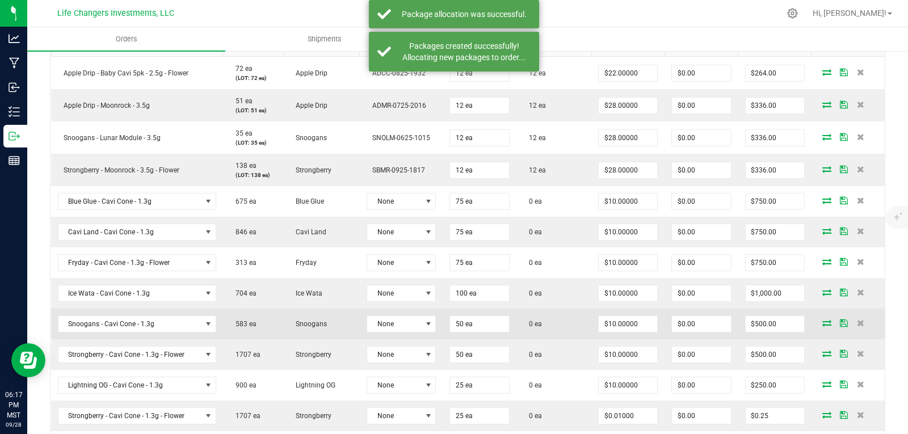
scroll to position [340, 0]
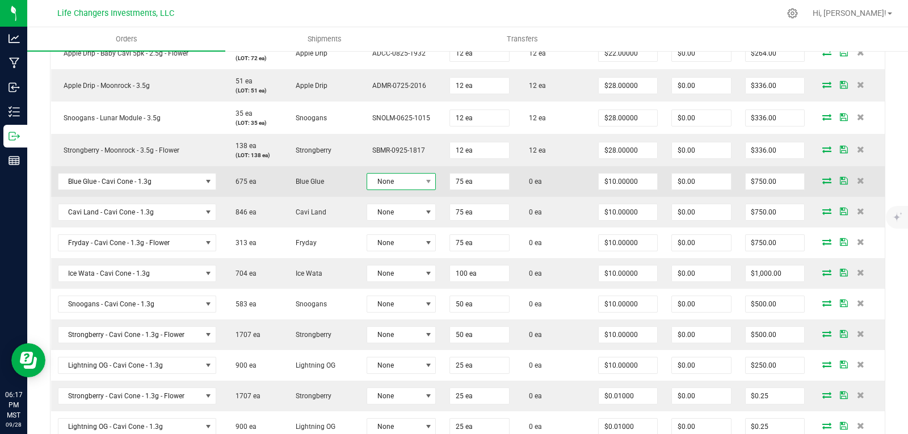
click at [393, 180] on span "None" at bounding box center [394, 182] width 54 height 16
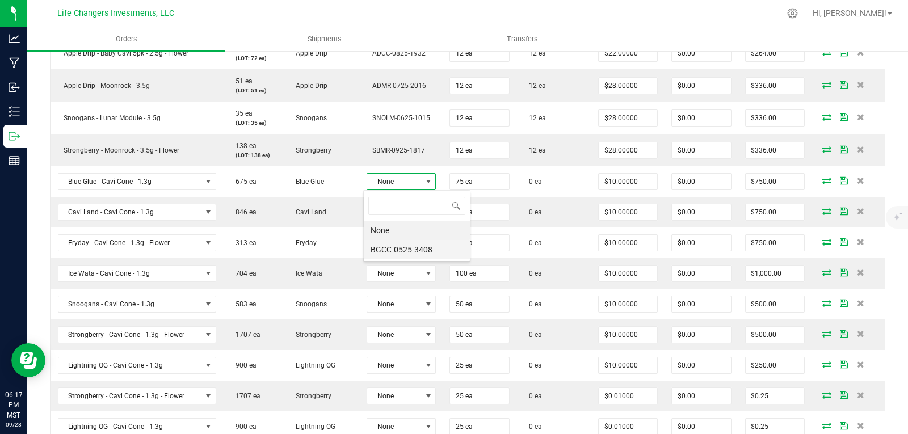
click at [402, 248] on li "BGCC-0525-3408" at bounding box center [417, 249] width 106 height 19
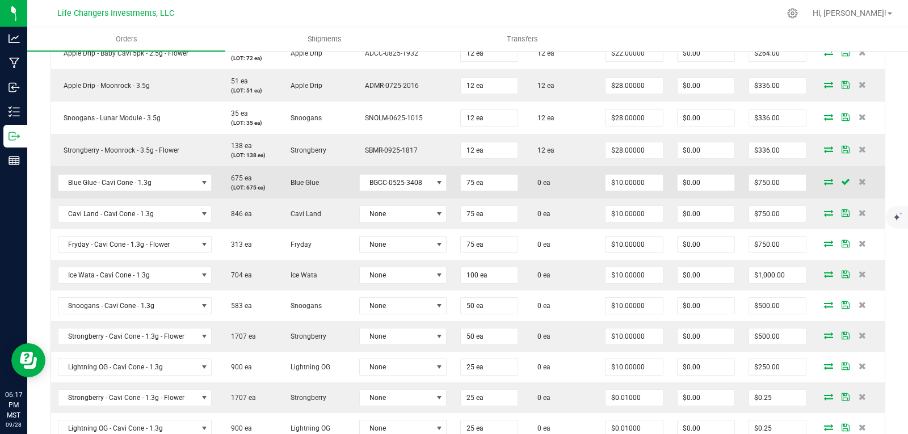
click at [824, 182] on icon at bounding box center [828, 181] width 9 height 7
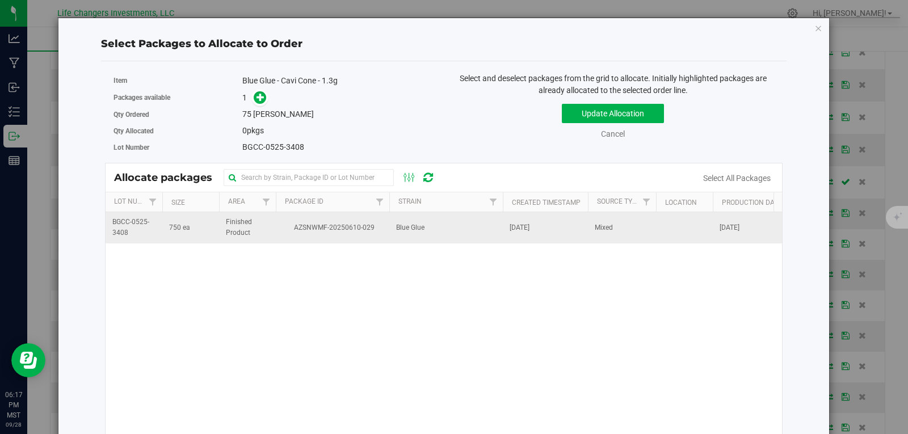
click at [310, 237] on td "AZSNWMF-20250610-029" at bounding box center [332, 227] width 113 height 31
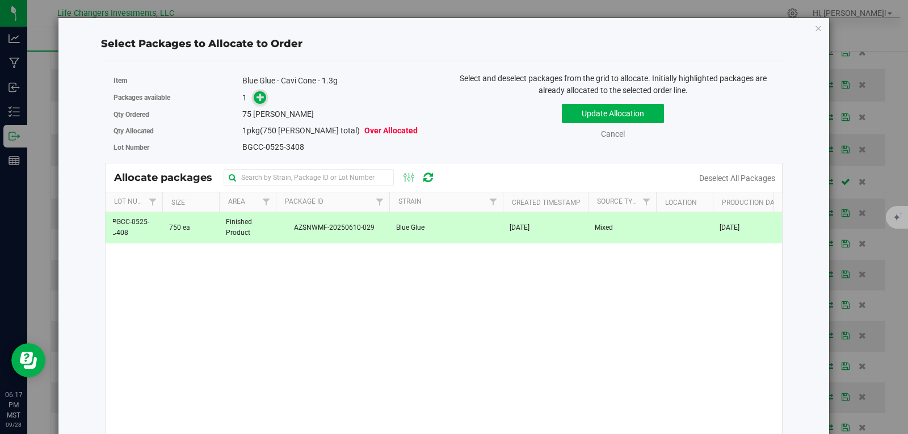
click at [262, 102] on span at bounding box center [260, 97] width 14 height 14
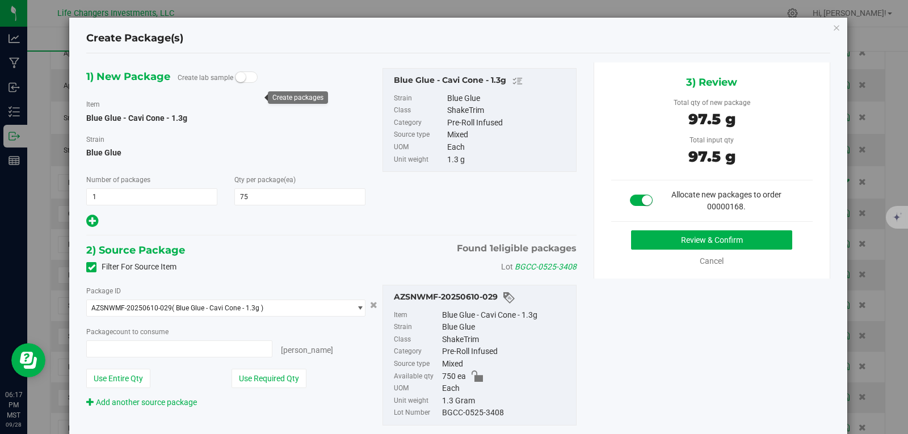
type input "75 ea"
click at [261, 381] on button "Use Required Qty" at bounding box center [268, 378] width 75 height 19
click at [715, 235] on button "Review & Confirm" at bounding box center [711, 239] width 161 height 19
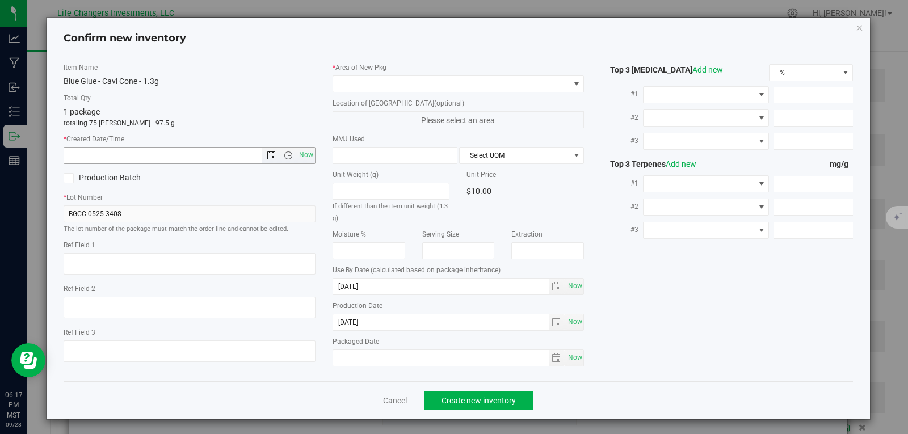
click at [267, 155] on span "Open the date view" at bounding box center [271, 155] width 9 height 9
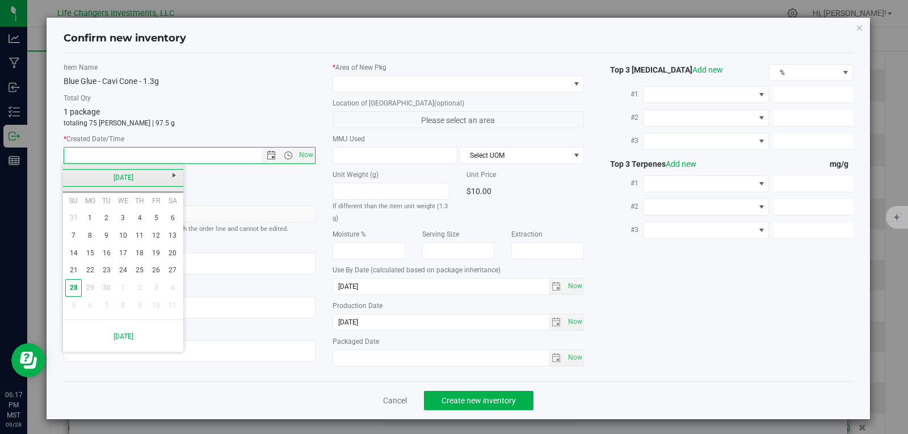
click at [67, 175] on link "[DATE]" at bounding box center [123, 178] width 122 height 18
click at [77, 238] on link "May" at bounding box center [79, 240] width 29 height 29
click at [94, 271] on link "19" at bounding box center [90, 271] width 16 height 18
type input "[DATE] 6:17 PM"
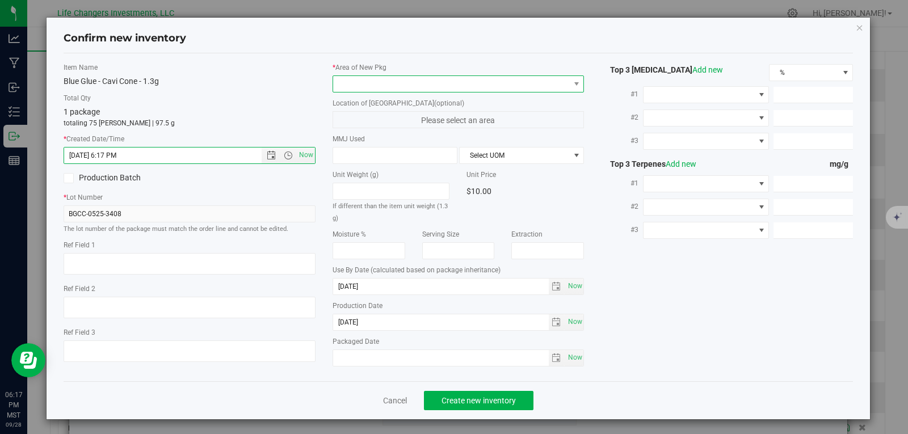
click at [339, 83] on span at bounding box center [451, 84] width 237 height 16
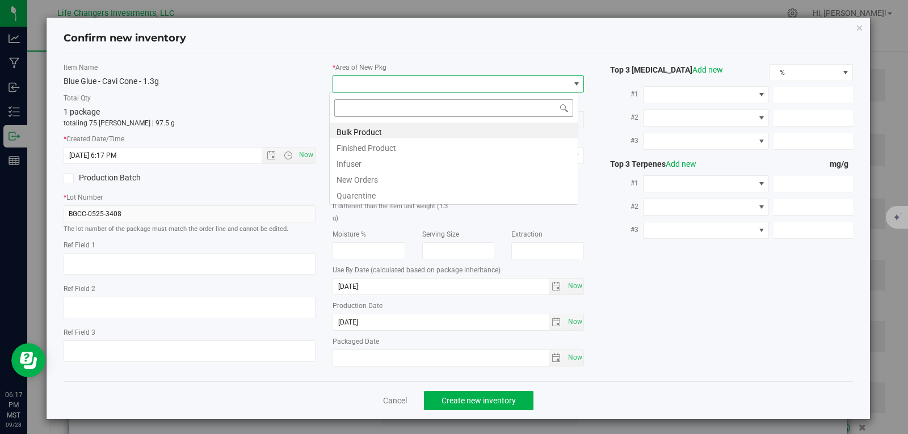
scroll to position [17, 250]
click at [362, 180] on li "New Orders" at bounding box center [454, 178] width 248 height 16
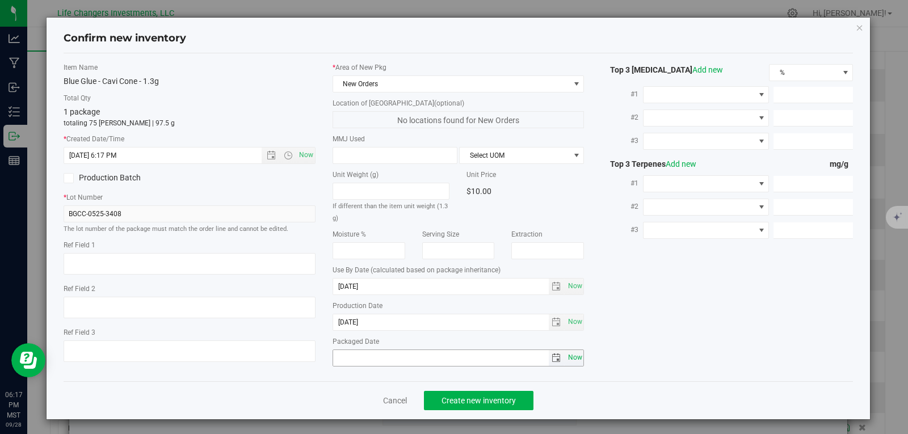
click at [574, 359] on span "Now" at bounding box center [574, 357] width 19 height 16
type input "[DATE]"
click at [498, 401] on span "Create new inventory" at bounding box center [478, 400] width 74 height 9
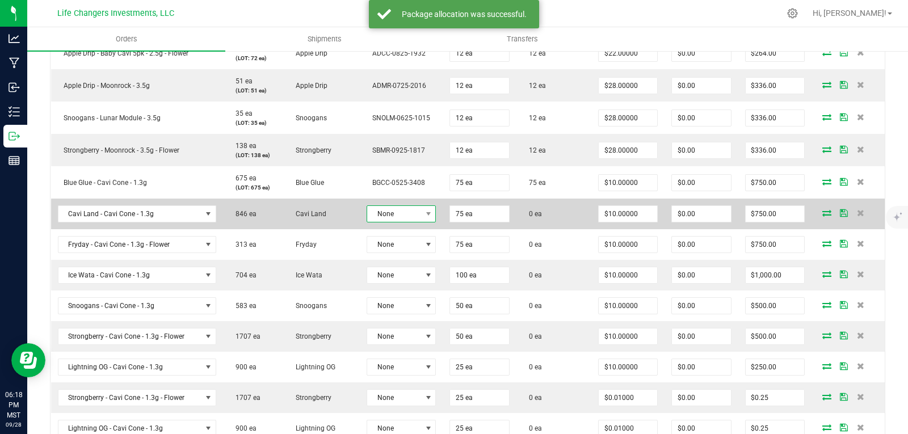
click at [406, 214] on span "None" at bounding box center [394, 214] width 54 height 16
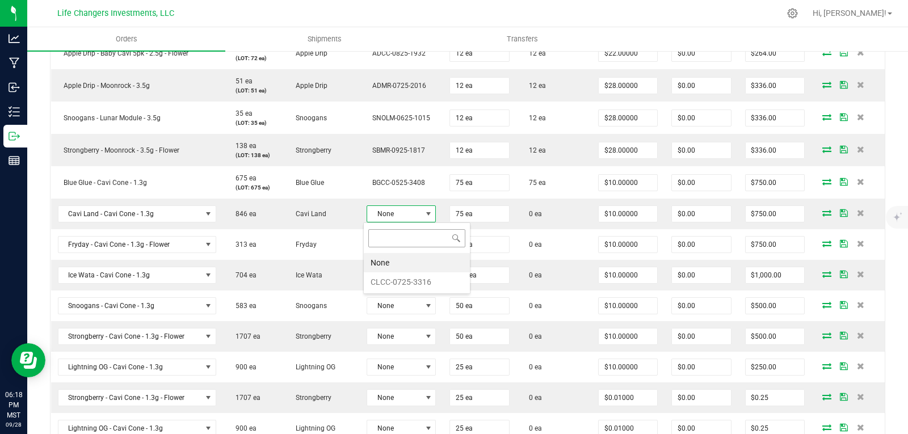
scroll to position [17, 68]
click at [386, 280] on li "CLCC-0725-3316" at bounding box center [417, 281] width 106 height 19
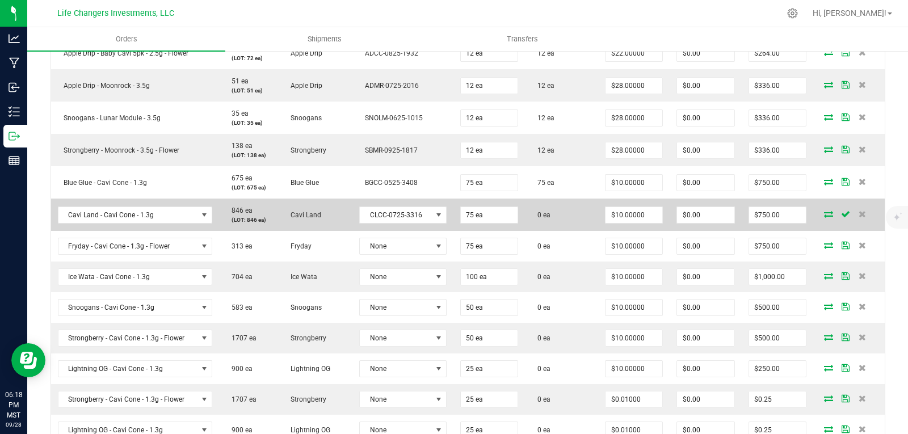
click at [824, 216] on icon at bounding box center [828, 213] width 9 height 7
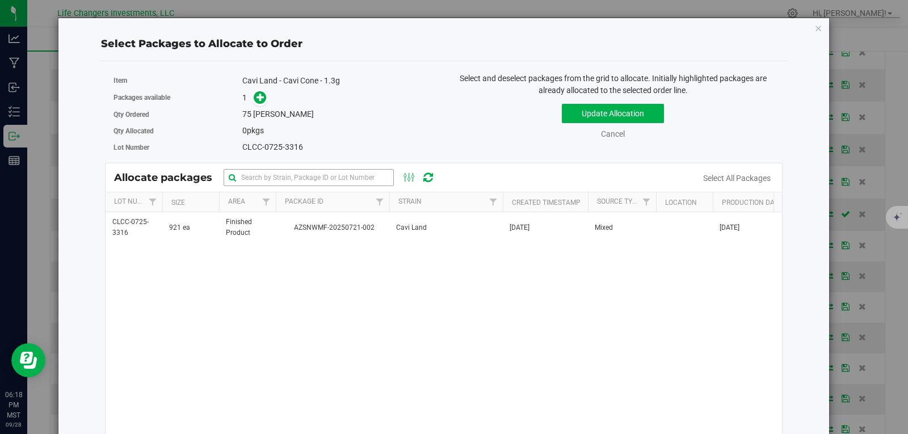
drag, startPoint x: 343, startPoint y: 233, endPoint x: 306, endPoint y: 168, distance: 74.2
click at [343, 233] on td "AZSNWMF-20250721-002" at bounding box center [332, 227] width 113 height 31
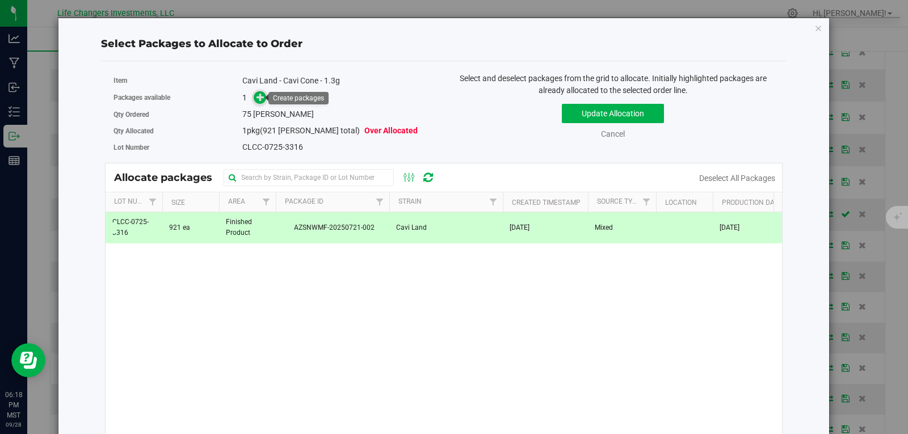
click at [253, 95] on span at bounding box center [260, 98] width 14 height 14
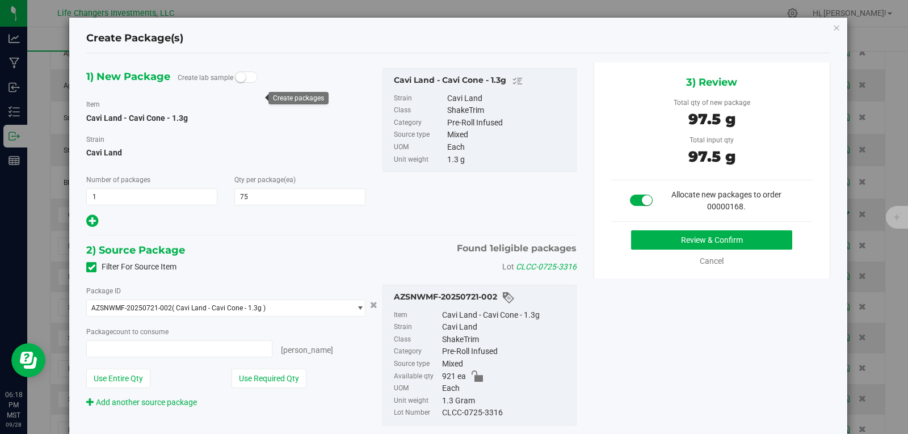
type input "75 ea"
click at [250, 376] on button "Use Required Qty" at bounding box center [268, 378] width 75 height 19
click at [724, 241] on button "Review & Confirm" at bounding box center [711, 239] width 161 height 19
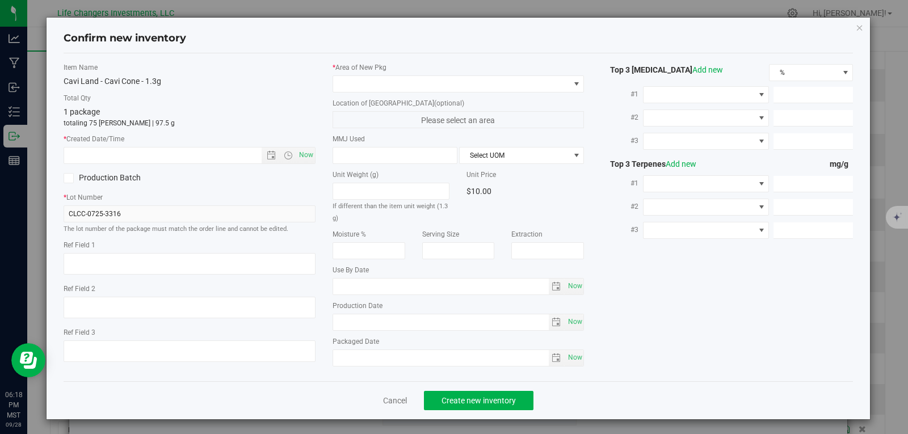
type input "[DATE]"
click at [267, 158] on span "Open the date view" at bounding box center [271, 155] width 9 height 9
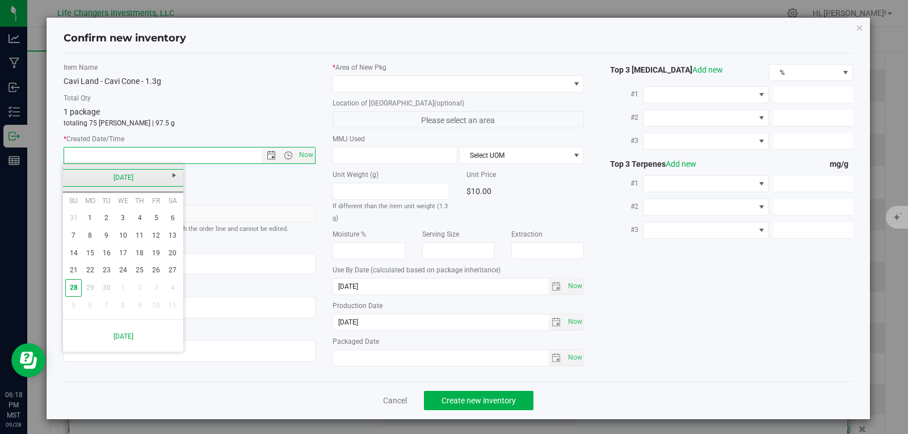
click at [69, 178] on link "[DATE]" at bounding box center [123, 178] width 122 height 18
click at [143, 243] on link "[DATE]" at bounding box center [137, 240] width 29 height 29
click at [95, 236] on link "7" at bounding box center [90, 236] width 16 height 18
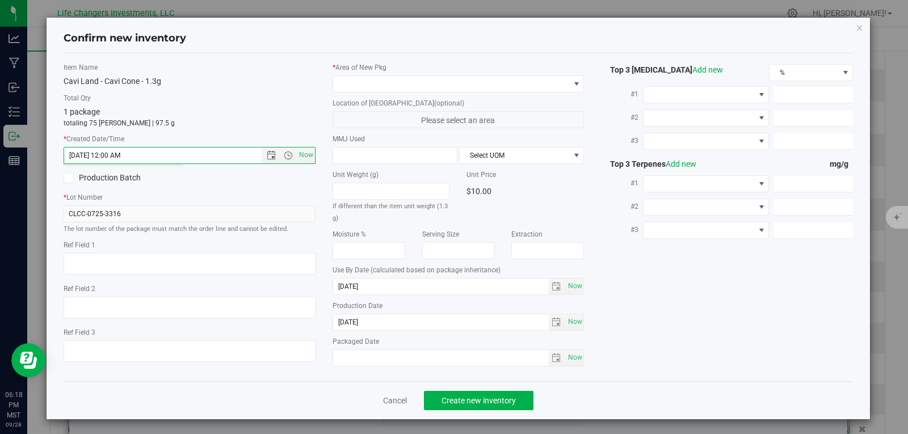
type input "[DATE] 6:18 PM"
click at [435, 83] on span at bounding box center [451, 84] width 237 height 16
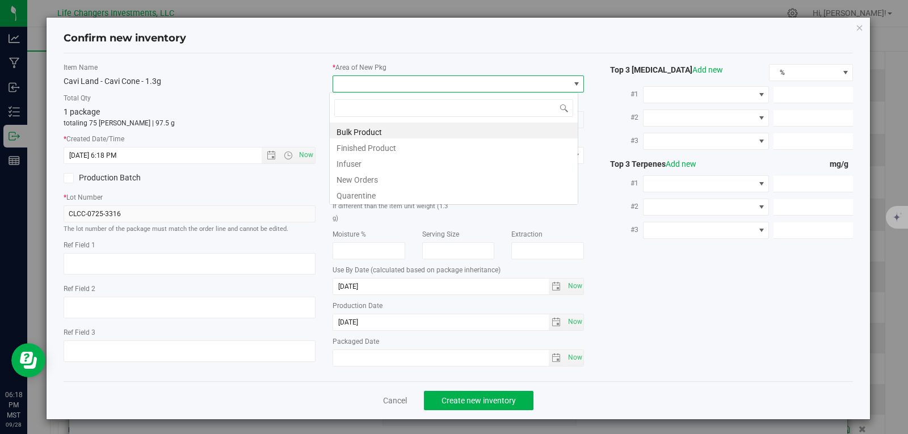
scroll to position [17, 250]
click at [366, 179] on li "New Orders" at bounding box center [454, 178] width 248 height 16
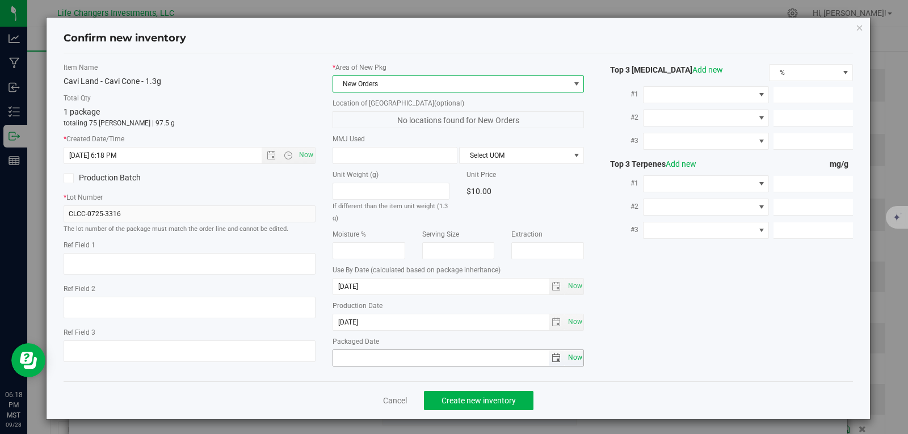
click at [575, 359] on span "Now" at bounding box center [574, 357] width 19 height 16
type input "[DATE]"
click at [492, 399] on span "Create new inventory" at bounding box center [478, 400] width 74 height 9
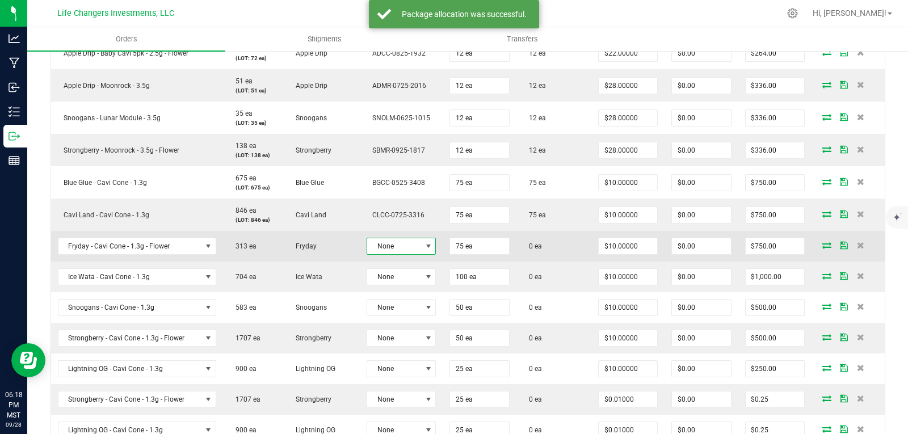
click at [402, 248] on span "None" at bounding box center [394, 246] width 54 height 16
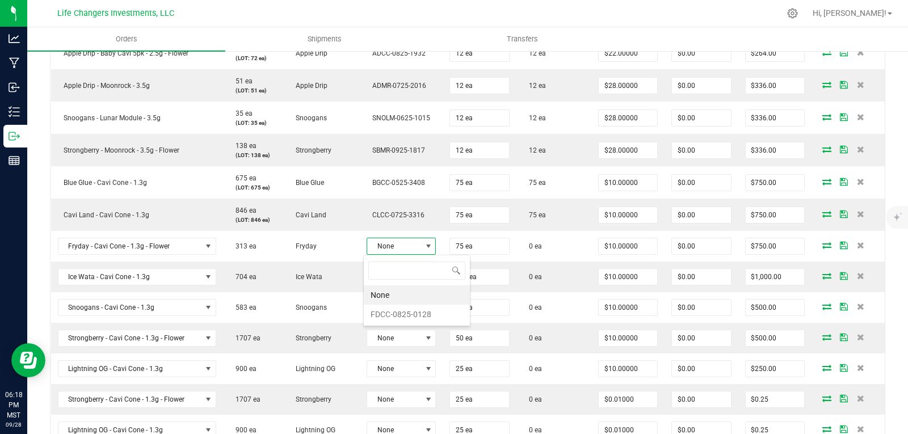
scroll to position [17, 68]
click at [421, 316] on li "FDCC-0825-0128" at bounding box center [417, 314] width 106 height 19
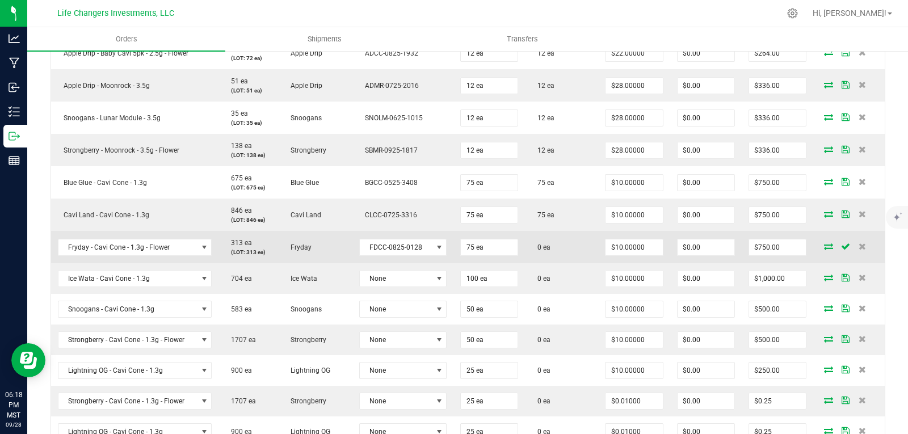
click at [824, 247] on icon at bounding box center [828, 246] width 9 height 7
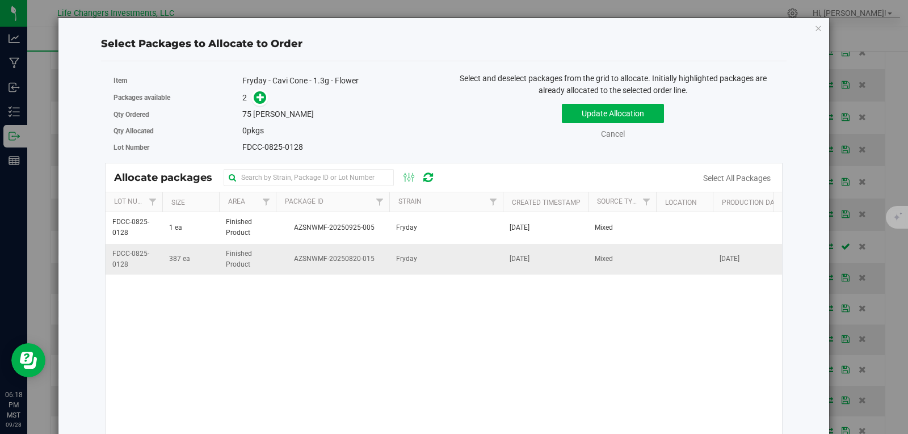
click at [280, 270] on td "AZSNWMF-20250820-015" at bounding box center [332, 259] width 113 height 31
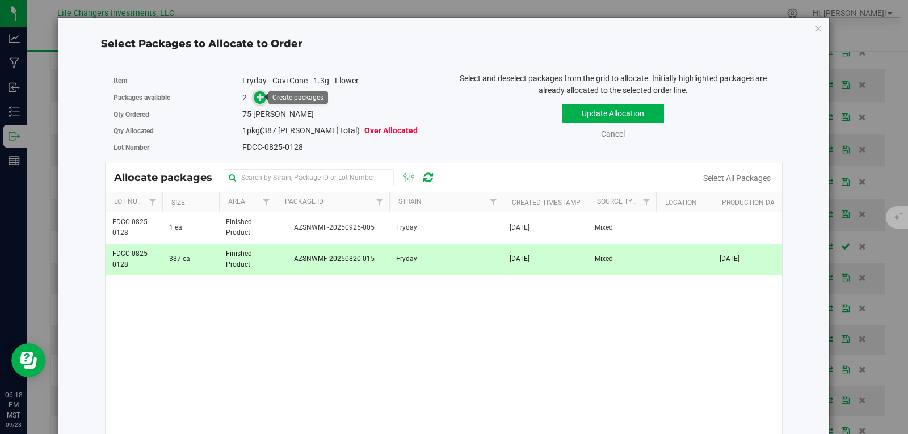
click at [258, 100] on icon at bounding box center [260, 97] width 8 height 8
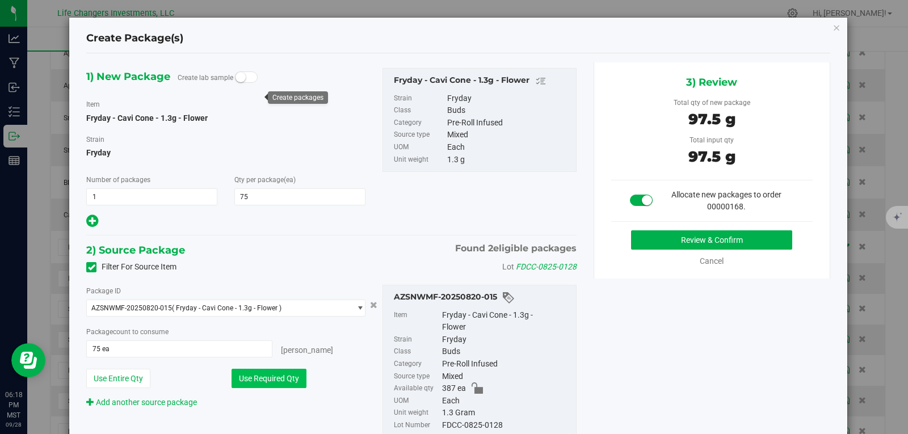
click at [268, 377] on button "Use Required Qty" at bounding box center [268, 378] width 75 height 19
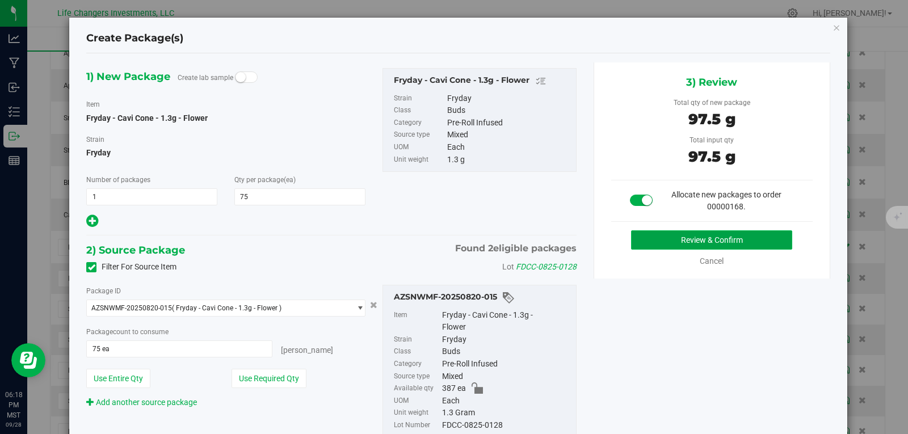
click at [695, 240] on button "Review & Confirm" at bounding box center [711, 239] width 161 height 19
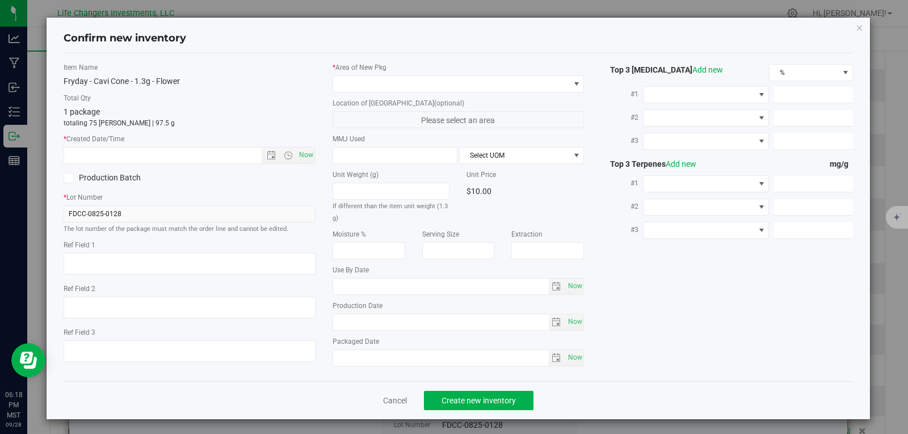
type input "[DATE]"
click at [271, 157] on span "Open the date view" at bounding box center [271, 155] width 9 height 9
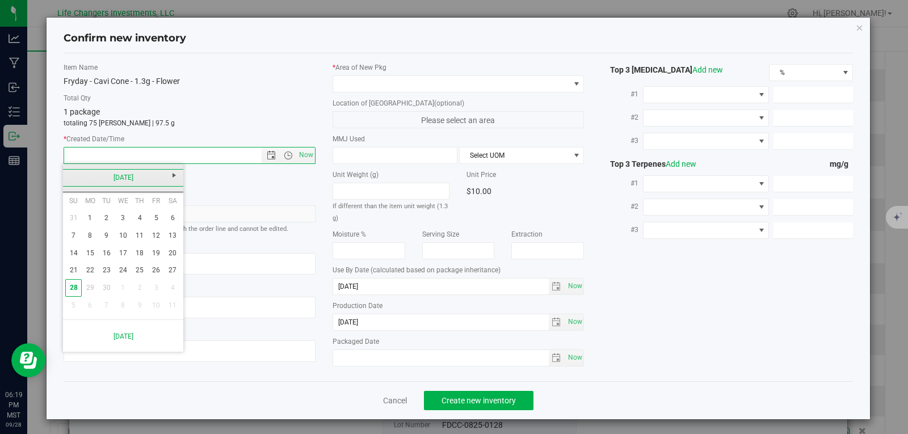
click at [74, 174] on link "[DATE]" at bounding box center [123, 178] width 122 height 18
click at [165, 242] on link "Aug" at bounding box center [166, 240] width 29 height 29
click at [103, 235] on link "5" at bounding box center [106, 236] width 16 height 18
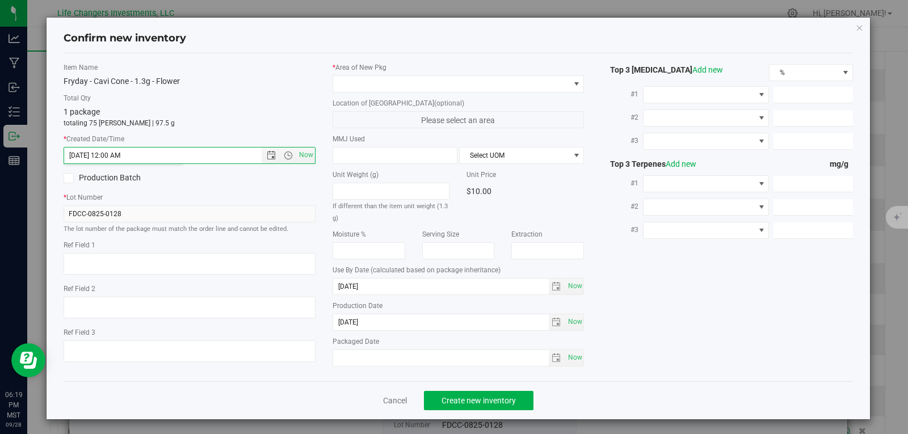
type input "[DATE] 6:19 PM"
click at [406, 87] on span at bounding box center [451, 84] width 237 height 16
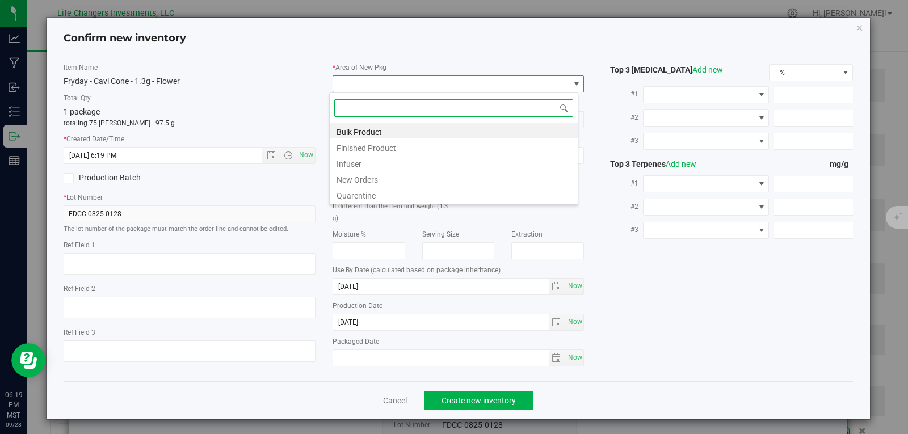
scroll to position [17, 250]
click at [360, 179] on li "New Orders" at bounding box center [454, 178] width 248 height 16
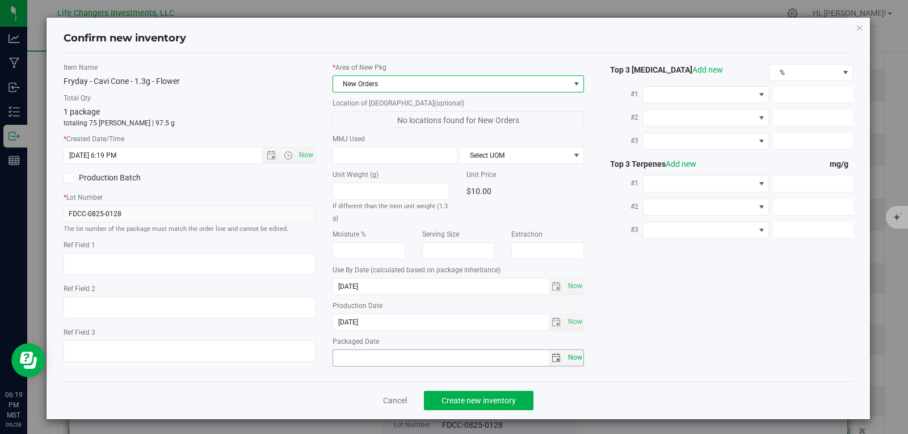
click at [567, 359] on span "Now" at bounding box center [574, 357] width 19 height 16
type input "[DATE]"
click at [478, 409] on button "Create new inventory" at bounding box center [478, 400] width 109 height 19
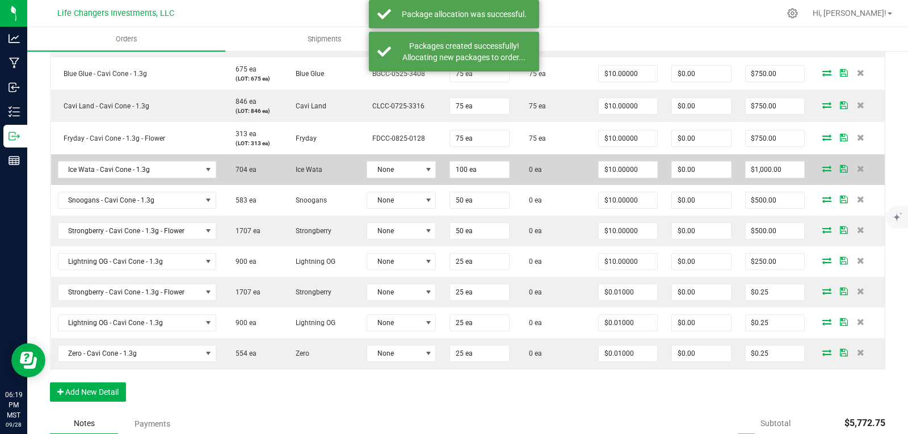
scroll to position [454, 0]
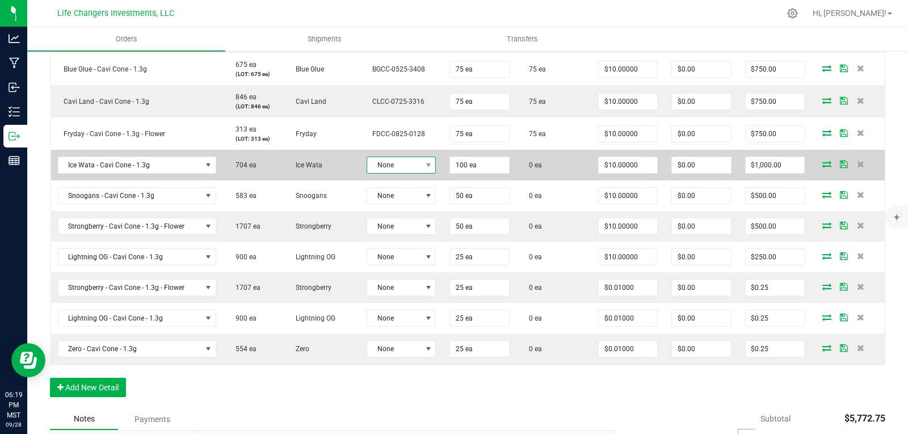
click at [398, 163] on span "None" at bounding box center [394, 165] width 54 height 16
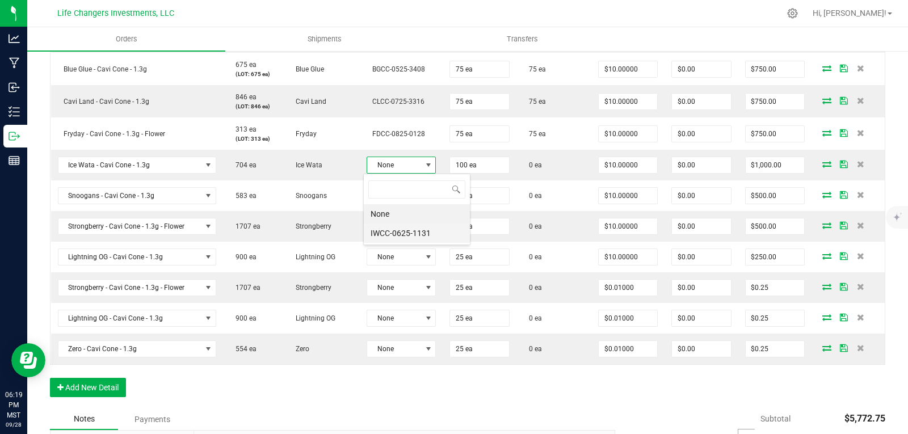
click at [429, 231] on li "IWCC-0625-1131" at bounding box center [417, 233] width 106 height 19
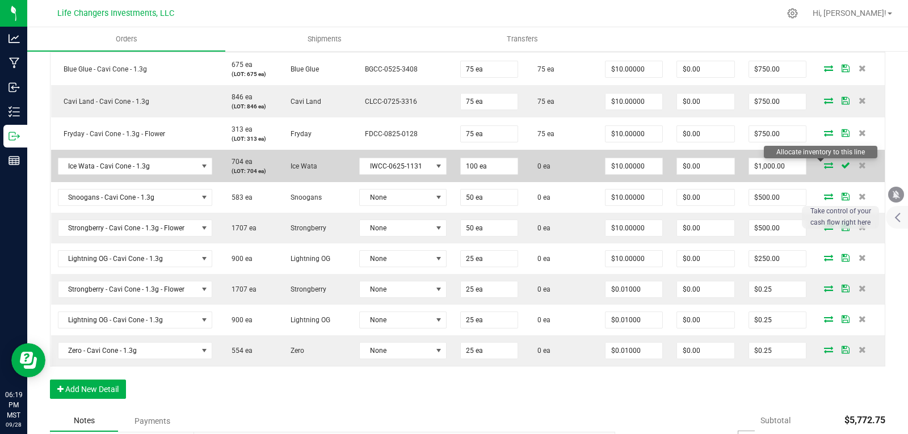
click at [824, 166] on icon at bounding box center [828, 165] width 9 height 7
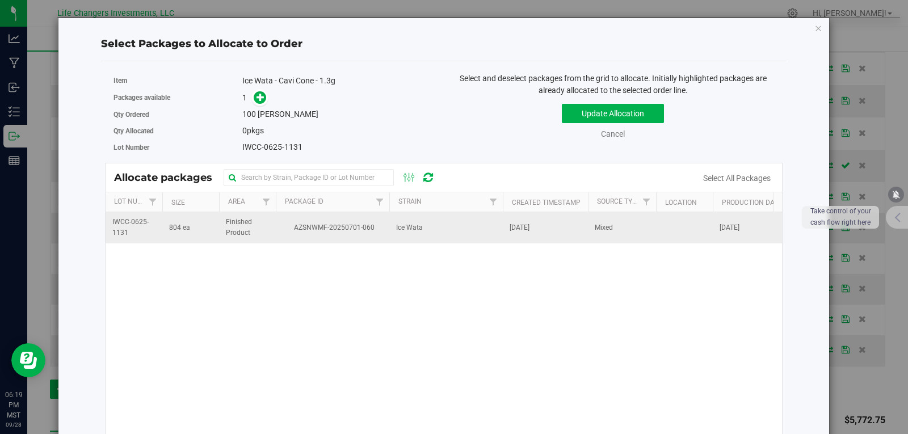
click at [257, 234] on span "Finished Product" at bounding box center [247, 228] width 43 height 22
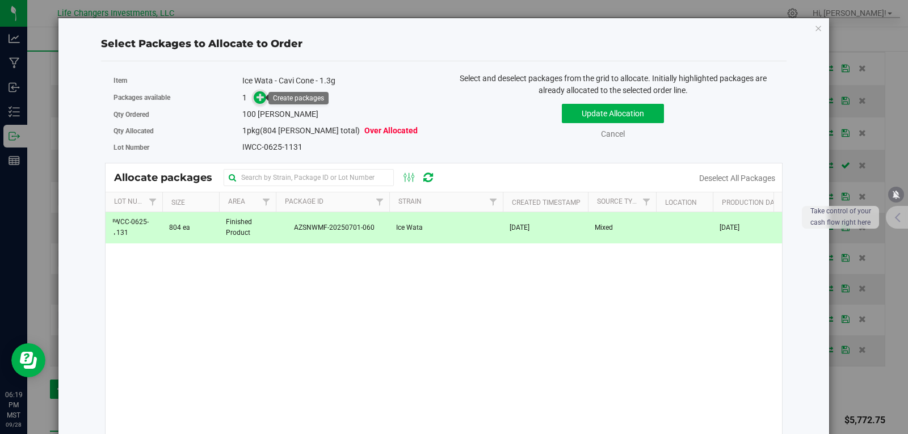
click at [258, 99] on icon at bounding box center [260, 97] width 8 height 8
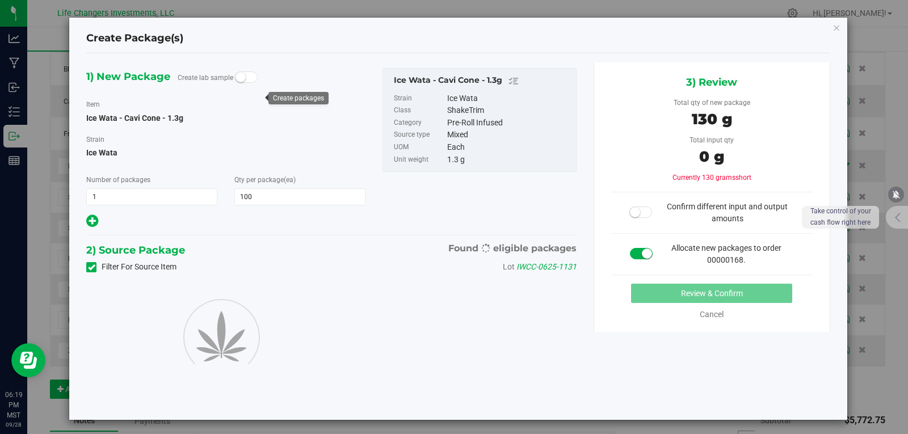
type input "100"
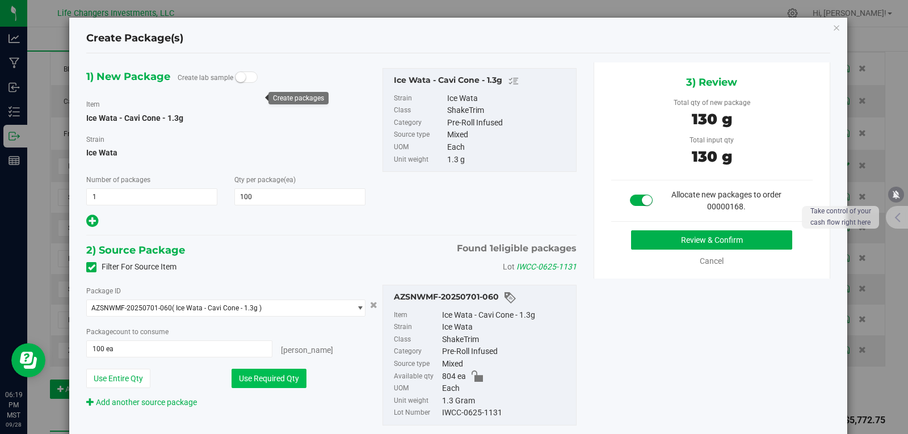
click at [267, 381] on button "Use Required Qty" at bounding box center [268, 378] width 75 height 19
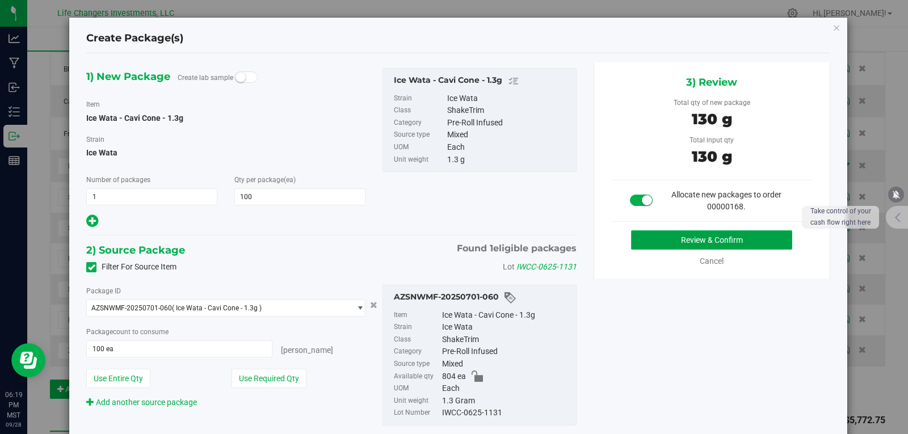
click at [751, 238] on button "Review & Confirm" at bounding box center [711, 239] width 161 height 19
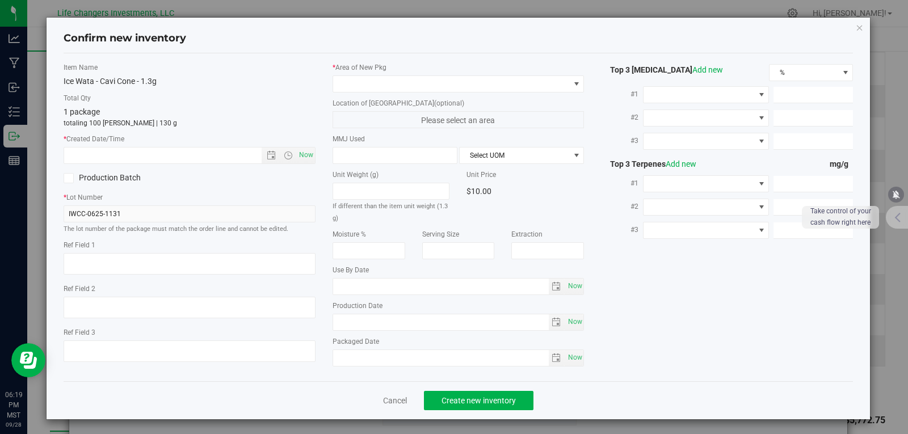
type input "[DATE]"
click at [268, 154] on span "Open the date view" at bounding box center [271, 155] width 9 height 9
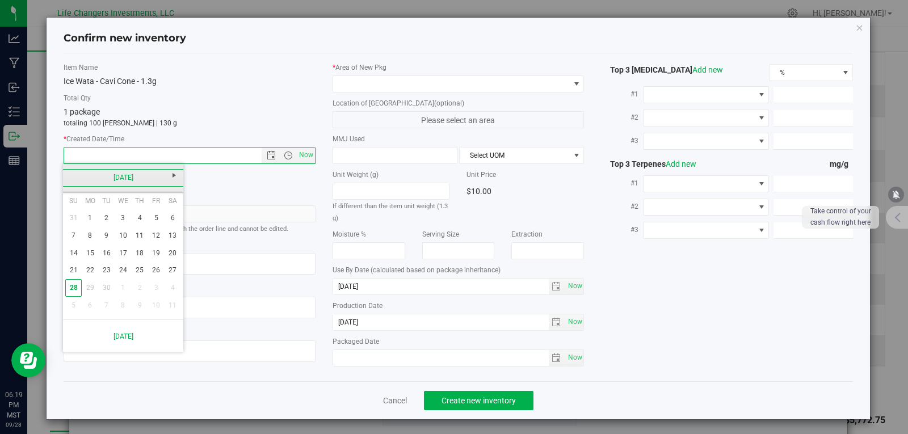
click at [71, 177] on link "[DATE]" at bounding box center [123, 178] width 122 height 18
click at [109, 241] on link "Jun" at bounding box center [108, 240] width 29 height 29
click at [141, 254] on link "19" at bounding box center [140, 253] width 16 height 18
type input "[DATE] 6:19 PM"
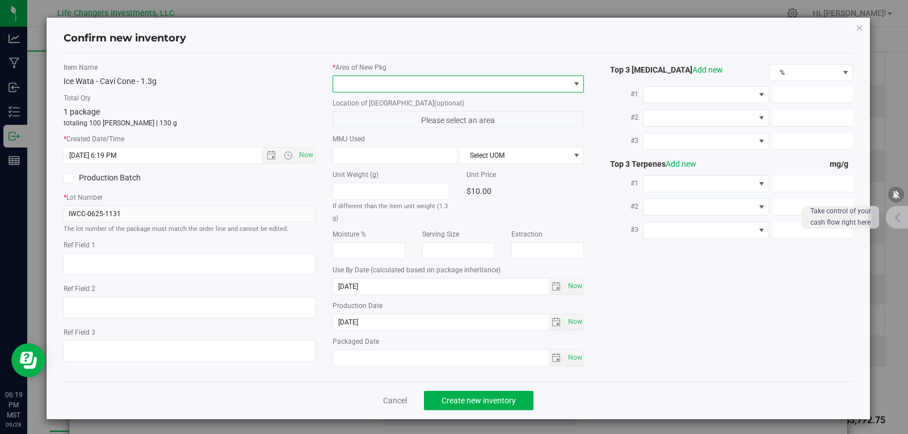
click at [436, 82] on span at bounding box center [451, 84] width 237 height 16
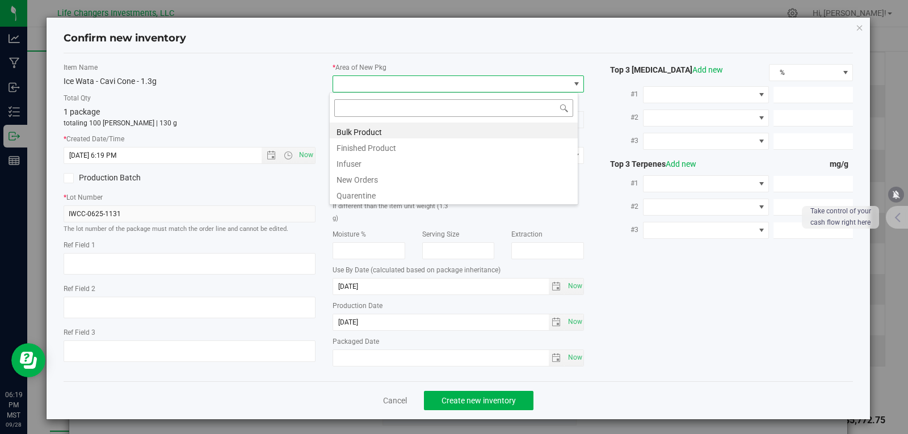
scroll to position [17, 250]
click at [371, 178] on li "New Orders" at bounding box center [454, 178] width 248 height 16
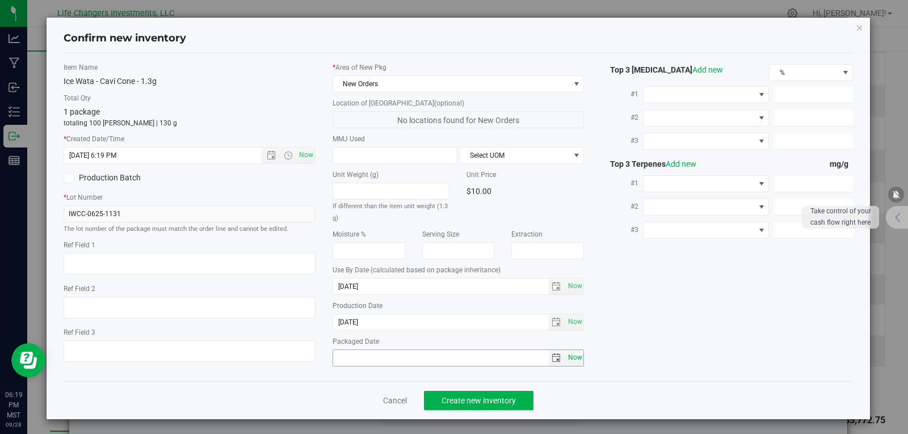
click at [567, 355] on span "Now" at bounding box center [574, 357] width 19 height 16
type input "[DATE]"
click at [508, 399] on span "Create new inventory" at bounding box center [478, 400] width 74 height 9
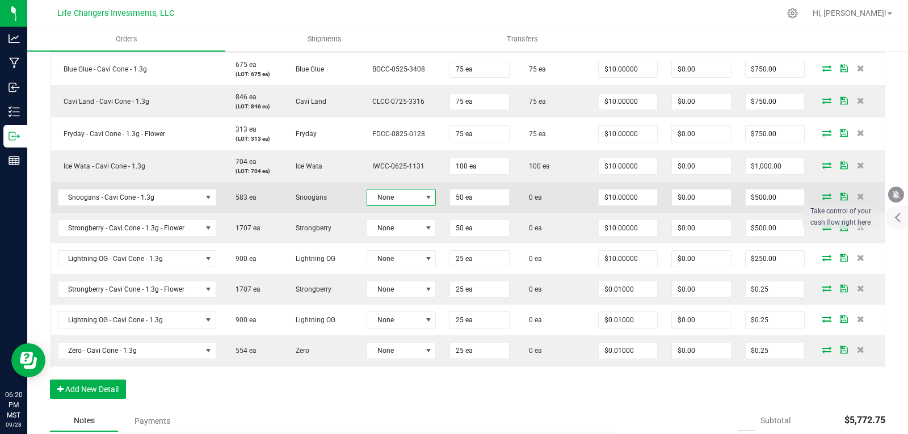
click at [425, 199] on span at bounding box center [428, 197] width 9 height 9
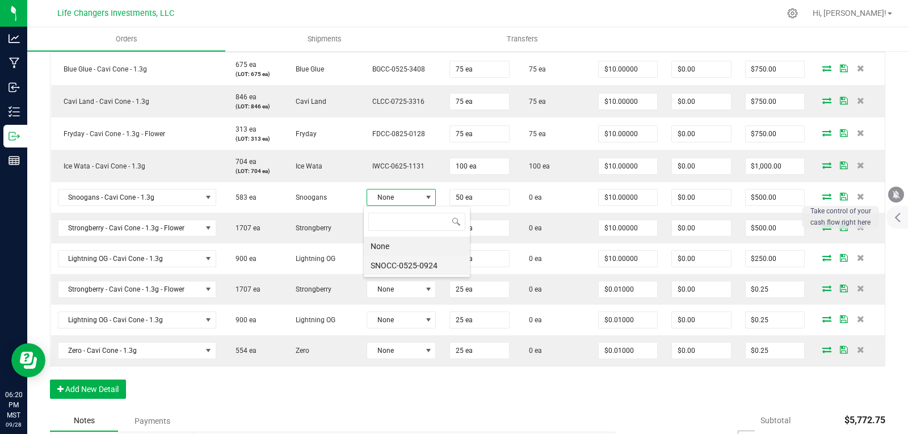
click at [386, 260] on li "SNOCC-0525-0924" at bounding box center [417, 265] width 106 height 19
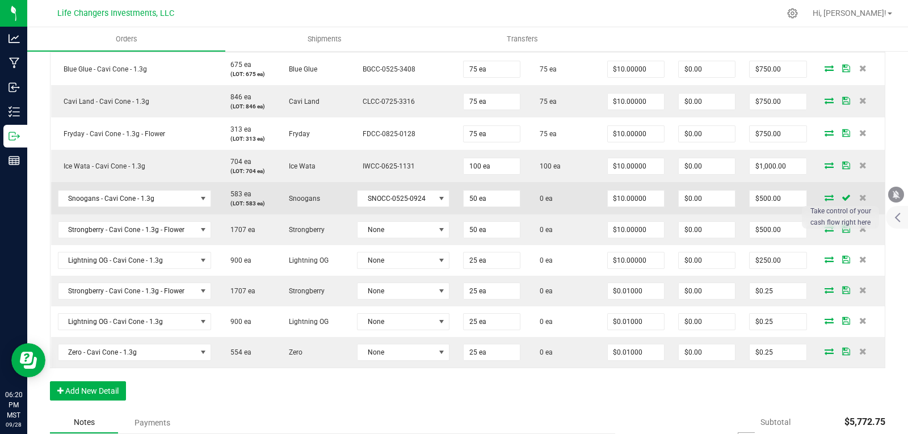
click at [824, 196] on icon at bounding box center [828, 197] width 9 height 7
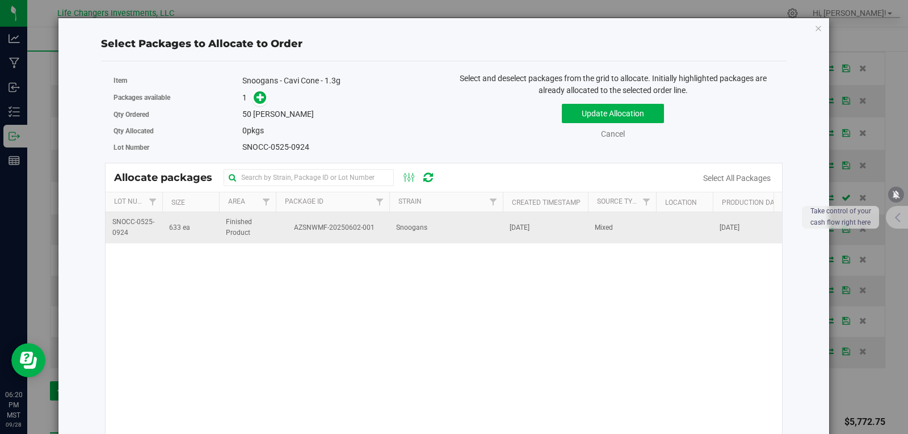
click at [311, 229] on span "AZSNWMF-20250602-001" at bounding box center [333, 227] width 100 height 11
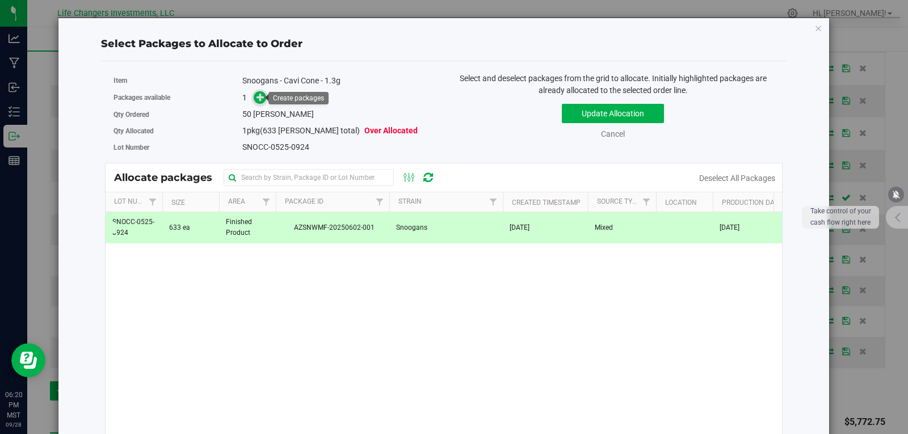
click at [257, 98] on icon at bounding box center [260, 96] width 8 height 8
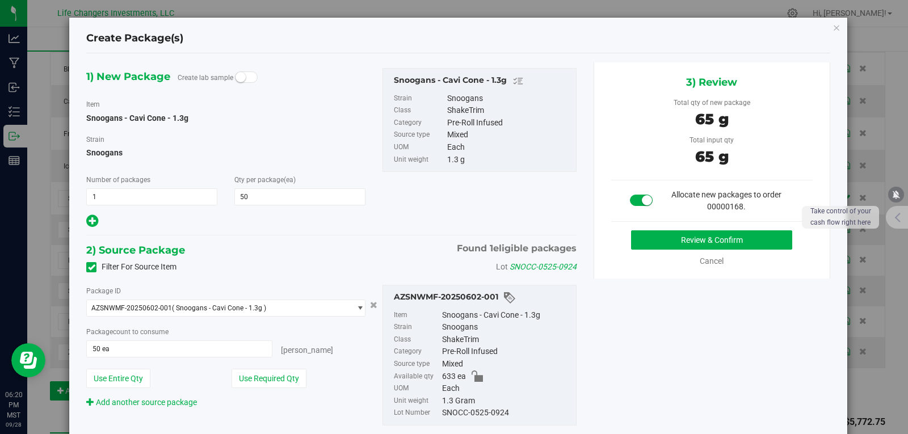
drag, startPoint x: 248, startPoint y: 383, endPoint x: 368, endPoint y: 361, distance: 122.3
click at [248, 383] on button "Use Required Qty" at bounding box center [268, 378] width 75 height 19
click at [752, 234] on button "Review & Confirm" at bounding box center [711, 239] width 161 height 19
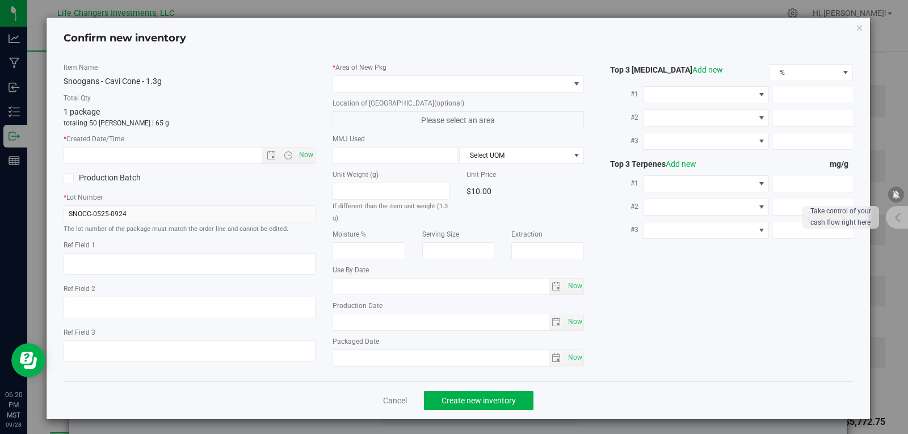
type input "[DATE]"
click at [270, 155] on span "Open the date view" at bounding box center [271, 155] width 9 height 9
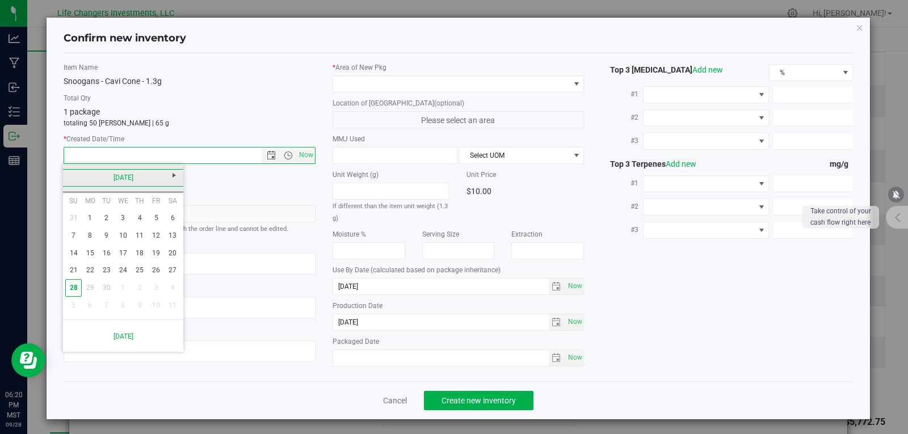
click at [65, 178] on link "[DATE]" at bounding box center [123, 178] width 122 height 18
click at [74, 242] on link "May" at bounding box center [79, 240] width 29 height 29
click at [105, 254] on link "13" at bounding box center [106, 253] width 16 height 18
type input "[DATE] 6:20 PM"
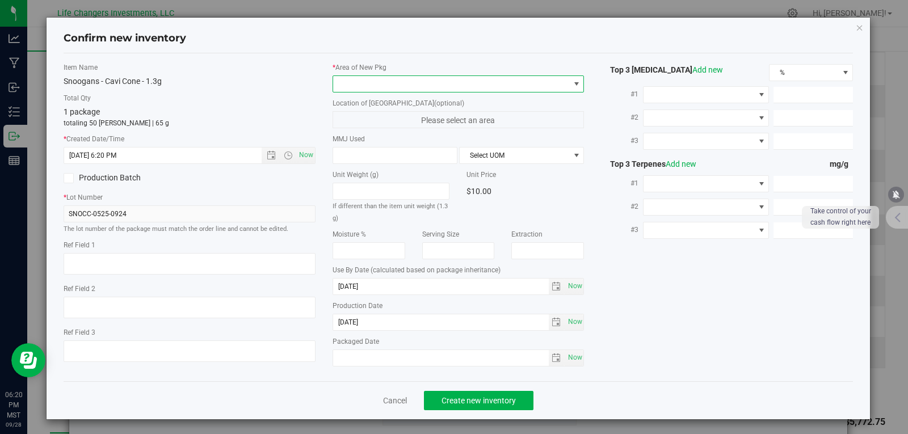
click at [393, 82] on span at bounding box center [451, 84] width 237 height 16
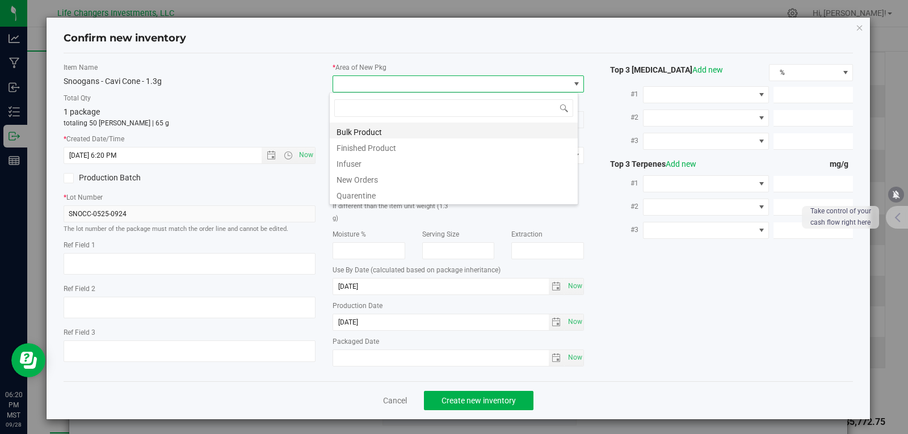
scroll to position [17, 250]
click at [376, 176] on li "New Orders" at bounding box center [454, 178] width 248 height 16
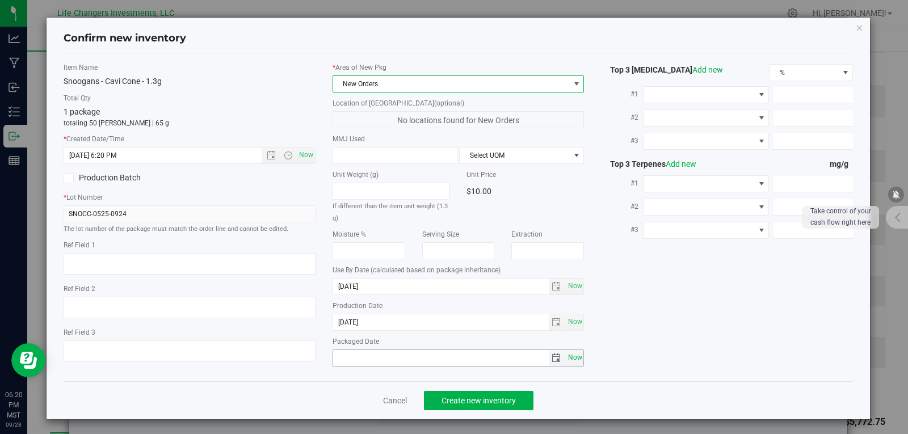
click at [570, 359] on span "Now" at bounding box center [574, 357] width 19 height 16
type input "[DATE]"
click at [514, 398] on button "Create new inventory" at bounding box center [478, 400] width 109 height 19
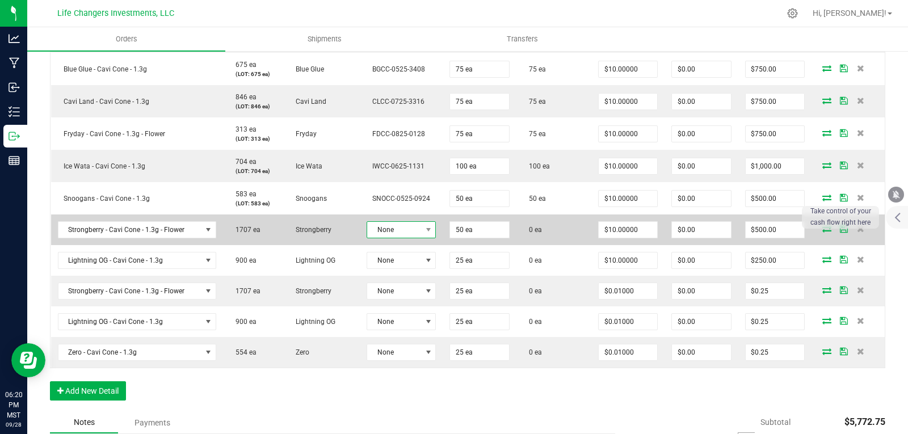
click at [404, 233] on span "None" at bounding box center [394, 230] width 54 height 16
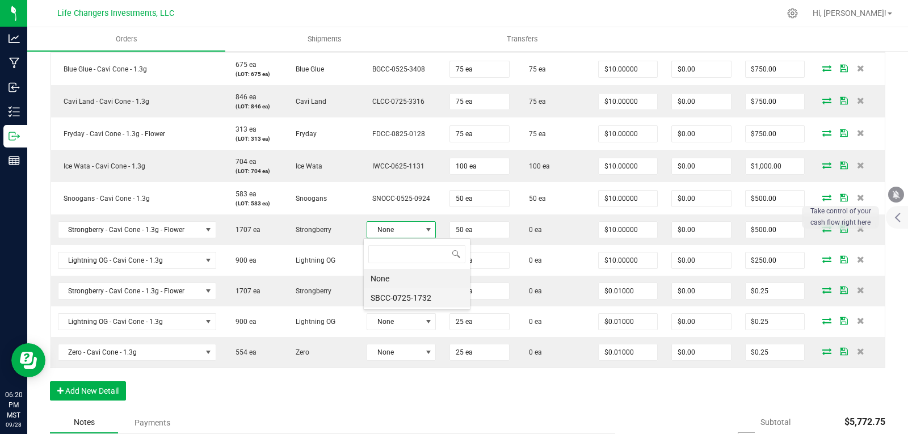
click at [427, 297] on li "SBCC-0725-1732" at bounding box center [417, 297] width 106 height 19
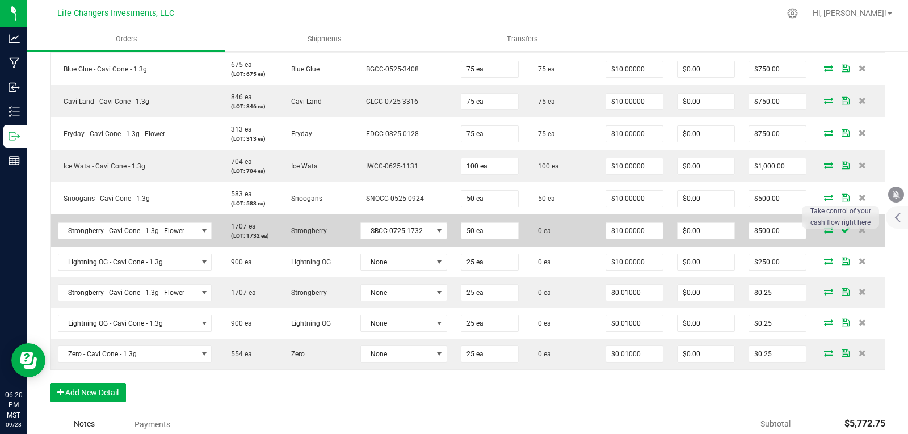
click at [824, 230] on icon at bounding box center [828, 229] width 9 height 7
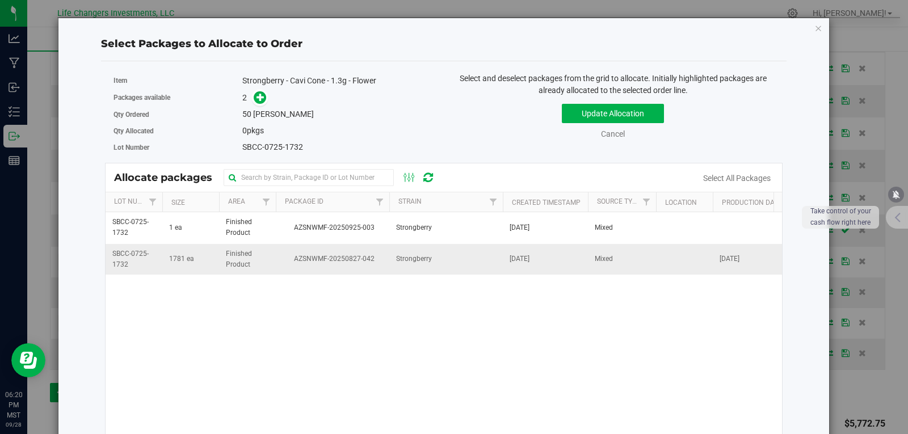
click at [267, 265] on span "Finished Product" at bounding box center [247, 259] width 43 height 22
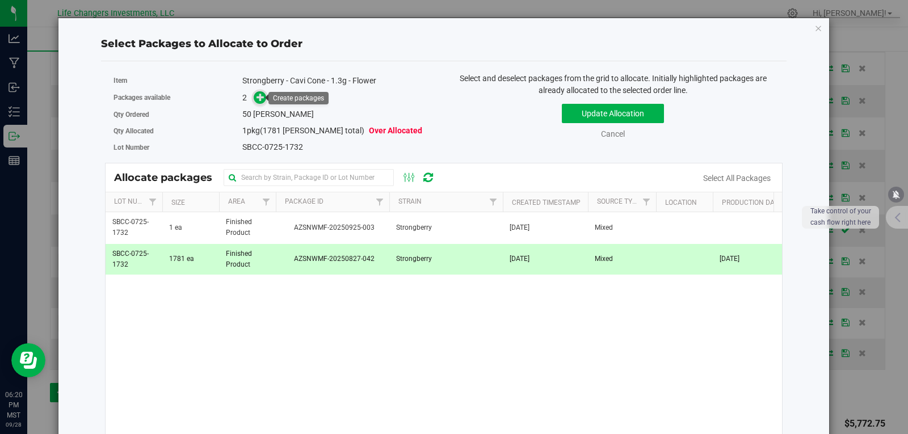
click at [260, 100] on icon at bounding box center [260, 96] width 9 height 9
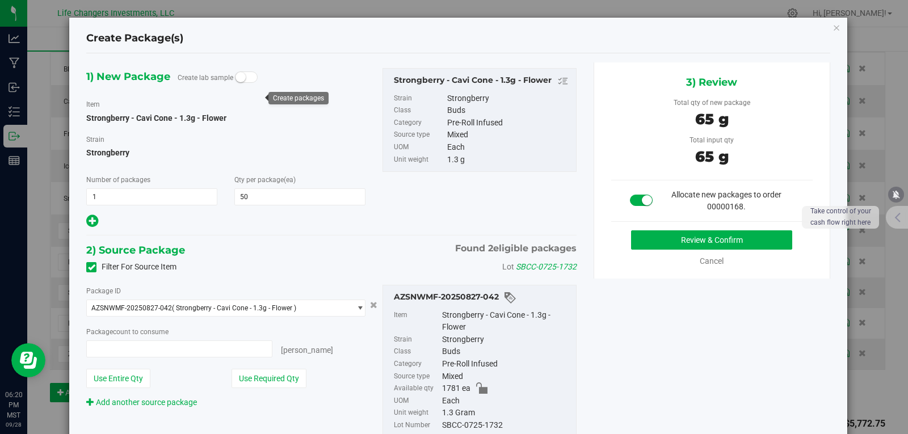
type input "50 ea"
drag, startPoint x: 285, startPoint y: 376, endPoint x: 309, endPoint y: 362, distance: 27.2
click at [285, 376] on button "Use Required Qty" at bounding box center [268, 378] width 75 height 19
click at [758, 240] on button "Review & Confirm" at bounding box center [711, 239] width 161 height 19
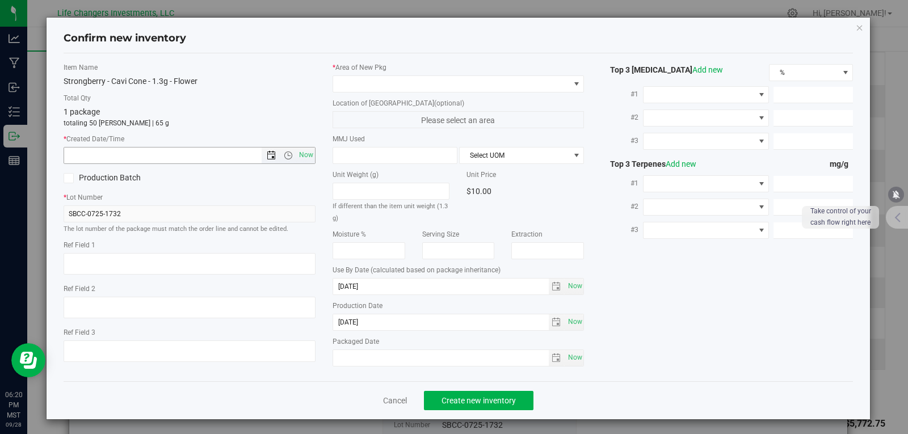
click at [269, 155] on span "Open the date view" at bounding box center [271, 155] width 9 height 9
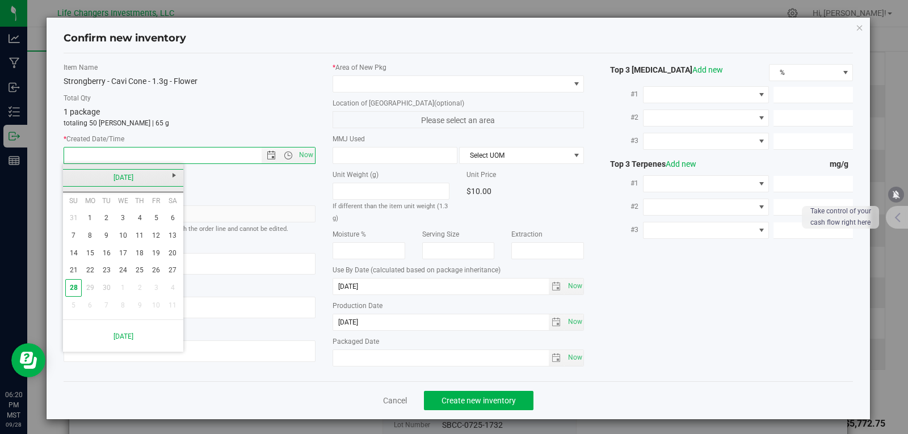
click at [70, 180] on link "[DATE]" at bounding box center [123, 178] width 122 height 18
click at [138, 247] on link "[DATE]" at bounding box center [137, 240] width 29 height 29
click at [140, 289] on link "31" at bounding box center [140, 288] width 16 height 18
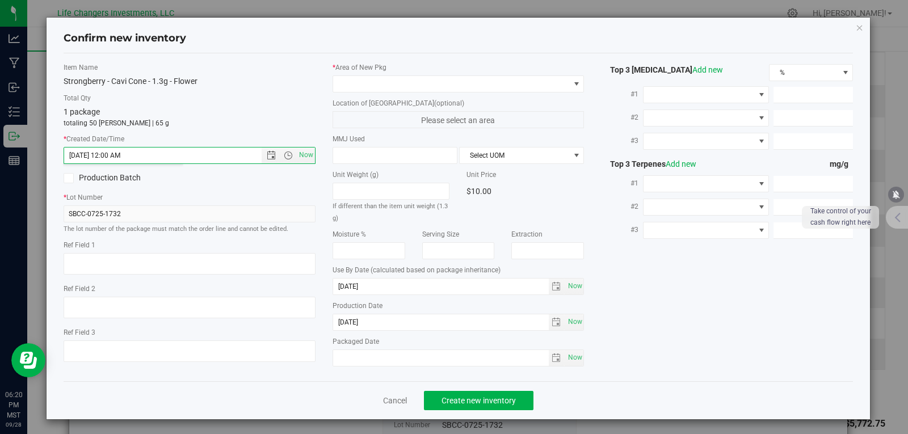
type input "[DATE] 6:20 PM"
click at [428, 87] on span at bounding box center [451, 84] width 237 height 16
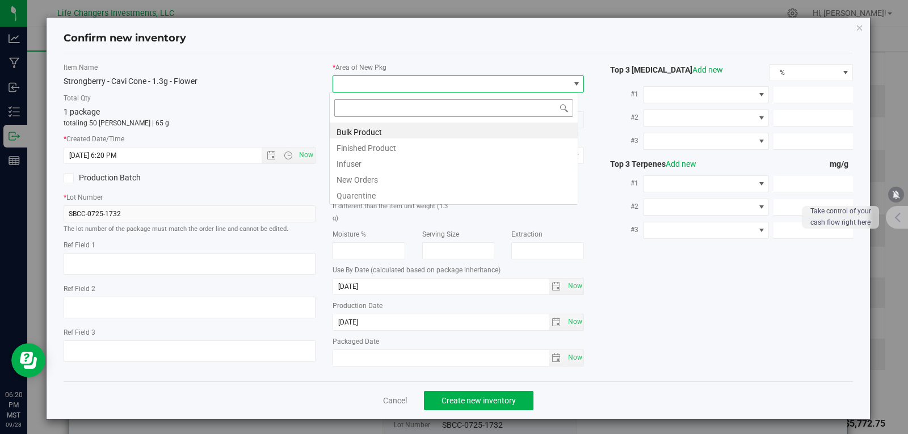
scroll to position [17, 250]
click at [380, 178] on li "New Orders" at bounding box center [454, 178] width 248 height 16
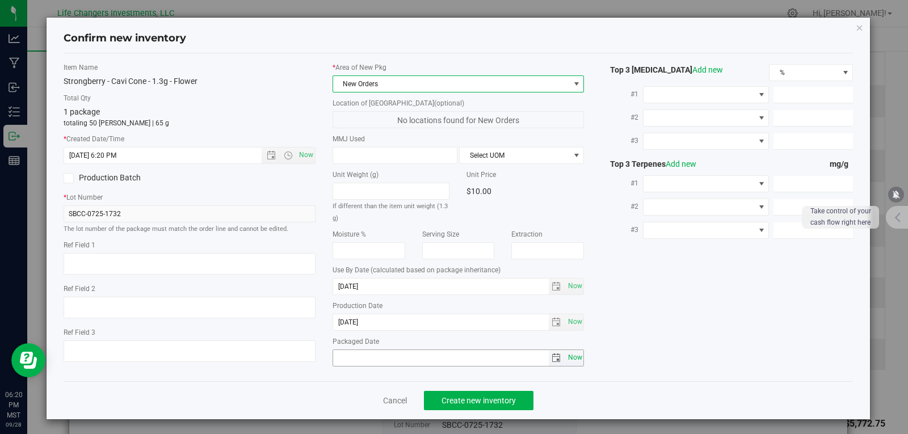
click at [565, 359] on span "Now" at bounding box center [574, 357] width 19 height 16
type input "[DATE]"
click at [478, 404] on span "Create new inventory" at bounding box center [478, 400] width 74 height 9
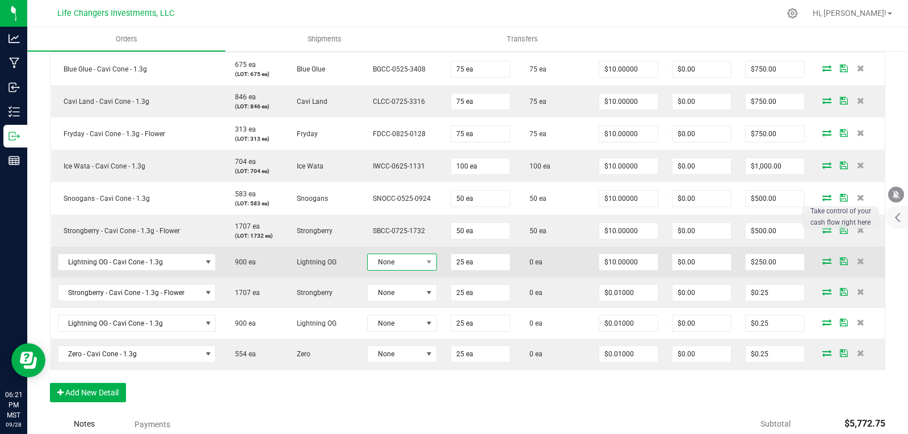
click at [401, 260] on span "None" at bounding box center [395, 262] width 54 height 16
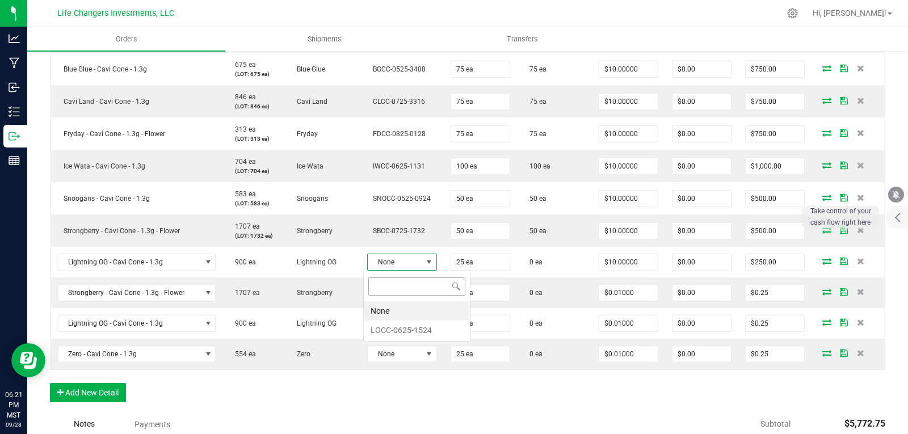
scroll to position [17, 68]
click at [418, 328] on li "LOCC-0625-1524" at bounding box center [417, 330] width 106 height 19
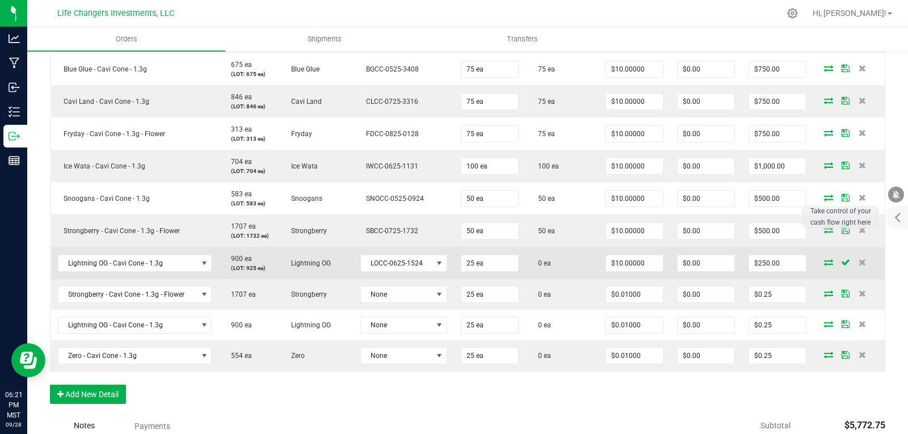
click at [824, 263] on icon at bounding box center [828, 262] width 9 height 7
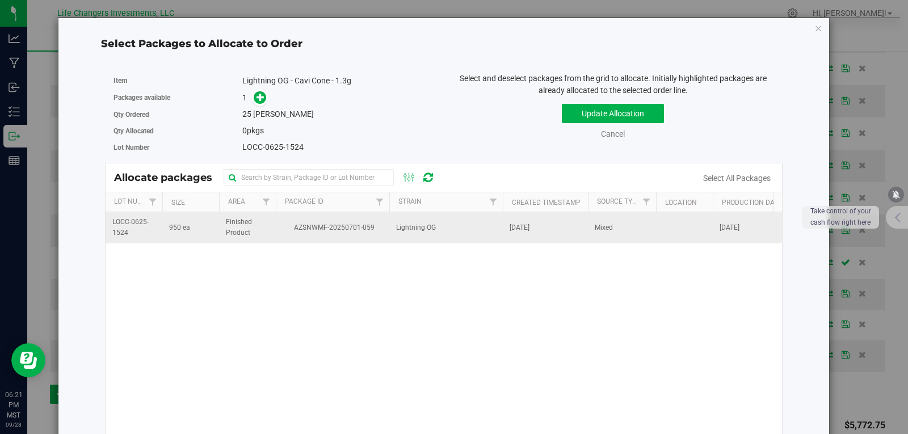
click at [263, 230] on span "Finished Product" at bounding box center [247, 228] width 43 height 22
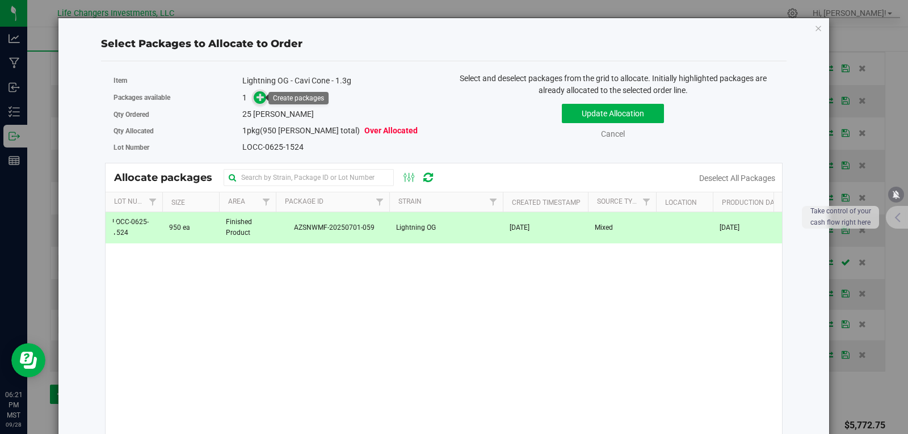
click at [263, 97] on icon at bounding box center [260, 96] width 9 height 9
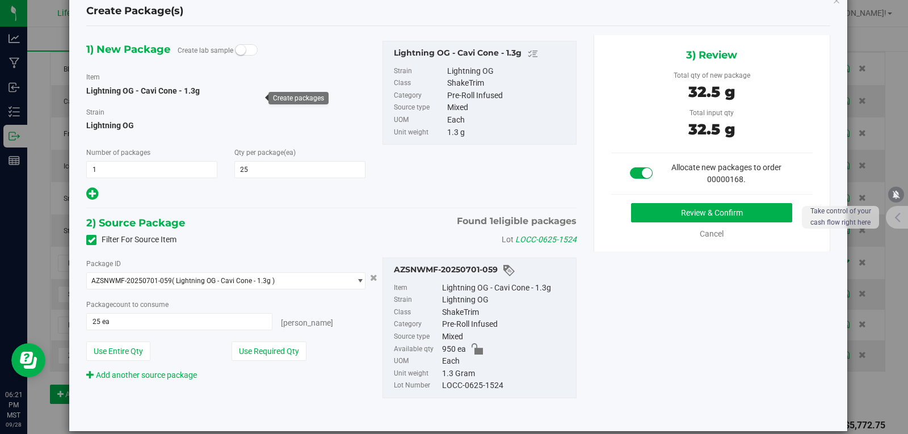
scroll to position [42, 0]
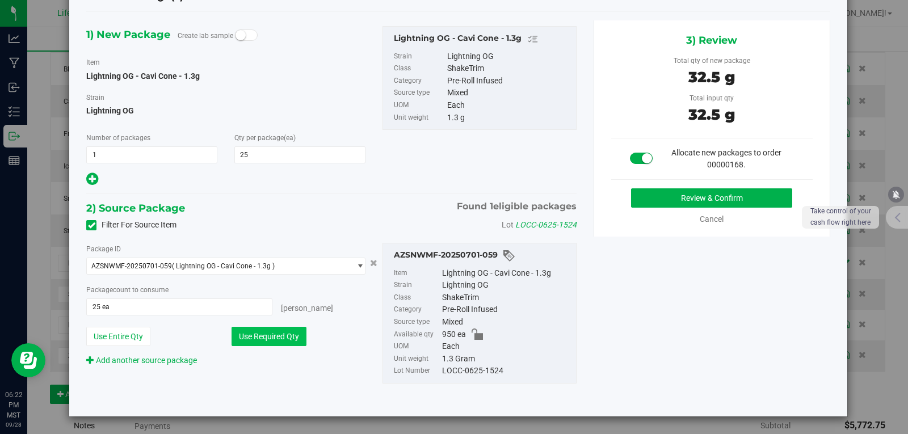
click at [268, 332] on button "Use Required Qty" at bounding box center [268, 336] width 75 height 19
click at [686, 192] on button "Review & Confirm" at bounding box center [711, 197] width 161 height 19
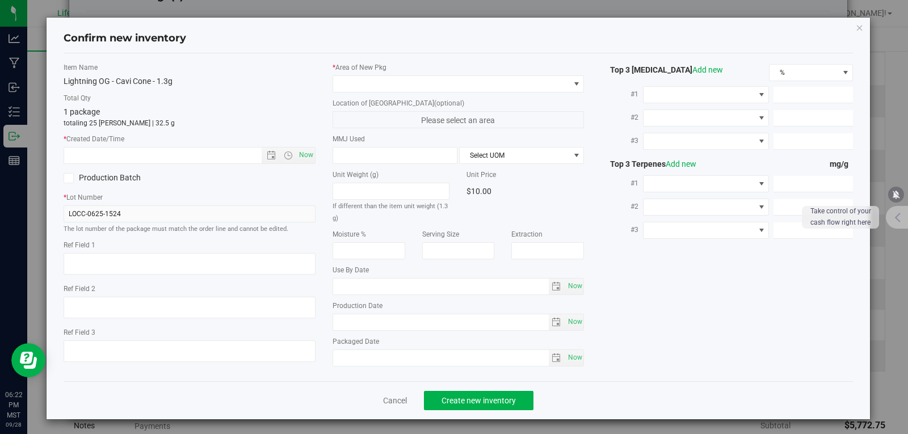
type input "[DATE]"
click at [271, 151] on span "Open the date view" at bounding box center [271, 155] width 9 height 9
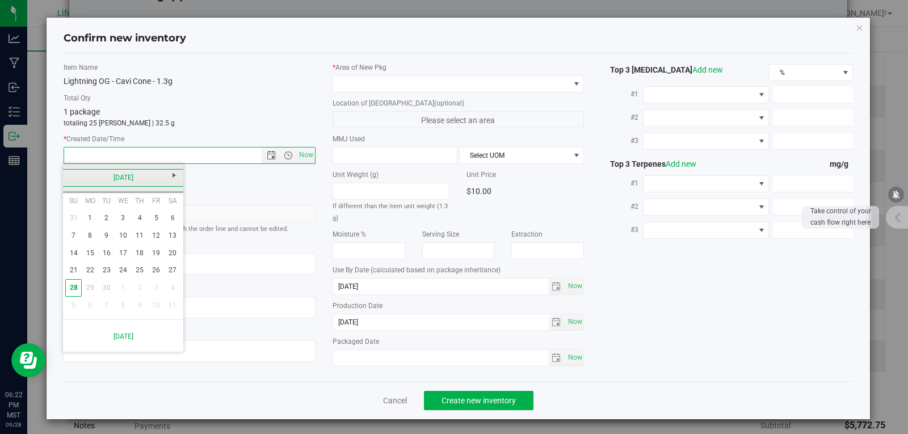
click at [70, 176] on link "[DATE]" at bounding box center [123, 178] width 122 height 18
click at [116, 241] on link "Jun" at bounding box center [108, 240] width 29 height 29
click at [91, 220] on link "2" at bounding box center [90, 218] width 16 height 18
type input "[DATE] 6:22 PM"
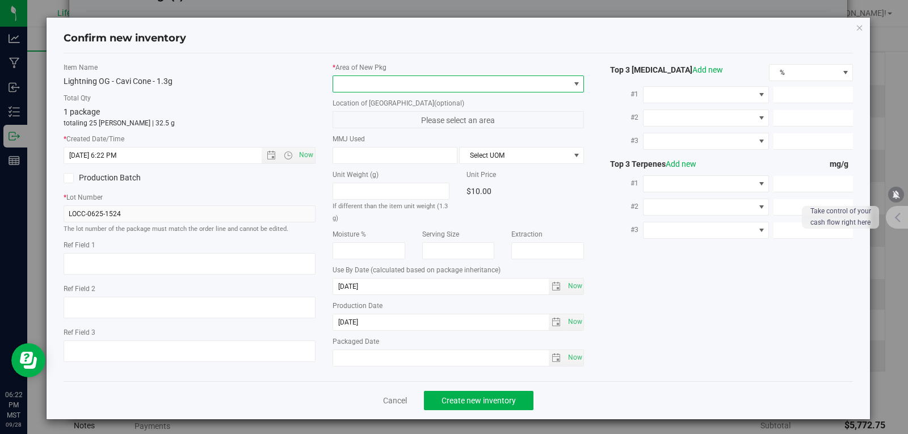
click at [416, 79] on span at bounding box center [451, 84] width 237 height 16
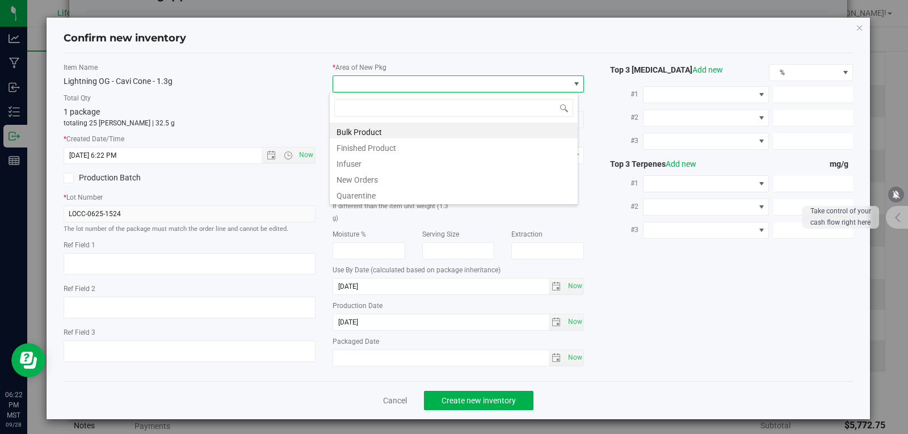
scroll to position [17, 250]
click at [360, 179] on li "New Orders" at bounding box center [454, 178] width 248 height 16
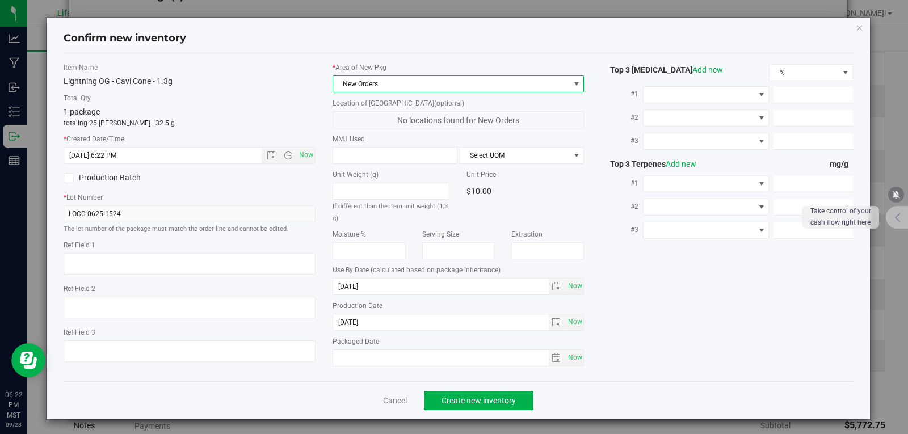
click at [602, 302] on div "Item Name Lightning OG - Cavi Cone - 1.3g Total Qty 1 package totaling 25 [PERS…" at bounding box center [458, 217] width 807 height 310
click at [565, 358] on span "Now" at bounding box center [574, 357] width 19 height 16
type input "[DATE]"
click at [499, 402] on span "Create new inventory" at bounding box center [478, 400] width 74 height 9
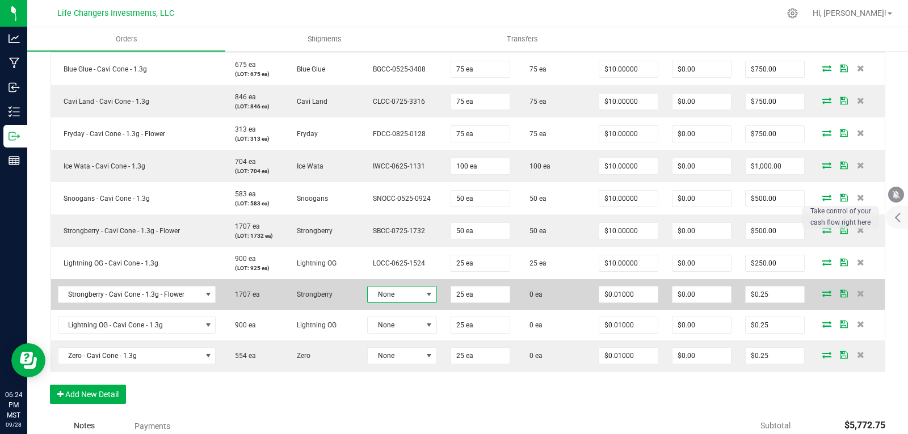
click at [406, 296] on span "None" at bounding box center [395, 294] width 54 height 16
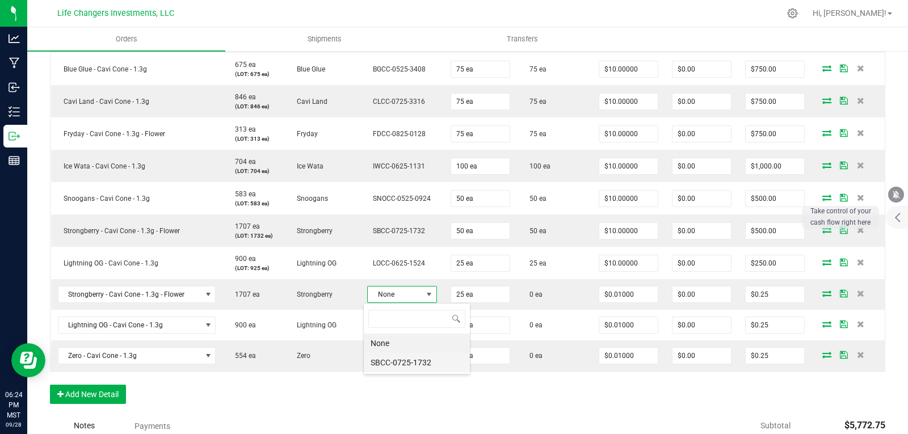
click at [426, 361] on li "SBCC-0725-1732" at bounding box center [417, 362] width 106 height 19
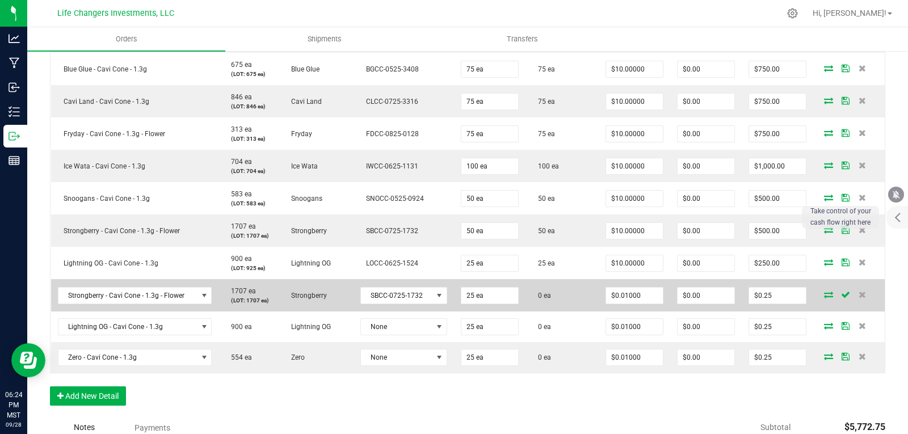
click at [824, 293] on icon at bounding box center [828, 294] width 9 height 7
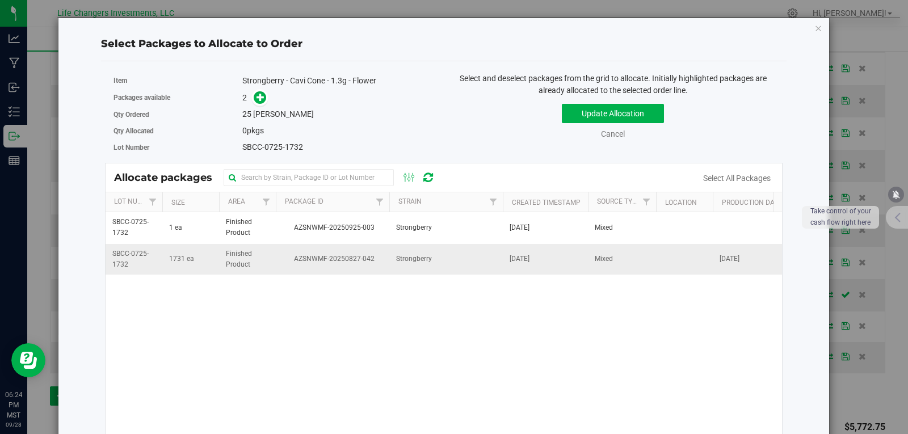
click at [319, 259] on span "AZSNWMF-20250827-042" at bounding box center [333, 259] width 100 height 11
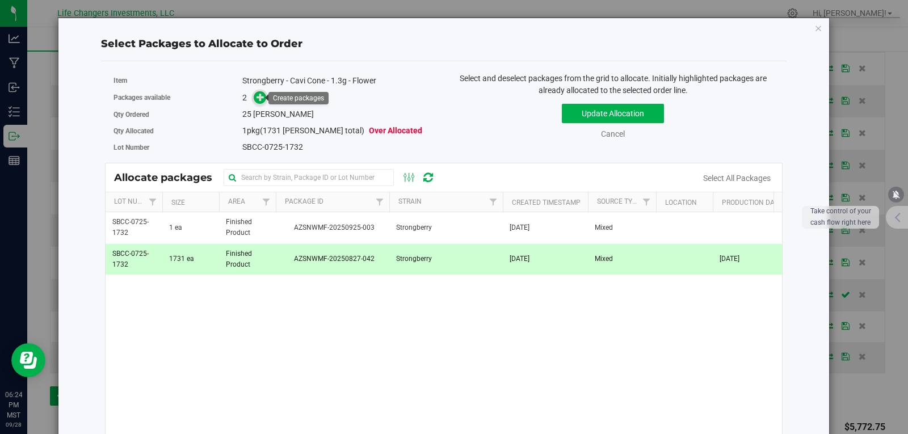
click at [256, 99] on icon at bounding box center [260, 97] width 8 height 8
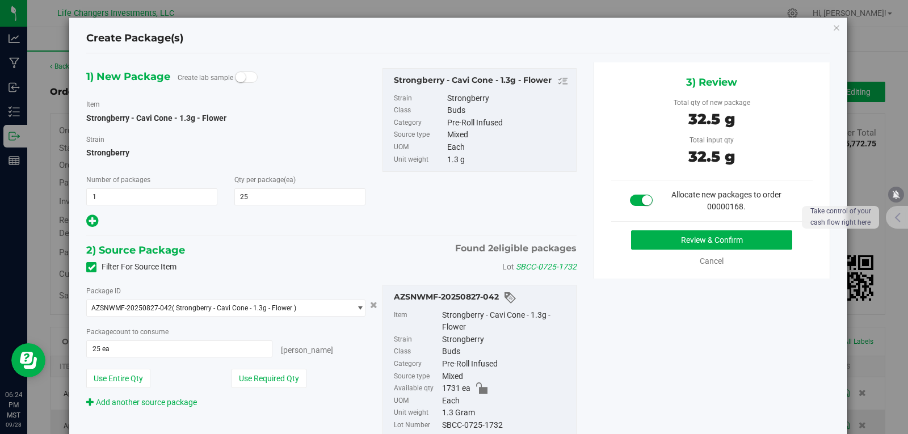
scroll to position [454, 0]
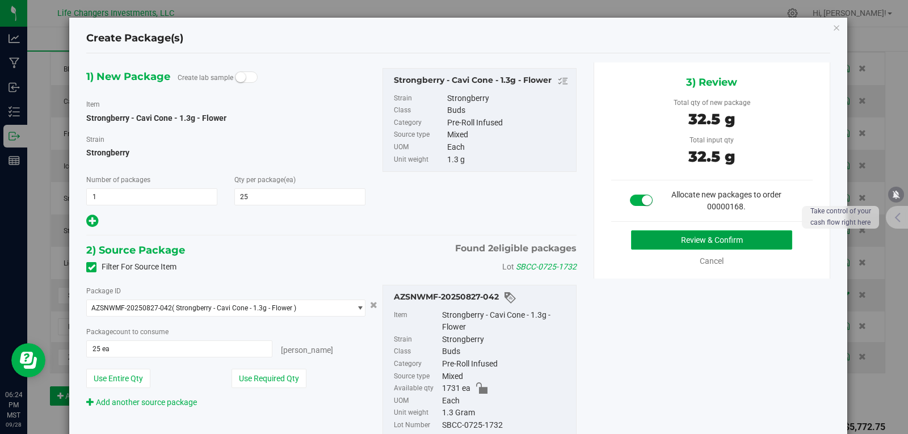
click at [738, 243] on button "Review & Confirm" at bounding box center [711, 239] width 161 height 19
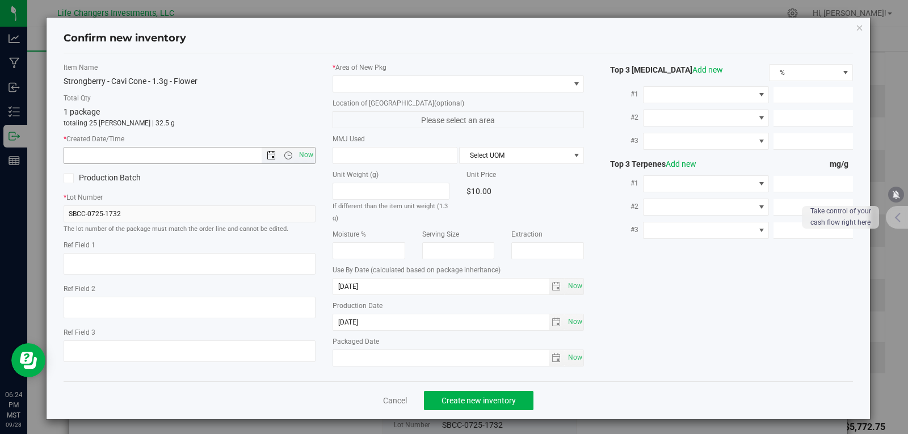
click at [267, 156] on span "Open the date view" at bounding box center [271, 155] width 9 height 9
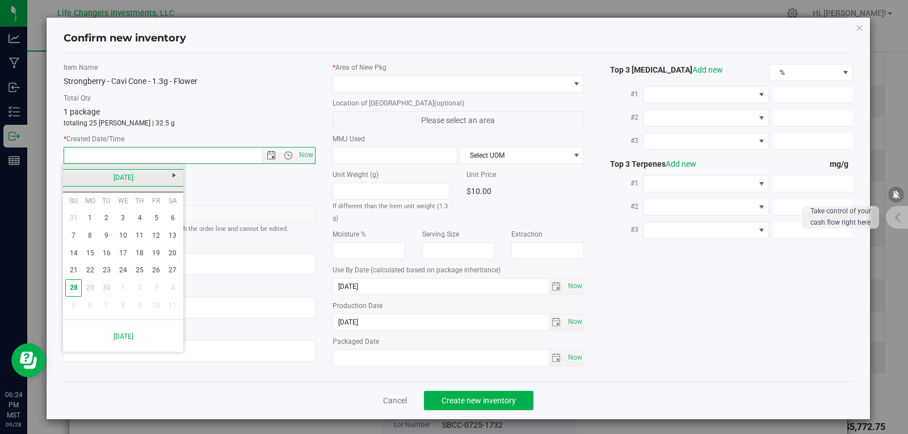
click at [70, 175] on link "[DATE]" at bounding box center [123, 178] width 122 height 18
click at [140, 239] on link "[DATE]" at bounding box center [137, 240] width 29 height 29
click at [140, 287] on link "31" at bounding box center [140, 288] width 16 height 18
type input "7/31/2025 6:24 PM"
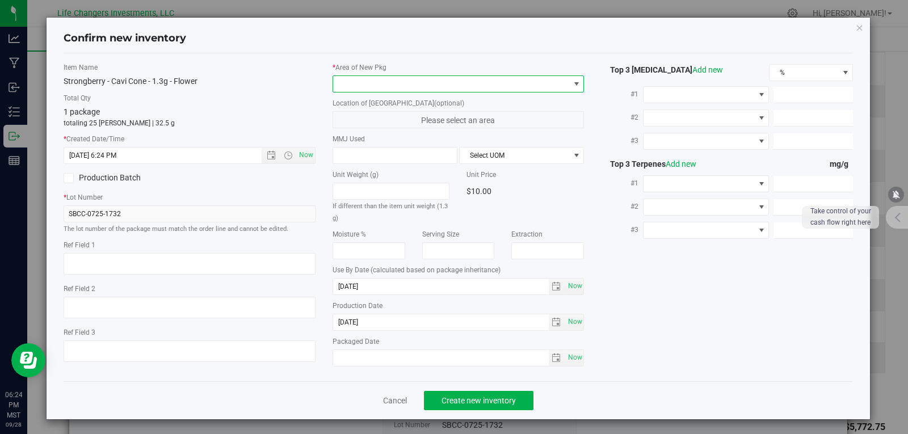
click at [369, 81] on span at bounding box center [451, 84] width 237 height 16
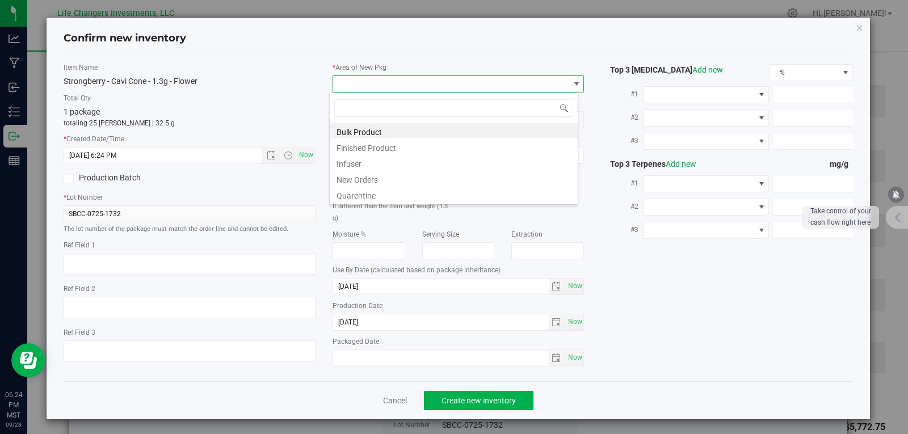
scroll to position [17, 250]
click at [382, 180] on li "New Orders" at bounding box center [454, 178] width 248 height 16
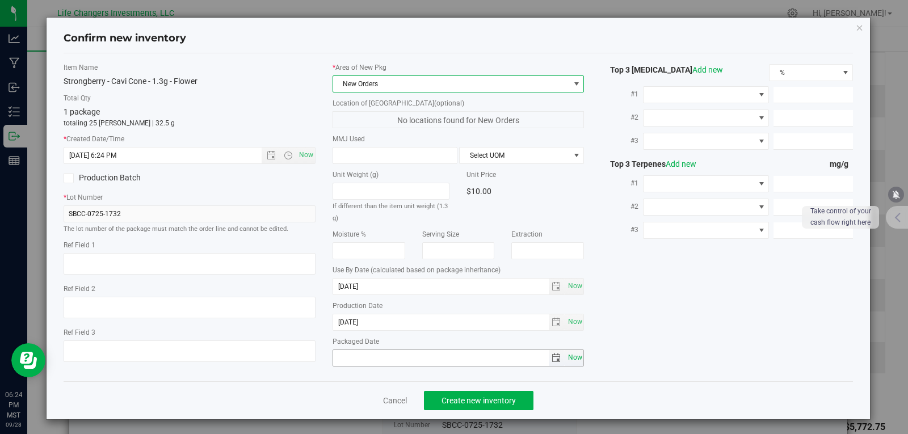
click at [570, 360] on span "Now" at bounding box center [574, 357] width 19 height 16
type input "[DATE]"
click at [469, 399] on span "Create new inventory" at bounding box center [478, 400] width 74 height 9
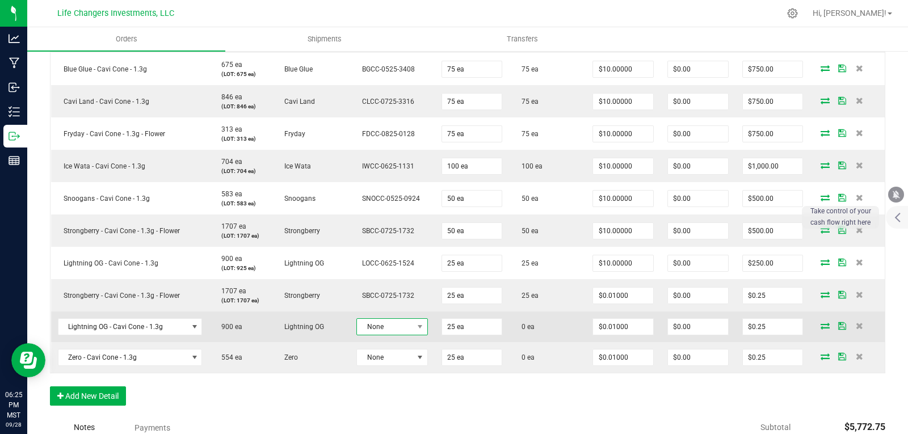
click at [390, 330] on span "None" at bounding box center [385, 327] width 56 height 16
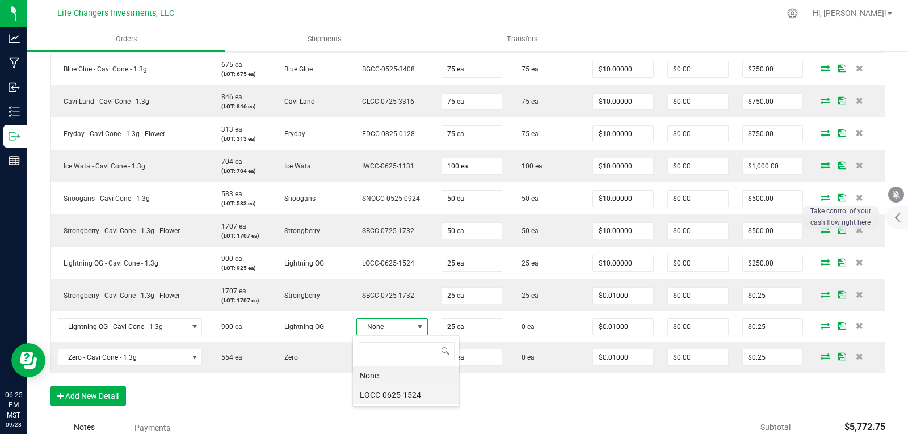
click at [391, 393] on li "LOCC-0625-1524" at bounding box center [406, 394] width 106 height 19
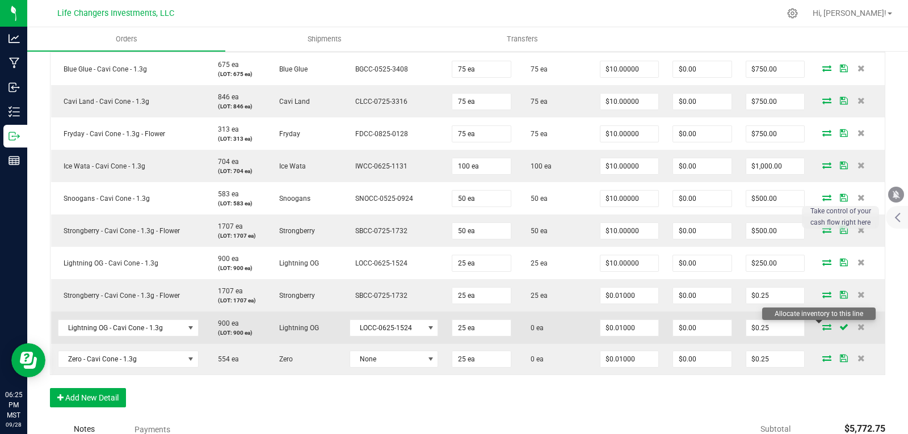
click at [822, 326] on icon at bounding box center [826, 326] width 9 height 7
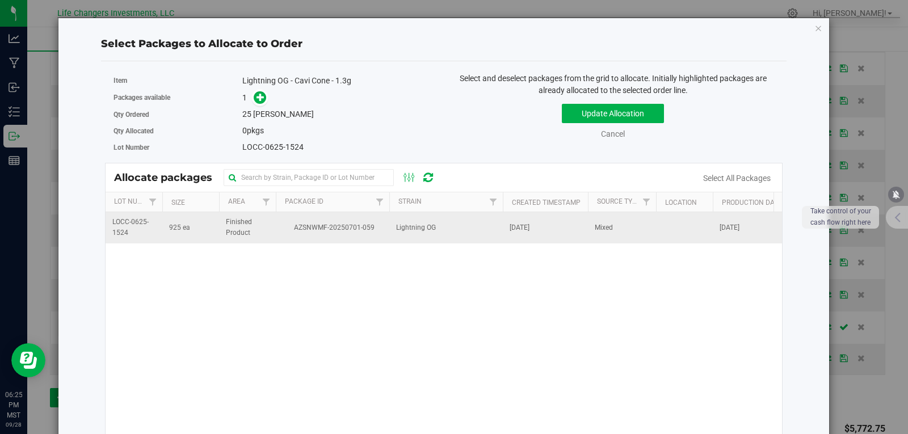
click at [277, 225] on td "AZSNWMF-20250701-059" at bounding box center [332, 227] width 113 height 31
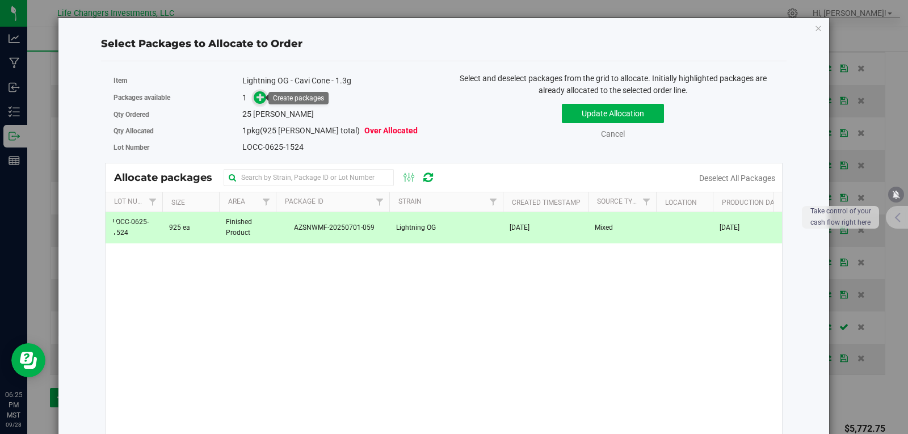
click at [261, 95] on icon at bounding box center [260, 97] width 8 height 8
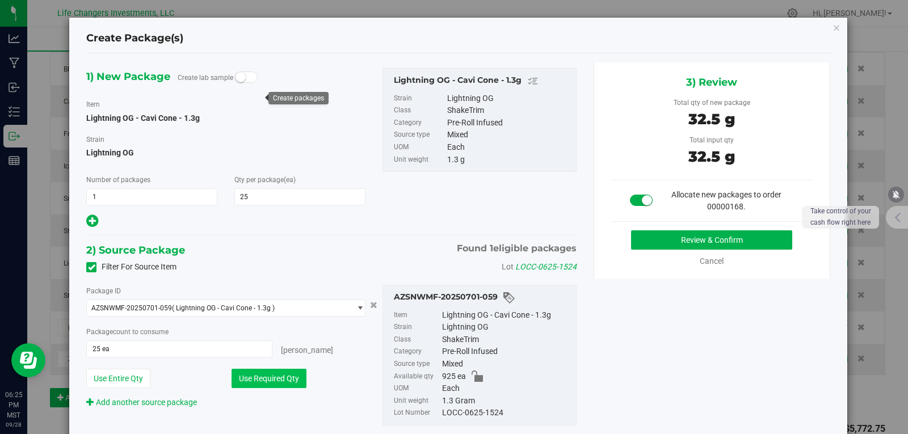
click at [272, 377] on button "Use Required Qty" at bounding box center [268, 378] width 75 height 19
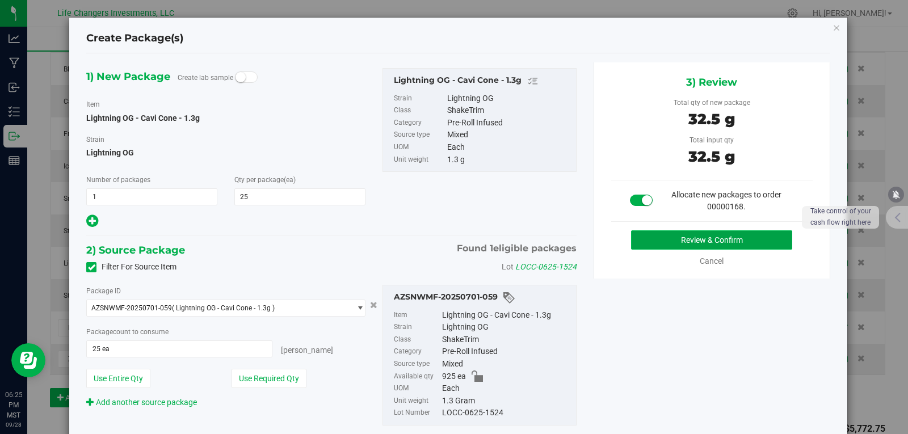
click at [692, 244] on button "Review & Confirm" at bounding box center [711, 239] width 161 height 19
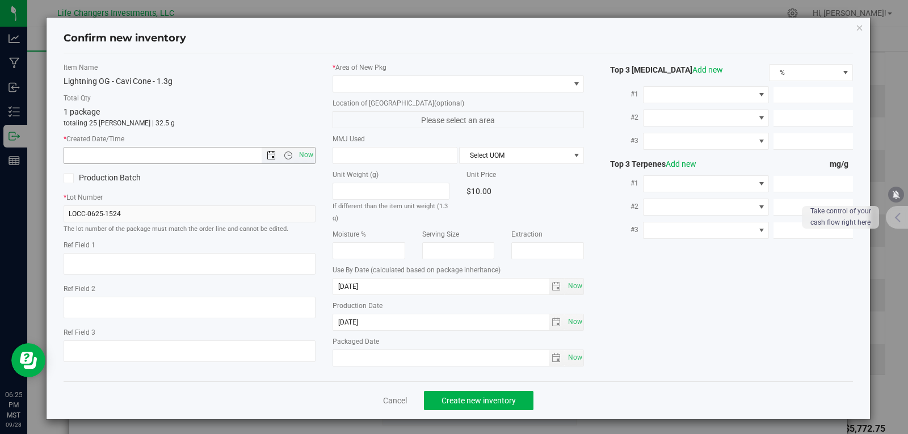
click at [267, 155] on span "Open the date view" at bounding box center [271, 155] width 9 height 9
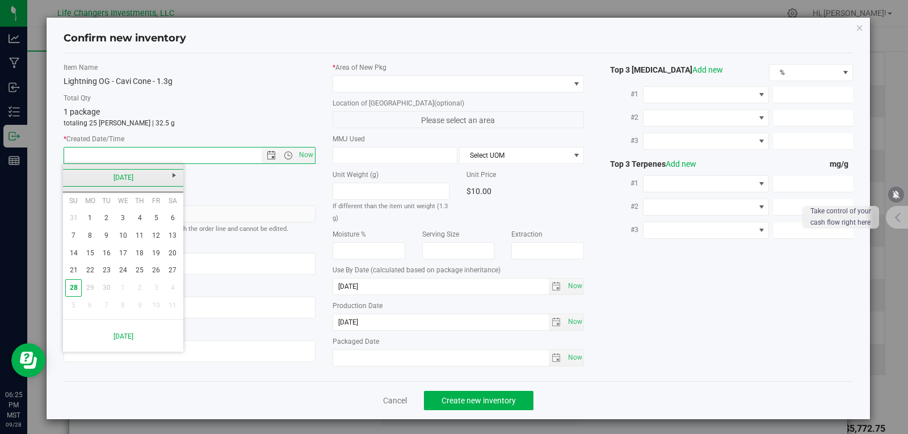
click at [72, 178] on link "[DATE]" at bounding box center [123, 178] width 122 height 18
click at [106, 238] on link "Jun" at bounding box center [108, 240] width 29 height 29
click at [88, 218] on link "2" at bounding box center [90, 218] width 16 height 18
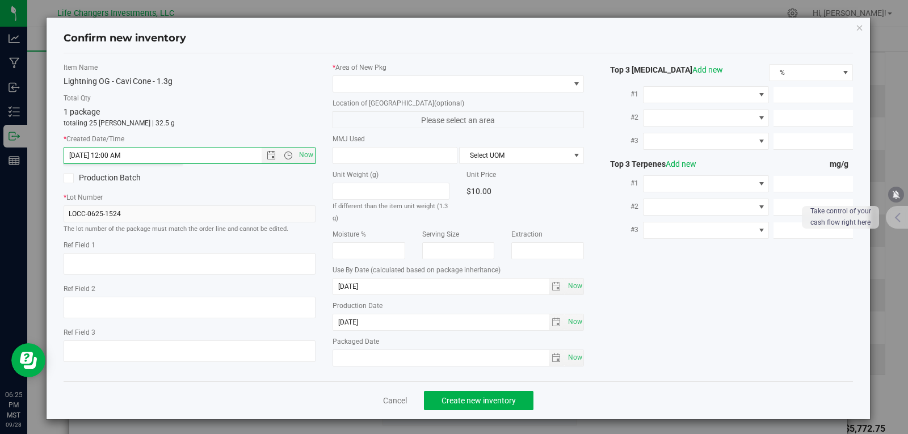
type input "6/2/2025 6:25 PM"
click at [356, 86] on span at bounding box center [451, 84] width 237 height 16
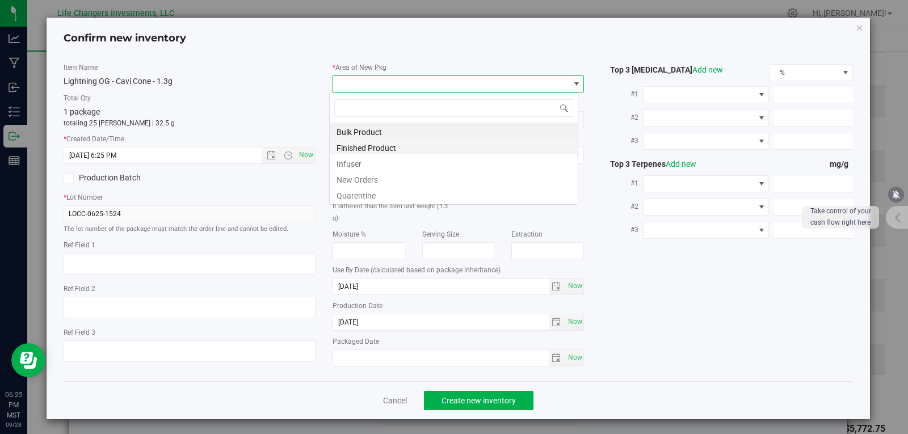
scroll to position [17, 250]
click at [383, 176] on li "New Orders" at bounding box center [454, 178] width 248 height 16
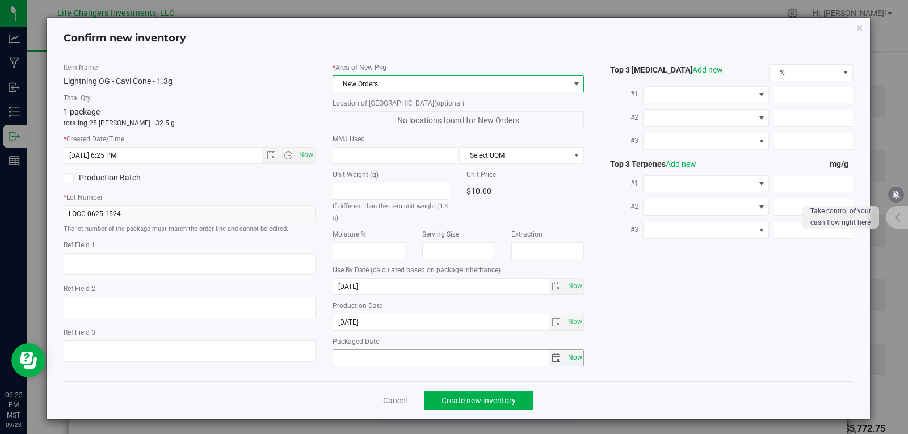
click at [570, 357] on span "Now" at bounding box center [574, 357] width 19 height 16
type input "[DATE]"
click at [475, 398] on span "Create new inventory" at bounding box center [478, 400] width 74 height 9
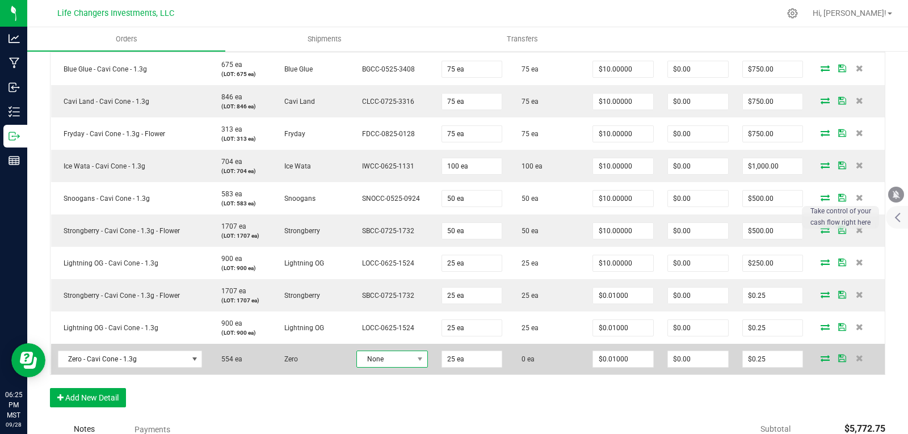
click at [399, 364] on span "None" at bounding box center [385, 359] width 56 height 16
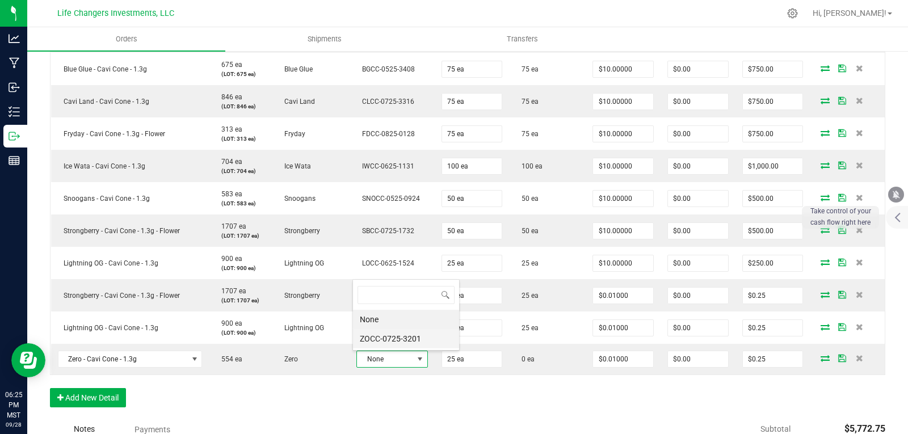
click at [380, 342] on li "ZOCC-0725-3201" at bounding box center [406, 338] width 106 height 19
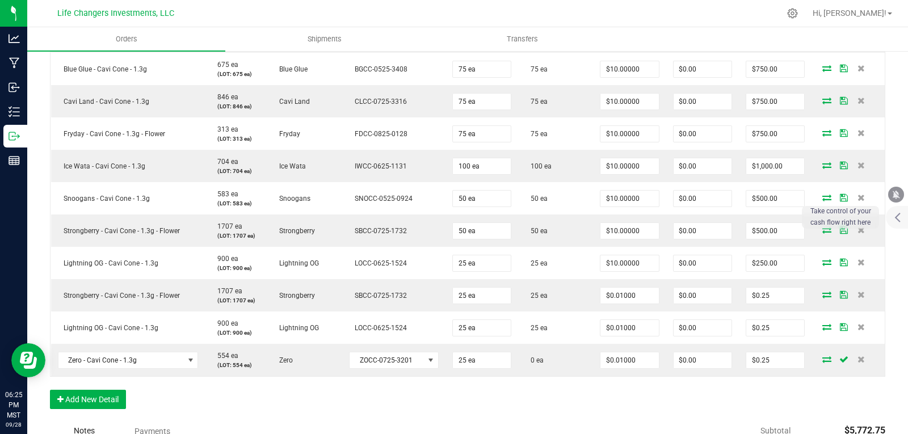
click at [615, 398] on div "Order Details Print All Labels Item Sellable Strain Lot Number Qty Ordered Qty …" at bounding box center [467, 146] width 835 height 547
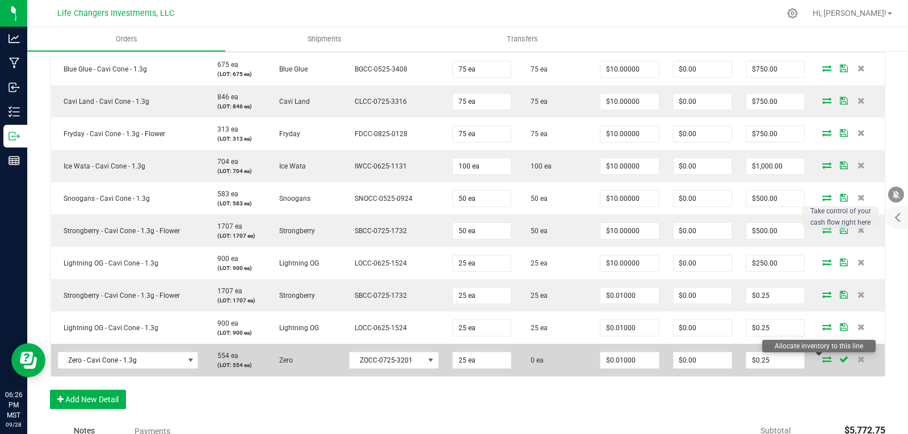
click at [822, 360] on icon at bounding box center [826, 359] width 9 height 7
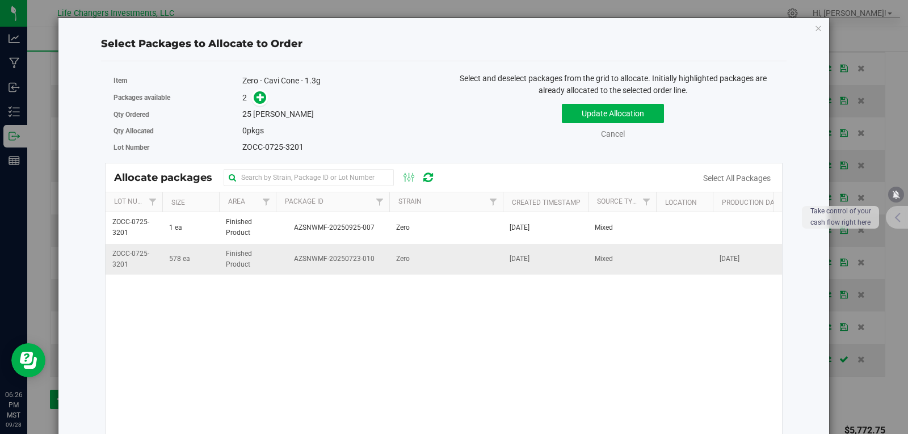
click at [268, 258] on span "Finished Product" at bounding box center [247, 259] width 43 height 22
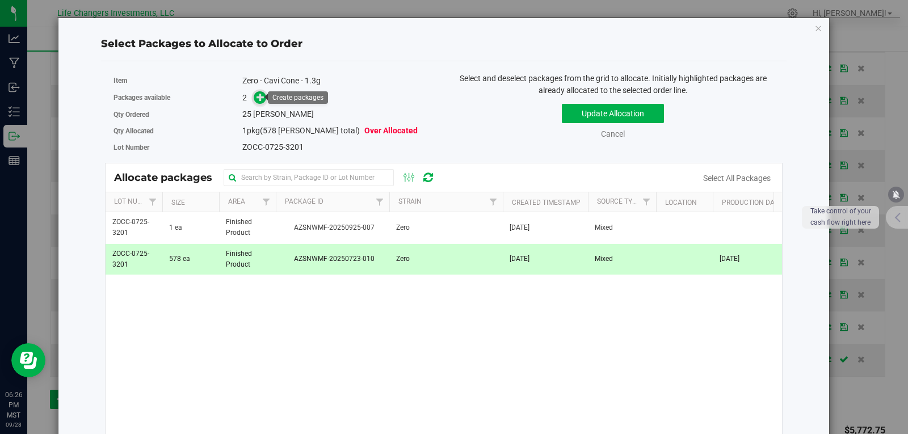
click at [260, 100] on icon at bounding box center [260, 97] width 8 height 8
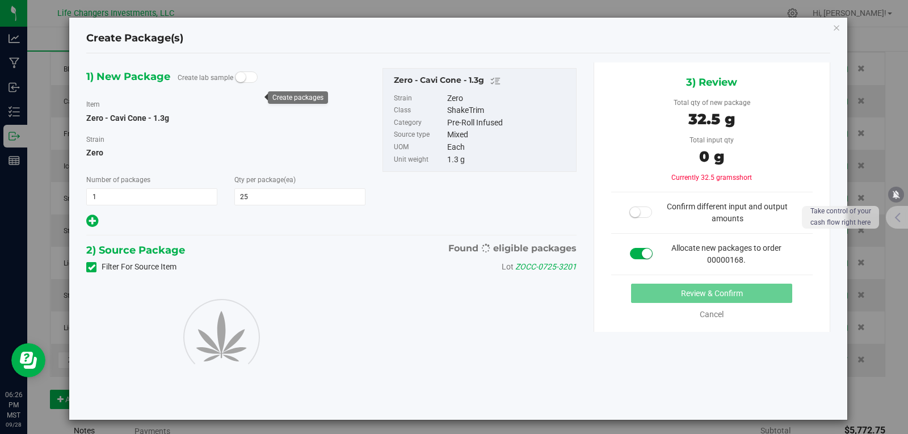
type input "25"
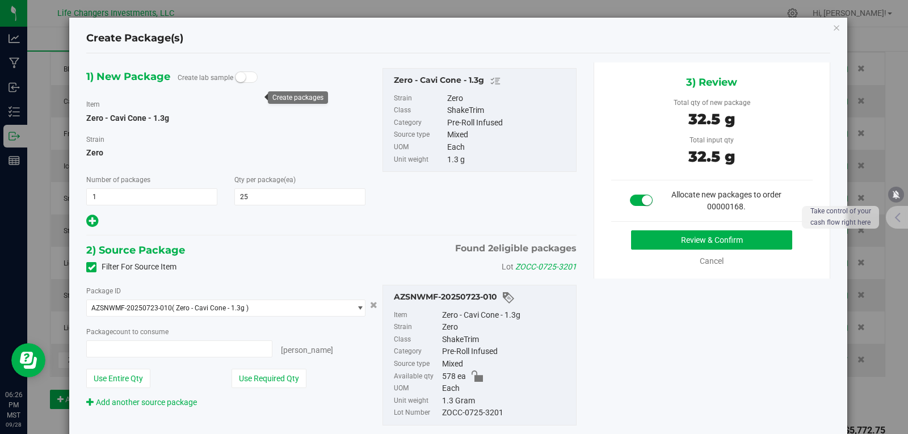
type input "25 ea"
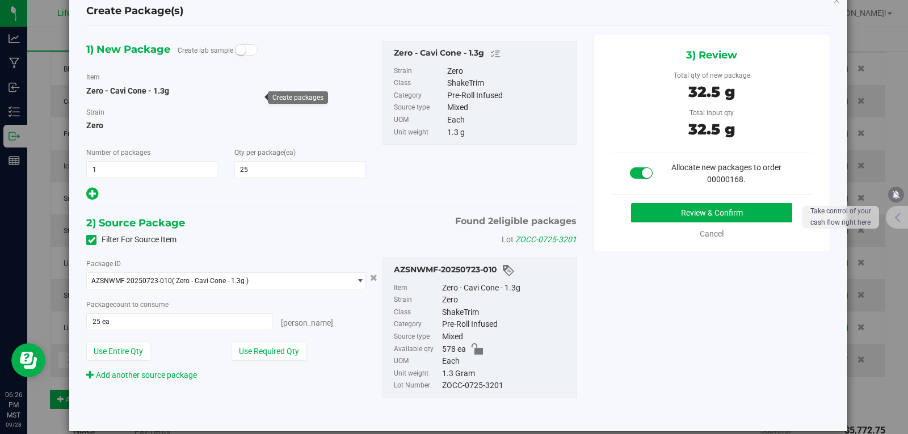
scroll to position [42, 0]
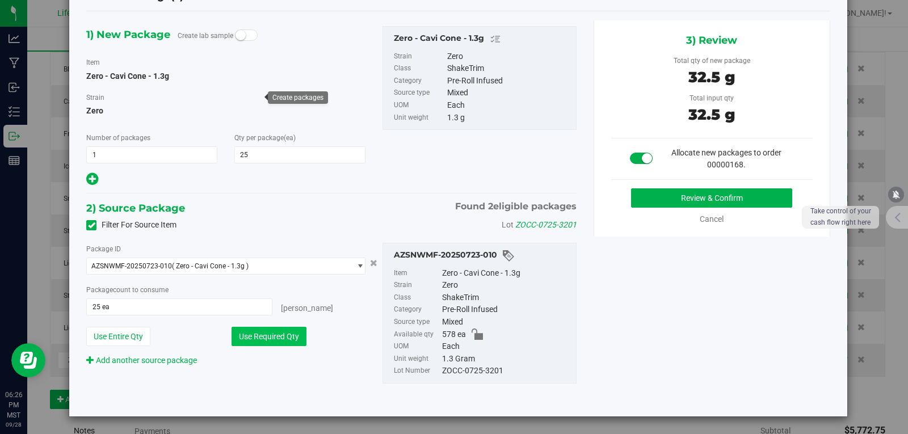
click at [254, 336] on button "Use Required Qty" at bounding box center [268, 336] width 75 height 19
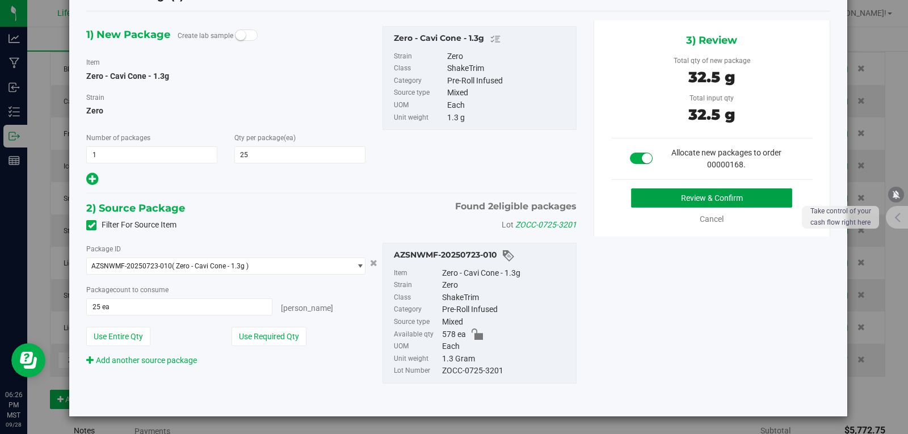
click at [693, 196] on button "Review & Confirm" at bounding box center [711, 197] width 161 height 19
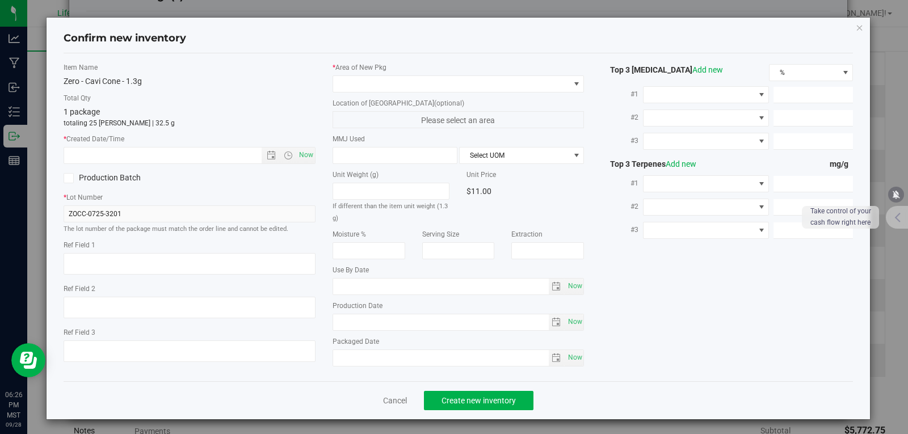
type input "2026-07-08"
type input "2025-07-08"
click at [269, 155] on span "Open the date view" at bounding box center [271, 155] width 9 height 9
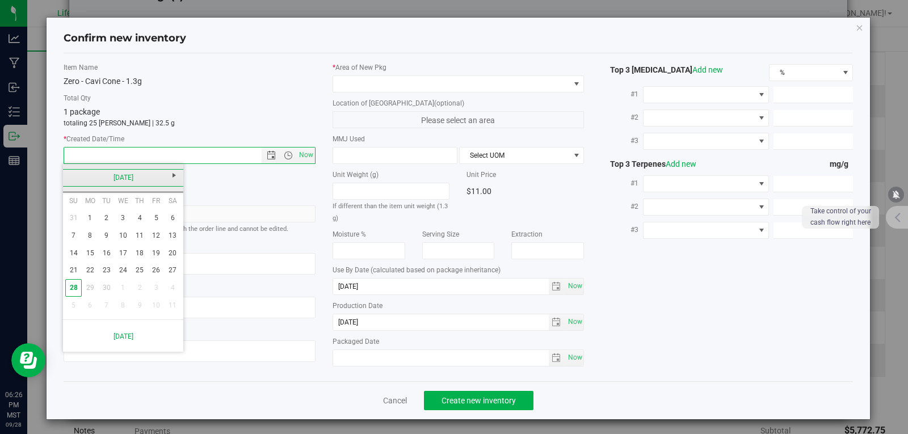
click at [70, 178] on link "[DATE]" at bounding box center [123, 178] width 122 height 18
click at [142, 239] on link "[DATE]" at bounding box center [137, 240] width 29 height 29
click at [104, 237] on link "8" at bounding box center [106, 236] width 16 height 18
type input "7/8/2025 6:26 PM"
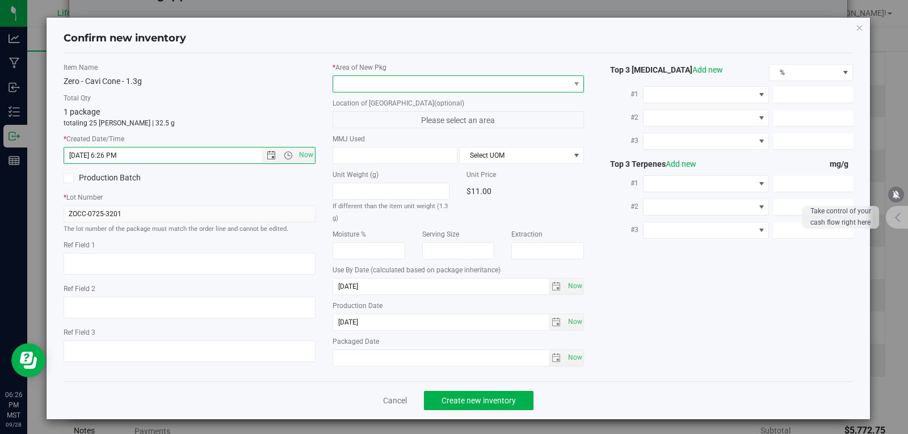
click at [361, 80] on span at bounding box center [451, 84] width 237 height 16
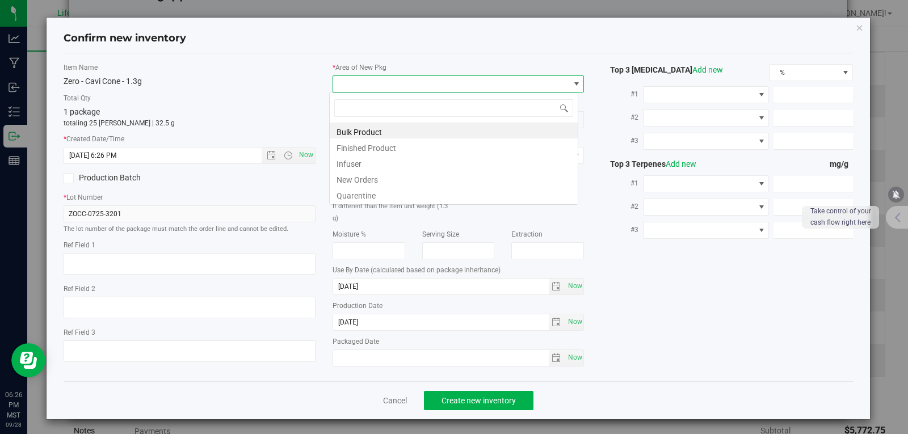
scroll to position [17, 250]
click at [357, 178] on li "New Orders" at bounding box center [454, 178] width 248 height 16
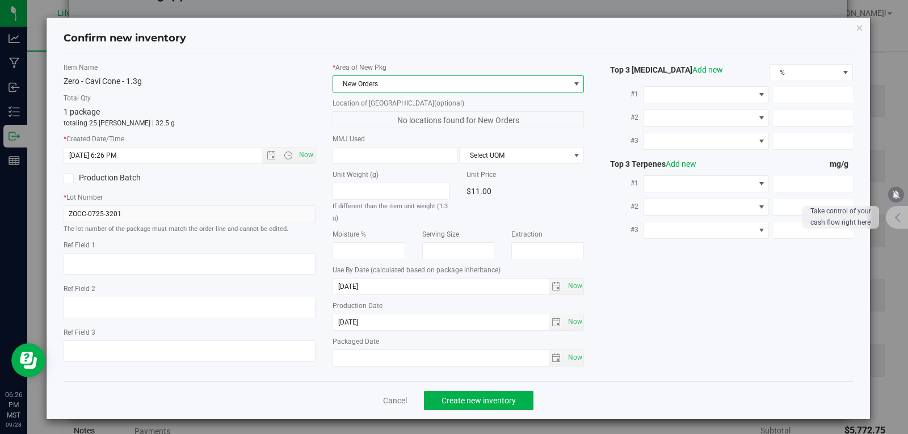
click at [611, 335] on div "Item Name Zero - Cavi Cone - 1.3g Total Qty 1 package totaling 25 eaches | 32.5…" at bounding box center [458, 217] width 807 height 310
click at [566, 358] on span "Now" at bounding box center [574, 357] width 19 height 16
type input "[DATE]"
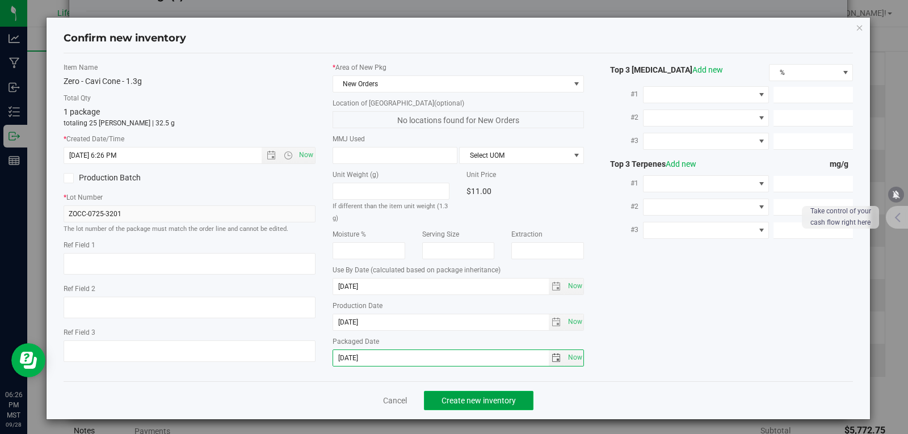
click at [475, 401] on span "Create new inventory" at bounding box center [478, 400] width 74 height 9
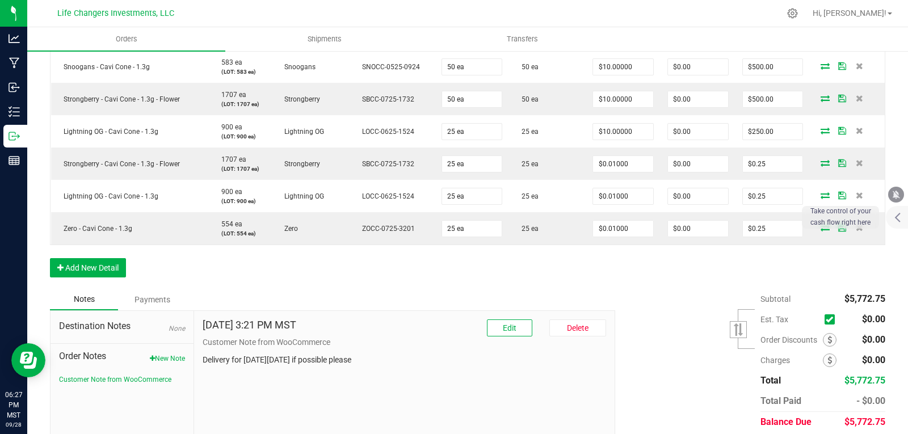
scroll to position [624, 0]
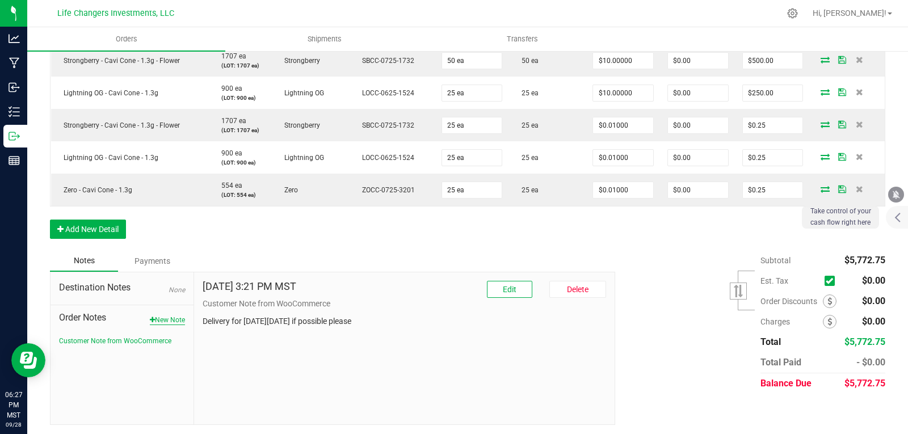
click at [164, 318] on button "New Note" at bounding box center [167, 320] width 35 height 10
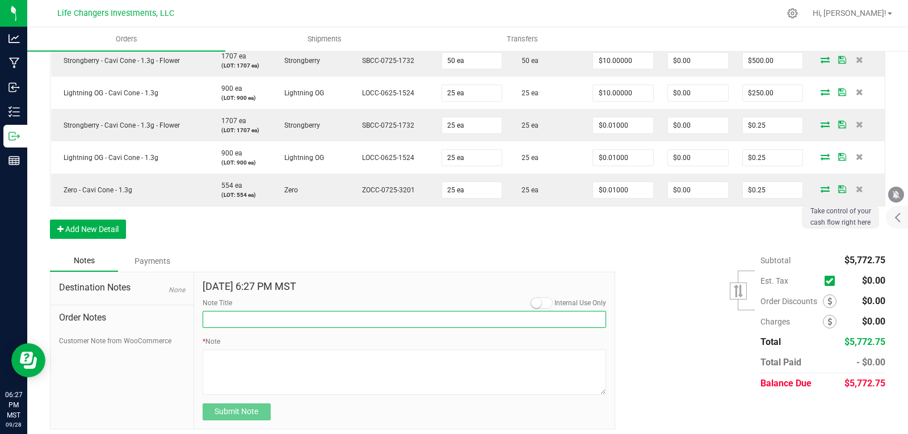
click at [244, 319] on input "Note Title" at bounding box center [405, 319] width 404 height 17
type input "Order Discount"
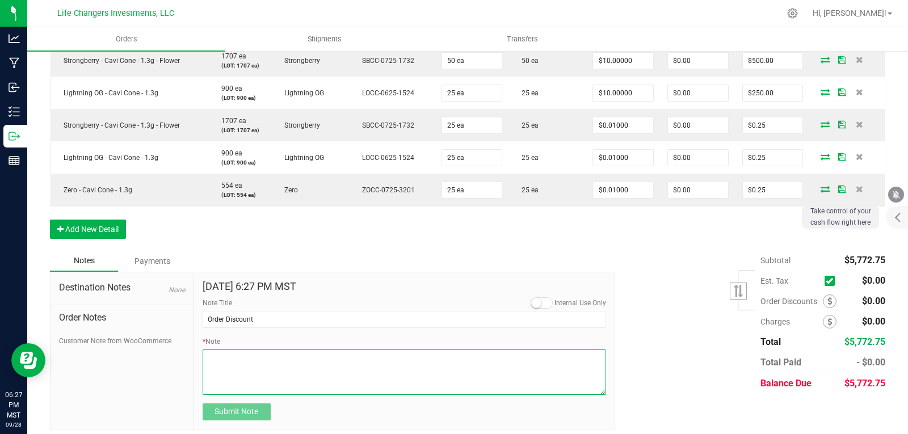
click at [233, 362] on textarea "* Note" at bounding box center [405, 371] width 404 height 45
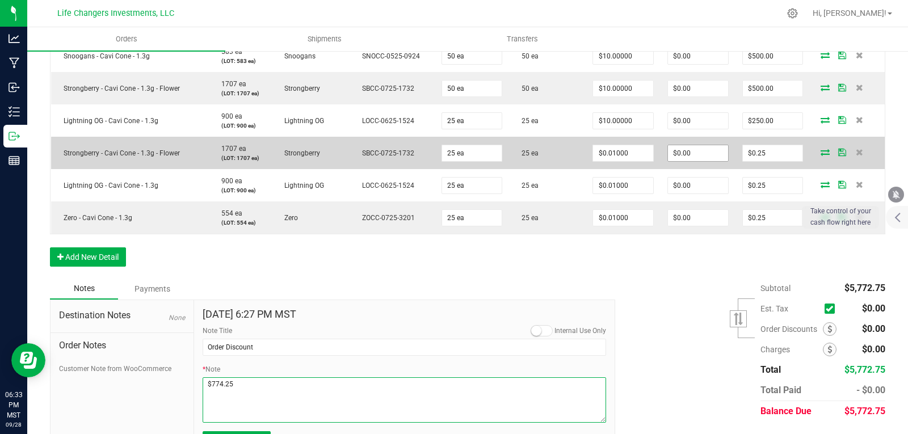
scroll to position [631, 0]
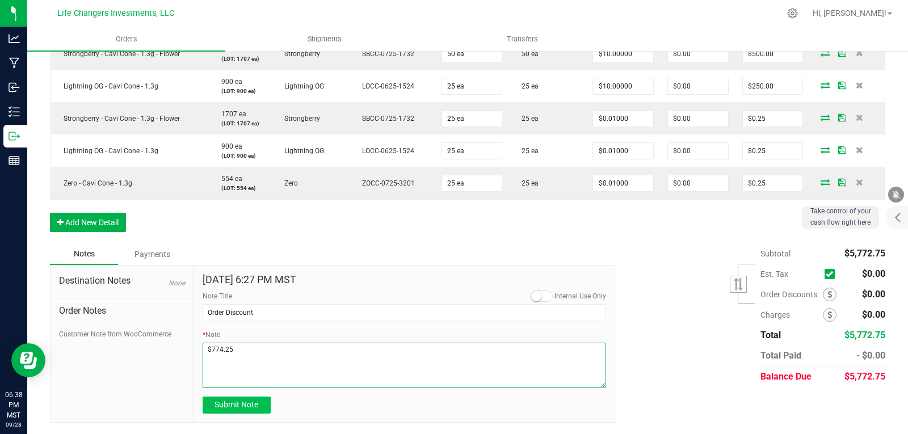
type textarea "$774.25"
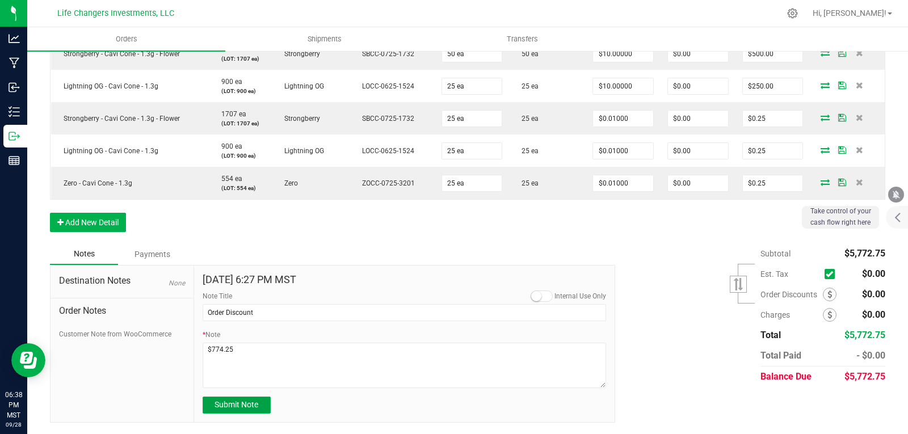
click at [253, 404] on span "Submit Note" at bounding box center [236, 404] width 44 height 9
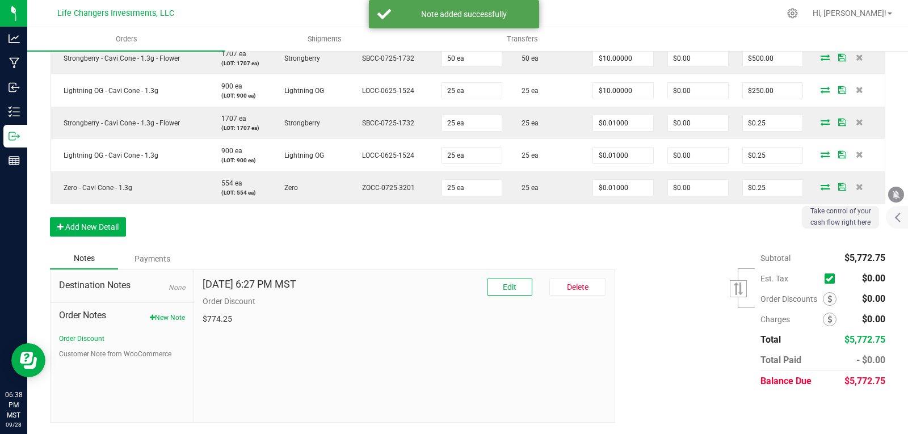
click at [688, 277] on div "Subtotal $5,772.75 Est. Tax" at bounding box center [745, 320] width 279 height 144
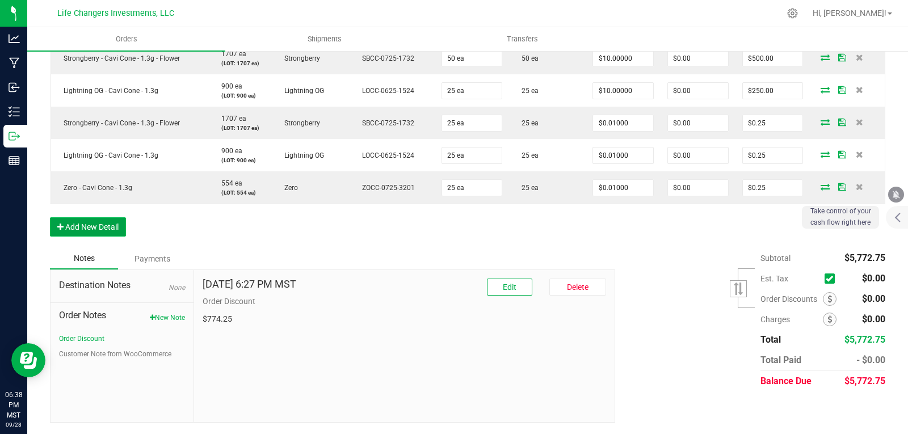
click at [98, 224] on button "Add New Detail" at bounding box center [88, 226] width 76 height 19
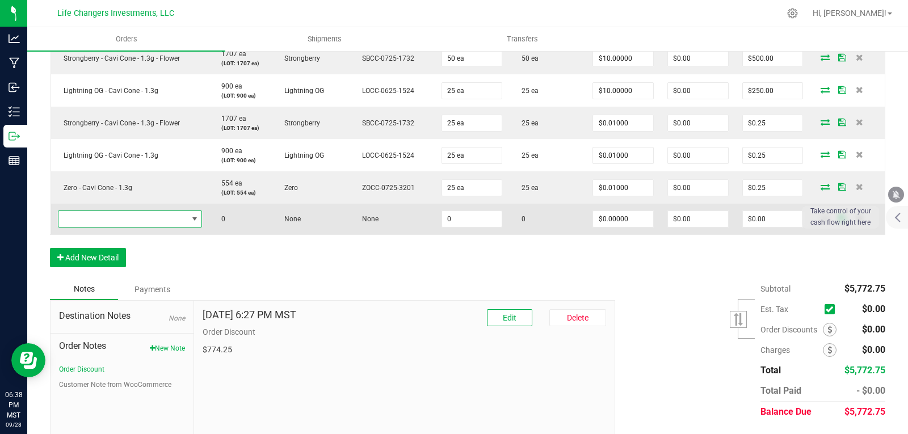
click at [98, 217] on span "NO DATA FOUND" at bounding box center [122, 219] width 129 height 16
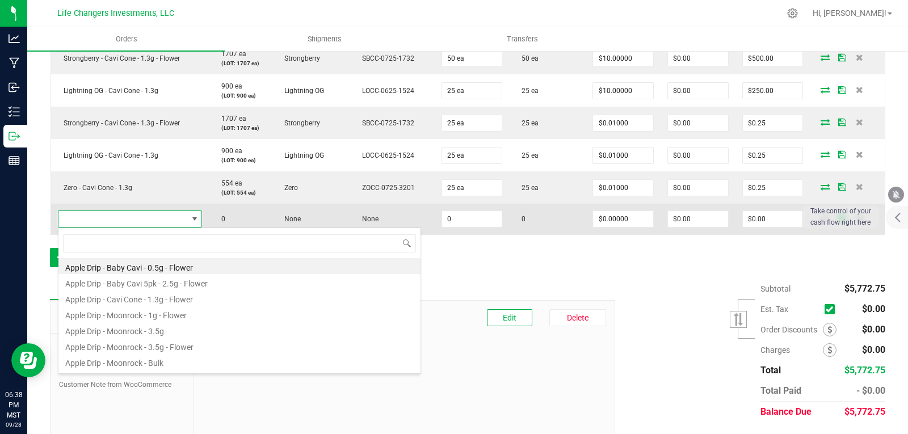
scroll to position [17, 140]
type input "good"
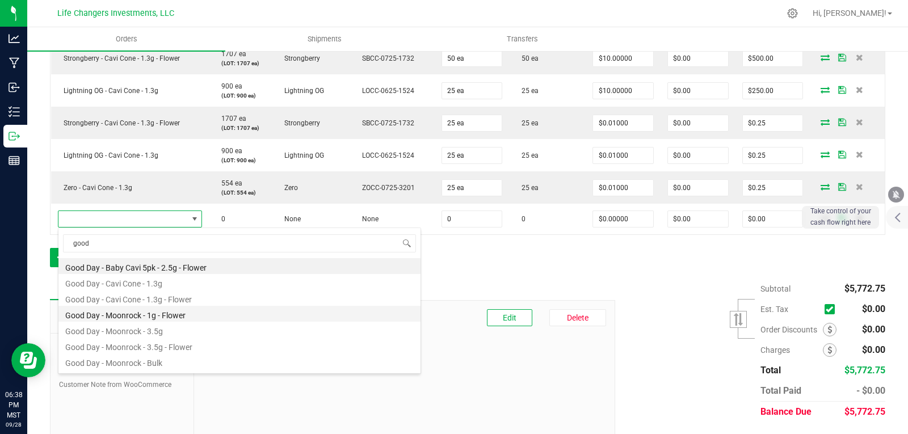
click at [132, 313] on li "Good Day - Moonrock - 1g - Flower" at bounding box center [239, 314] width 362 height 16
type input "0 ea"
type input "$9.00000"
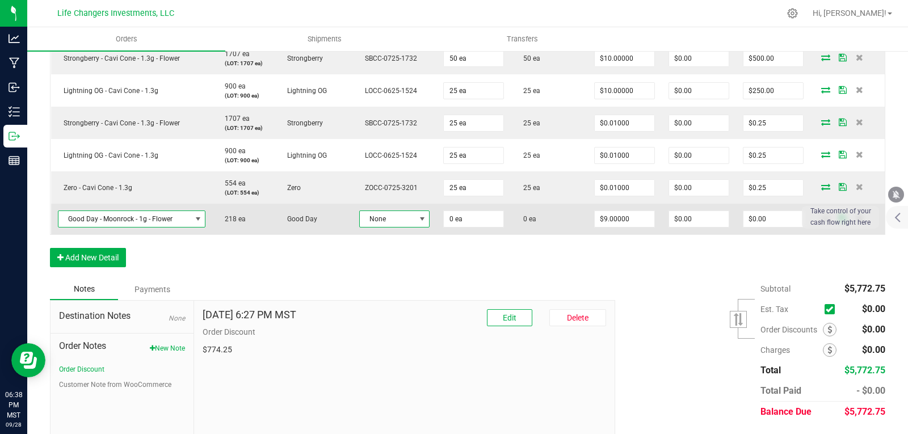
click at [419, 218] on span at bounding box center [422, 218] width 9 height 9
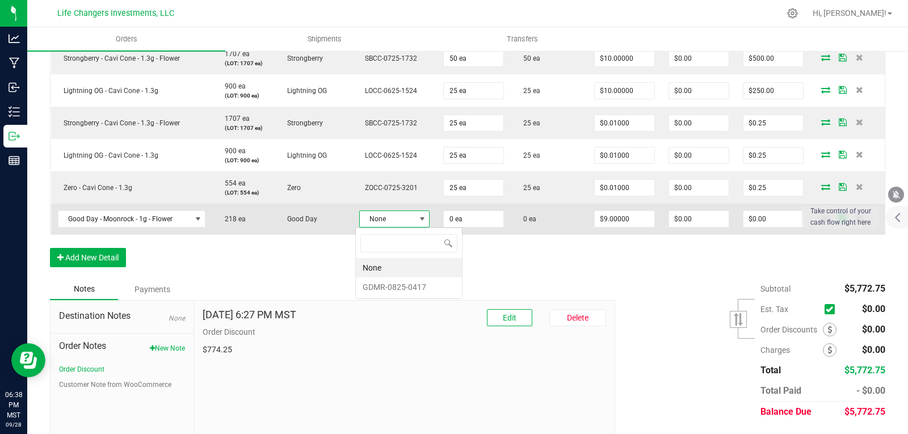
scroll to position [17, 69]
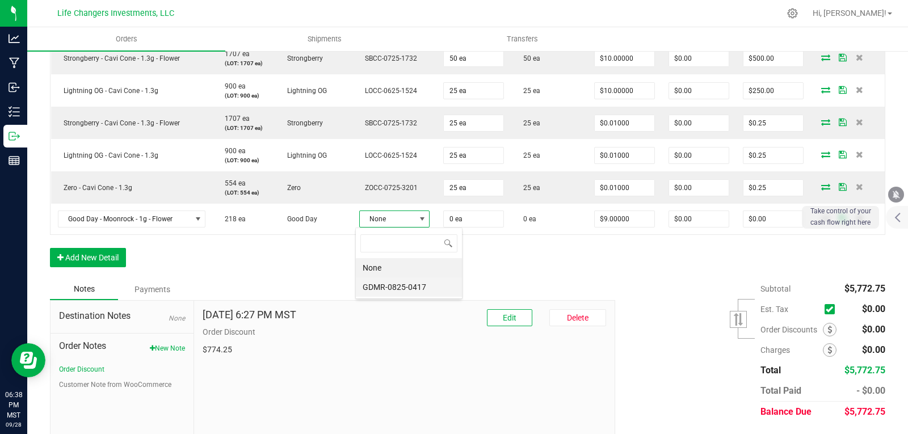
click at [397, 286] on li "GDMR-0825-0417" at bounding box center [409, 286] width 106 height 19
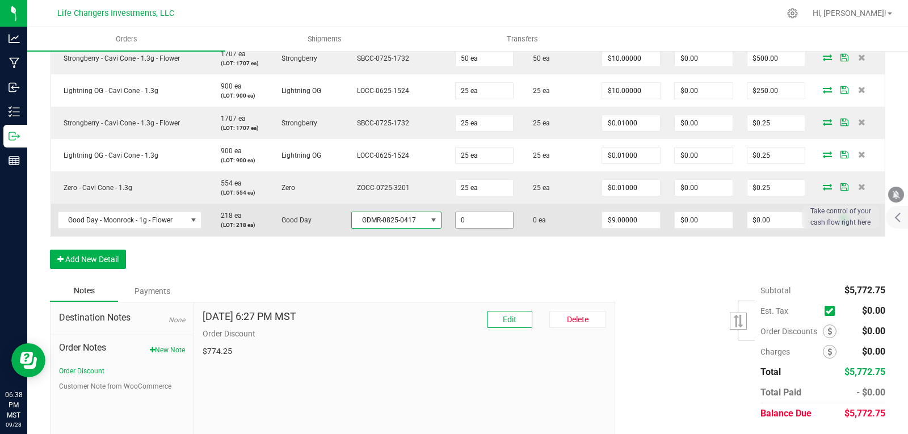
click at [458, 220] on input "0" at bounding box center [485, 220] width 58 height 16
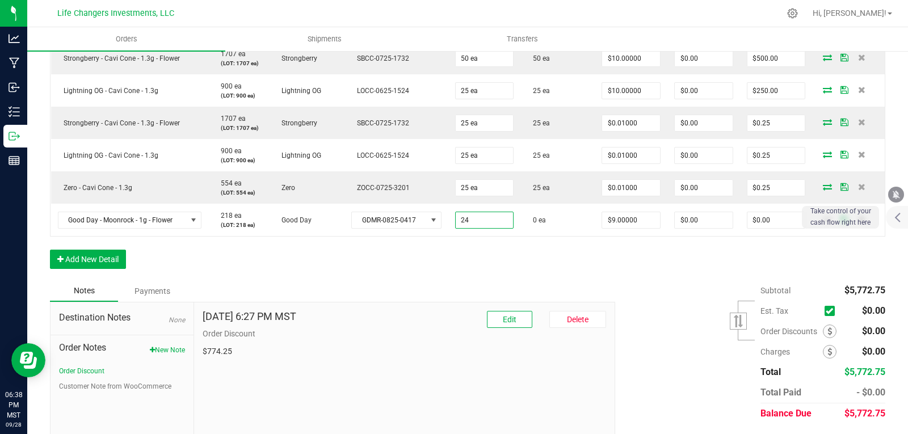
type input "24 ea"
type input "$216.00"
drag, startPoint x: 564, startPoint y: 243, endPoint x: 608, endPoint y: 247, distance: 43.8
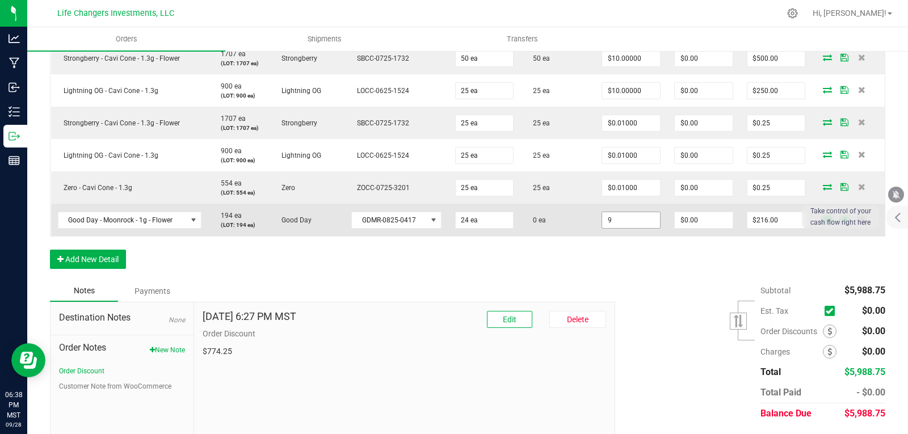
click at [636, 217] on input "9" at bounding box center [631, 220] width 58 height 16
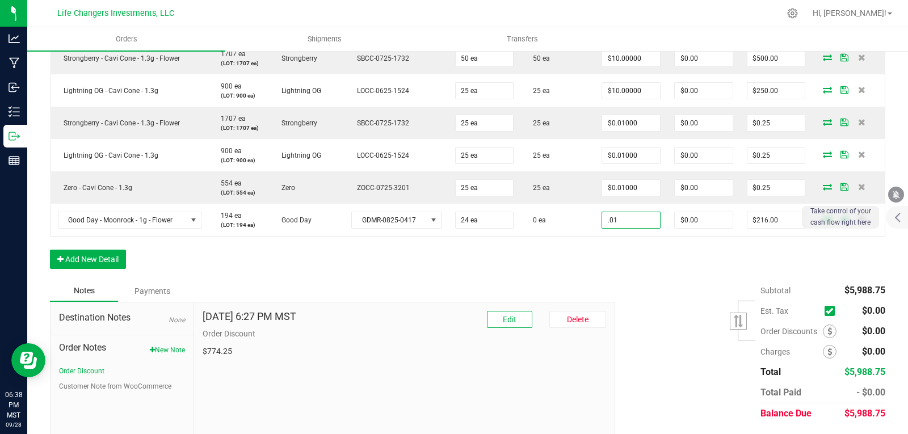
type input "$0.01000"
type input "$0.24"
click at [902, 219] on div at bounding box center [894, 217] width 27 height 23
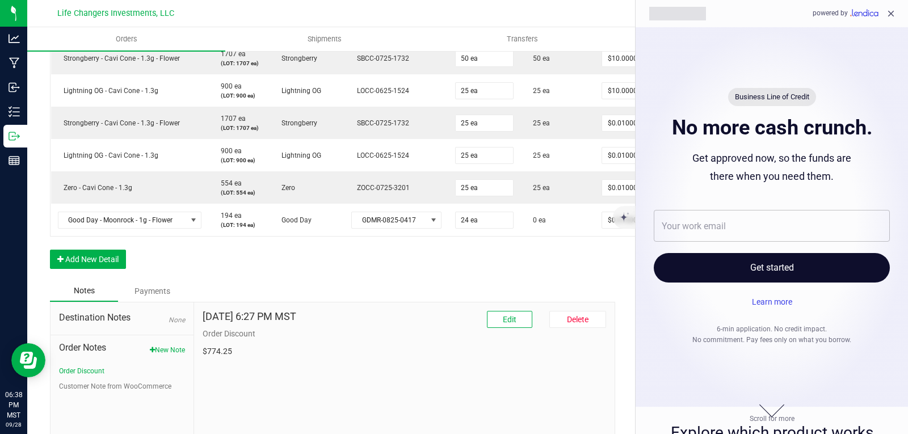
click at [890, 12] on icon "close" at bounding box center [891, 14] width 10 height 10
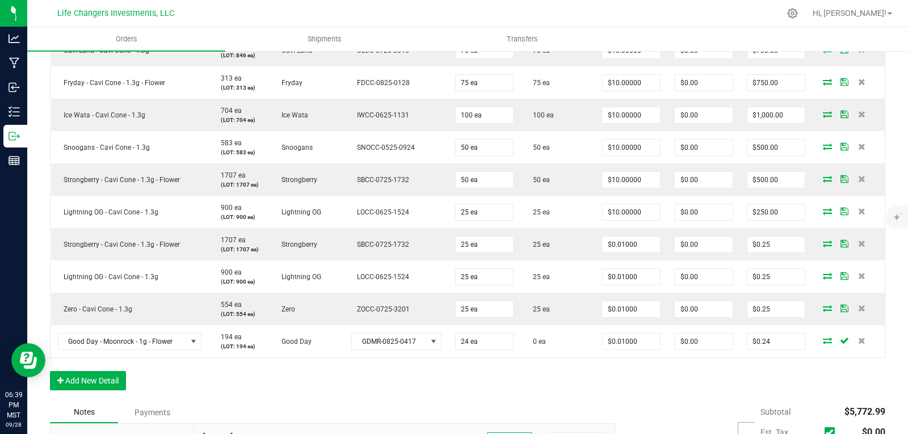
scroll to position [488, 0]
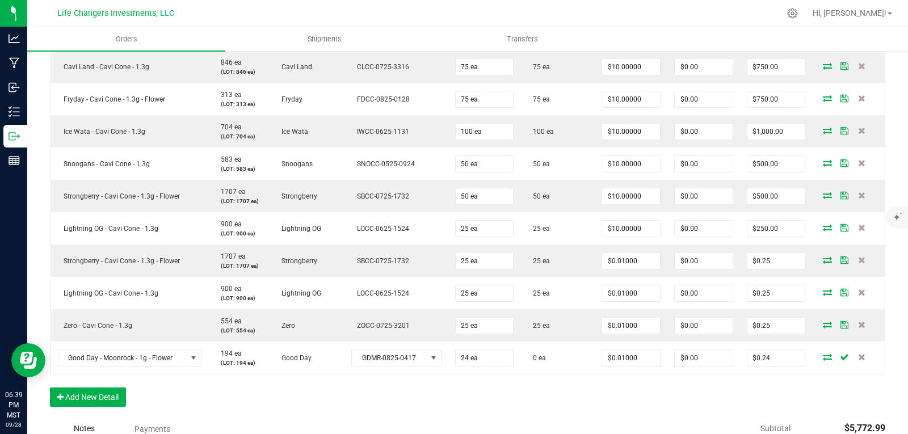
click at [695, 403] on div "Order Details Print All Labels Item Sellable Strain Lot Number Qty Ordered Qty …" at bounding box center [467, 128] width 835 height 580
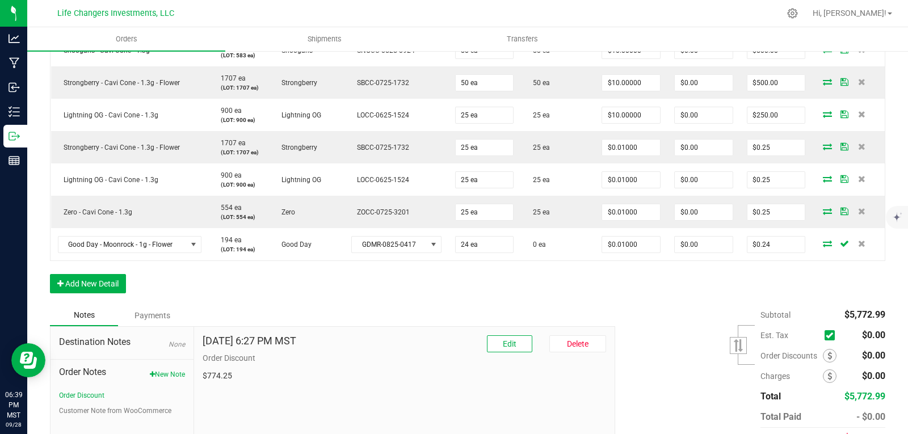
scroll to position [659, 0]
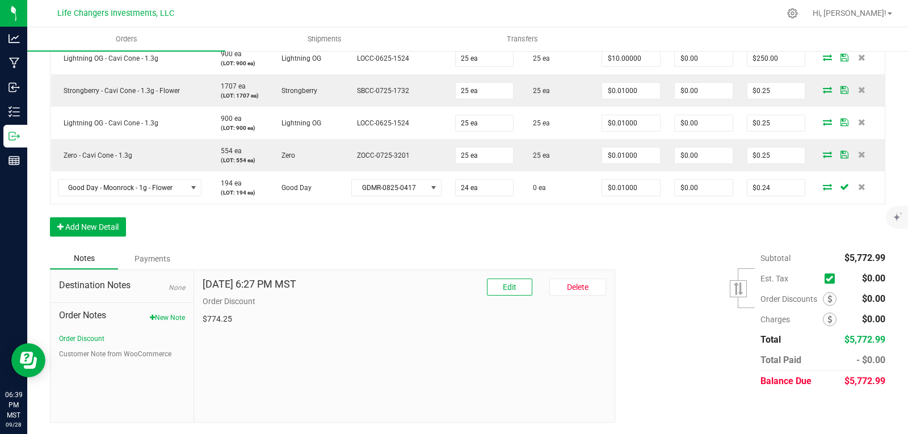
click at [690, 387] on div "Subtotal $5,772.99 Est. Tax" at bounding box center [745, 320] width 279 height 144
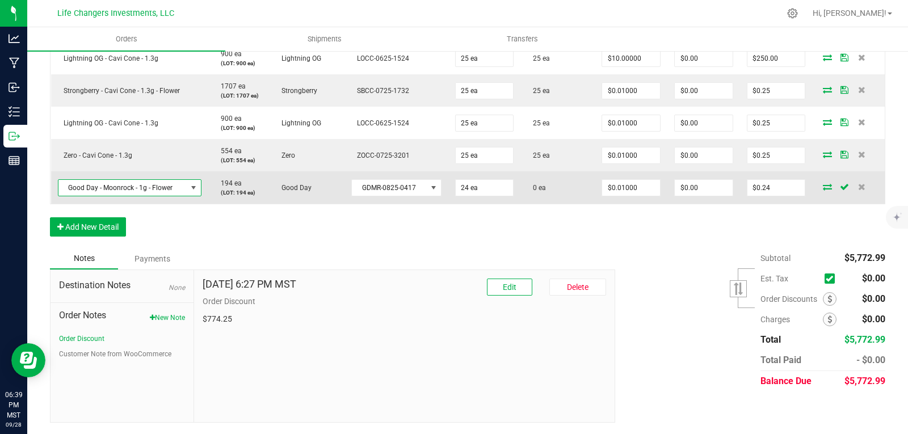
click at [191, 188] on span "NO DATA FOUND" at bounding box center [193, 187] width 9 height 9
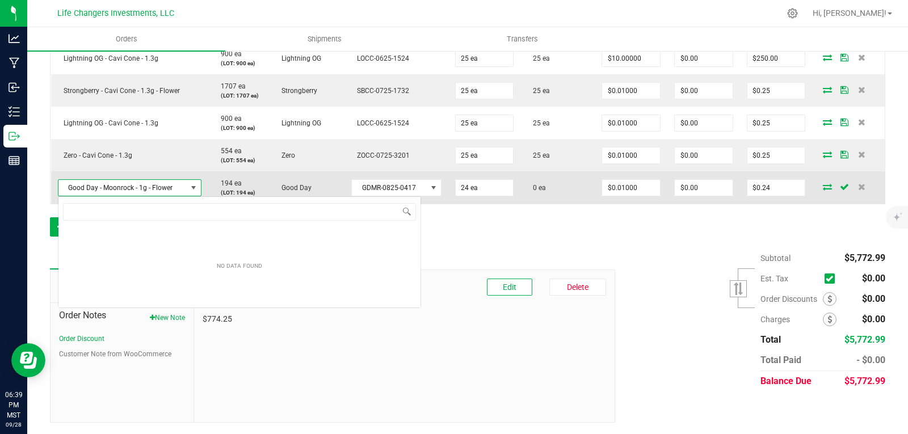
scroll to position [17, 142]
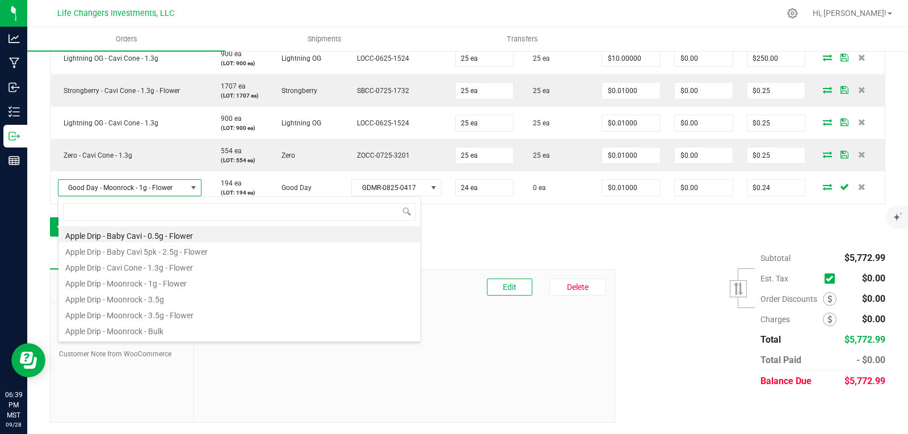
drag, startPoint x: 457, startPoint y: 244, endPoint x: 507, endPoint y: 244, distance: 49.9
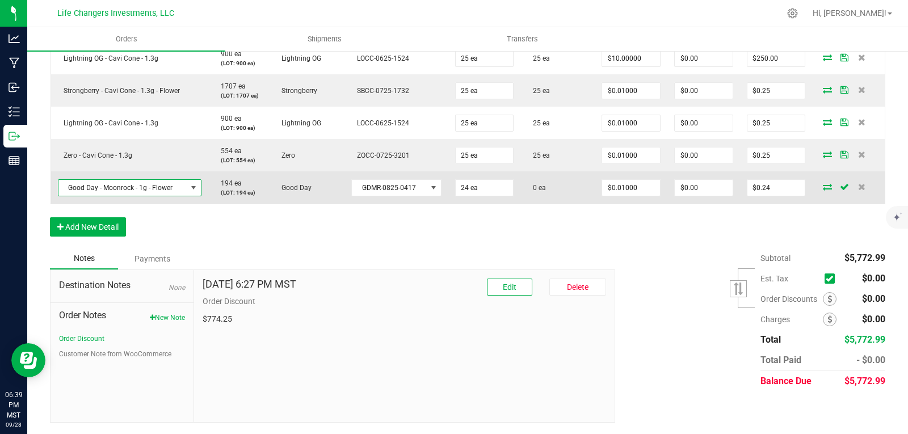
click at [189, 187] on span at bounding box center [193, 187] width 9 height 9
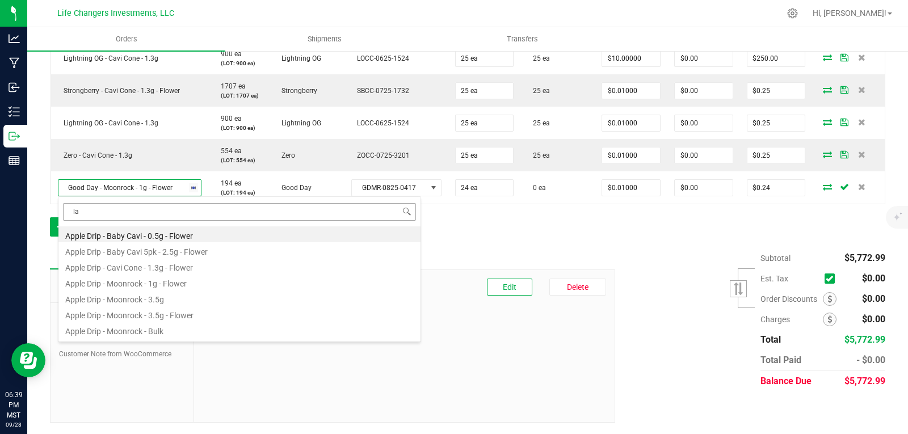
type input "lan"
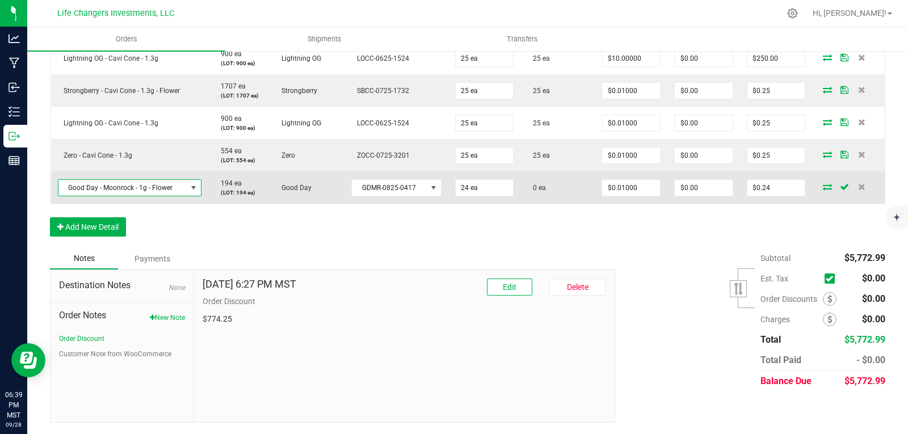
click at [189, 188] on span at bounding box center [193, 187] width 9 height 9
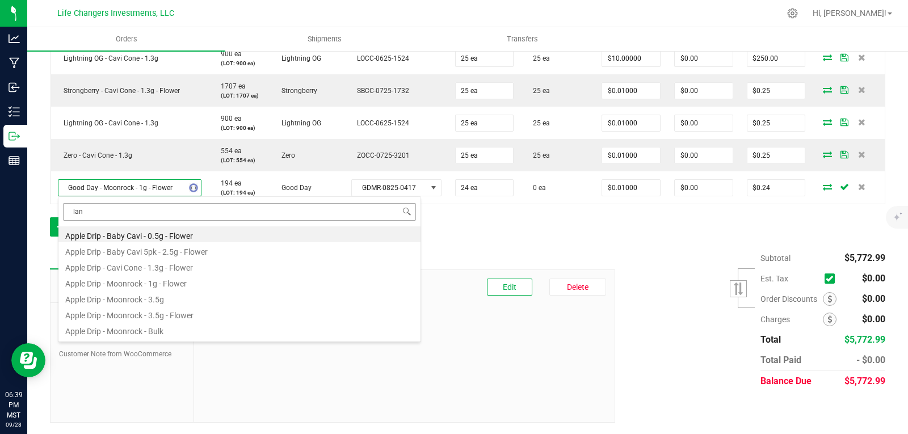
type input "land"
click at [160, 330] on li "Cavi Land - Moonrock - 1g - Flower" at bounding box center [239, 330] width 362 height 16
type input "$9.00000"
type input "$216.00"
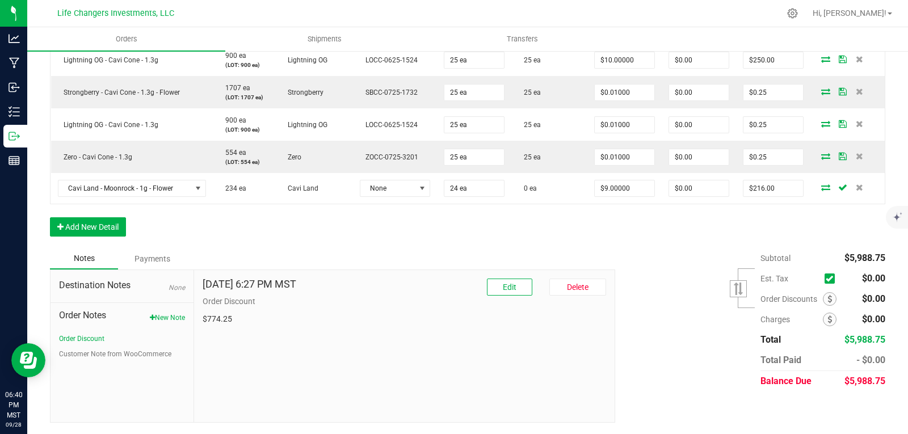
drag, startPoint x: 324, startPoint y: 225, endPoint x: 380, endPoint y: 207, distance: 58.8
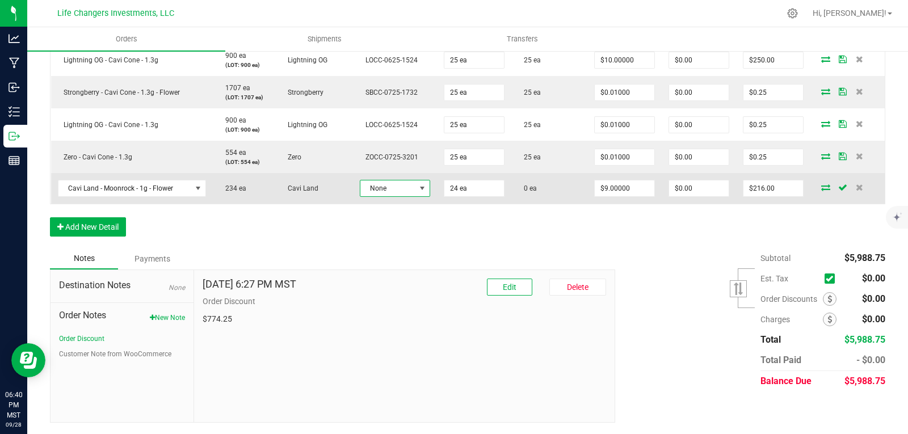
click at [378, 188] on span "None" at bounding box center [387, 188] width 55 height 16
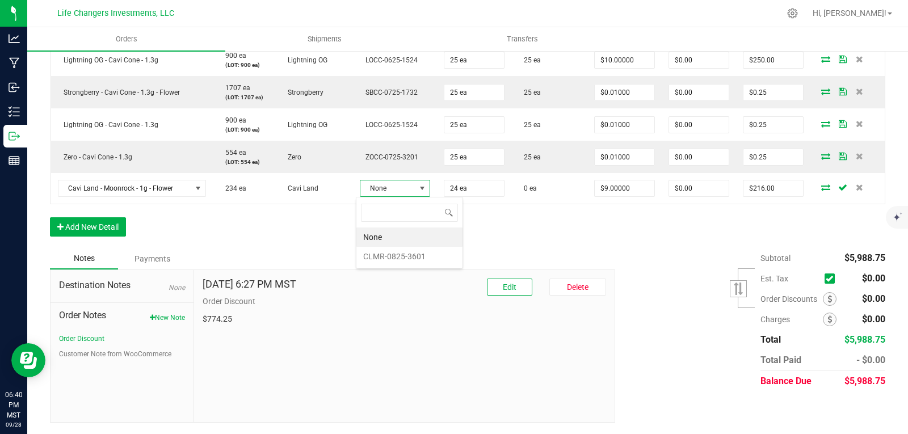
scroll to position [17, 69]
click at [398, 261] on li "CLMR-0825-3601" at bounding box center [409, 256] width 106 height 19
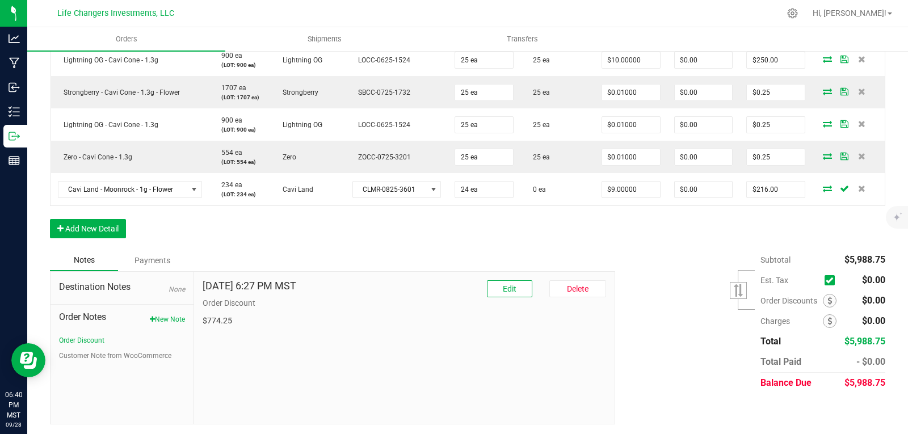
click at [588, 251] on div "Notes Payments" at bounding box center [328, 261] width 557 height 22
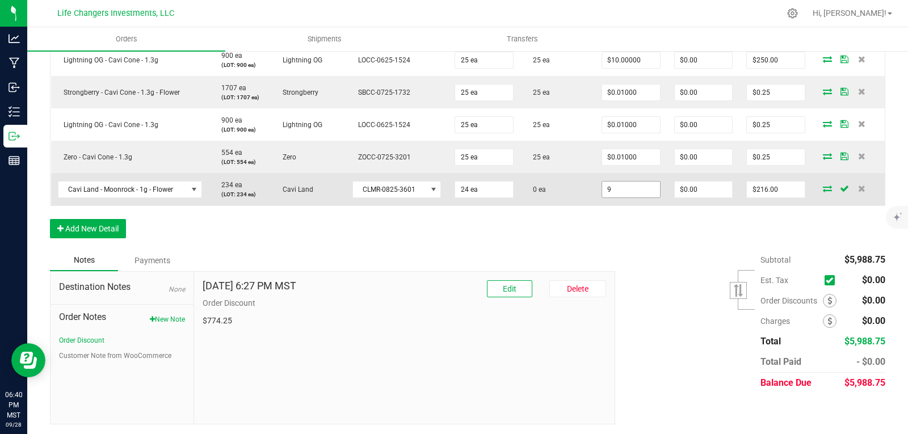
click at [636, 191] on input "9" at bounding box center [631, 190] width 58 height 16
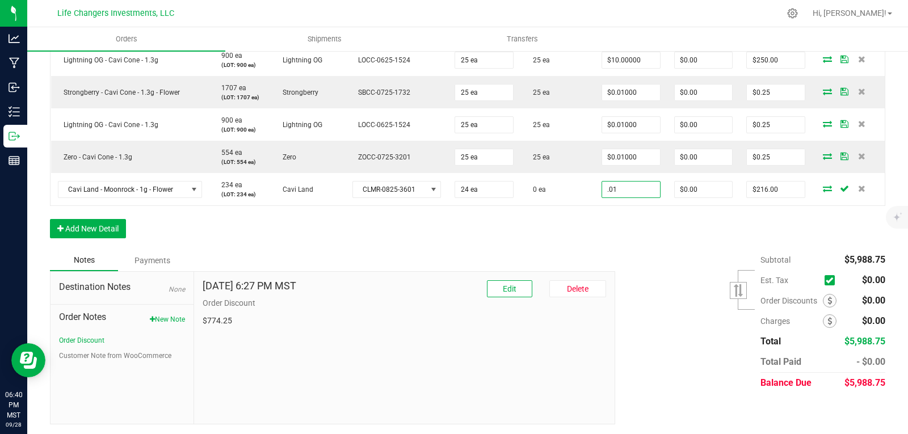
type input "$0.01000"
type input "$0.24"
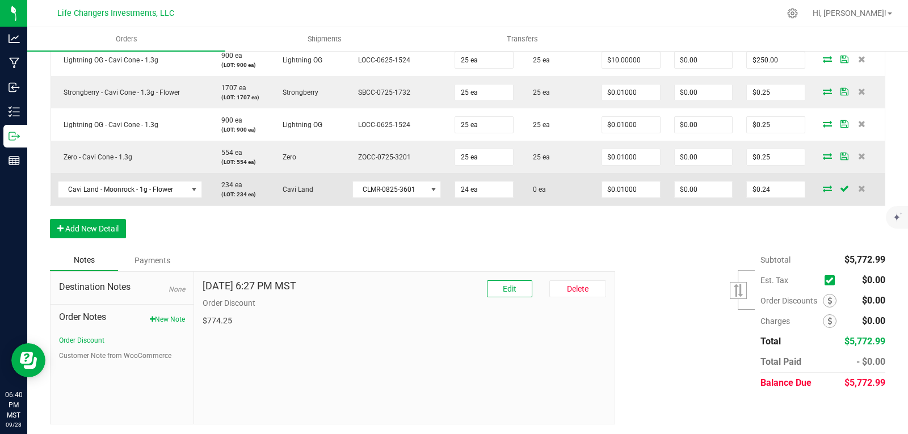
click at [840, 188] on icon at bounding box center [844, 188] width 9 height 7
click at [823, 188] on icon at bounding box center [827, 188] width 9 height 7
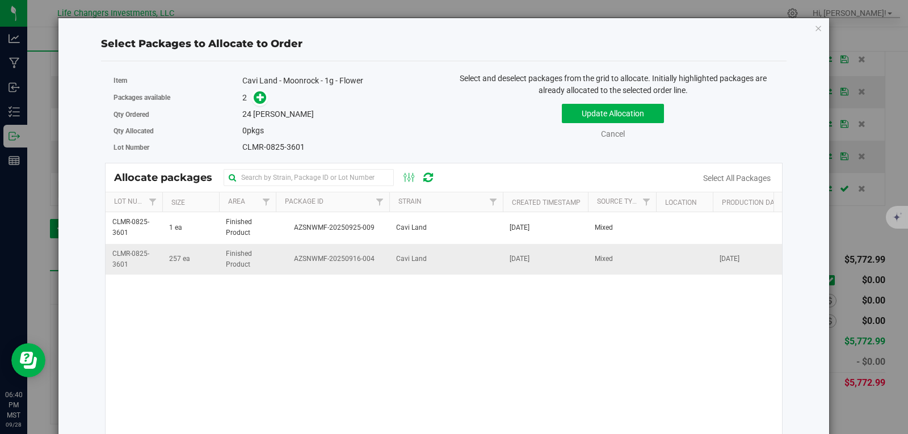
click at [280, 264] on td "AZSNWMF-20250916-004" at bounding box center [332, 259] width 113 height 31
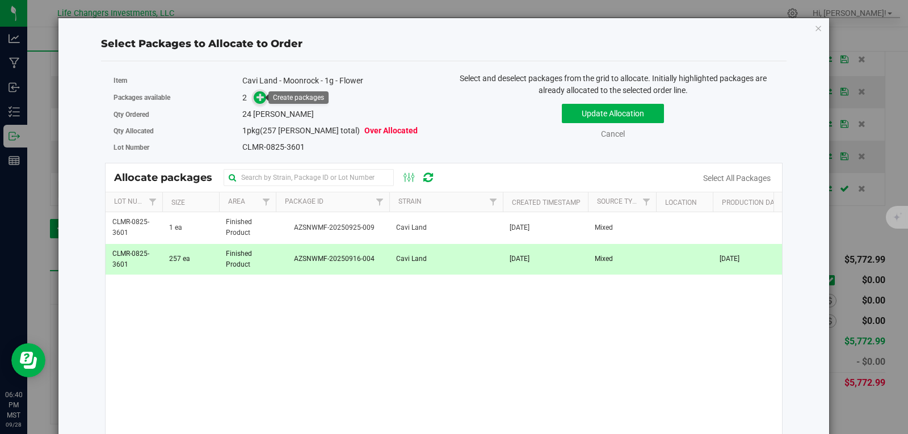
click at [263, 98] on icon at bounding box center [260, 97] width 8 height 8
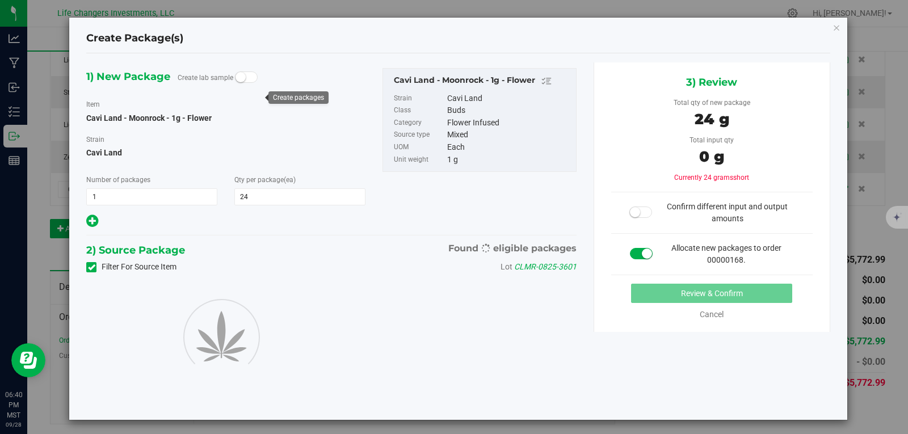
type input "24"
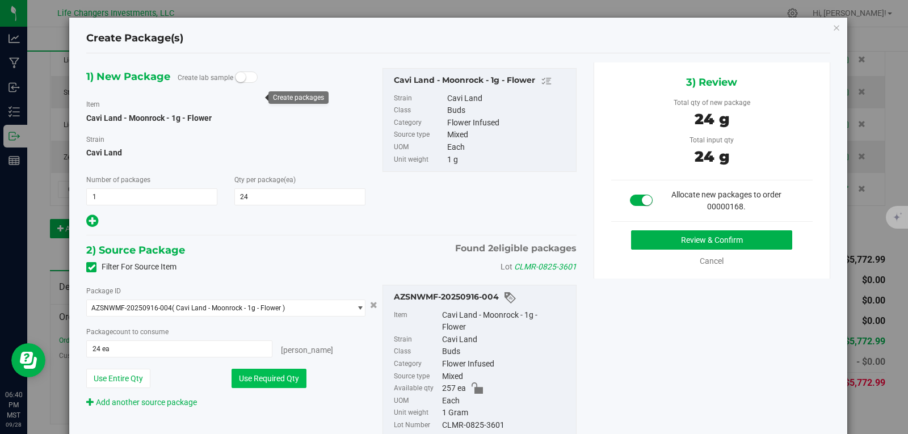
click at [262, 381] on button "Use Required Qty" at bounding box center [268, 378] width 75 height 19
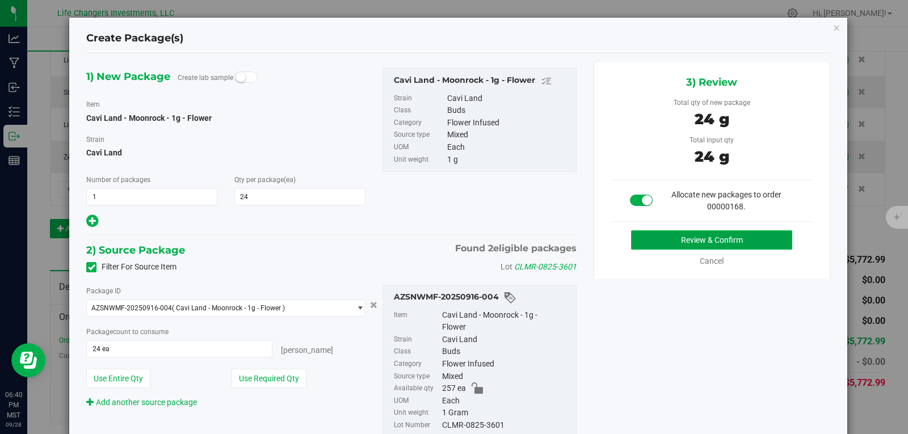
click at [676, 239] on button "Review & Confirm" at bounding box center [711, 239] width 161 height 19
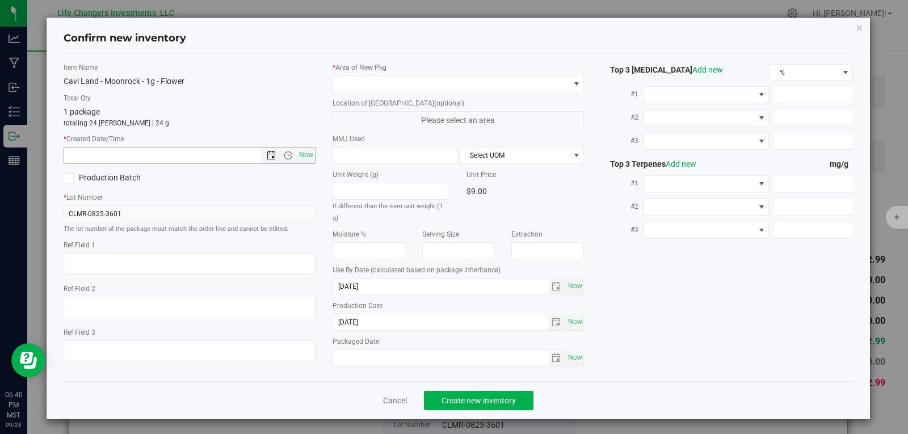
click at [267, 157] on span "Open the date view" at bounding box center [271, 155] width 9 height 9
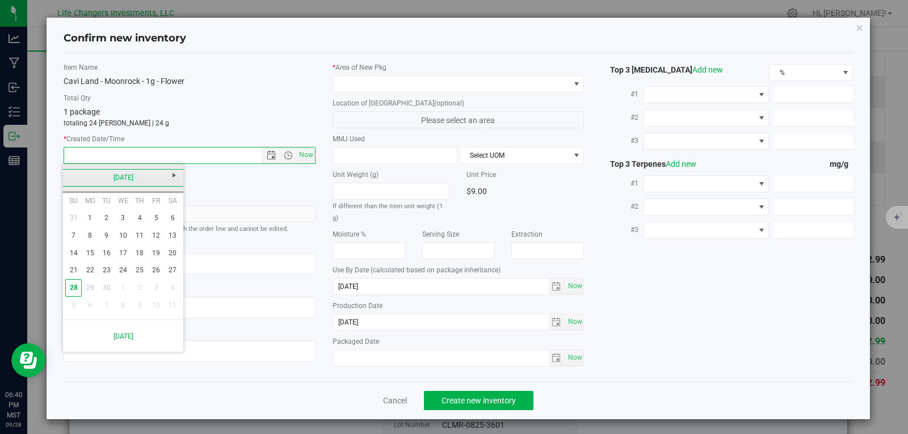
click at [67, 176] on link "[DATE]" at bounding box center [123, 178] width 122 height 18
click at [174, 243] on link "Aug" at bounding box center [166, 240] width 29 height 29
click at [91, 285] on link "25" at bounding box center [90, 288] width 16 height 18
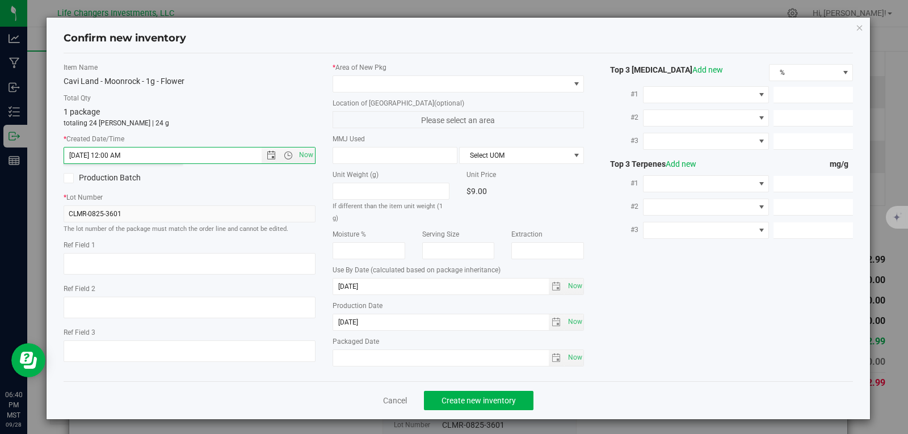
type input "8/25/2025 6:40 PM"
click at [410, 82] on span at bounding box center [451, 84] width 237 height 16
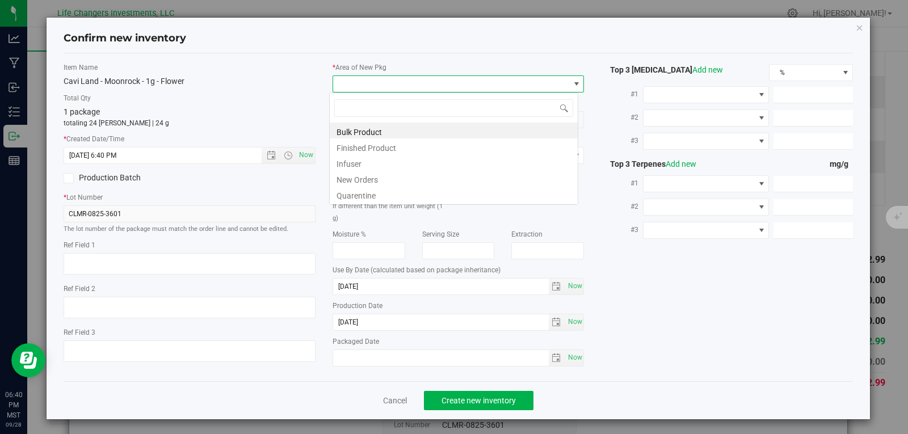
scroll to position [17, 250]
click at [368, 180] on li "New Orders" at bounding box center [454, 178] width 248 height 16
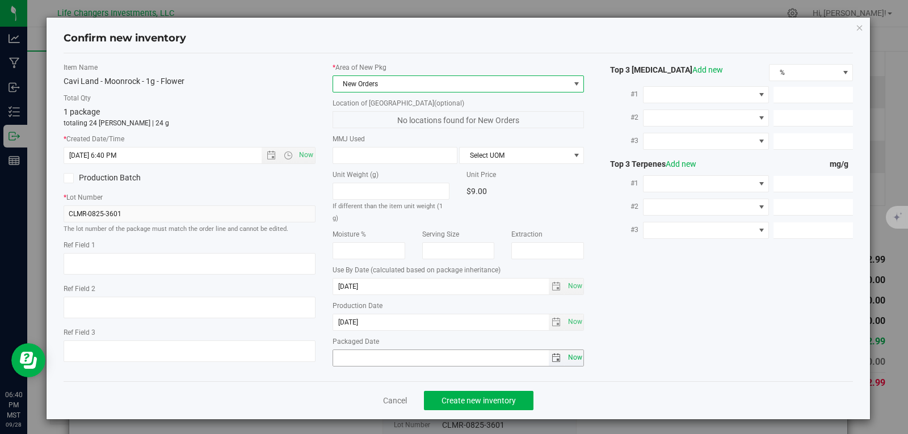
click at [567, 349] on span "Now" at bounding box center [574, 357] width 19 height 16
type input "[DATE]"
click at [513, 398] on button "Create new inventory" at bounding box center [478, 400] width 109 height 19
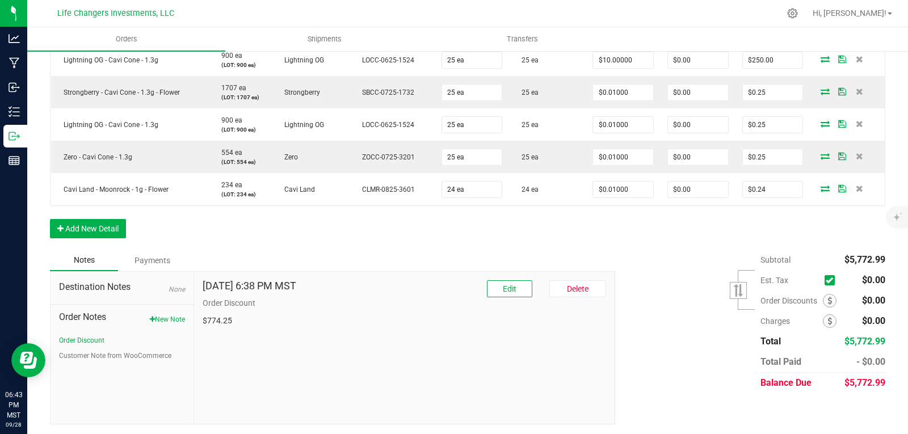
click at [237, 306] on p "Order Discount" at bounding box center [405, 303] width 404 height 12
click at [496, 285] on button "Edit" at bounding box center [509, 288] width 45 height 17
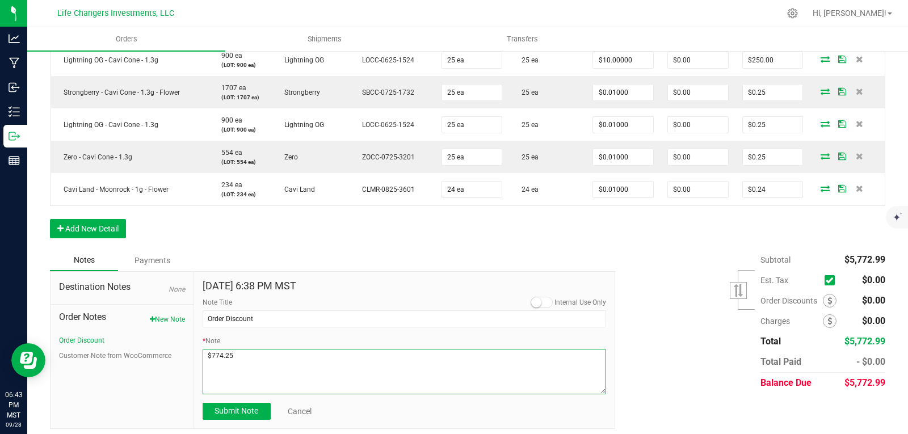
click at [231, 355] on textarea "* Note" at bounding box center [405, 371] width 404 height 45
type textarea "$990.01"
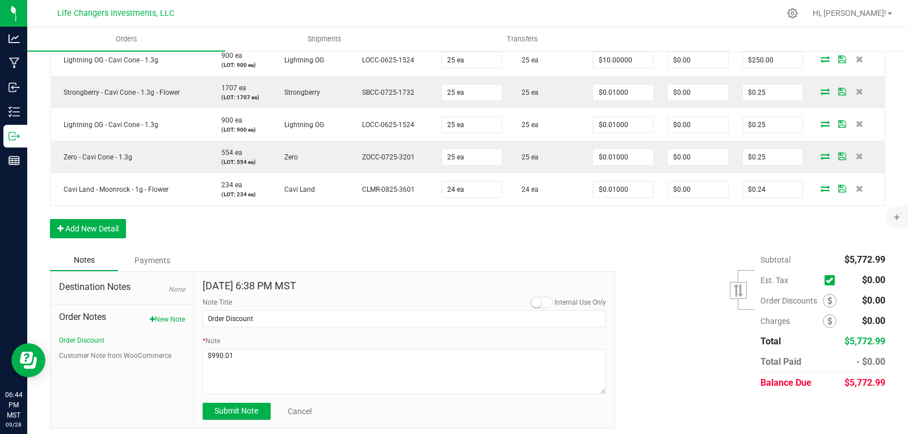
click at [576, 255] on div "Notes Payments" at bounding box center [328, 261] width 557 height 22
click at [247, 416] on button "Submit Note" at bounding box center [237, 411] width 68 height 17
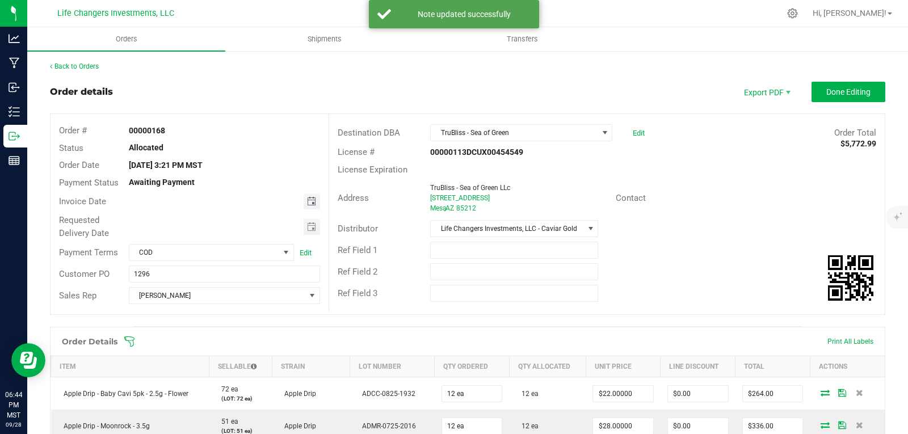
click at [307, 202] on span "Toggle calendar" at bounding box center [311, 201] width 9 height 9
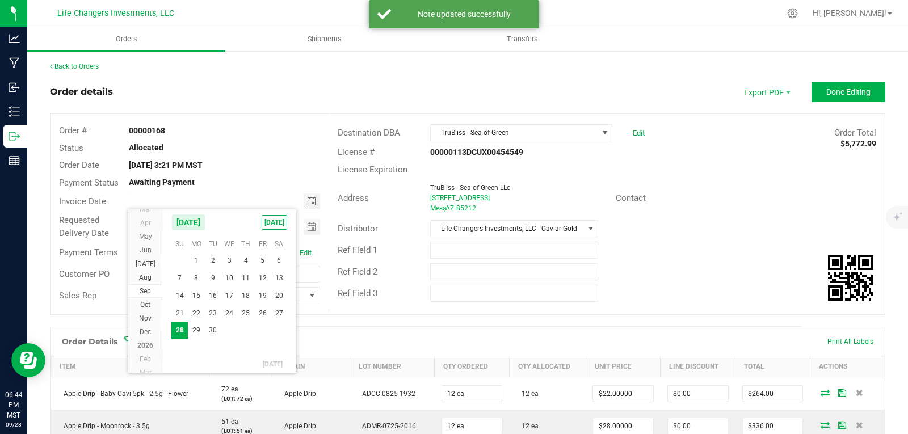
click at [175, 329] on span "28" at bounding box center [179, 331] width 16 height 18
type input "[DATE]"
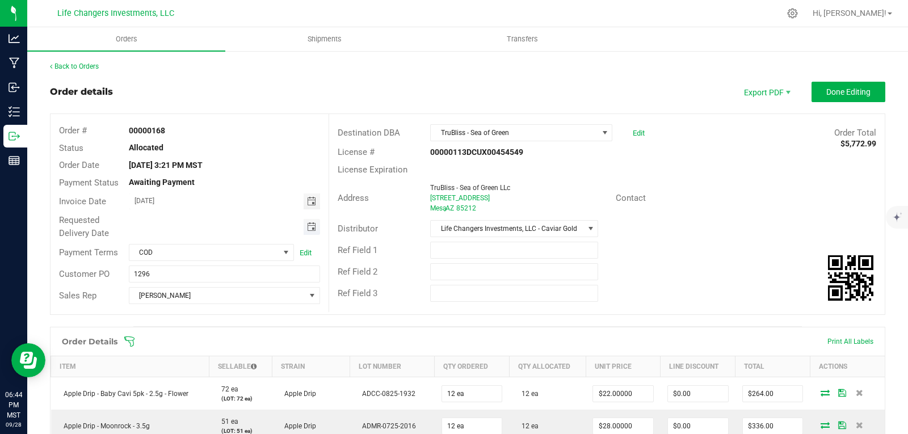
click at [309, 227] on span "Toggle calendar" at bounding box center [311, 226] width 9 height 9
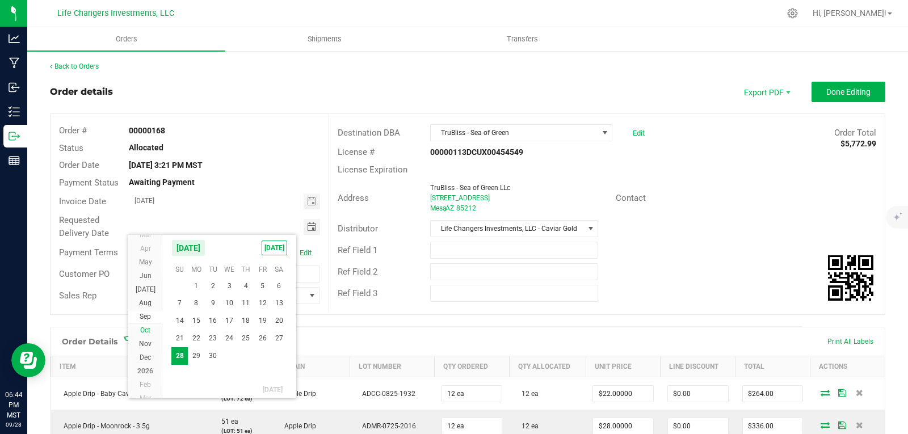
click at [146, 331] on span "Oct" at bounding box center [145, 330] width 10 height 8
click at [233, 284] on span "1" at bounding box center [229, 285] width 16 height 18
type input "10/01/2025"
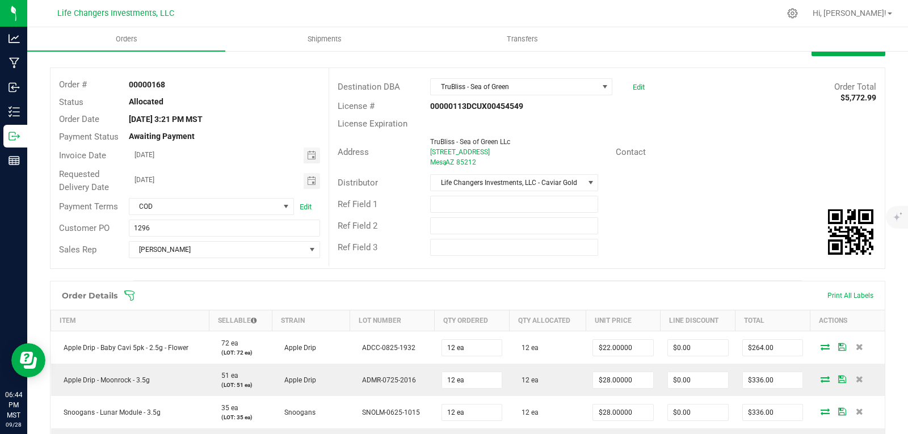
scroll to position [0, 0]
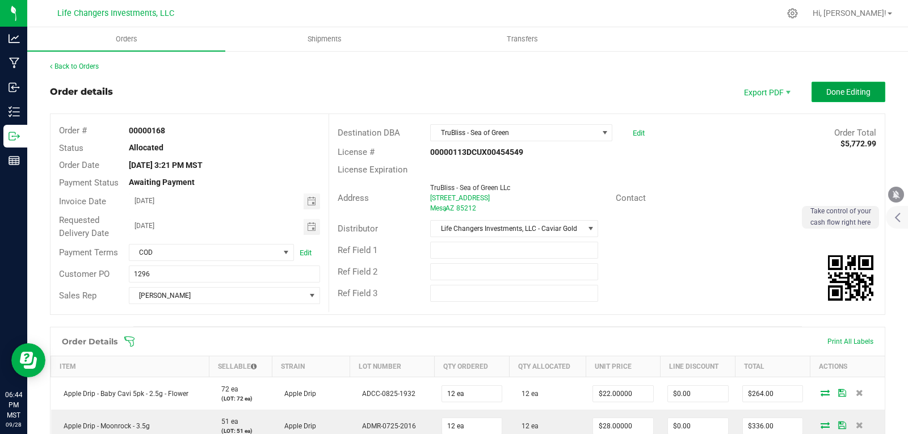
click at [822, 86] on button "Done Editing" at bounding box center [848, 92] width 74 height 20
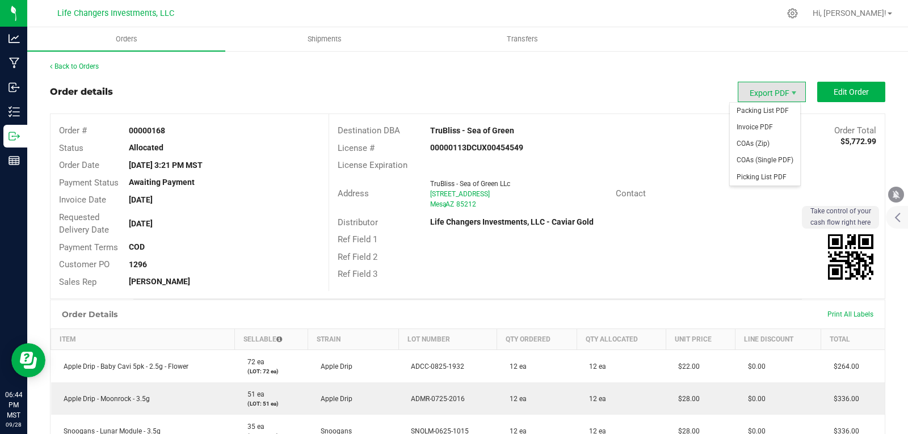
click at [746, 90] on span "Export PDF" at bounding box center [771, 92] width 68 height 20
click at [752, 127] on span "Invoice PDF" at bounding box center [765, 127] width 70 height 16
